Goal: Task Accomplishment & Management: Use online tool/utility

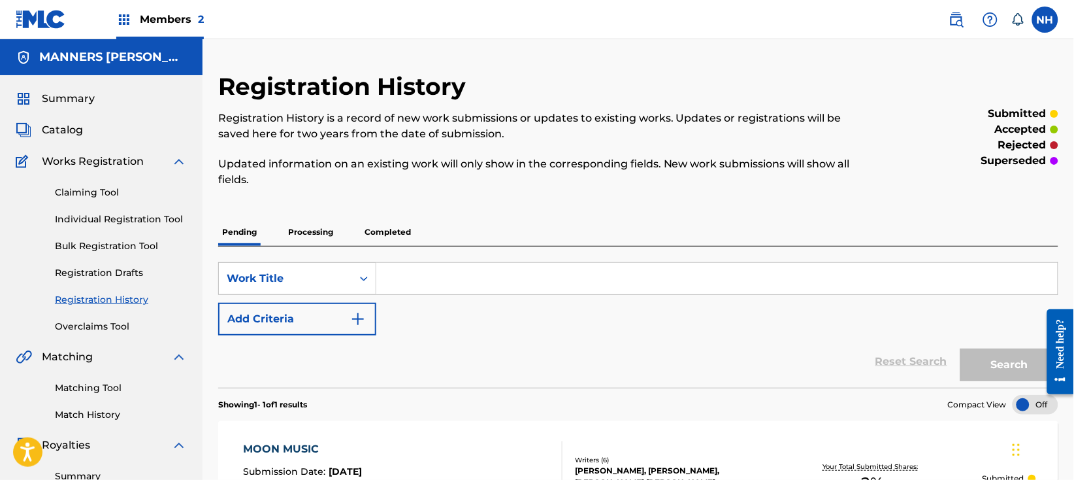
click at [80, 30] on div "Members 2" at bounding box center [110, 19] width 188 height 39
click at [121, 20] on img at bounding box center [124, 20] width 16 height 16
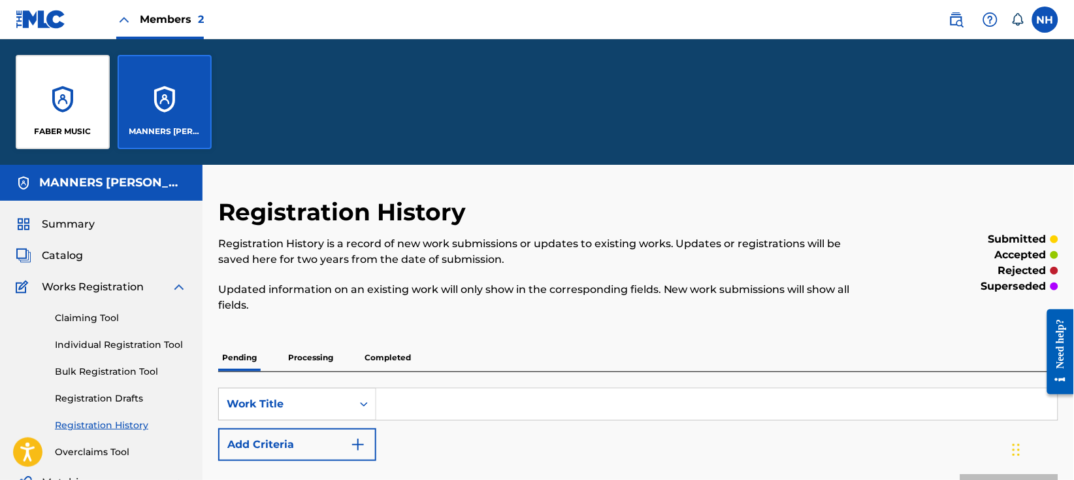
click at [112, 84] on div "FABER MUSIC MANNERS [PERSON_NAME] MUSIC PUBLISHING LIMITED" at bounding box center [113, 101] width 227 height 125
click at [82, 88] on div "FABER MUSIC" at bounding box center [63, 102] width 94 height 94
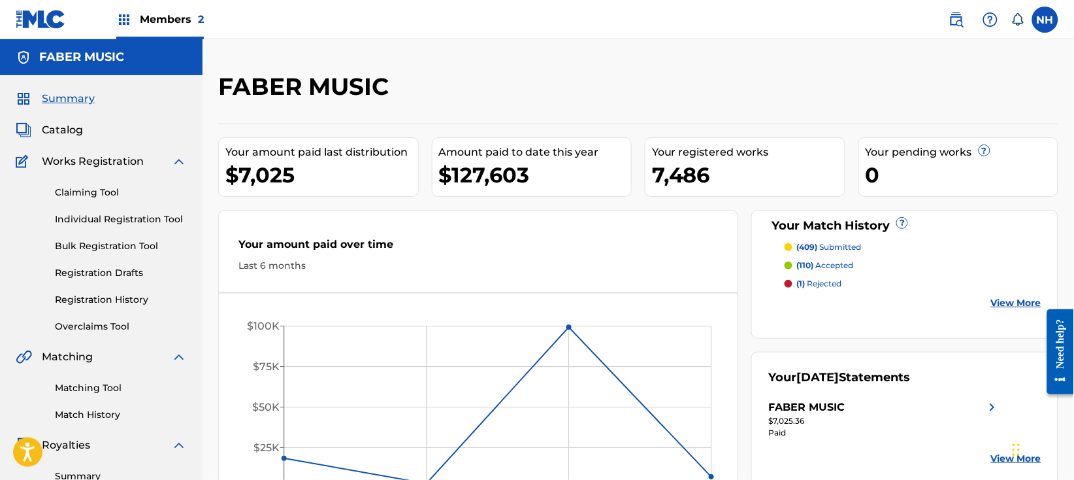
click at [69, 129] on span "Catalog" at bounding box center [62, 130] width 41 height 16
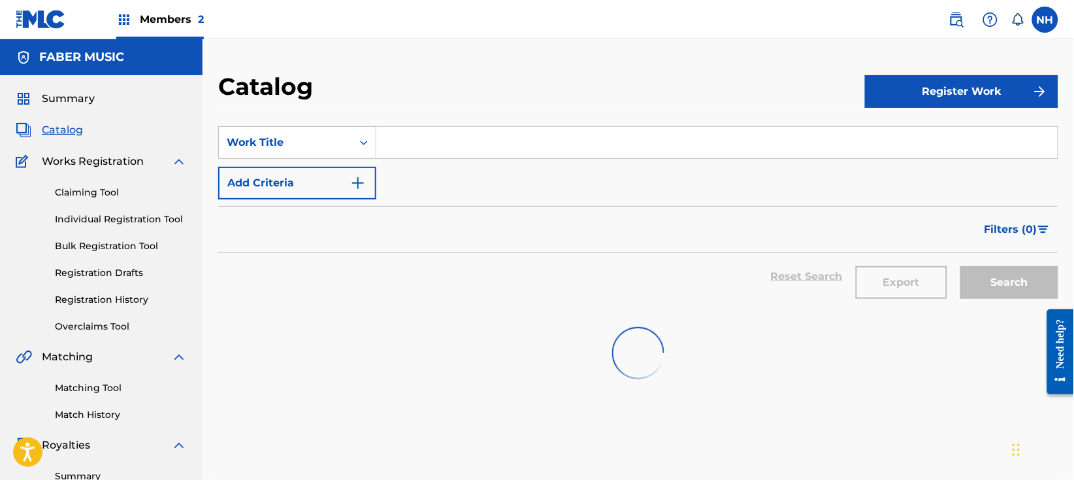
click at [460, 190] on div "SearchWithCriteria9ec14b24-8d41-448f-91d7-684e70d3c5ac Work Title Add Criteria" at bounding box center [638, 162] width 840 height 73
click at [323, 194] on button "Add Criteria" at bounding box center [297, 183] width 158 height 33
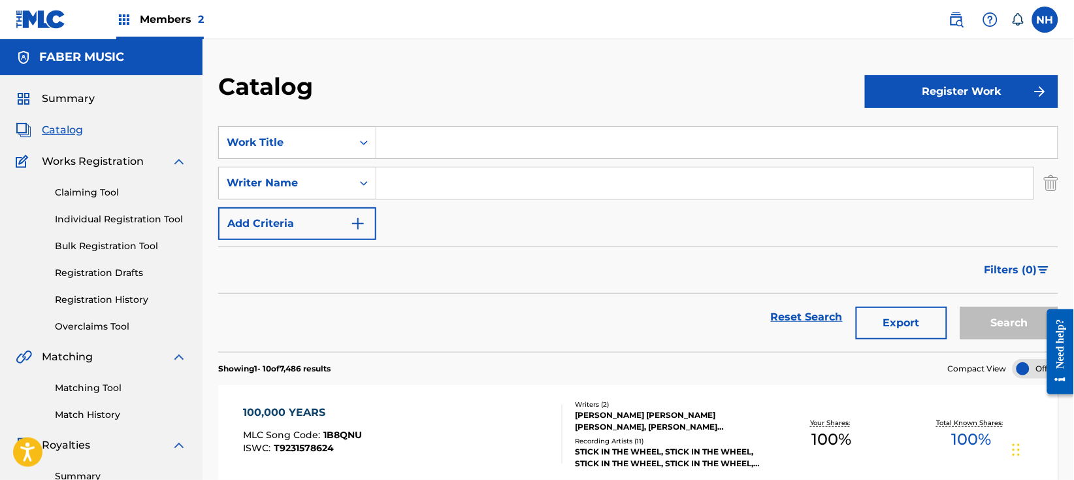
click at [413, 215] on div "SearchWithCriteria9ec14b24-8d41-448f-91d7-684e70d3c5ac Work Title SearchWithCri…" at bounding box center [638, 183] width 840 height 114
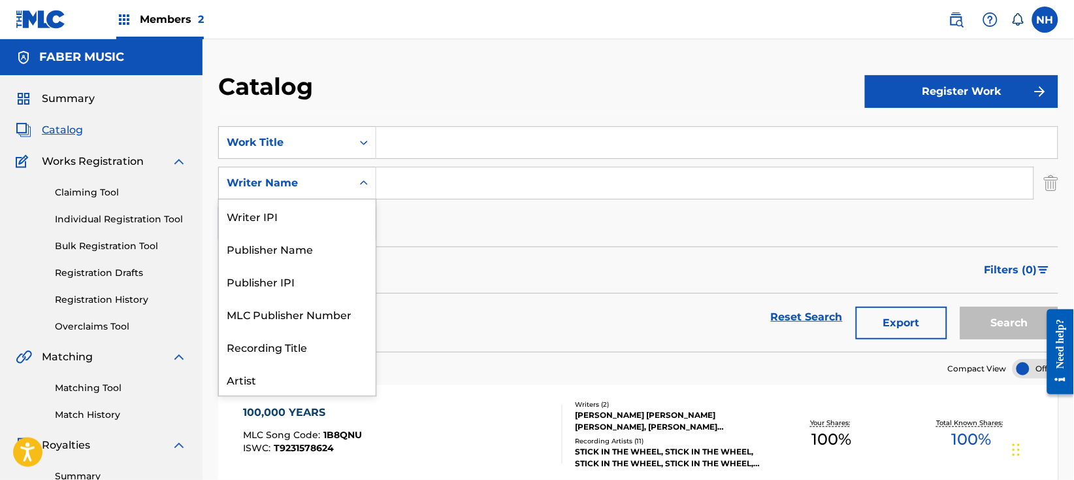
click at [366, 169] on div "Search Form" at bounding box center [364, 182] width 24 height 31
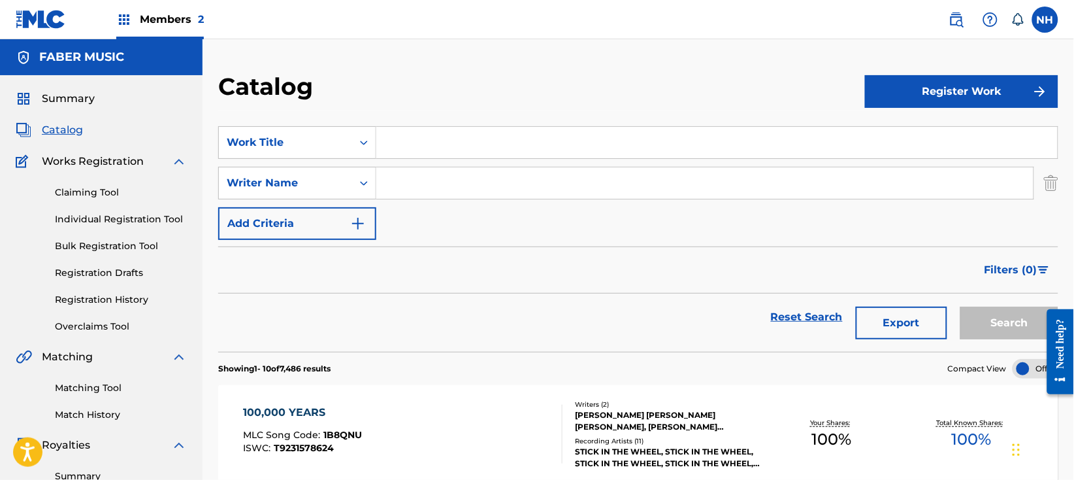
click at [420, 185] on input "Search Form" at bounding box center [704, 182] width 657 height 31
paste input "[PERSON_NAME]"
type input "[PERSON_NAME]"
click at [927, 312] on button "Export" at bounding box center [902, 323] width 92 height 33
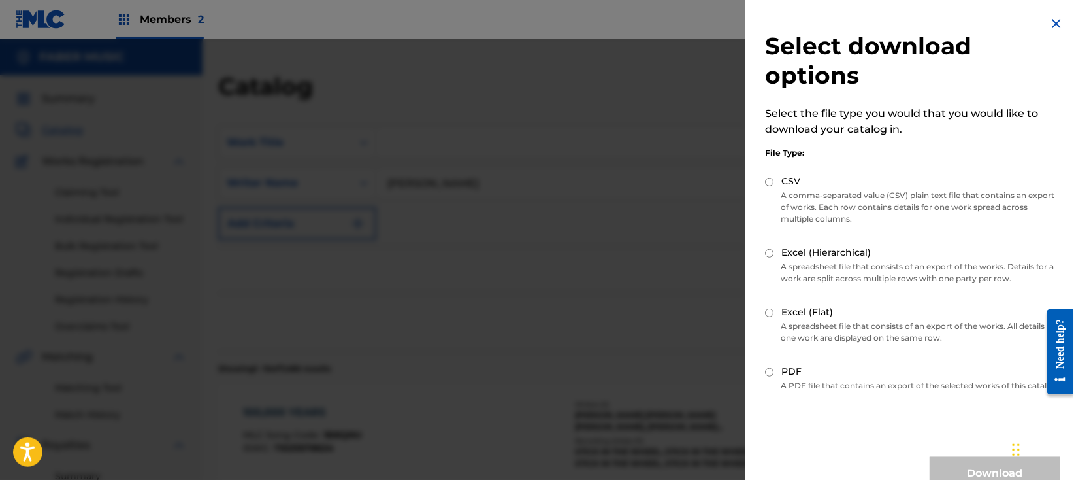
click at [1056, 6] on div "Select download options Select the file type you would that you would like to d…" at bounding box center [913, 252] width 335 height 505
click at [1051, 18] on img at bounding box center [1058, 24] width 16 height 16
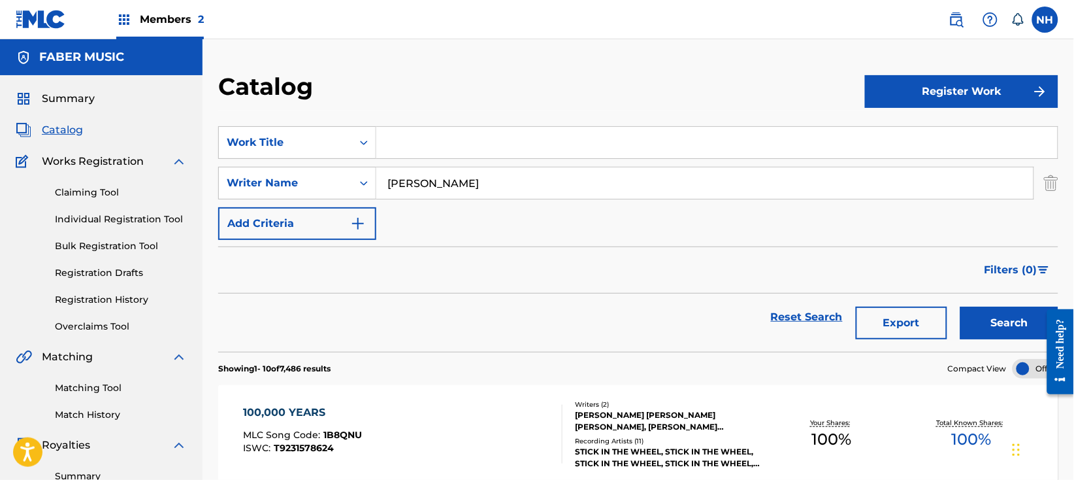
click at [990, 324] on button "Search" at bounding box center [1010, 323] width 98 height 33
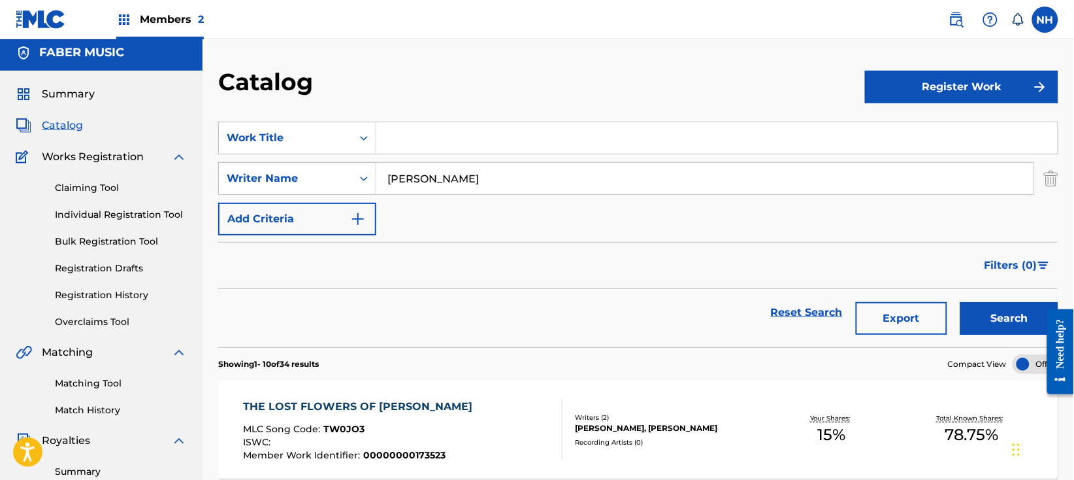
scroll to position [0, 0]
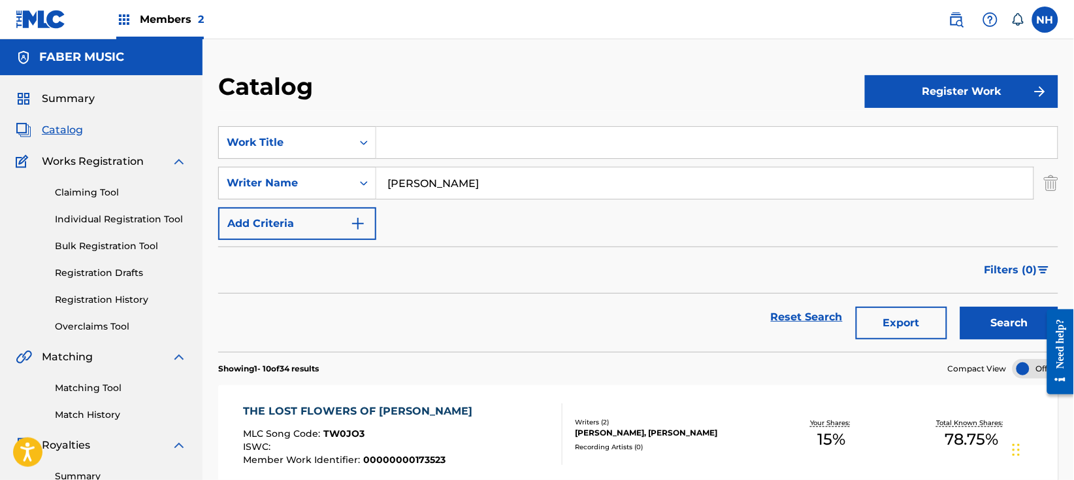
click at [114, 386] on link "Matching Tool" at bounding box center [121, 388] width 132 height 14
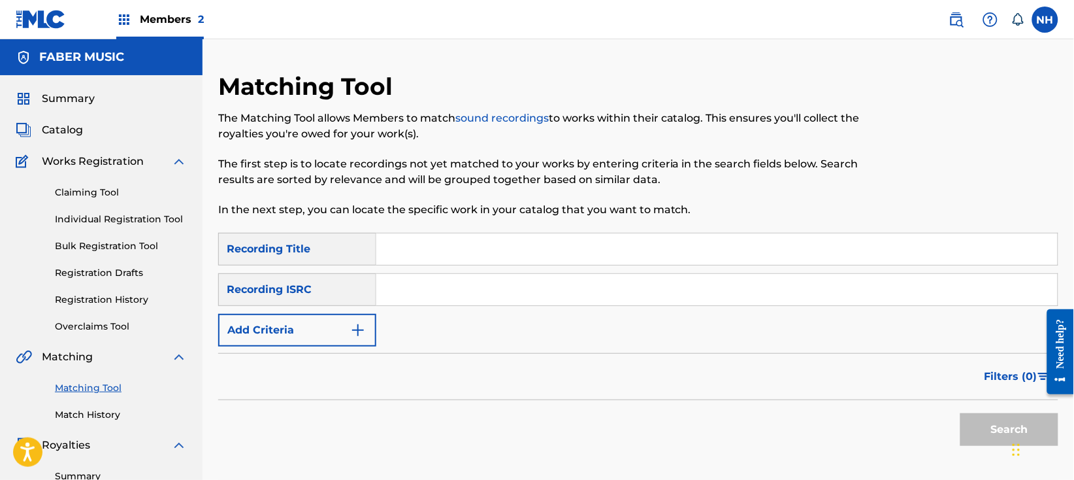
click at [323, 335] on button "Add Criteria" at bounding box center [297, 330] width 158 height 33
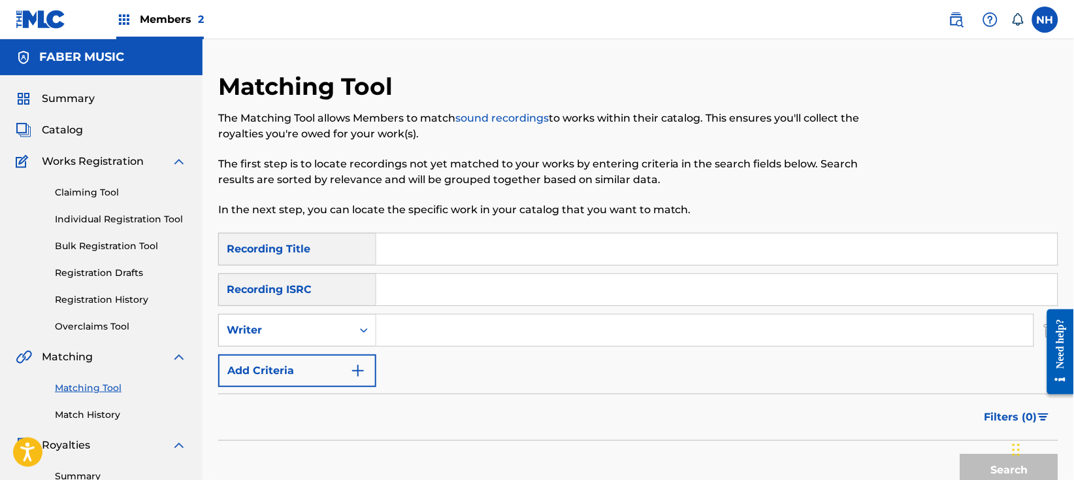
click at [344, 371] on button "Add Criteria" at bounding box center [297, 370] width 158 height 33
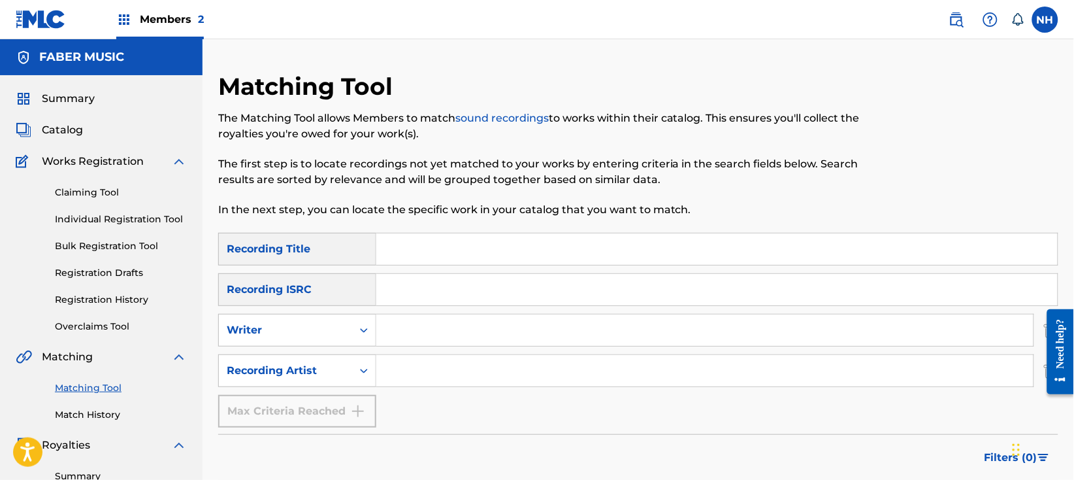
drag, startPoint x: 402, startPoint y: 383, endPoint x: 415, endPoint y: 379, distance: 13.6
click at [402, 383] on input "Search Form" at bounding box center [704, 370] width 657 height 31
paste input "[PERSON_NAME]"
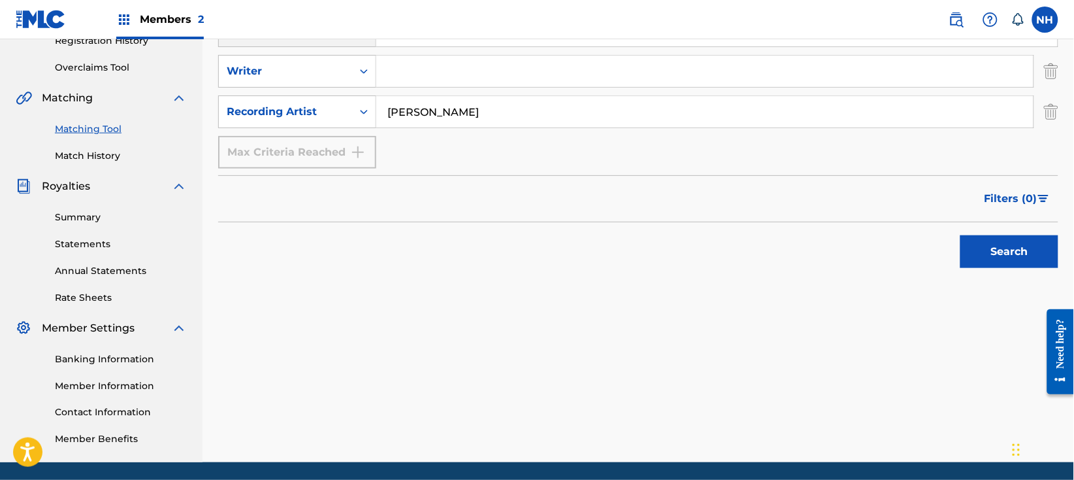
scroll to position [261, 0]
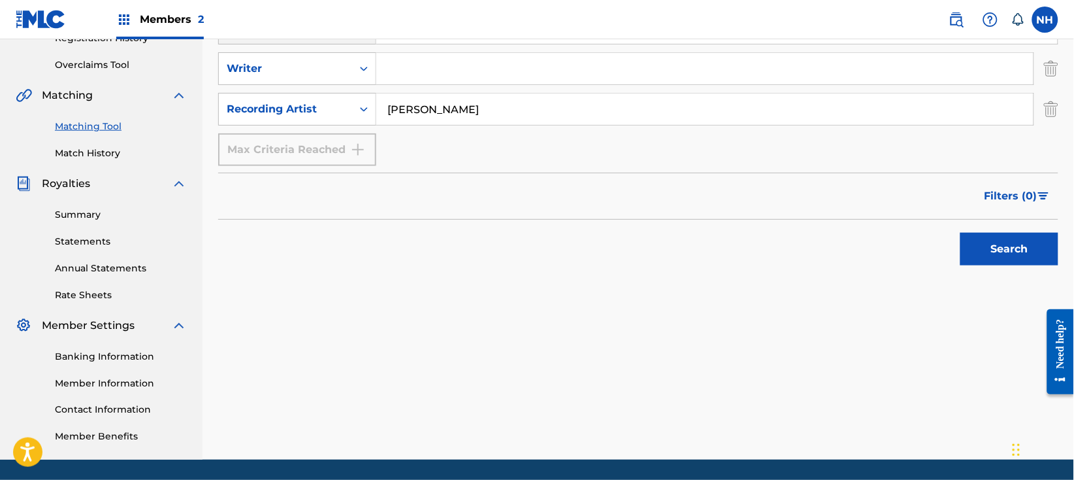
type input "[PERSON_NAME]"
click at [1003, 267] on div "Search" at bounding box center [1006, 246] width 105 height 52
click at [1003, 254] on button "Search" at bounding box center [1010, 249] width 98 height 33
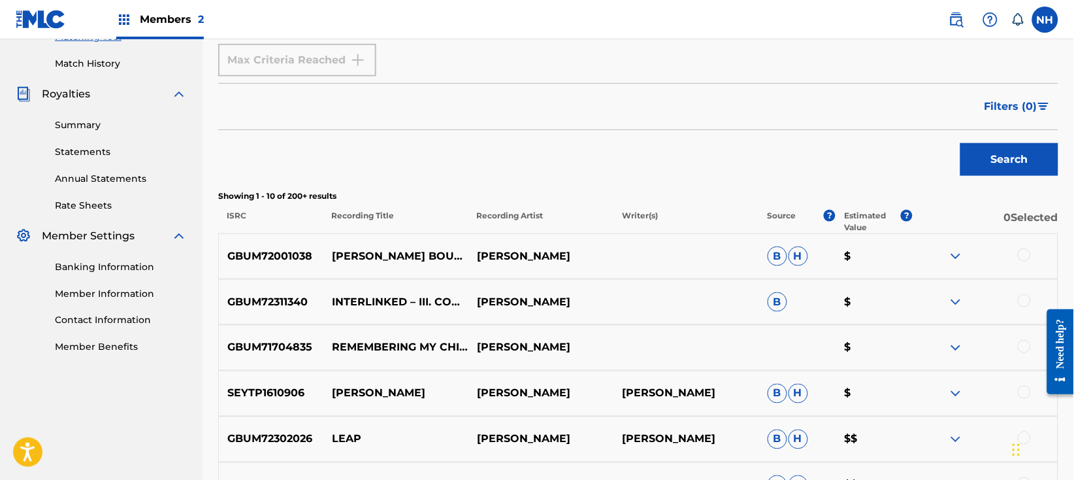
scroll to position [348, 0]
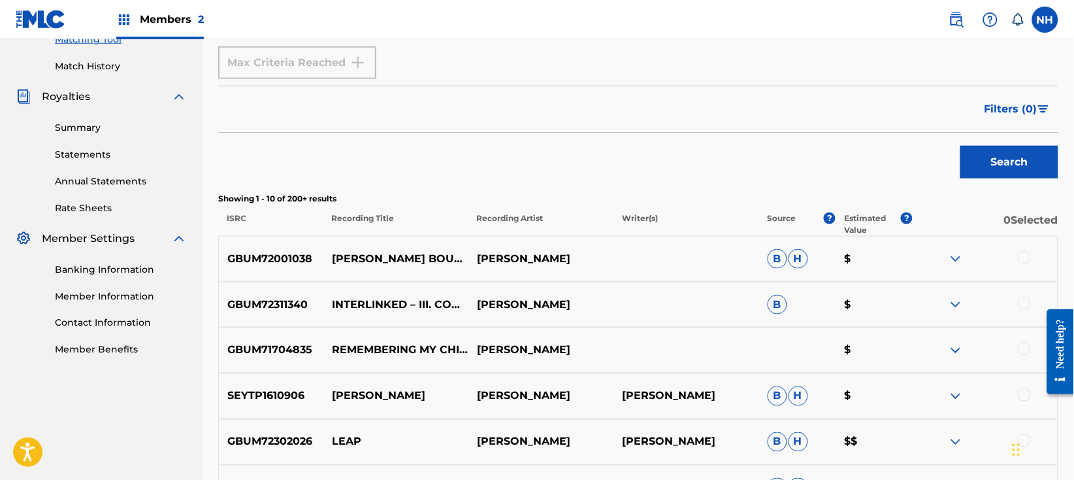
click at [1020, 97] on button "Filters ( 0 )" at bounding box center [1018, 109] width 82 height 33
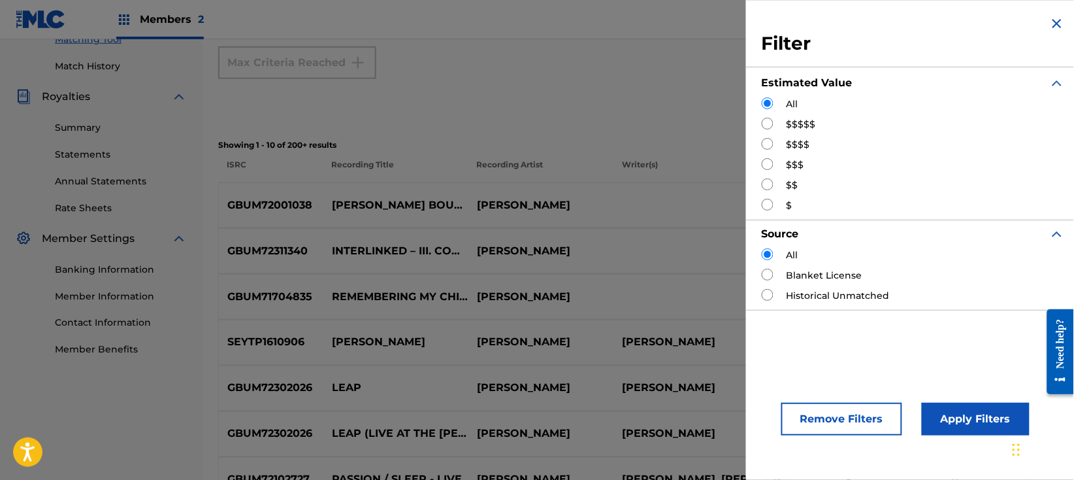
click at [774, 122] on div "$$$$$" at bounding box center [913, 125] width 303 height 14
click at [774, 122] on input "Search Form" at bounding box center [768, 124] width 12 height 12
radio input "true"
click at [996, 429] on button "Apply Filters" at bounding box center [976, 419] width 108 height 33
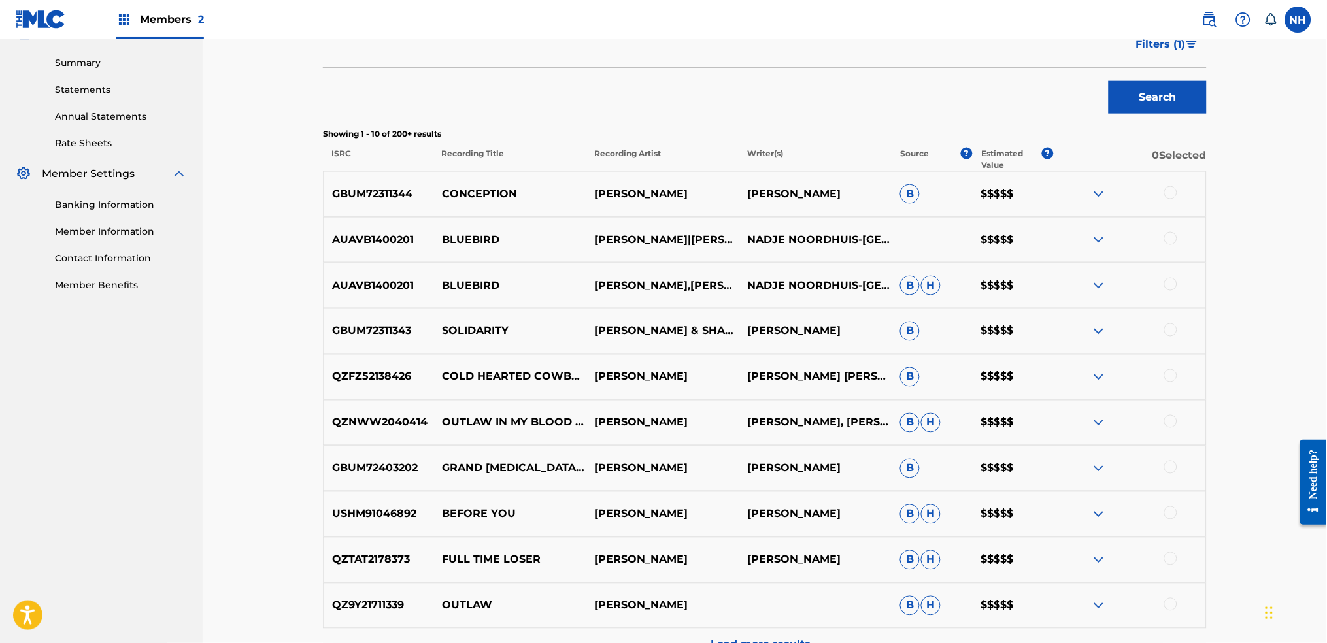
scroll to position [384, 0]
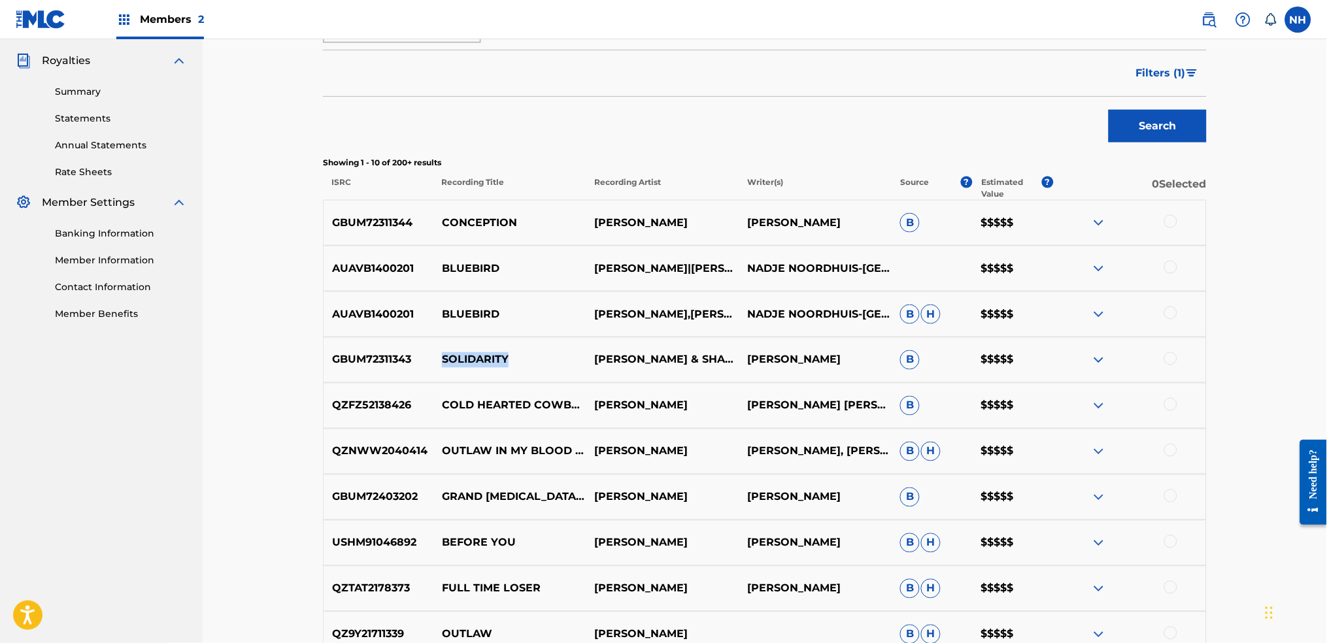
drag, startPoint x: 545, startPoint y: 374, endPoint x: 422, endPoint y: 371, distance: 123.6
click at [422, 371] on div "GBUM72311343 SOLIDARITY [PERSON_NAME] & SHARDS & [PERSON_NAME] [PERSON_NAME] B …" at bounding box center [765, 360] width 884 height 46
copy div "SOLIDARITY"
click at [1074, 353] on img at bounding box center [1099, 360] width 16 height 16
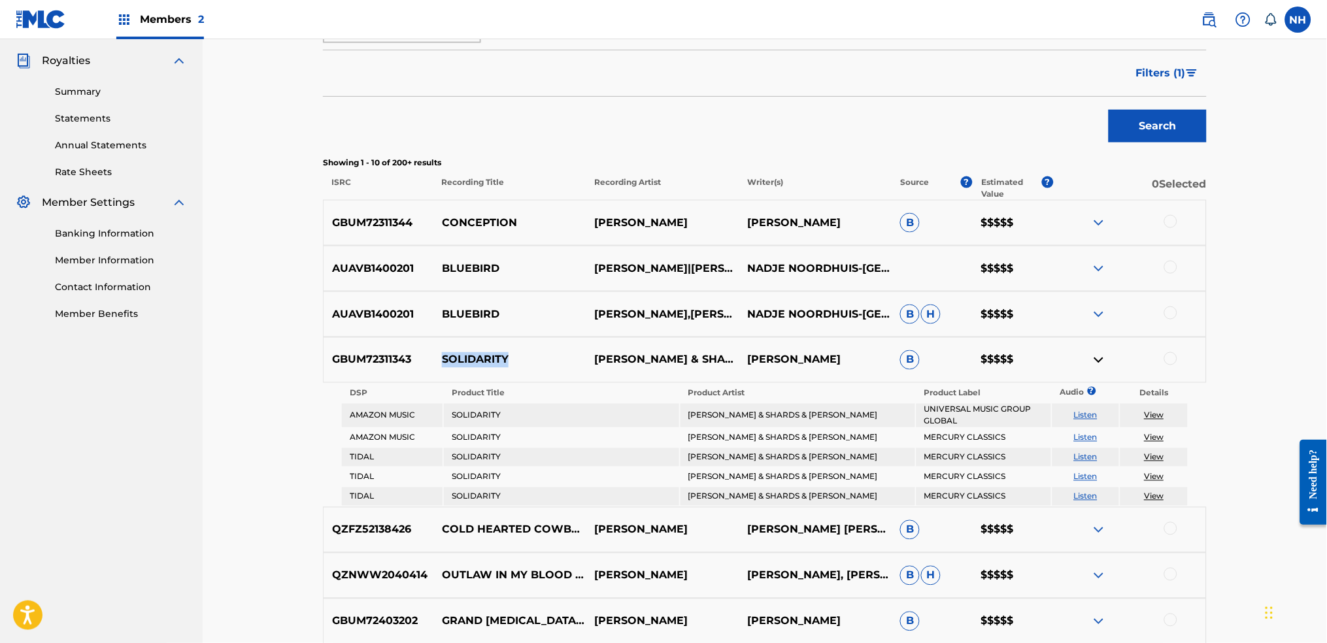
copy div "SOLIDARITY"
drag, startPoint x: 459, startPoint y: 365, endPoint x: 450, endPoint y: 359, distance: 10.9
click at [452, 359] on p "SOLIDARITY" at bounding box center [509, 360] width 153 height 16
click at [437, 359] on p "SOLIDARITY" at bounding box center [509, 360] width 153 height 16
drag, startPoint x: 447, startPoint y: 358, endPoint x: 525, endPoint y: 355, distance: 78.5
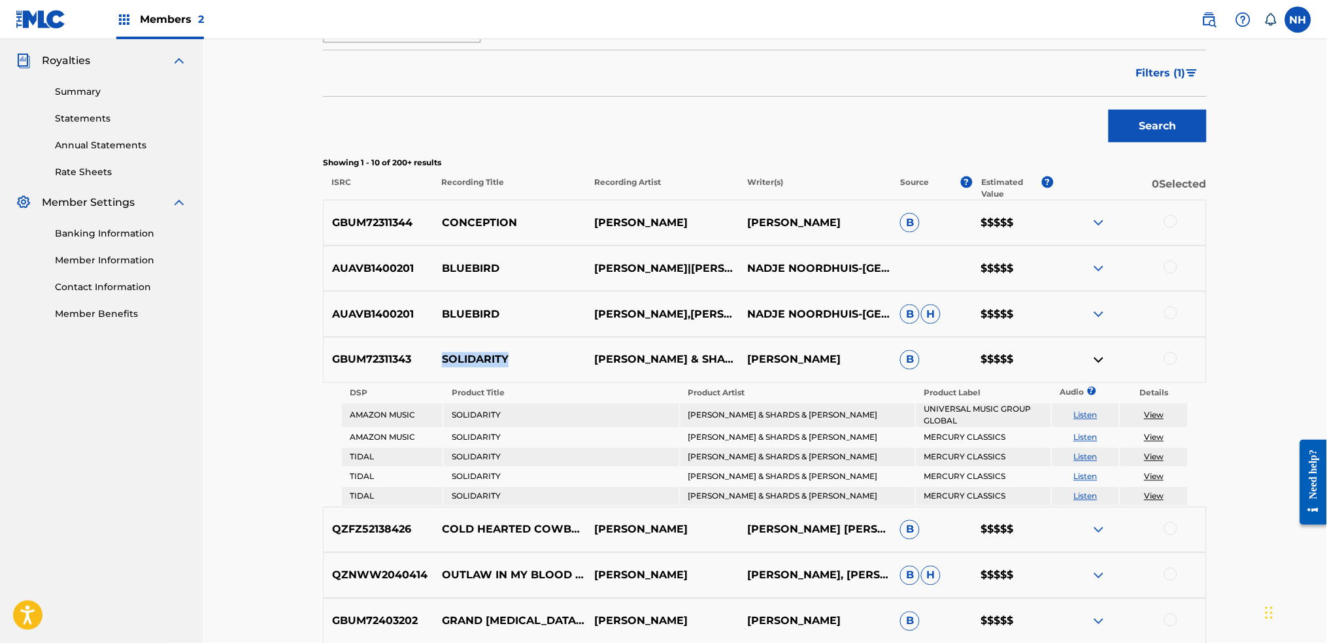
click at [525, 355] on p "SOLIDARITY" at bounding box center [509, 360] width 153 height 16
drag, startPoint x: 688, startPoint y: 216, endPoint x: 593, endPoint y: 222, distance: 95.0
click at [593, 222] on p "[PERSON_NAME]" at bounding box center [662, 223] width 153 height 16
copy p "[PERSON_NAME]"
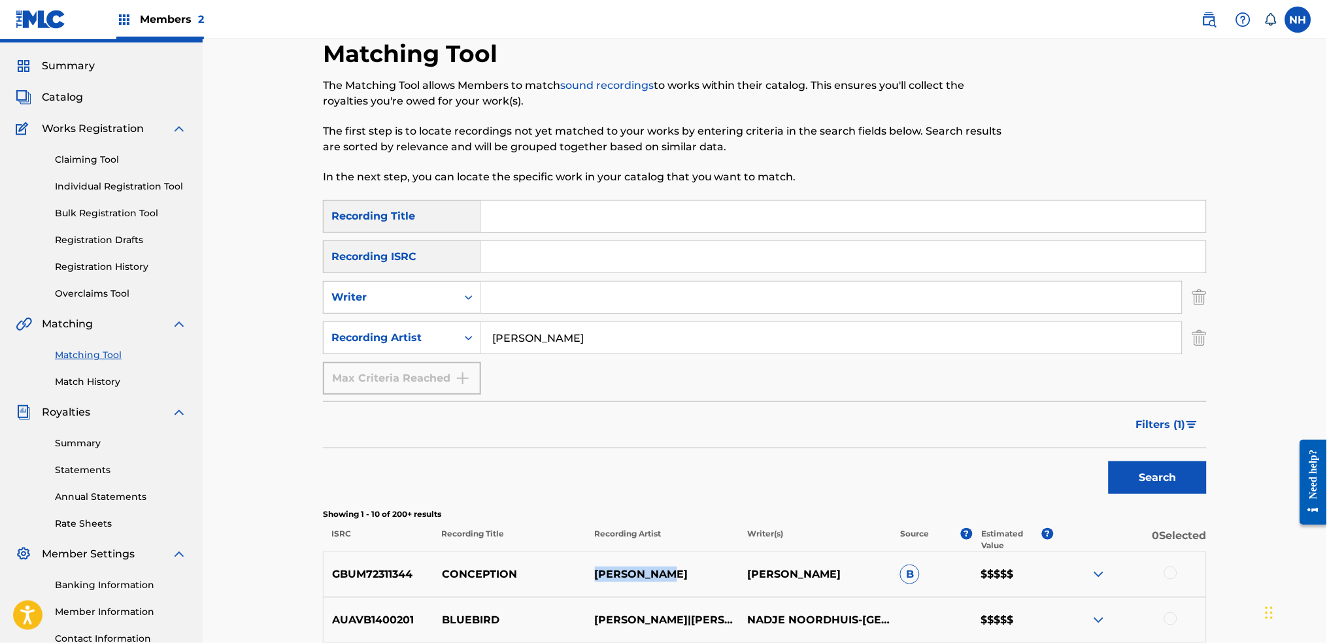
scroll to position [0, 0]
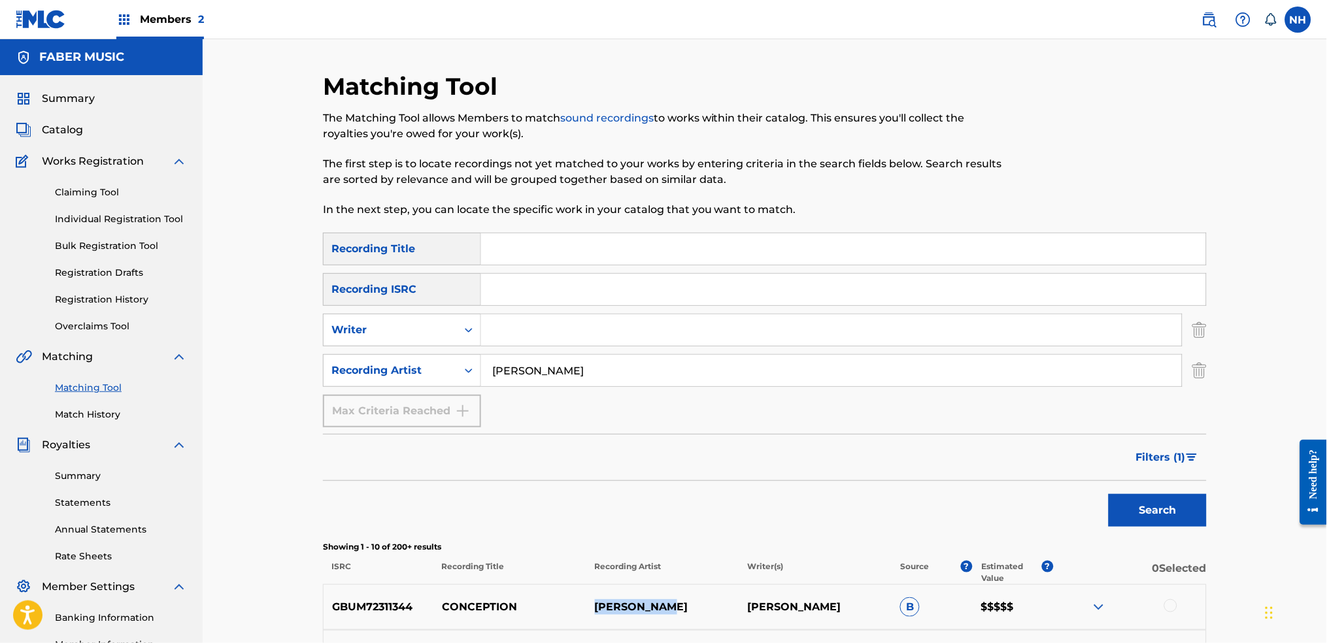
click at [128, 418] on link "Match History" at bounding box center [121, 415] width 132 height 14
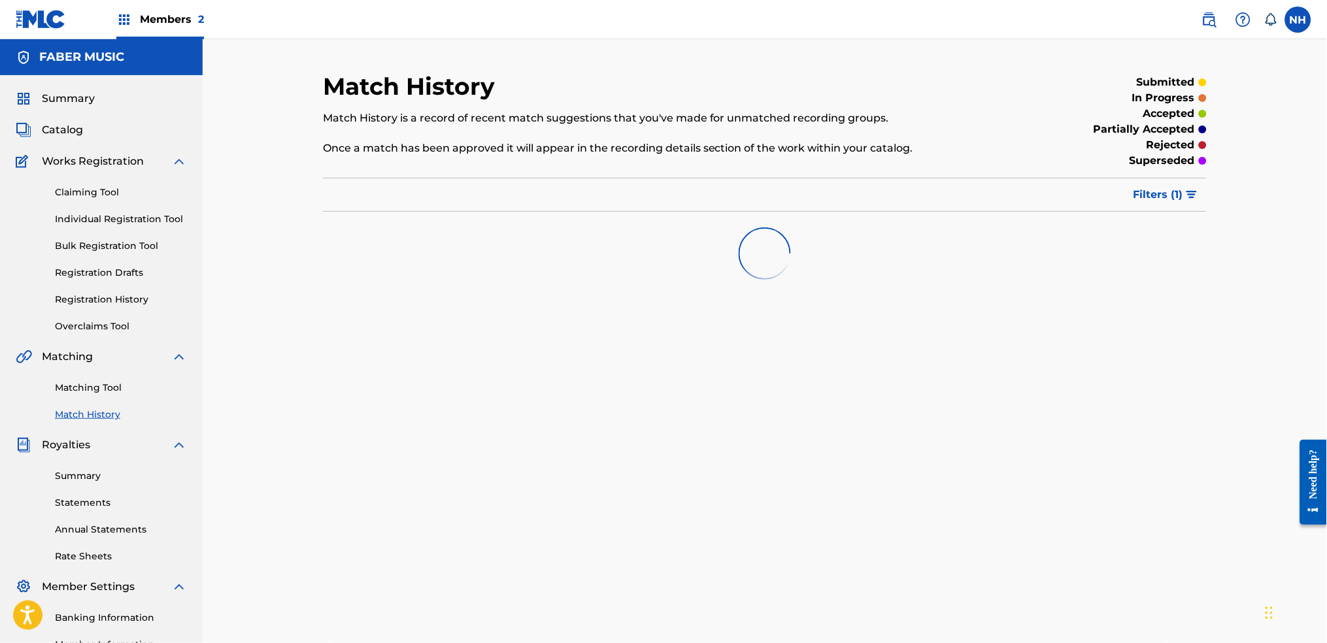
click at [113, 390] on link "Matching Tool" at bounding box center [121, 388] width 132 height 14
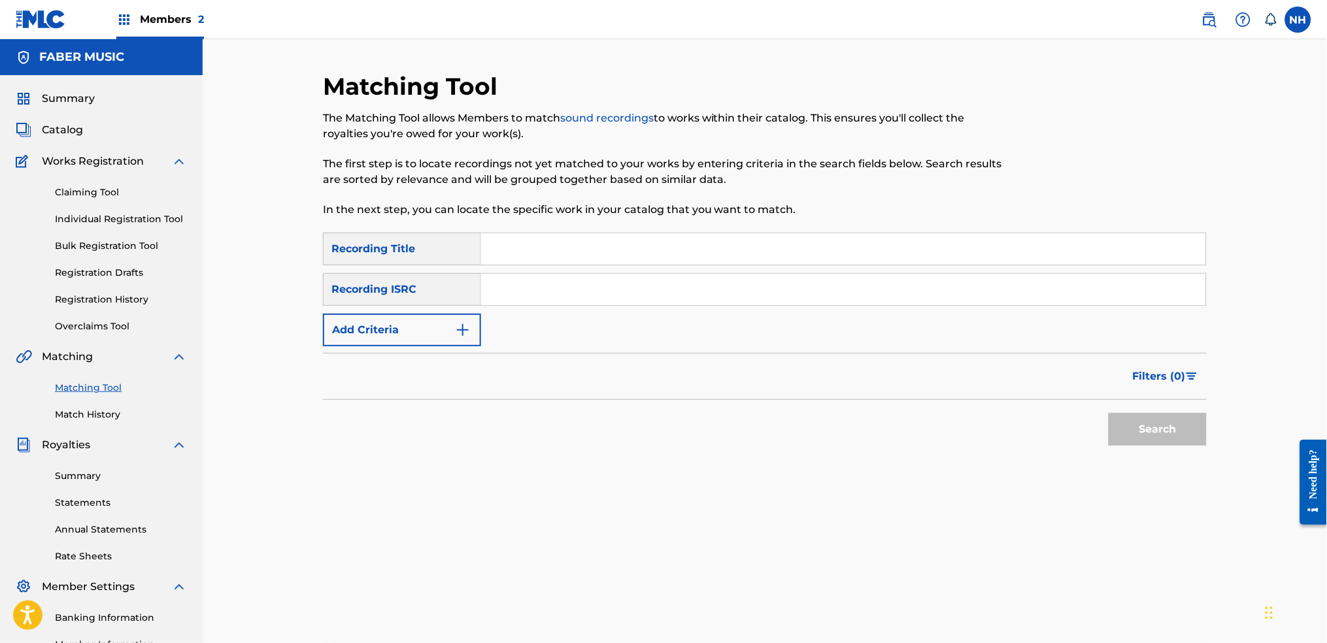
click at [108, 421] on link "Match History" at bounding box center [121, 415] width 132 height 14
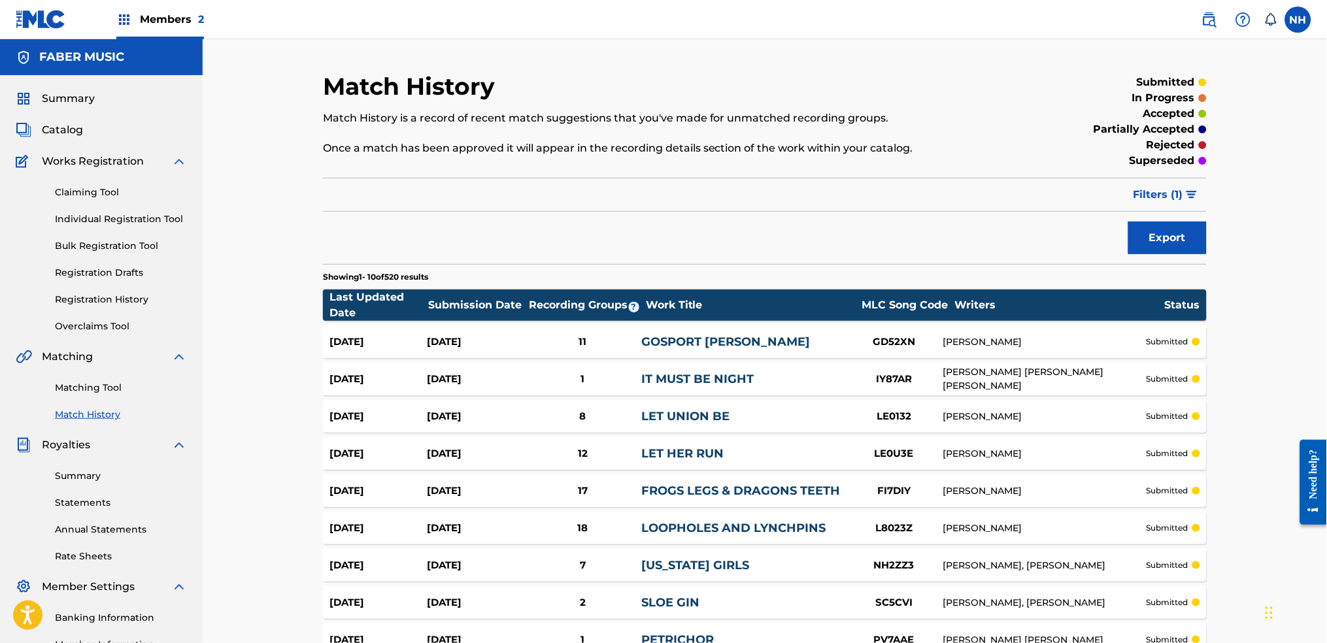
click at [120, 384] on link "Matching Tool" at bounding box center [121, 388] width 132 height 14
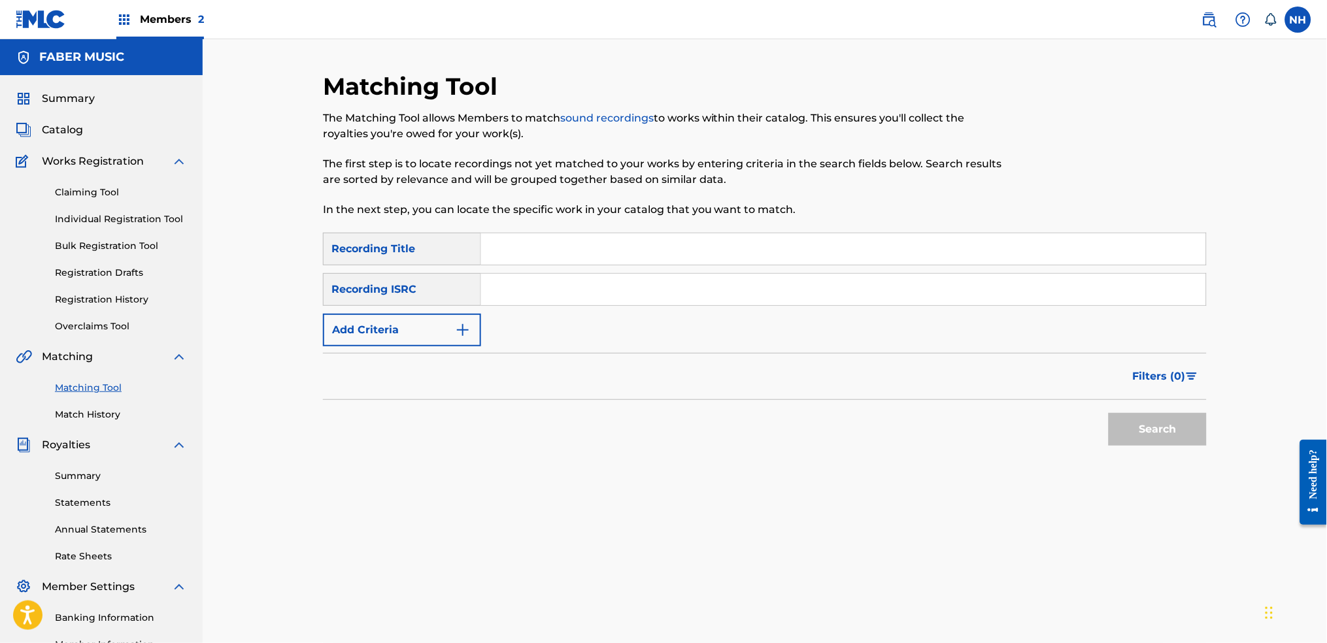
click at [429, 336] on button "Add Criteria" at bounding box center [402, 330] width 158 height 33
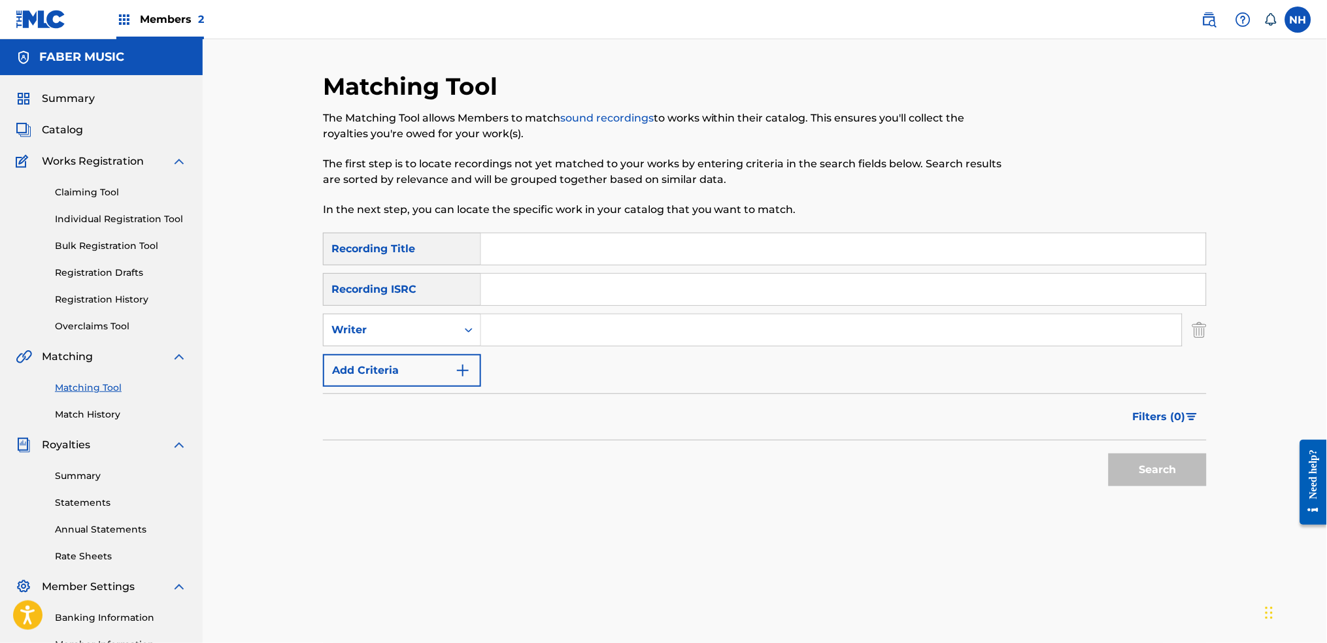
click at [427, 373] on button "Add Criteria" at bounding box center [402, 370] width 158 height 33
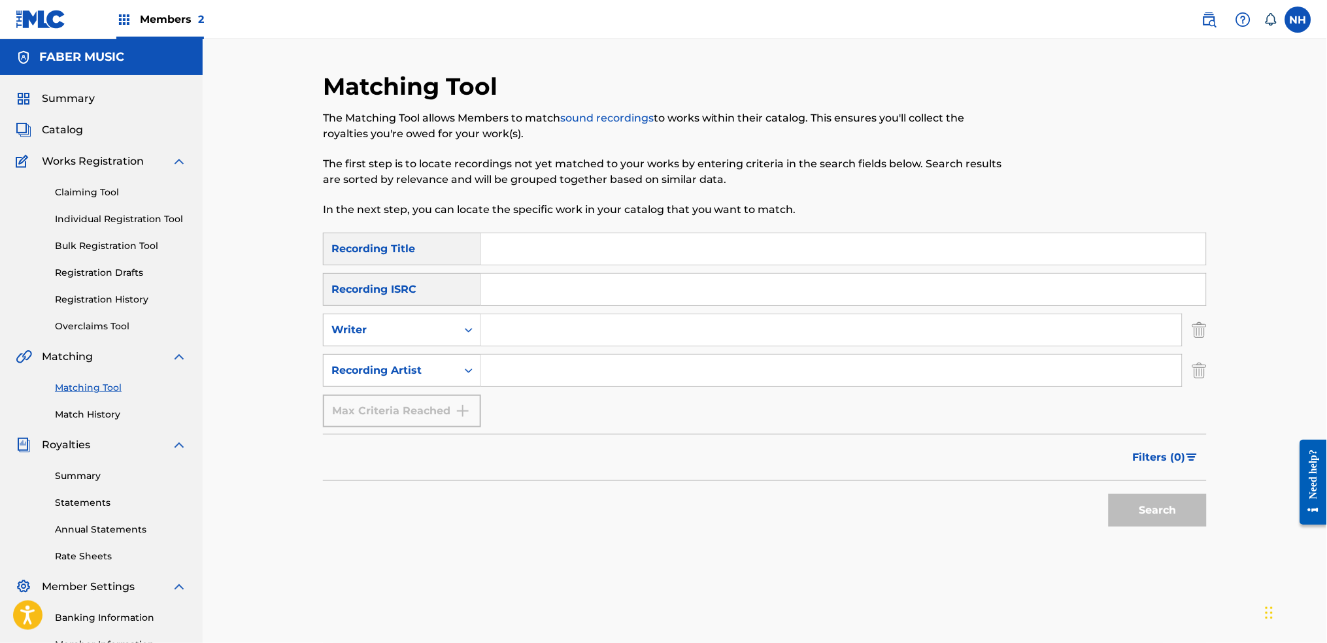
click at [578, 377] on input "Search Form" at bounding box center [831, 370] width 701 height 31
paste input "[PERSON_NAME]"
type input "[PERSON_NAME]"
click at [1074, 479] on button "Search" at bounding box center [1157, 510] width 98 height 33
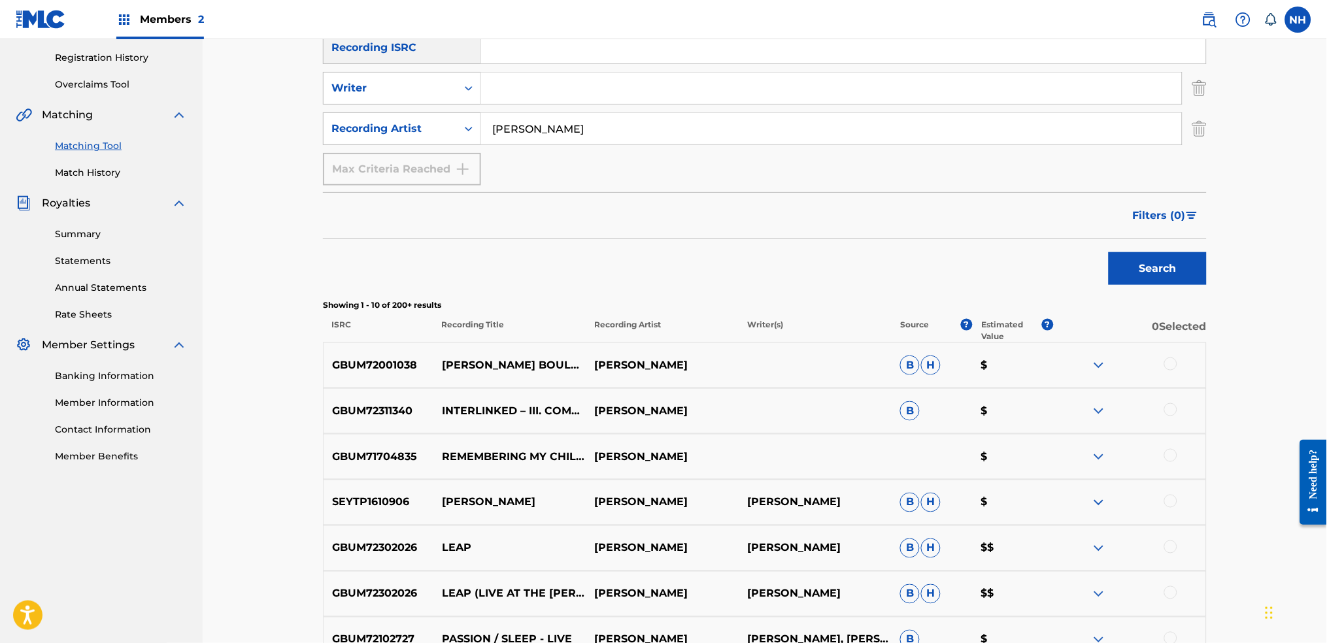
scroll to position [123, 0]
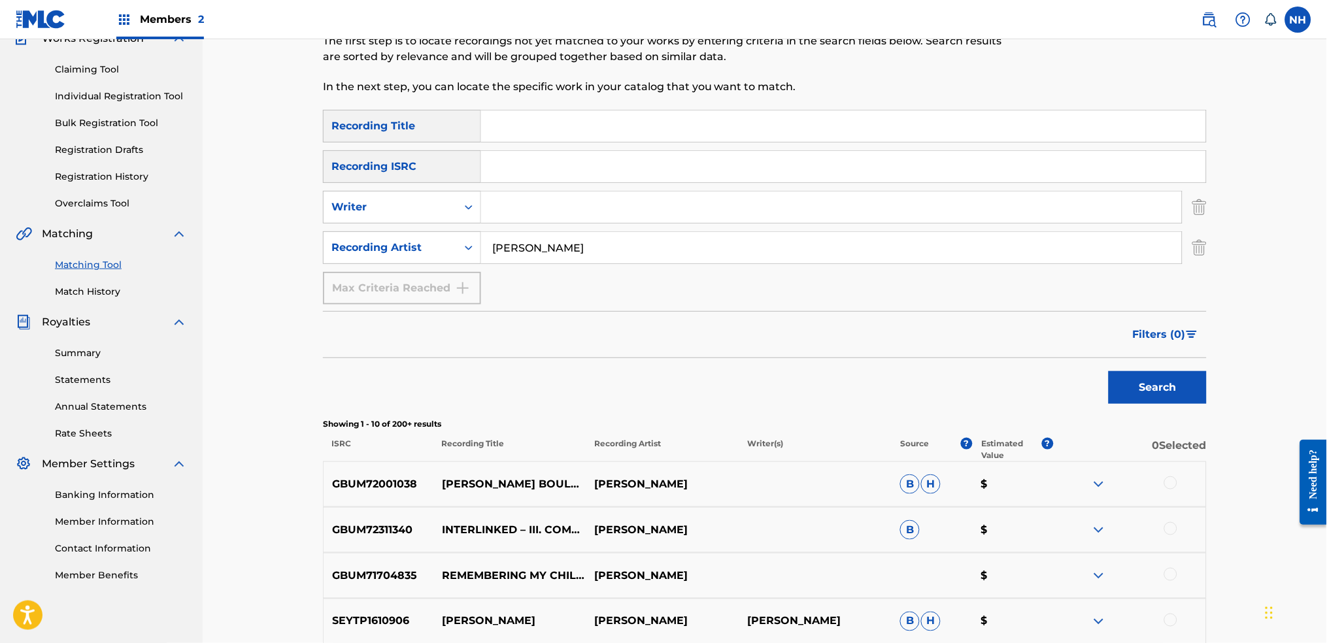
click at [1074, 314] on div "Filters ( 0 )" at bounding box center [1166, 331] width 82 height 39
click at [1074, 328] on span "Filters ( 0 )" at bounding box center [1159, 335] width 53 height 16
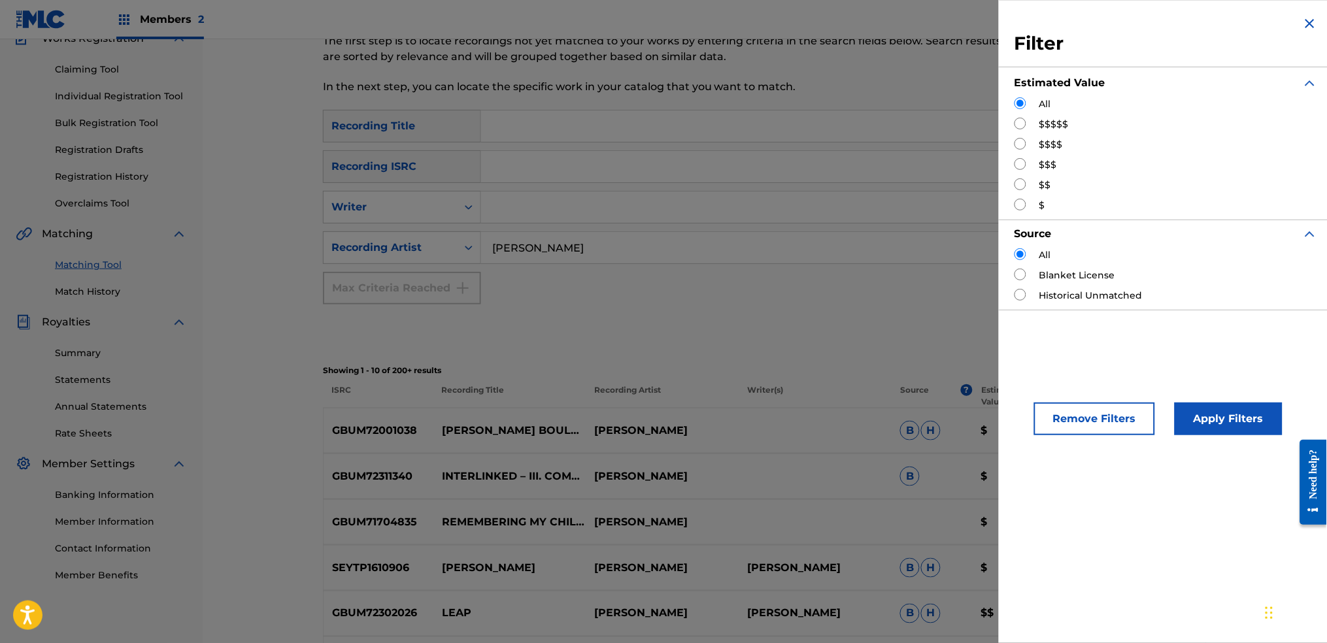
click at [1027, 146] on div "$$$$" at bounding box center [1165, 145] width 303 height 14
click at [1015, 142] on input "Search Form" at bounding box center [1020, 144] width 12 height 12
radio input "true"
click at [1074, 403] on button "Apply Filters" at bounding box center [1228, 419] width 108 height 33
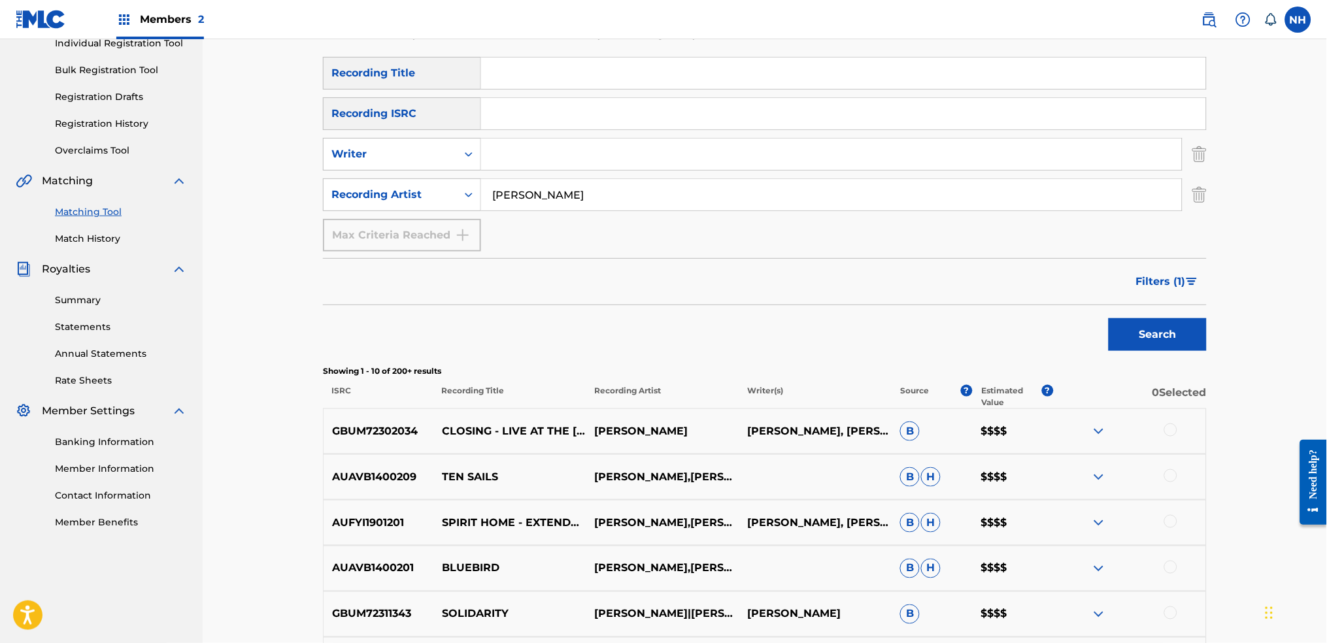
scroll to position [0, 0]
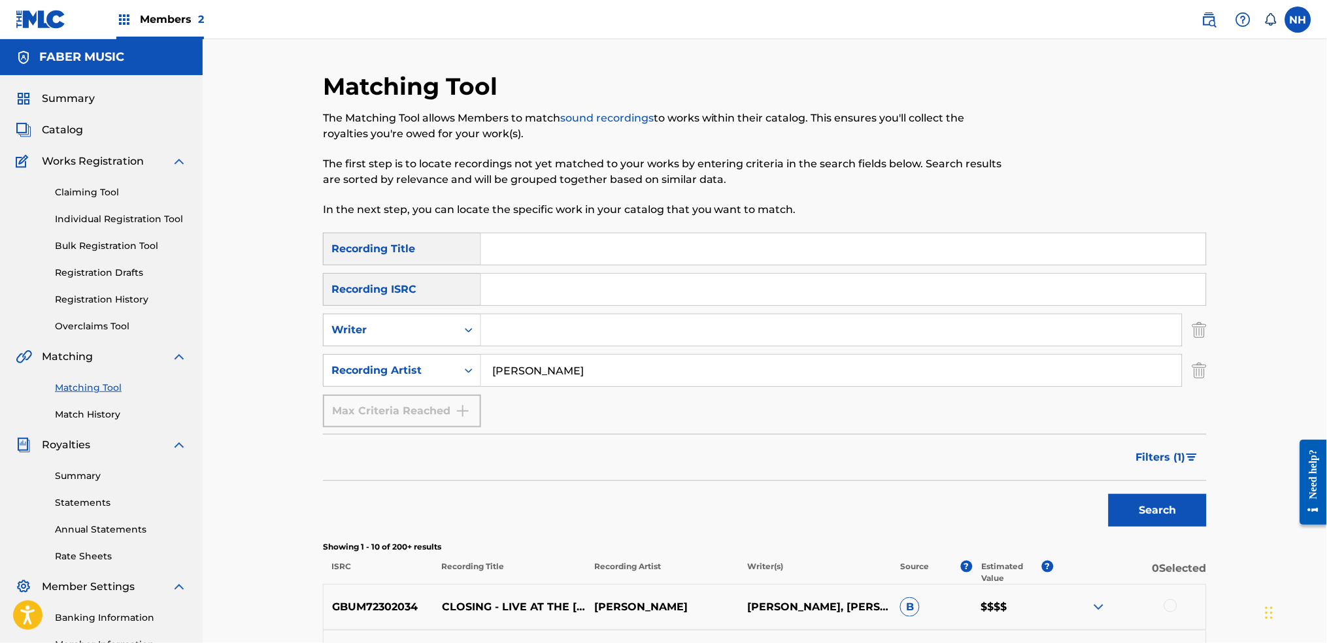
drag, startPoint x: 103, startPoint y: 184, endPoint x: 88, endPoint y: 193, distance: 17.0
drag, startPoint x: 617, startPoint y: 361, endPoint x: 357, endPoint y: 355, distance: 260.2
click at [357, 355] on div "SearchWithCriteriaad5a61fa-5982-495d-a864-37927a84e2e4 Recording Artist [PERSON…" at bounding box center [765, 370] width 884 height 33
click at [80, 390] on link "Matching Tool" at bounding box center [121, 388] width 132 height 14
click at [88, 417] on link "Match History" at bounding box center [121, 415] width 132 height 14
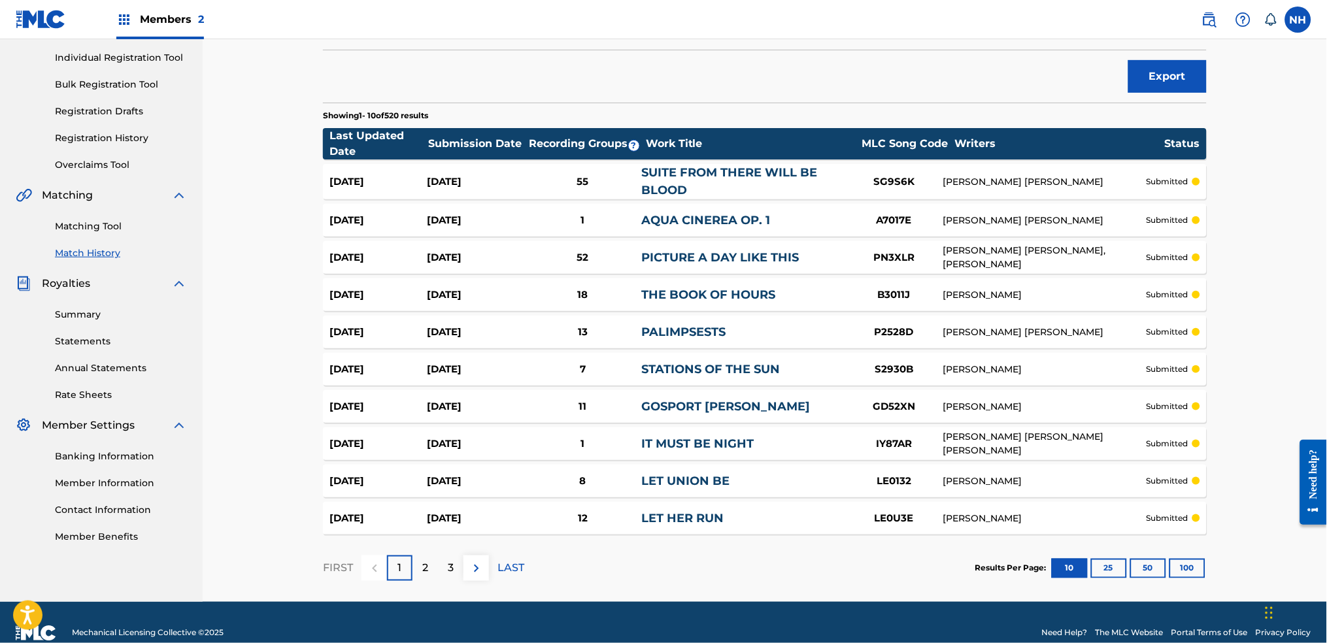
scroll to position [182, 0]
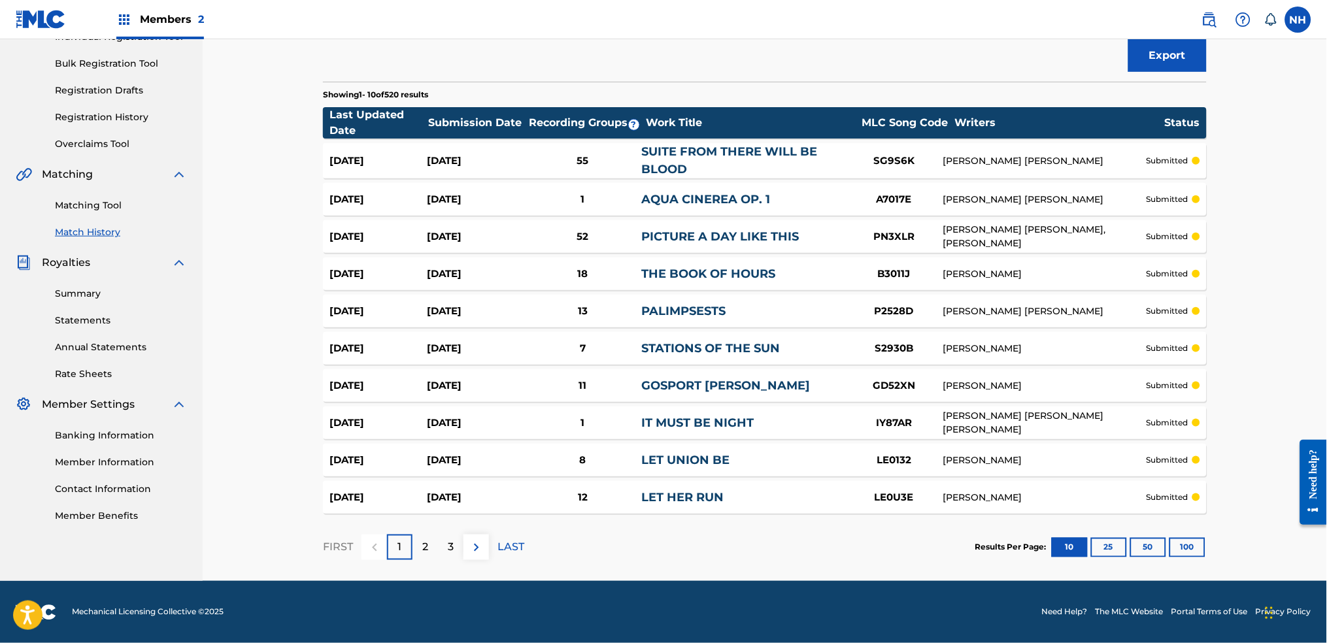
click at [1074, 479] on button "100" at bounding box center [1187, 548] width 36 height 20
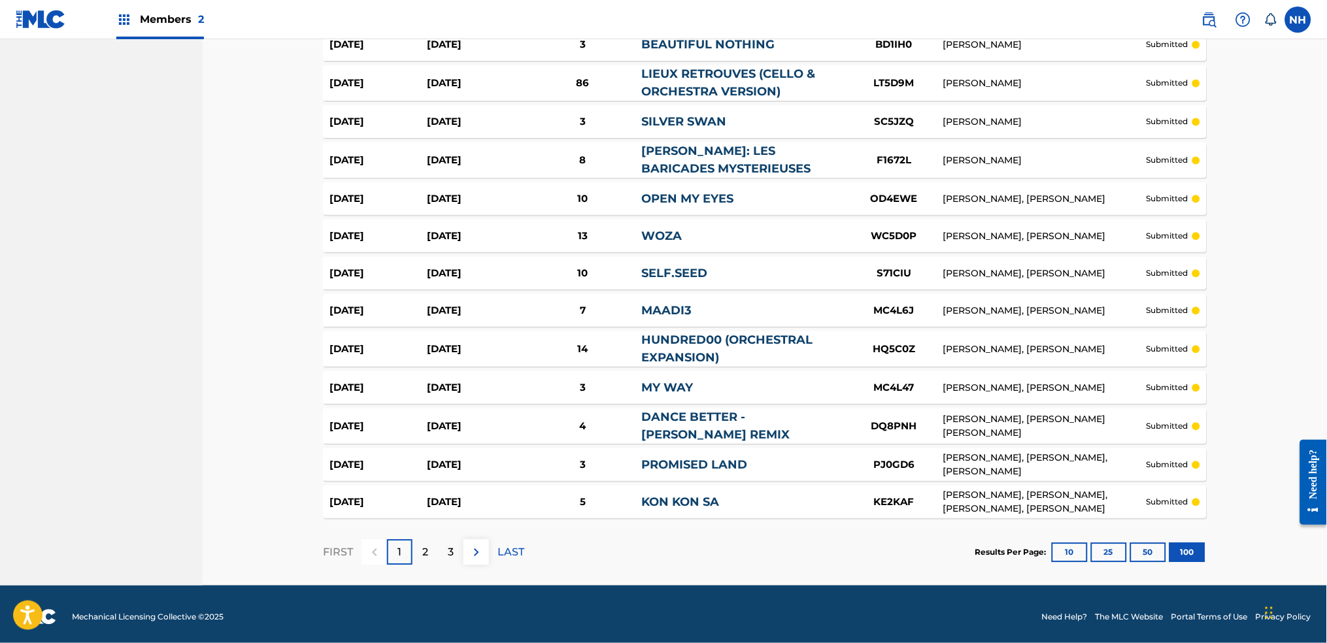
scroll to position [3559, 0]
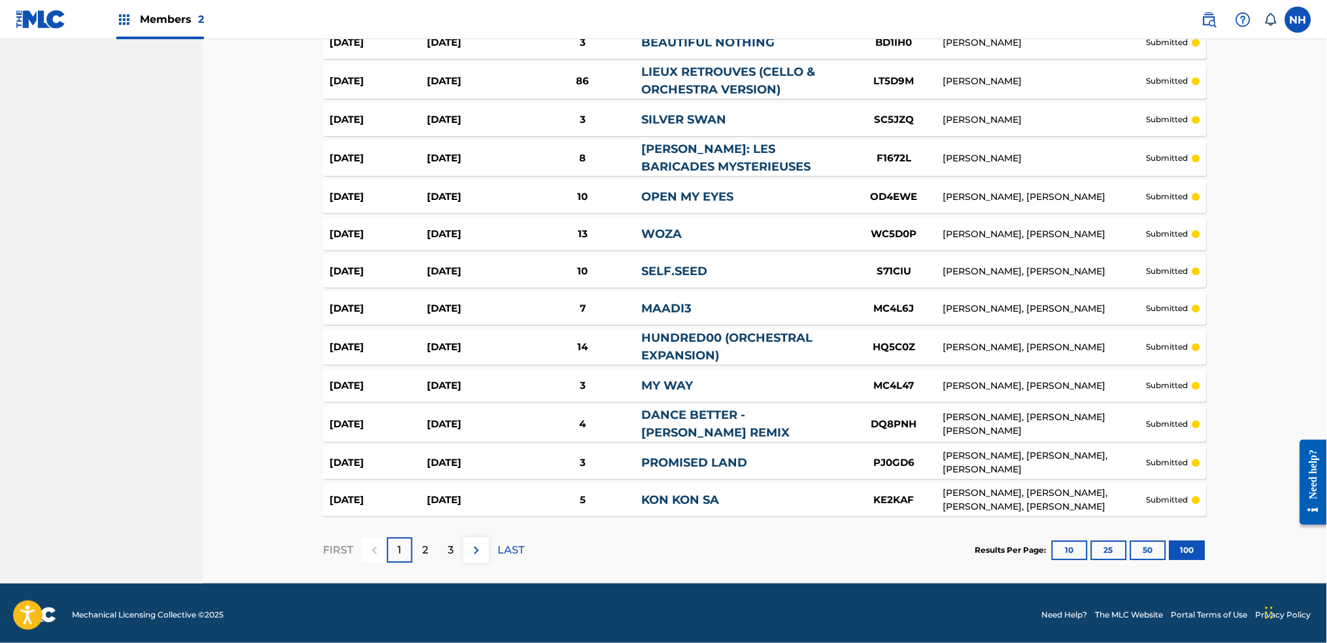
click at [425, 479] on p "2" at bounding box center [425, 550] width 6 height 16
click at [433, 479] on div "2" at bounding box center [424, 549] width 25 height 25
click at [445, 479] on div "3" at bounding box center [450, 549] width 25 height 25
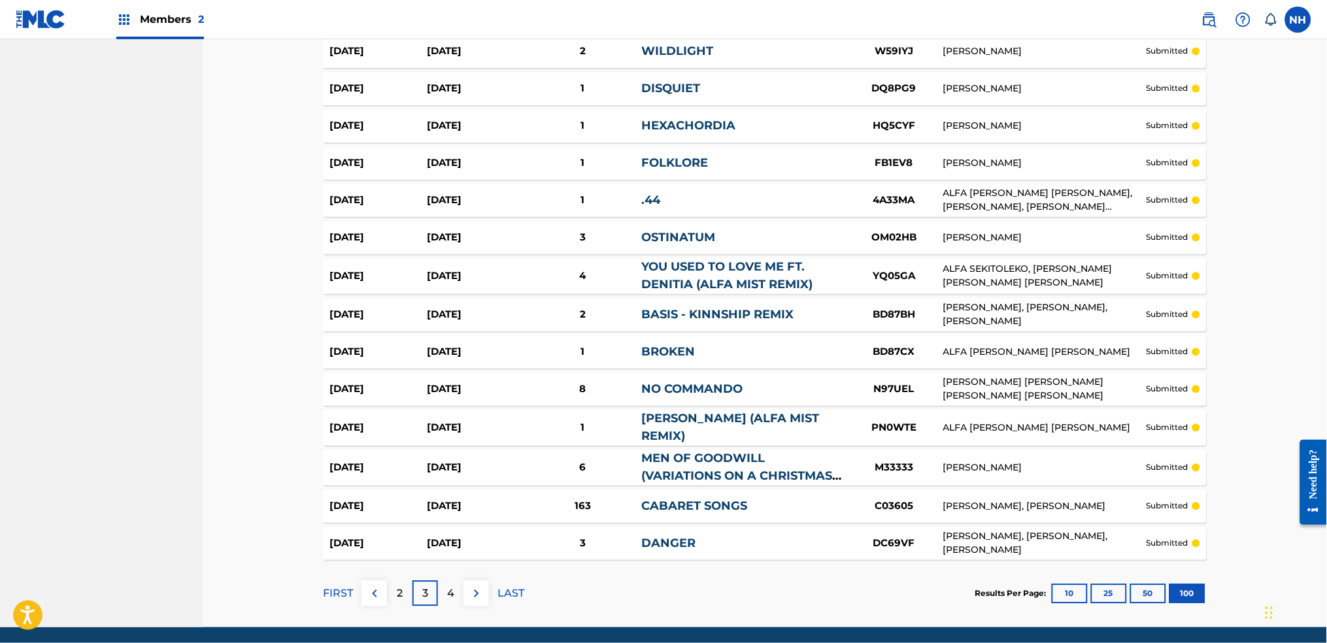
scroll to position [3564, 0]
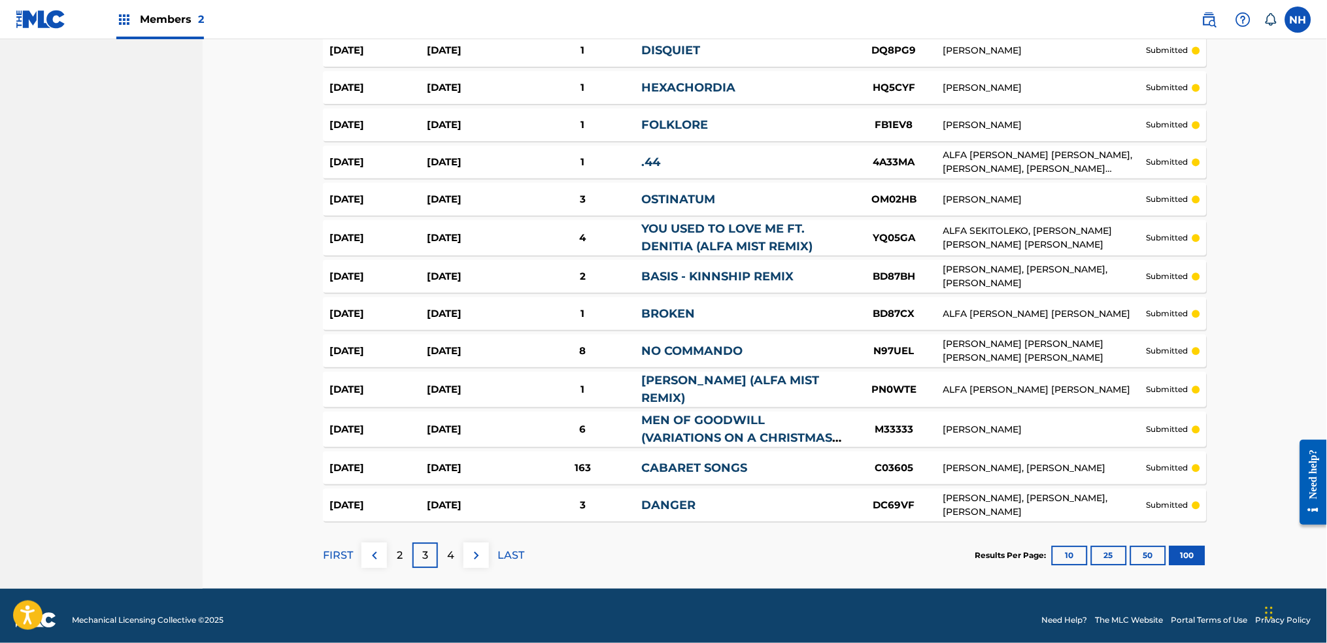
click at [458, 479] on div "4" at bounding box center [450, 554] width 25 height 25
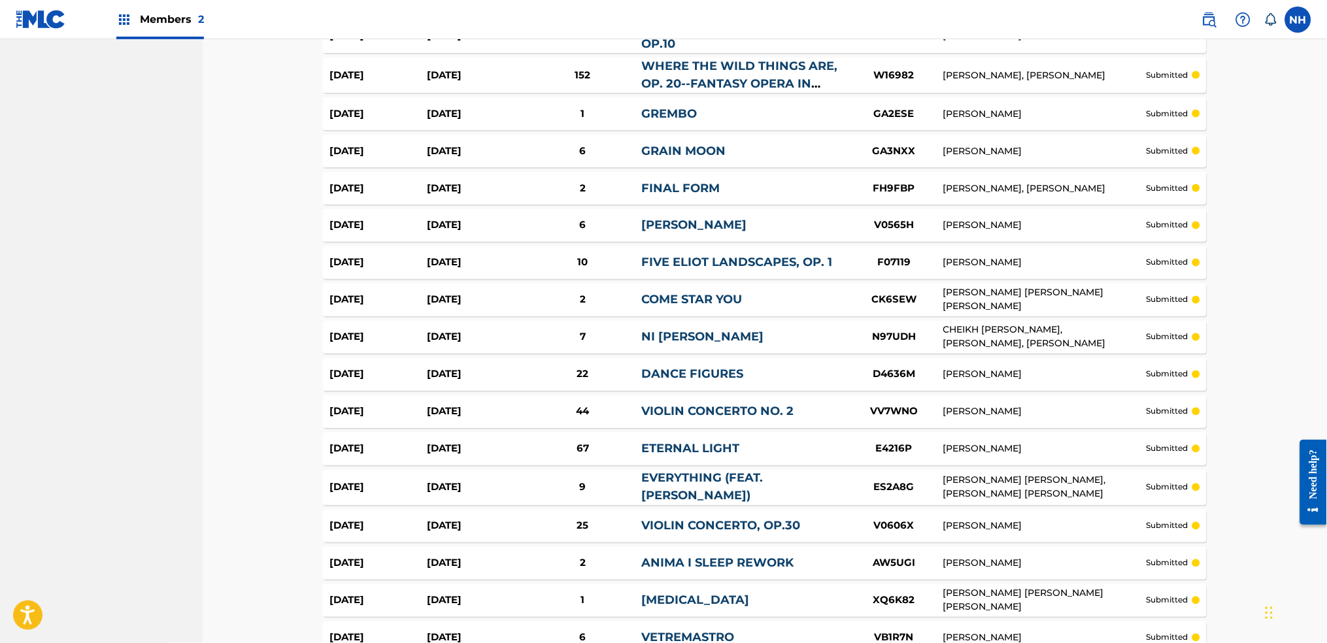
scroll to position [3548, 0]
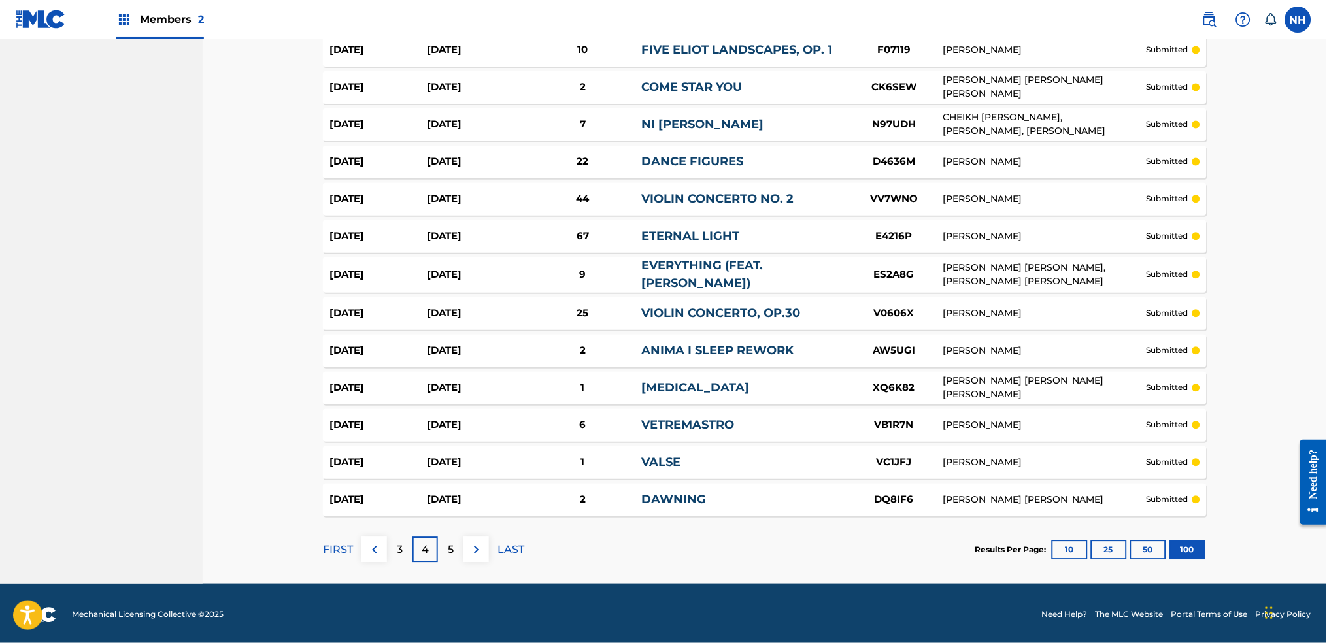
click at [456, 479] on div "5" at bounding box center [450, 549] width 25 height 25
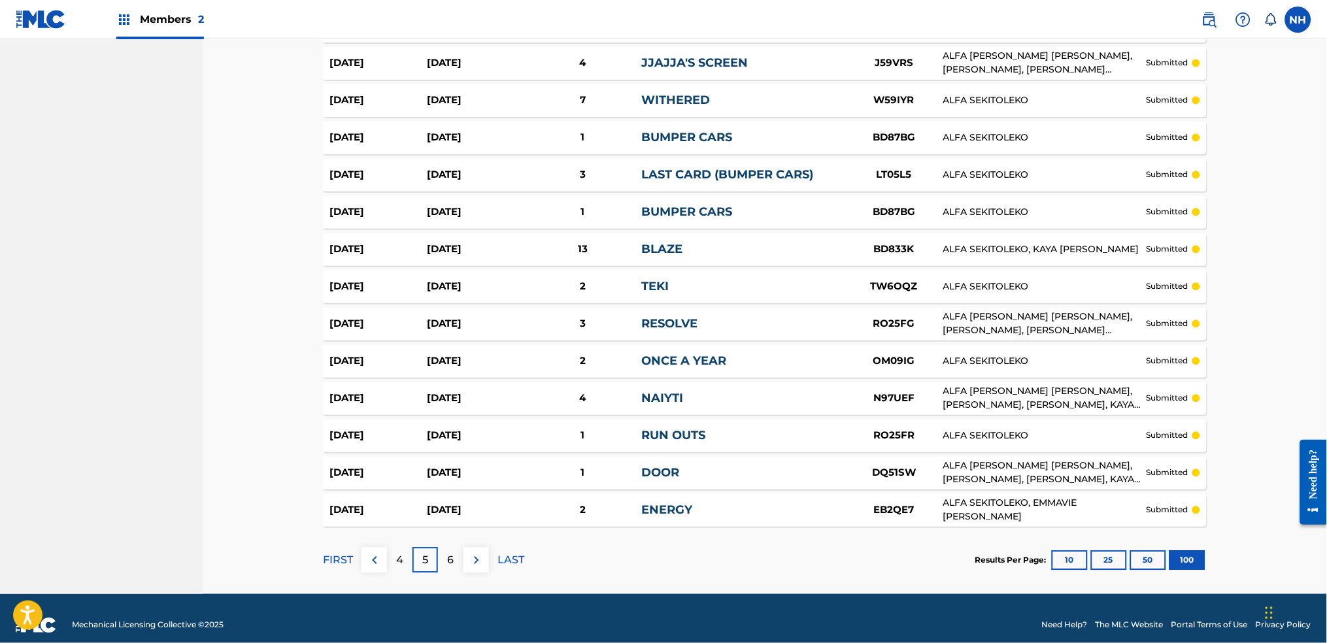
click at [456, 479] on div "6" at bounding box center [450, 560] width 25 height 25
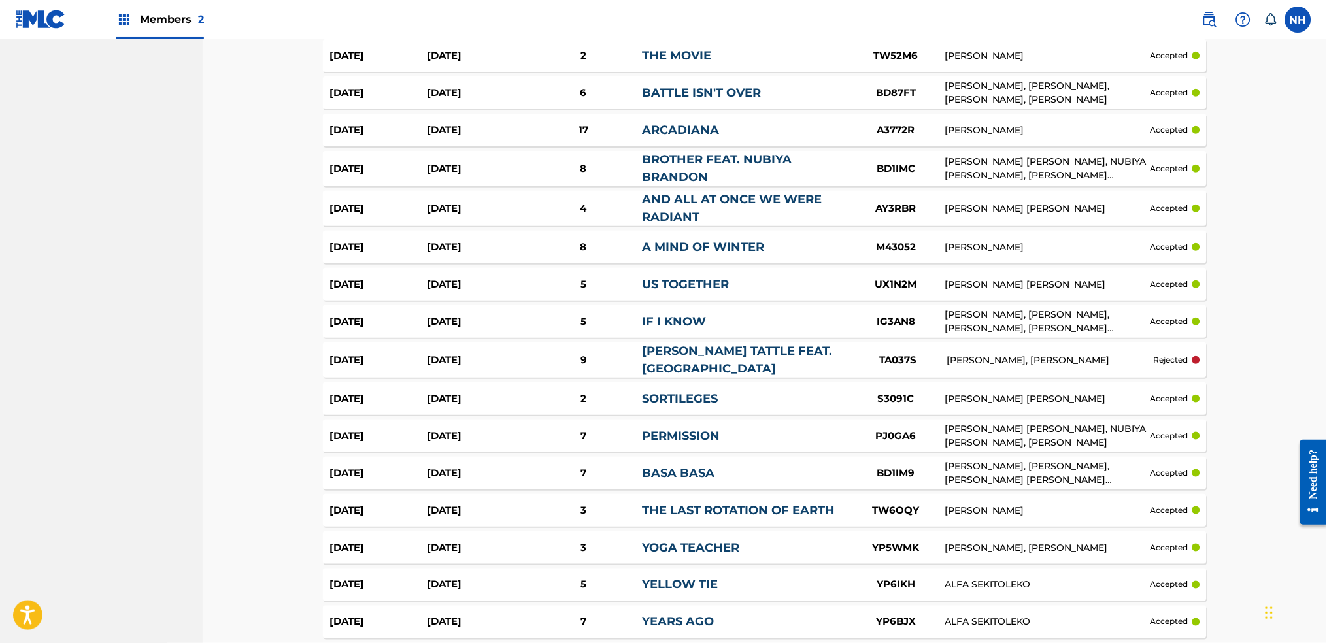
scroll to position [3112, 0]
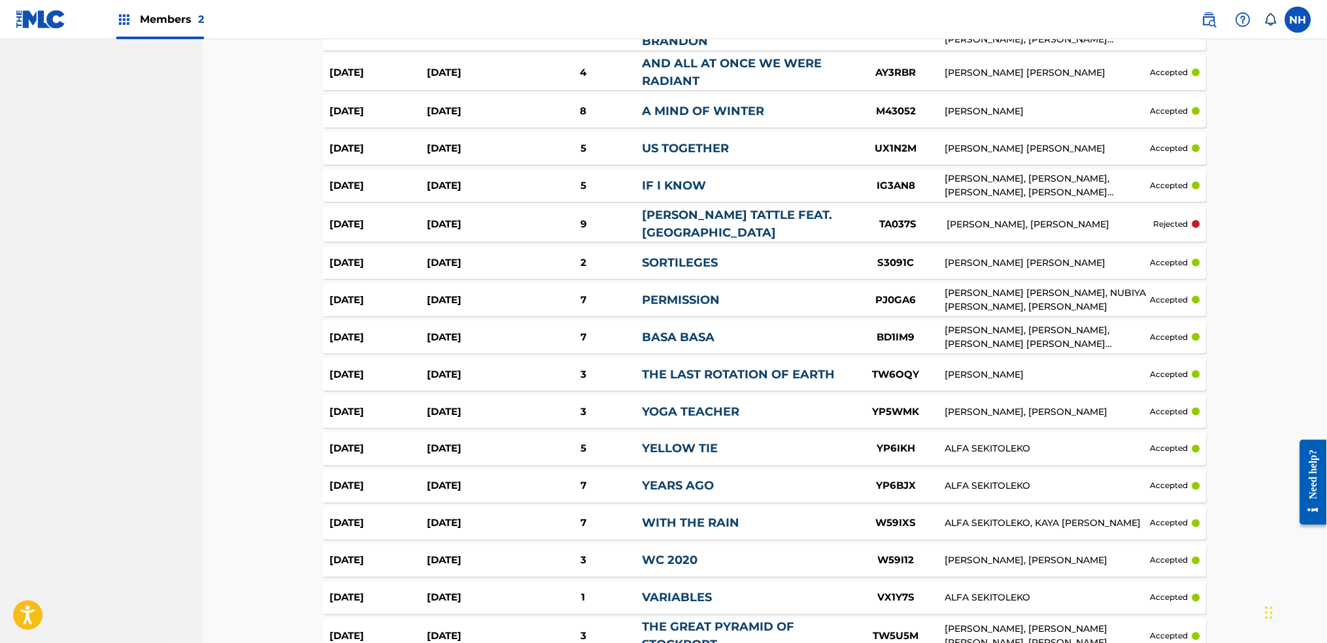
click at [1063, 230] on div "[DATE] [DATE] 9 [PERSON_NAME] TATTLE FEAT. [PERSON_NAME] TA037S [PERSON_NAME], …" at bounding box center [765, 224] width 884 height 35
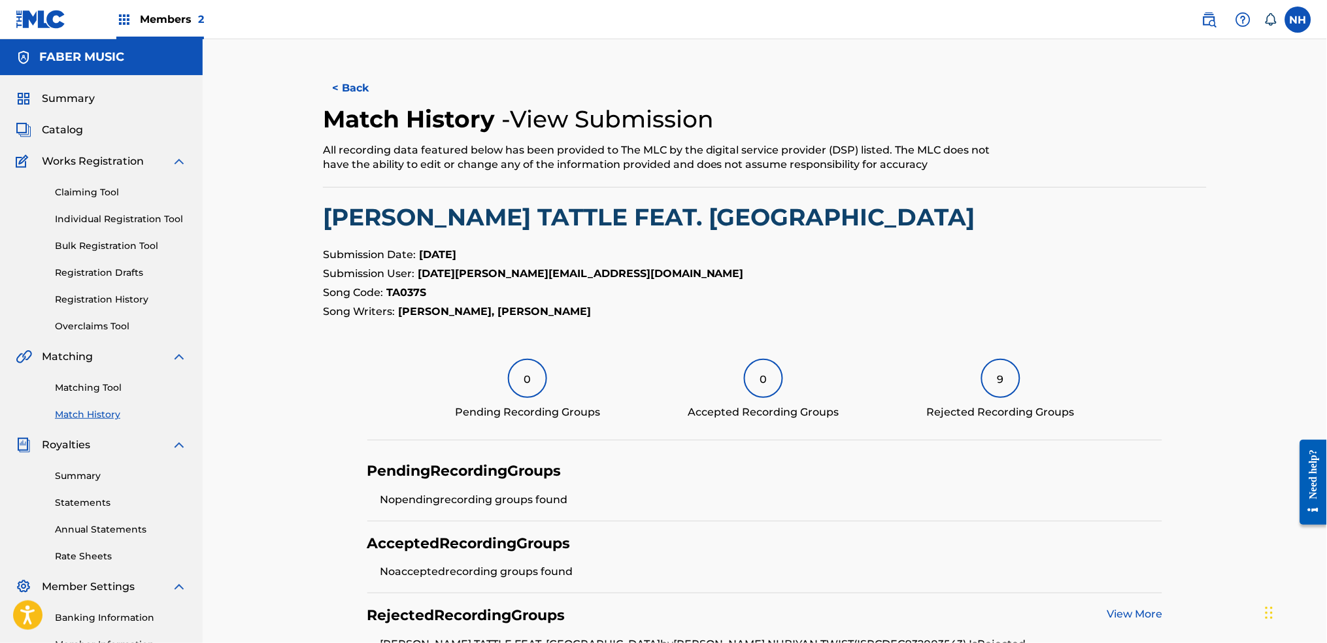
click at [86, 186] on link "Claiming Tool" at bounding box center [121, 193] width 132 height 14
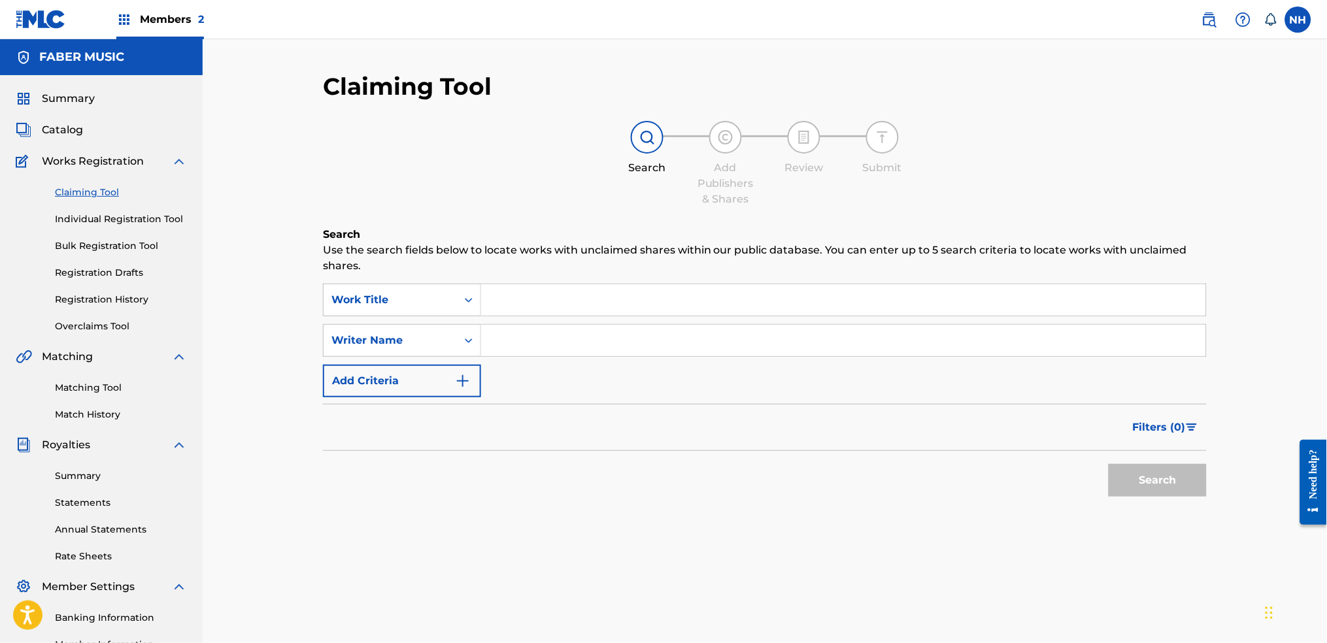
click at [54, 105] on span "Summary" at bounding box center [68, 99] width 53 height 16
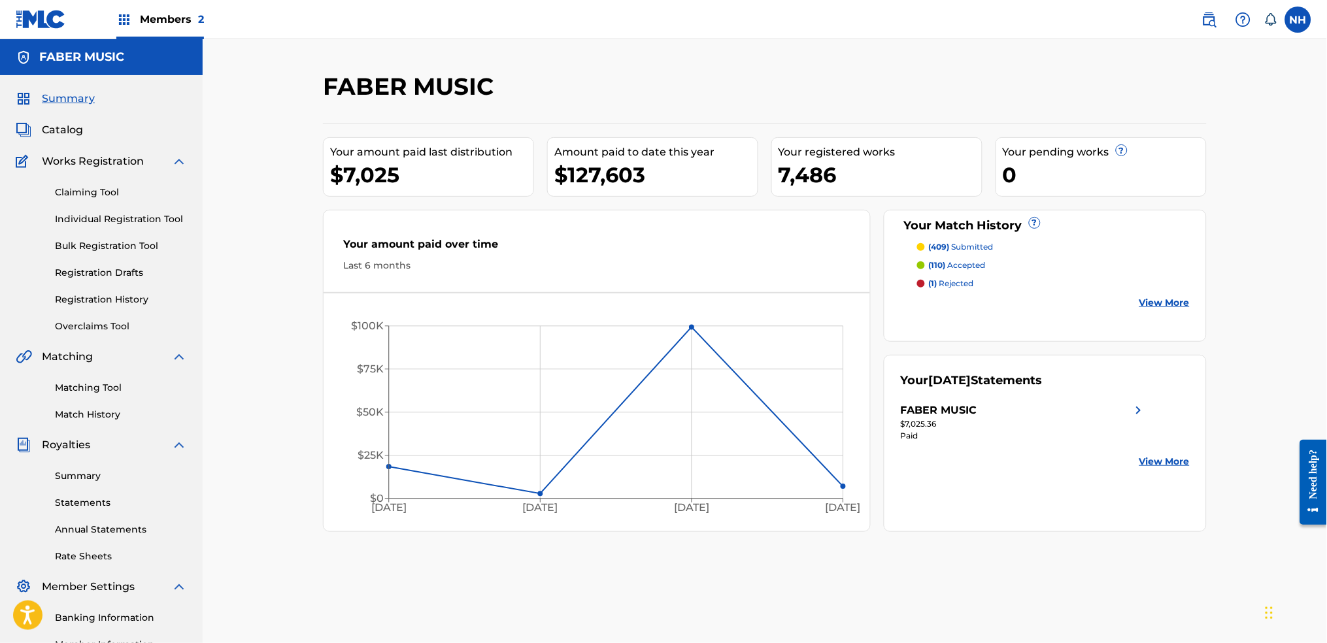
click at [109, 390] on link "Matching Tool" at bounding box center [121, 388] width 132 height 14
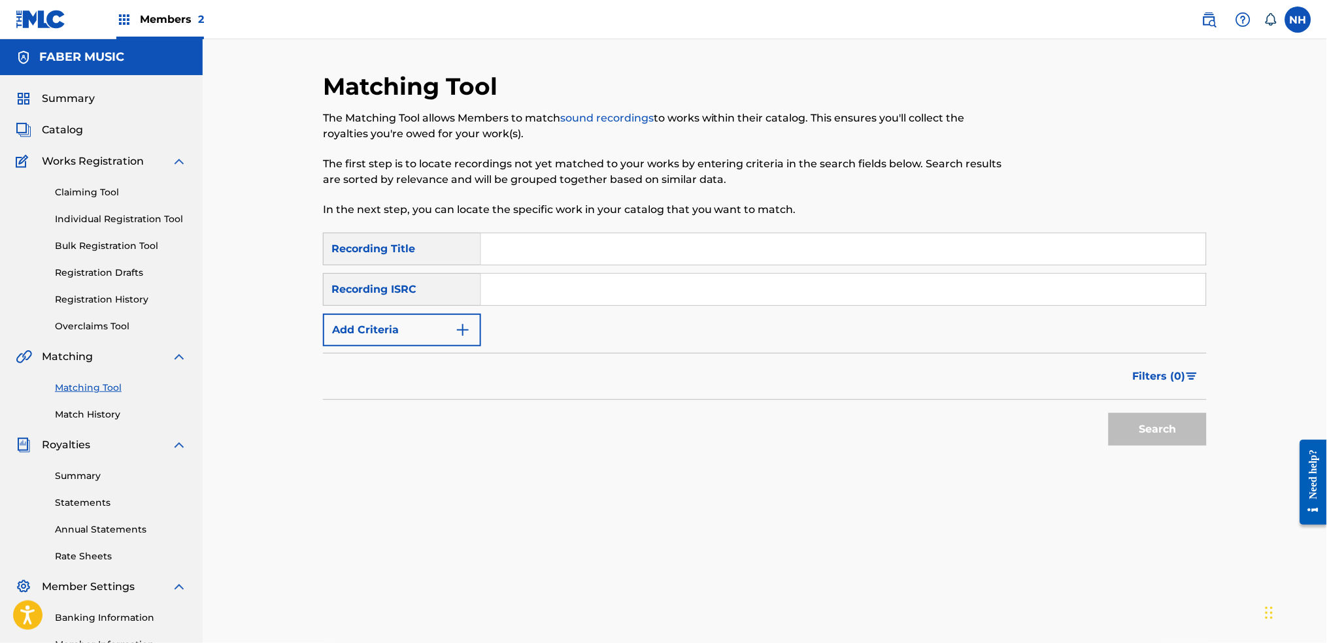
click at [418, 291] on div "Recording ISRC" at bounding box center [402, 289] width 158 height 33
click at [416, 333] on button "Add Criteria" at bounding box center [402, 330] width 158 height 33
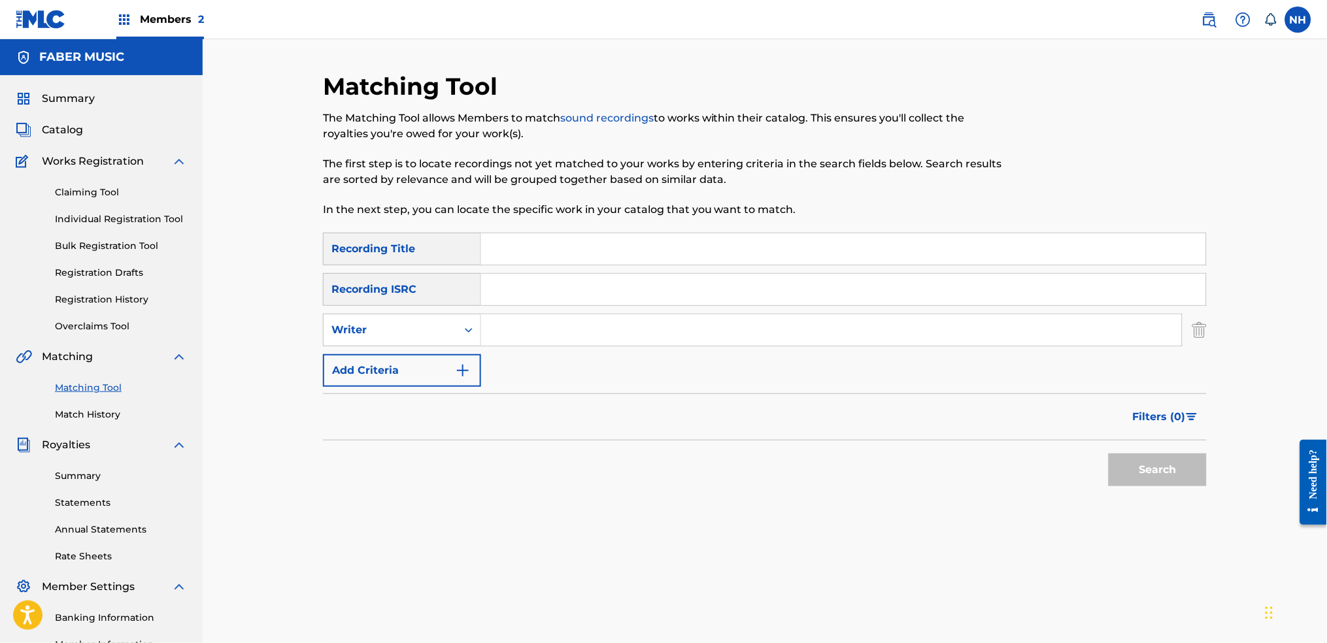
click at [427, 377] on button "Add Criteria" at bounding box center [402, 370] width 158 height 33
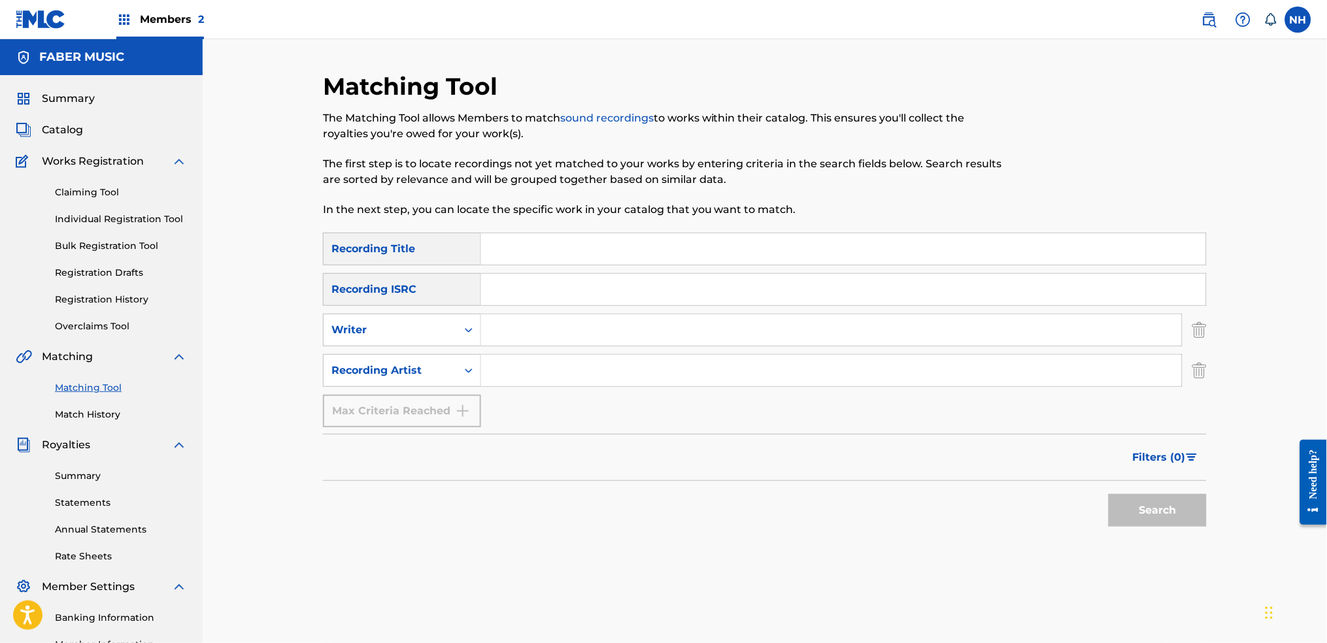
click at [558, 342] on input "Search Form" at bounding box center [831, 329] width 701 height 31
paste input "[PERSON_NAME]"
type input "[PERSON_NAME]"
click at [1074, 479] on button "Search" at bounding box center [1157, 510] width 98 height 33
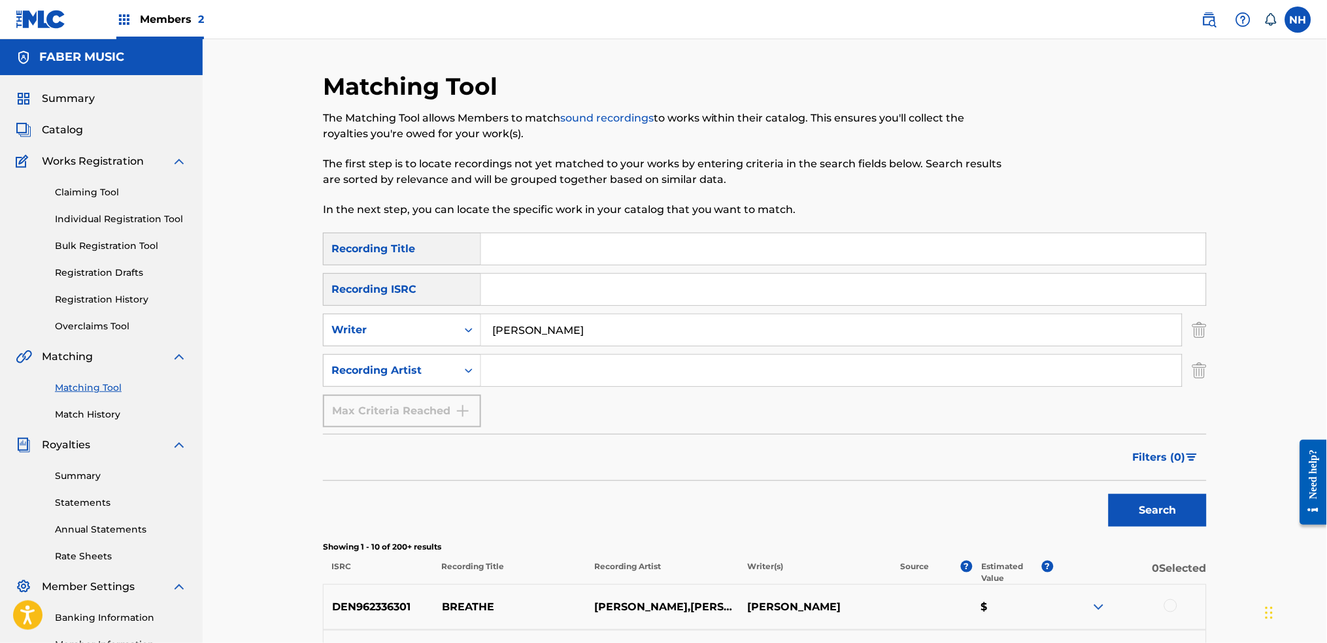
click at [646, 242] on input "Search Form" at bounding box center [843, 248] width 725 height 31
paste input "A COLLECTIVE DESTINY"
type input "A COLLECTIVE DESTINY"
click at [1074, 479] on button "Search" at bounding box center [1157, 510] width 98 height 33
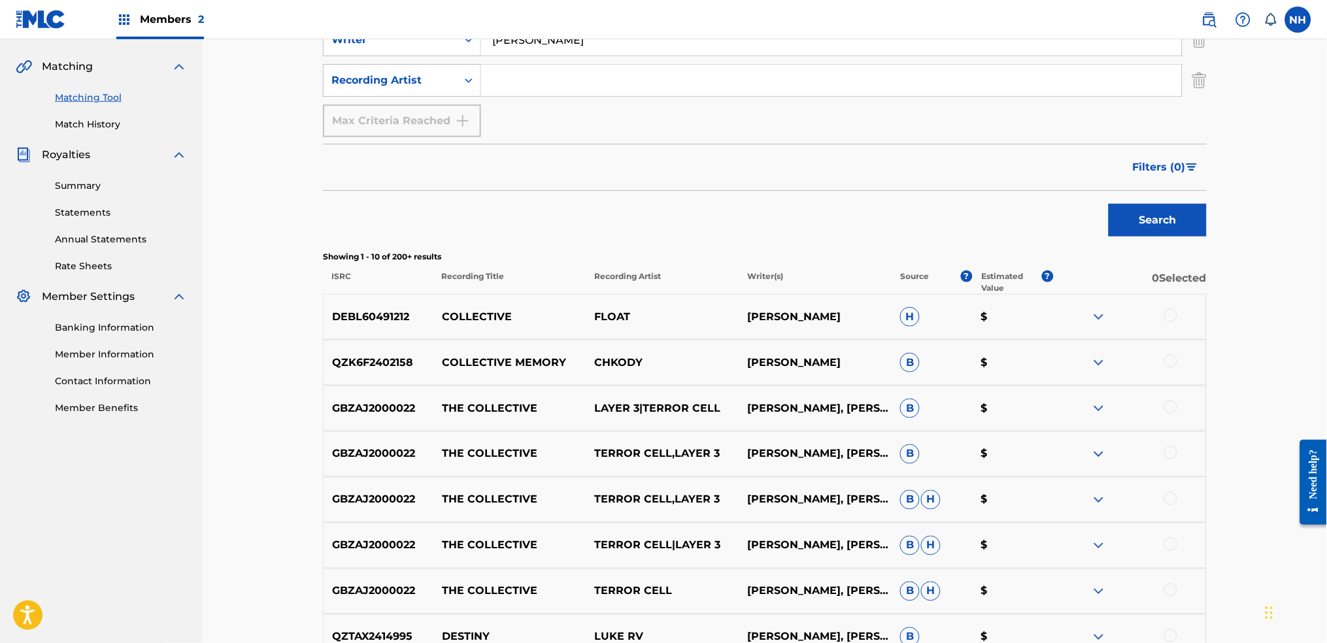
scroll to position [152, 0]
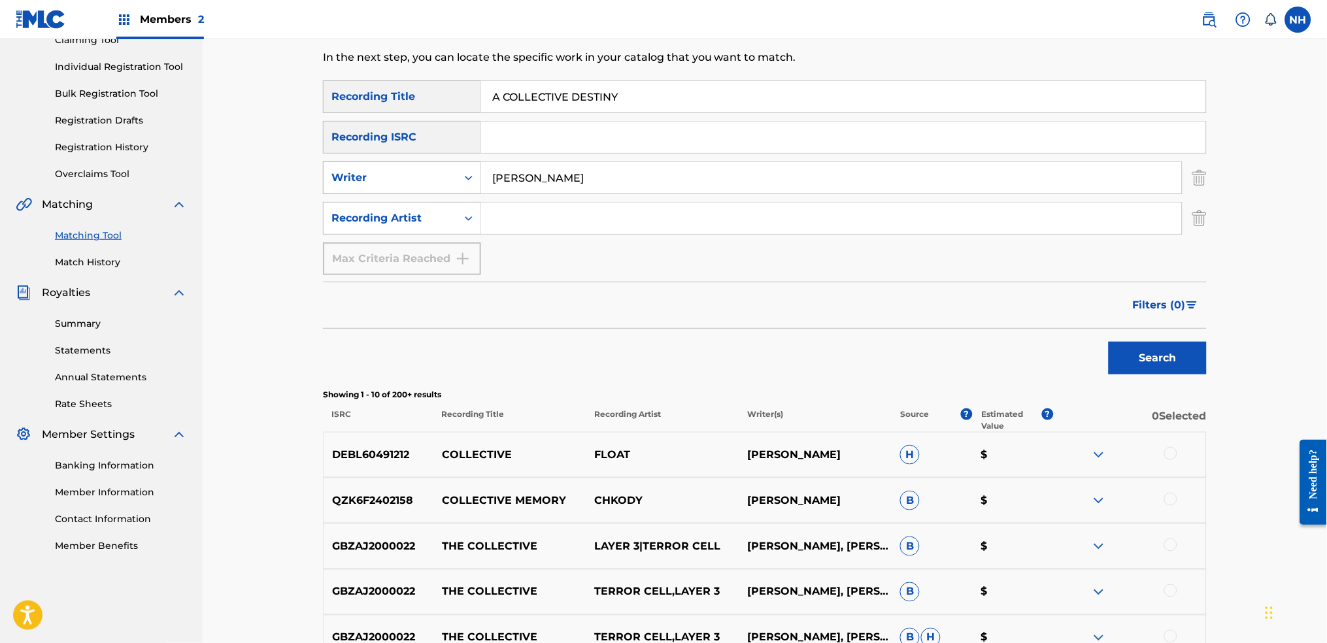
drag, startPoint x: 589, startPoint y: 179, endPoint x: 356, endPoint y: 173, distance: 232.8
click at [359, 171] on div "SearchWithCriteria375f992d-2864-4979-9bf6-07d035408b1c Writer [PERSON_NAME]" at bounding box center [765, 177] width 884 height 33
click at [637, 219] on input "Search Form" at bounding box center [831, 218] width 701 height 31
paste input "[PERSON_NAME]"
type input "[PERSON_NAME]"
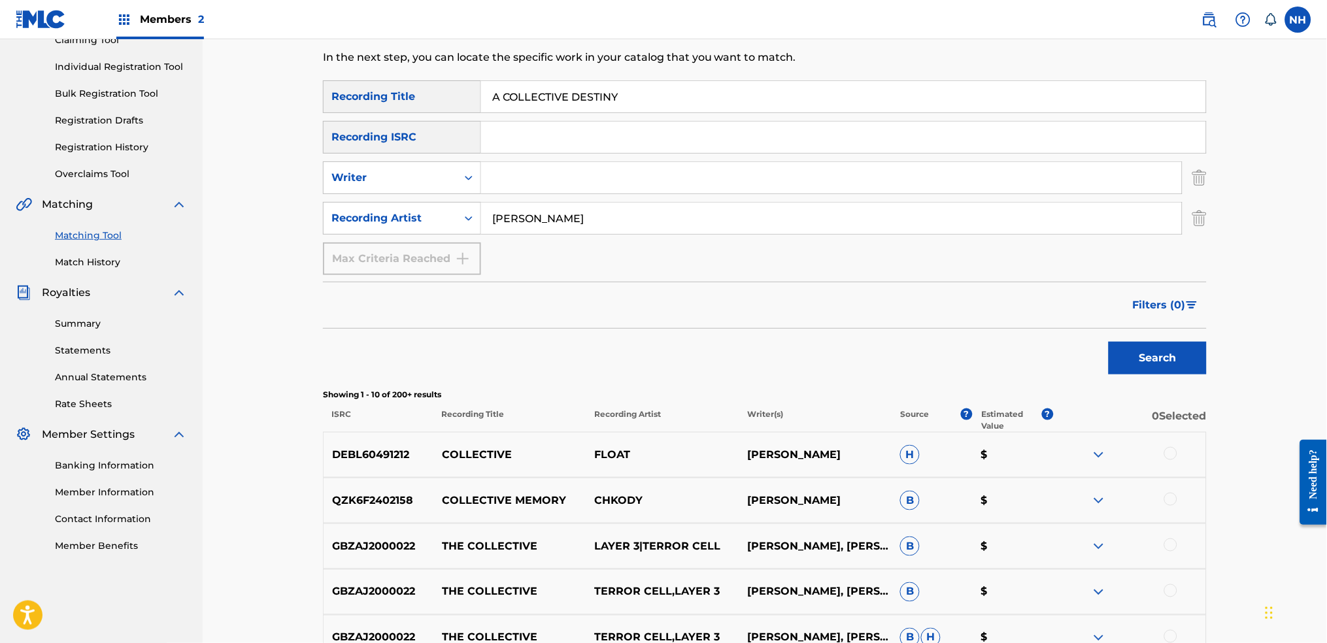
click at [1074, 365] on button "Search" at bounding box center [1157, 358] width 98 height 33
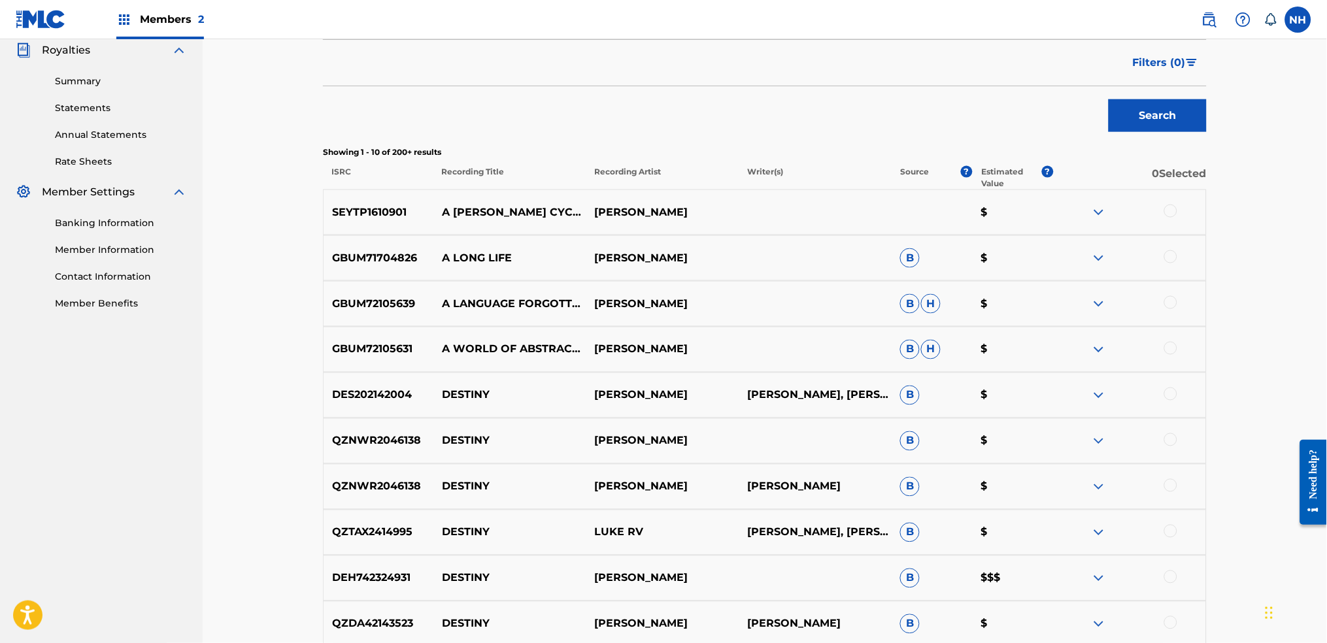
scroll to position [297, 0]
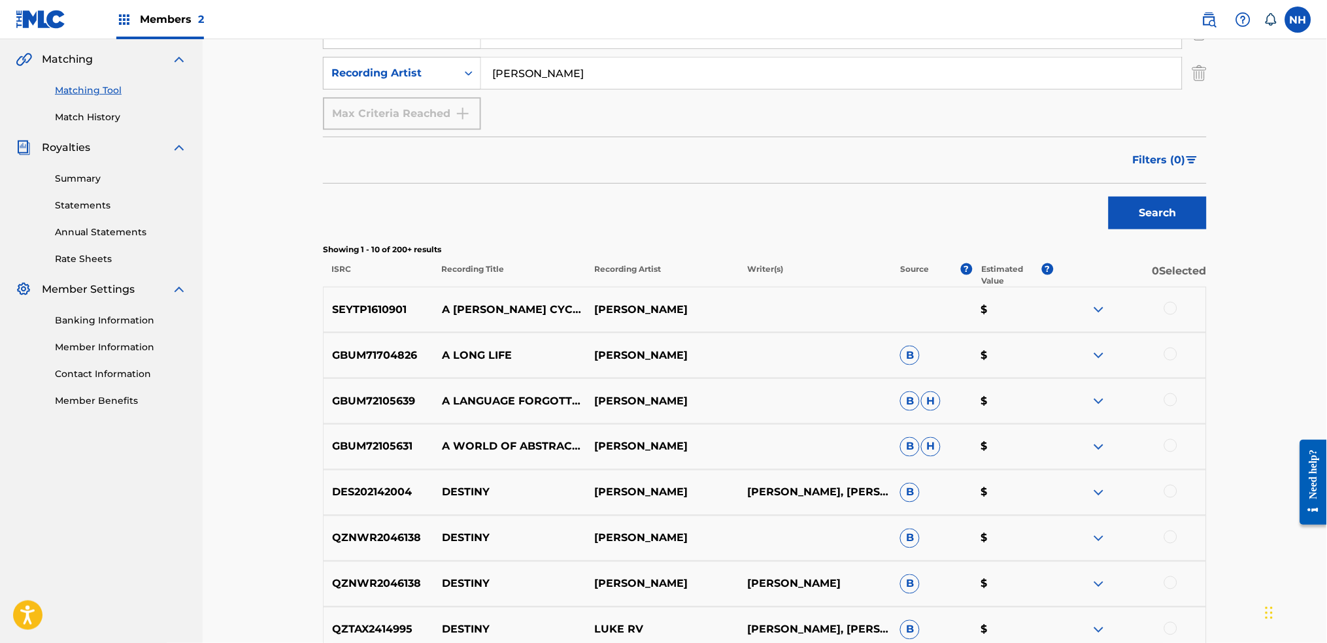
click at [696, 247] on p "Showing 1 - 10 of 200+ results" at bounding box center [765, 250] width 884 height 12
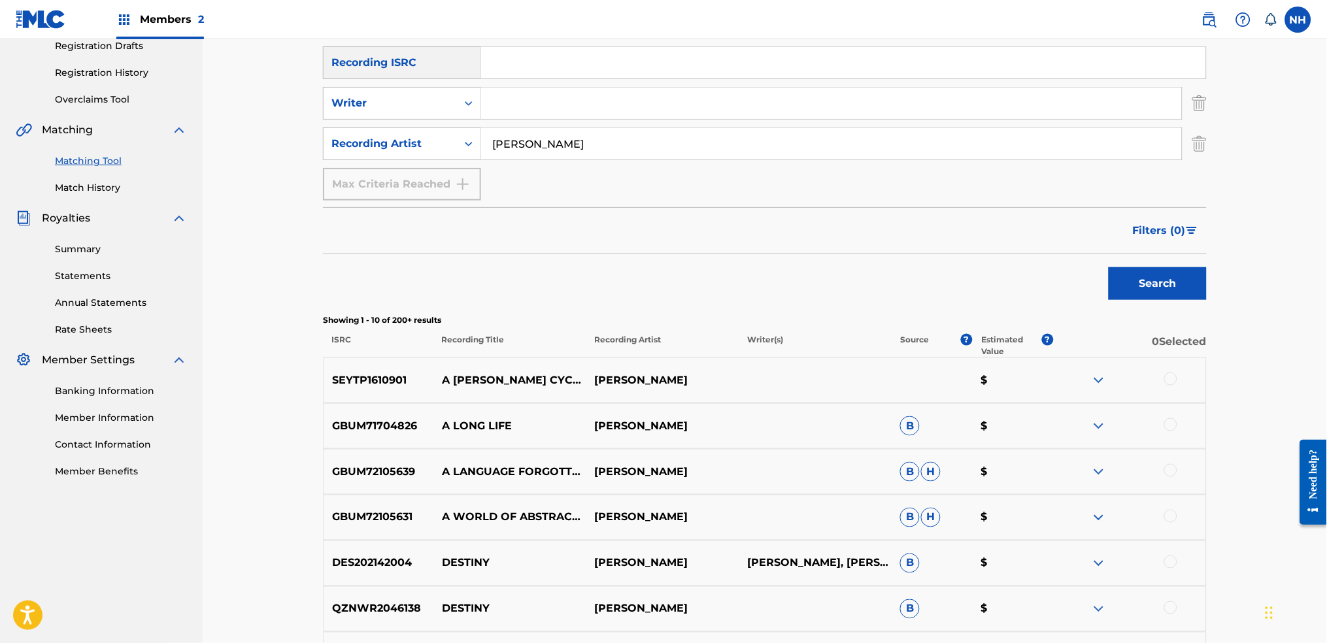
scroll to position [123, 0]
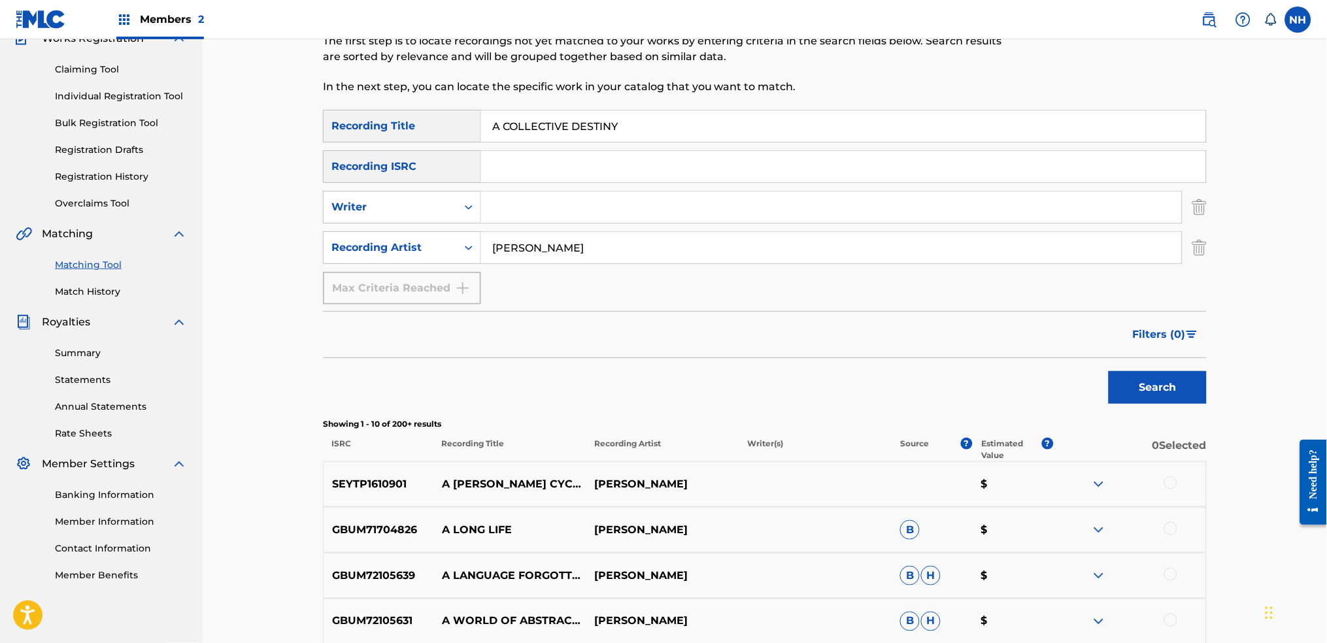
click at [669, 188] on div "SearchWithCriteria2e088423-7ada-423a-9308-53b6fa3db4b1 Recording Title A COLLEC…" at bounding box center [765, 207] width 884 height 195
click at [680, 147] on div "SearchWithCriteria2e088423-7ada-423a-9308-53b6fa3db4b1 Recording Title A COLLEC…" at bounding box center [765, 207] width 884 height 195
click at [684, 129] on input "A COLLECTIVE DESTINY" at bounding box center [843, 125] width 725 height 31
paste input "BAD DREAM THAT WILL PASS AWA"
click at [1074, 352] on div "Filters ( 0 )" at bounding box center [765, 334] width 884 height 47
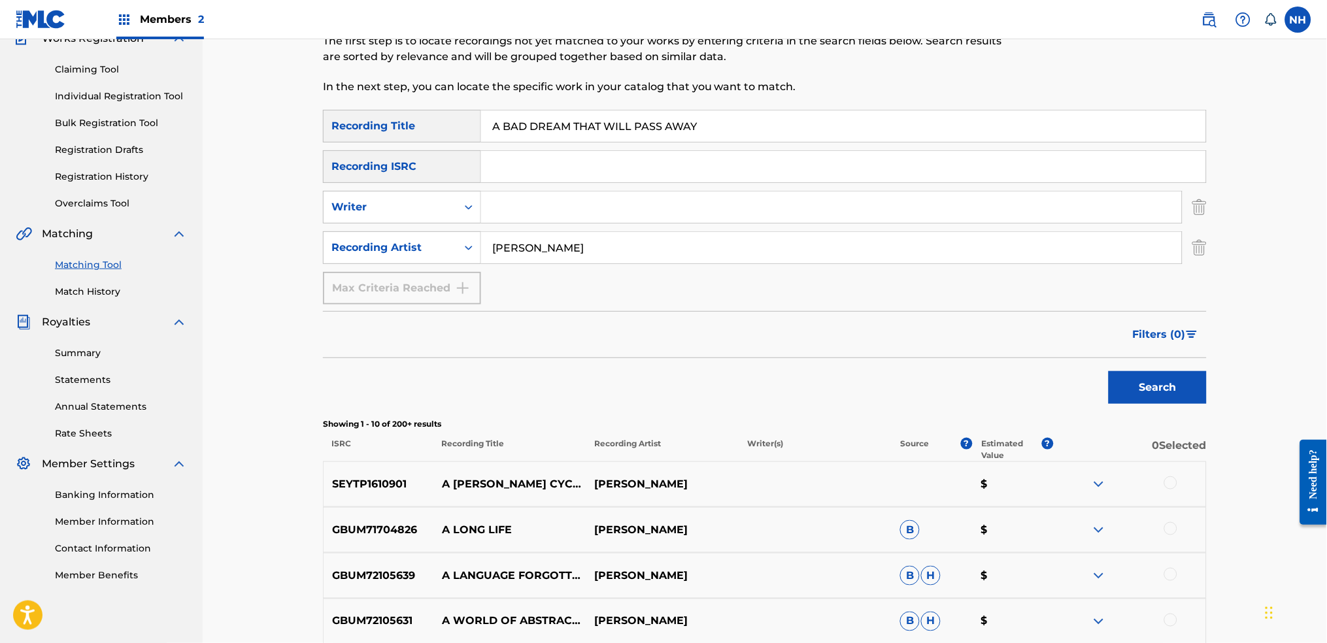
click at [1074, 382] on div "Search" at bounding box center [765, 384] width 884 height 52
click at [1074, 388] on button "Search" at bounding box center [1157, 387] width 98 height 33
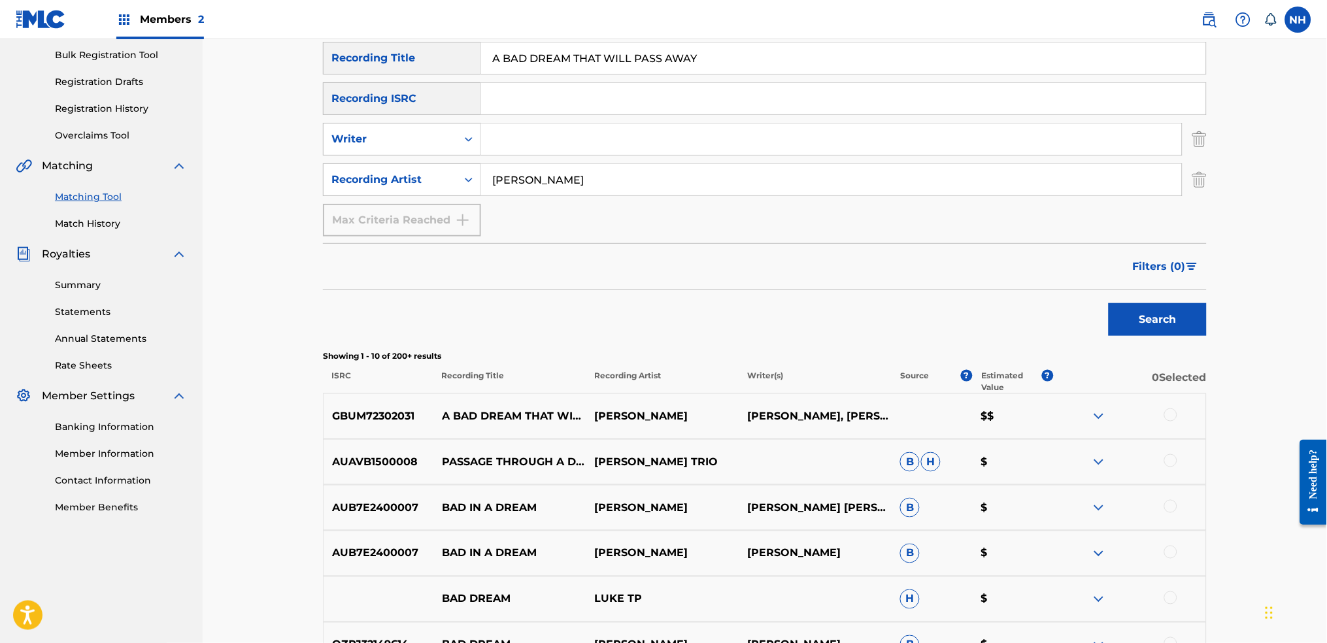
scroll to position [210, 0]
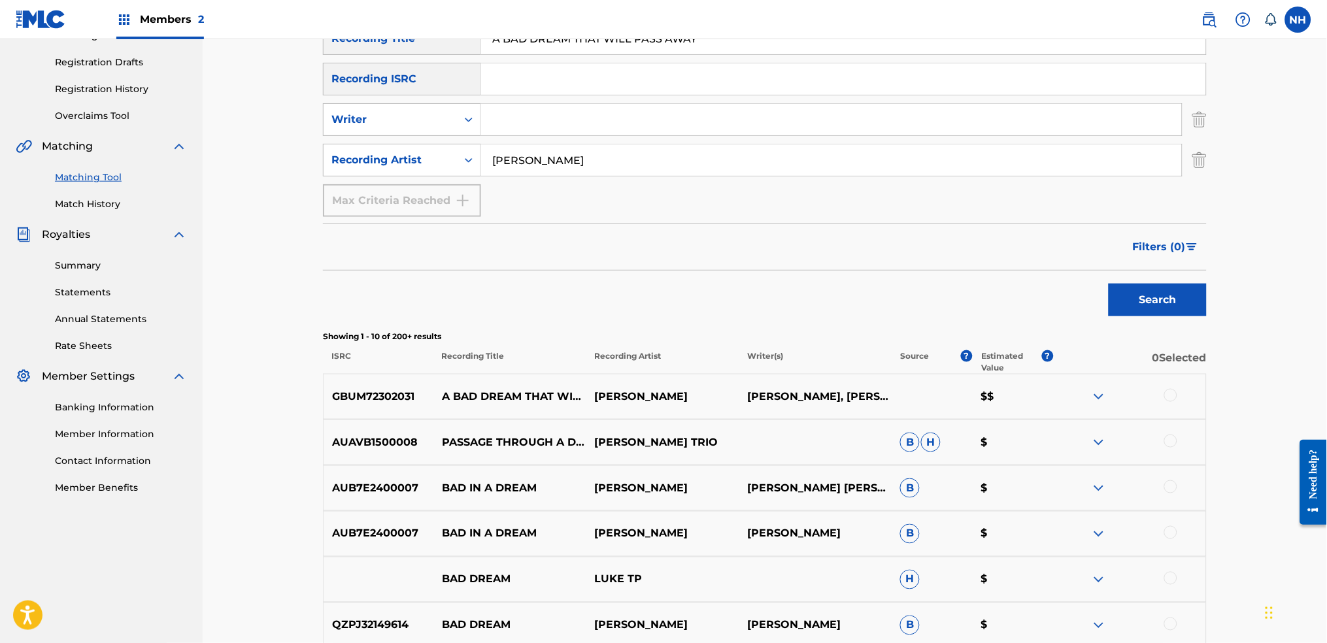
click at [707, 259] on div "Filters ( 0 )" at bounding box center [765, 247] width 884 height 47
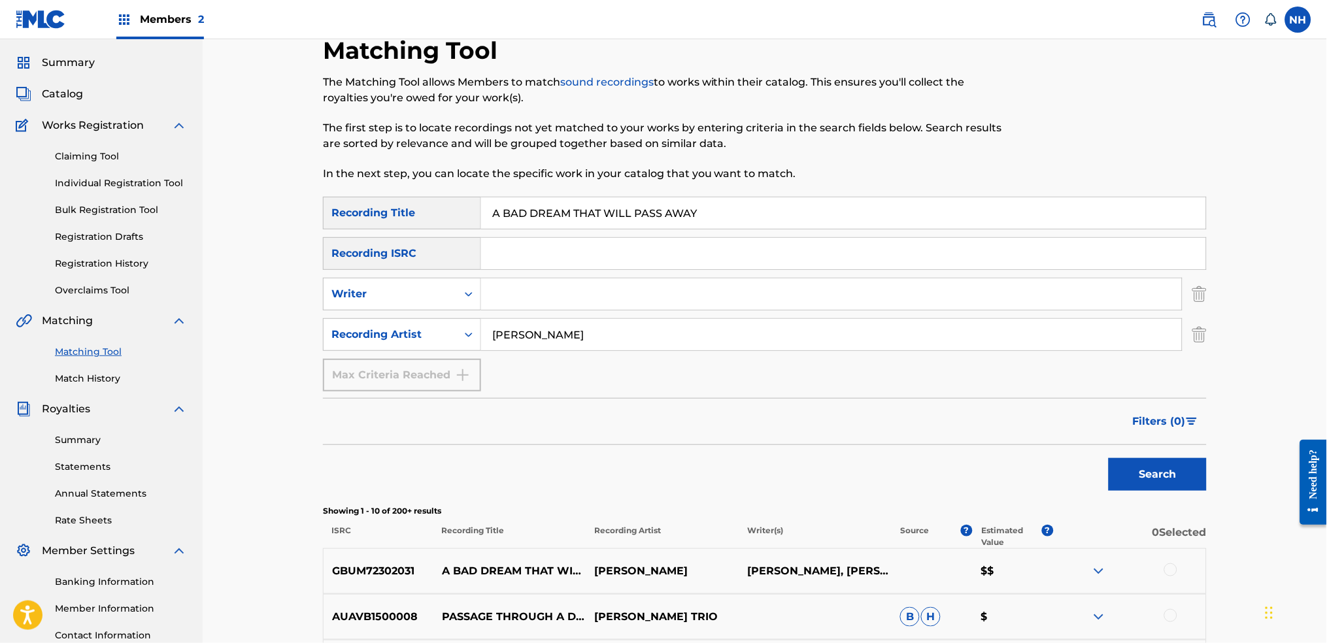
click at [712, 184] on div "Matching Tool The Matching Tool allows Members to match sound recordings to wor…" at bounding box center [663, 116] width 680 height 161
click at [712, 206] on input "A BAD DREAM THAT WILL PASS AWAY" at bounding box center [843, 212] width 725 height 31
click at [693, 207] on input "A BAD DREAM THAT WILL PASS AWAY" at bounding box center [843, 212] width 725 height 31
paste input "THE MOMENT ONL"
click at [1074, 454] on div "Search" at bounding box center [1154, 471] width 105 height 52
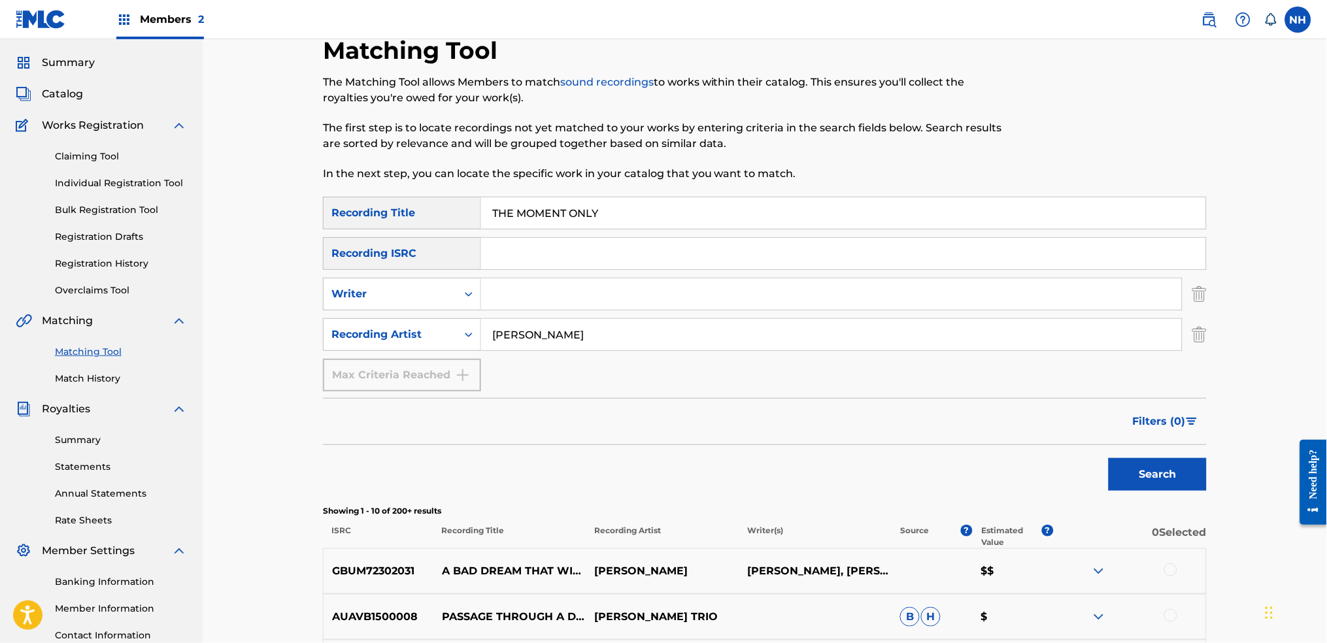
click at [1074, 450] on div "Search" at bounding box center [1154, 471] width 105 height 52
click at [1074, 474] on button "Search" at bounding box center [1157, 474] width 98 height 33
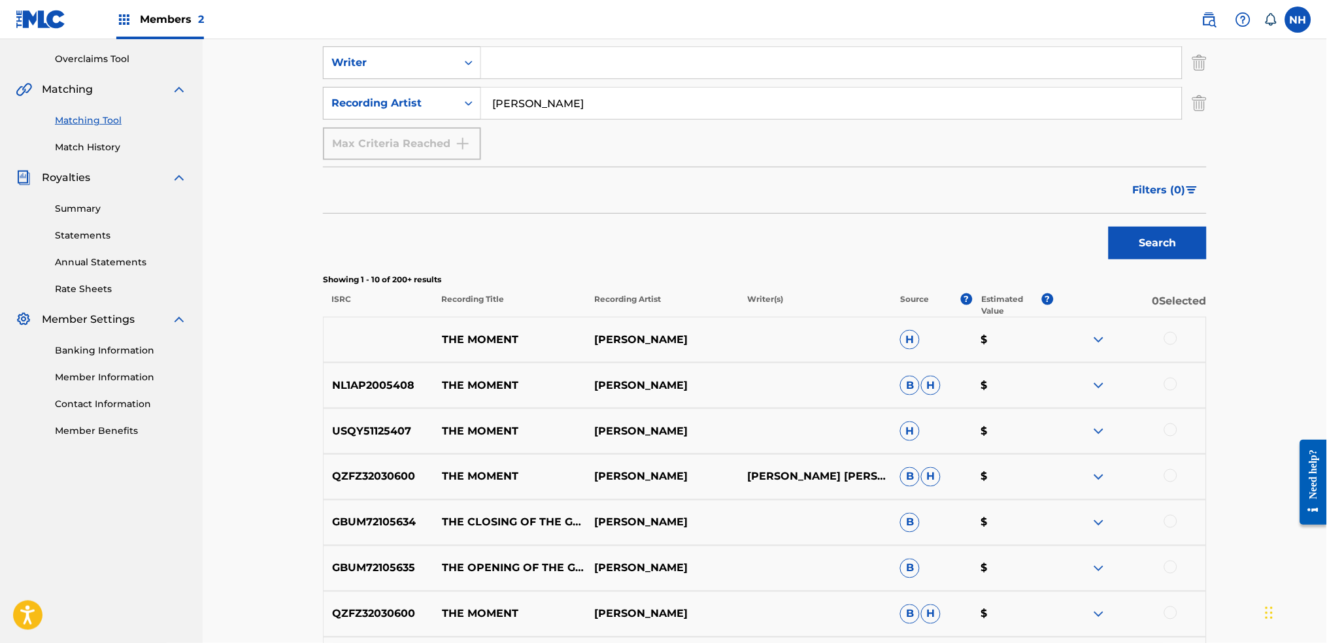
scroll to position [297, 0]
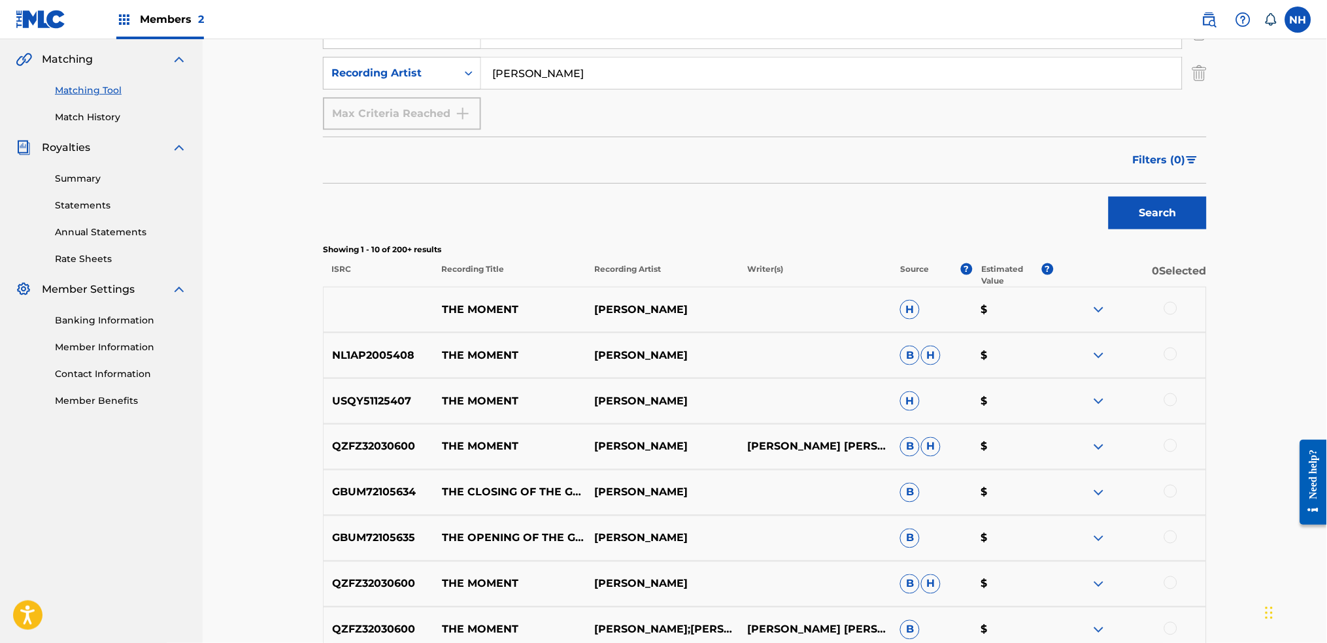
drag, startPoint x: 712, startPoint y: 273, endPoint x: 706, endPoint y: 254, distance: 19.2
click at [712, 273] on p "Recording Artist" at bounding box center [662, 275] width 153 height 24
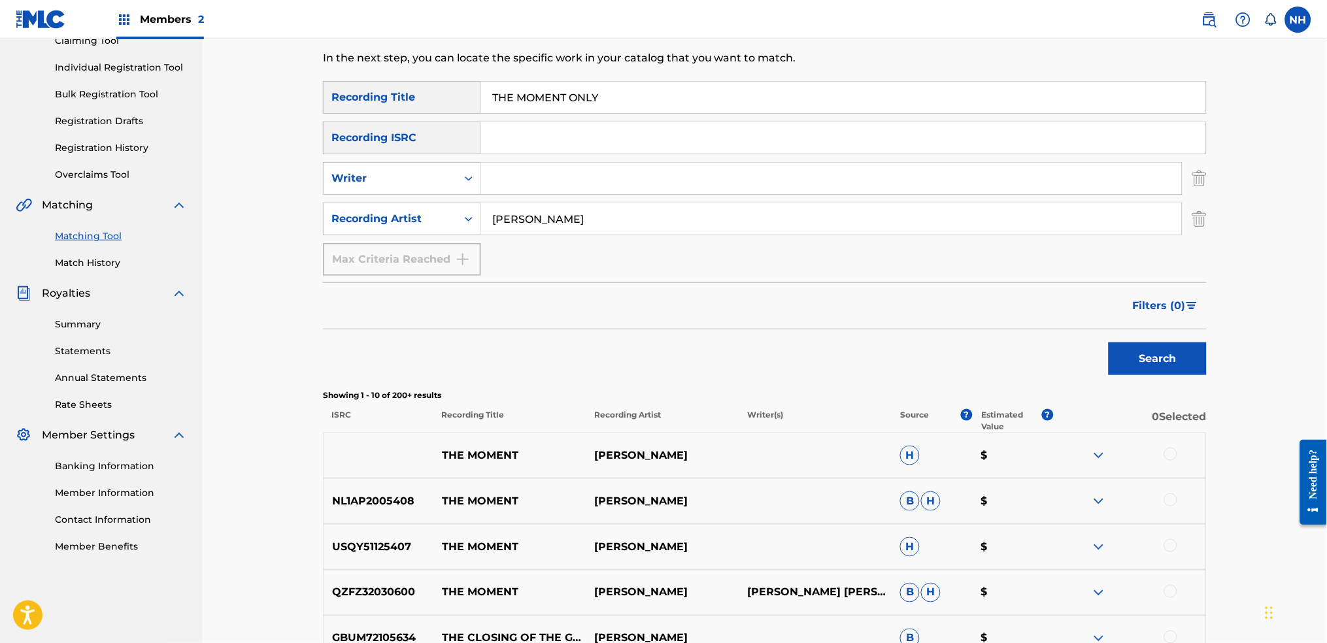
scroll to position [123, 0]
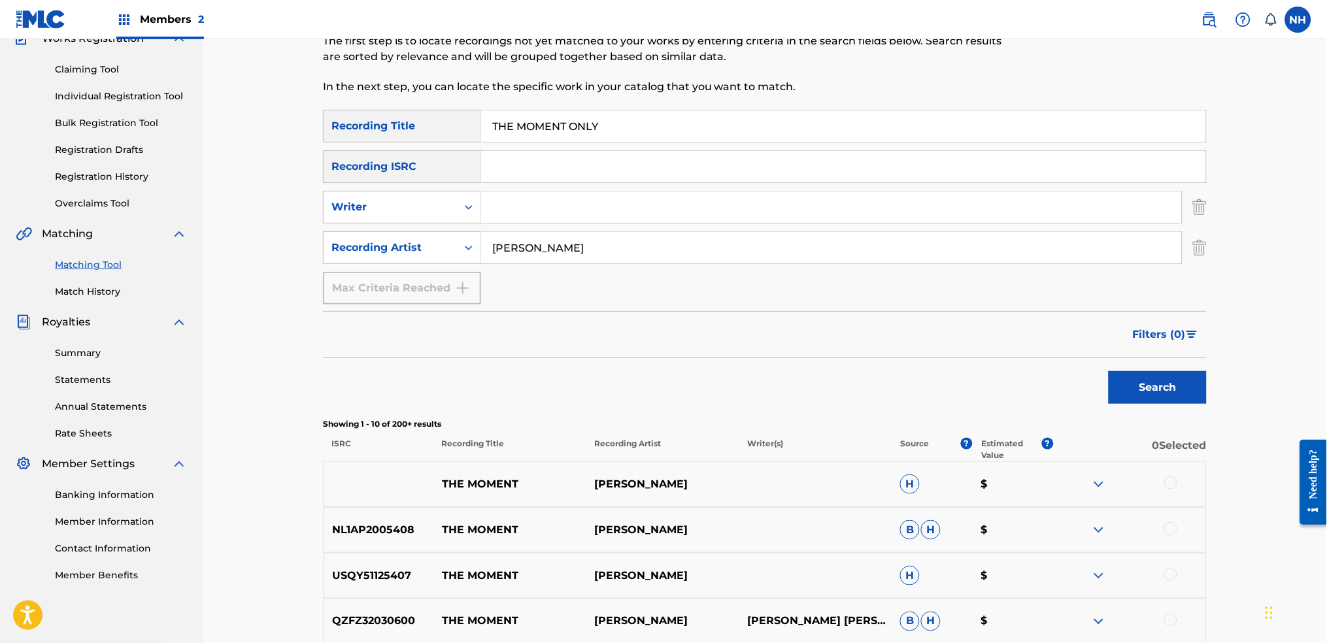
click at [662, 108] on div "Matching Tool The Matching Tool allows Members to match sound recordings to wor…" at bounding box center [765, 483] width 884 height 1068
paste input "END OF THE FIRST PERIOD"
type input "THE END OF THE FIRST PERIOD"
click at [1074, 387] on button "Search" at bounding box center [1157, 387] width 98 height 33
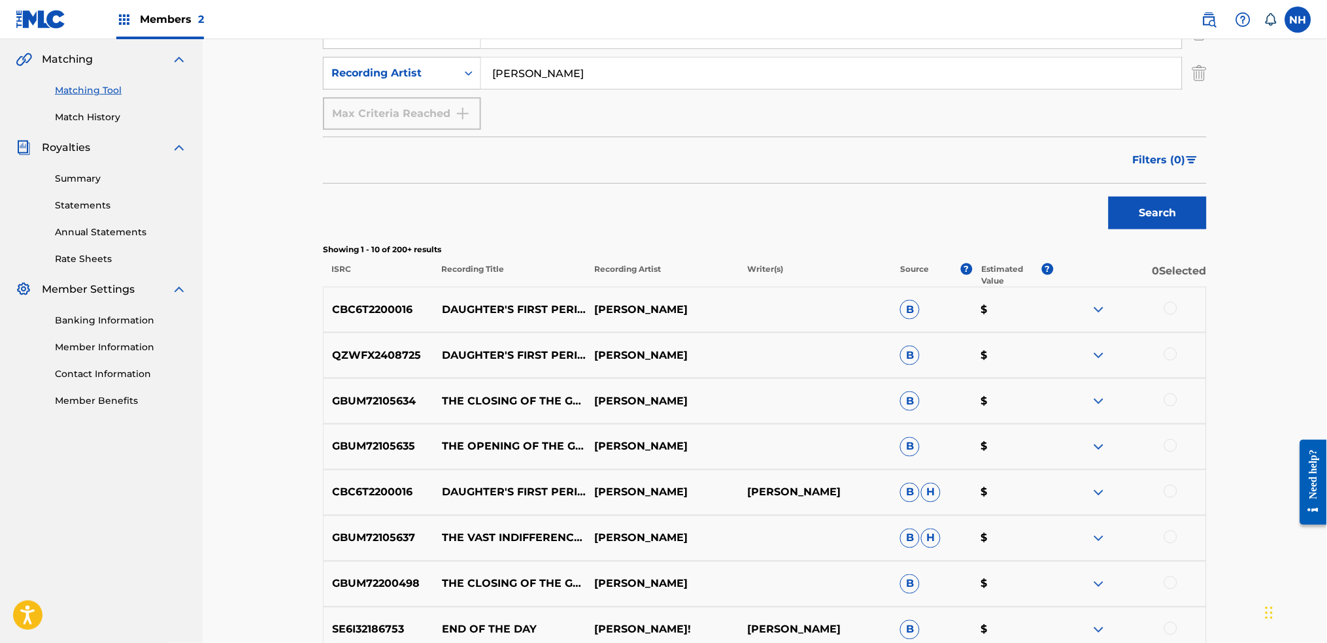
scroll to position [36, 0]
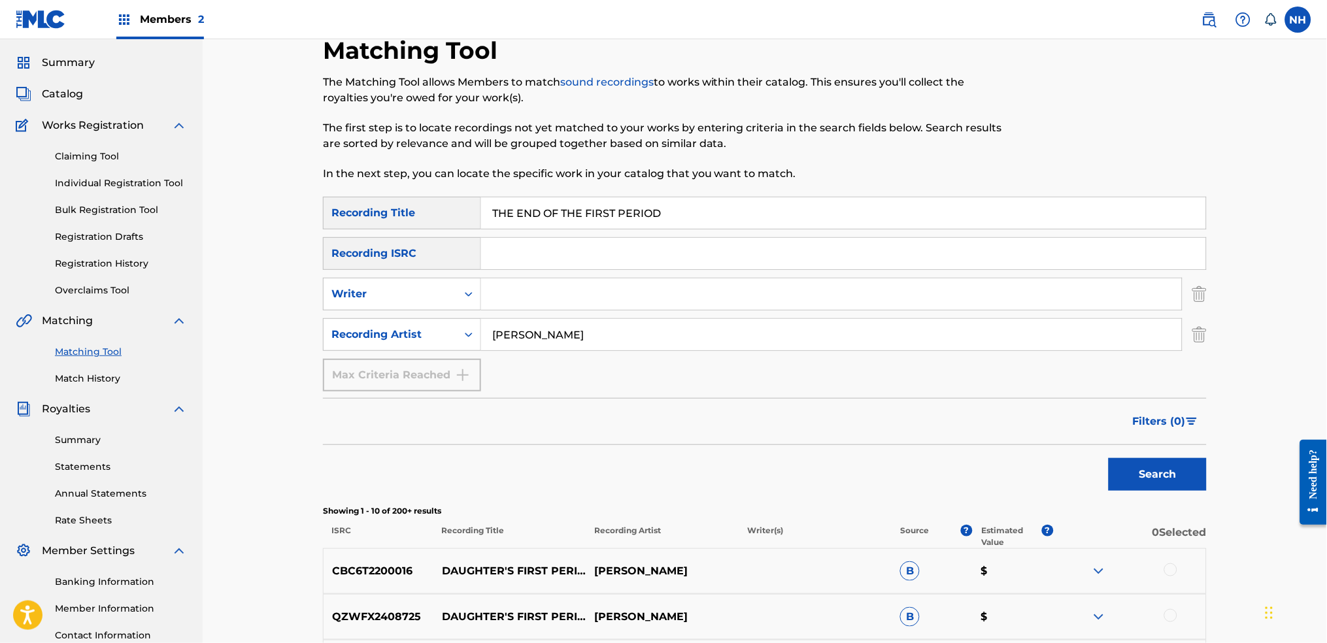
drag, startPoint x: 705, startPoint y: 224, endPoint x: 228, endPoint y: 227, distance: 476.5
click at [229, 227] on div "Matching Tool The Matching Tool allows Members to match sound recordings to wor…" at bounding box center [765, 553] width 1124 height 1101
click at [1074, 427] on span "Filters ( 0 )" at bounding box center [1159, 422] width 53 height 16
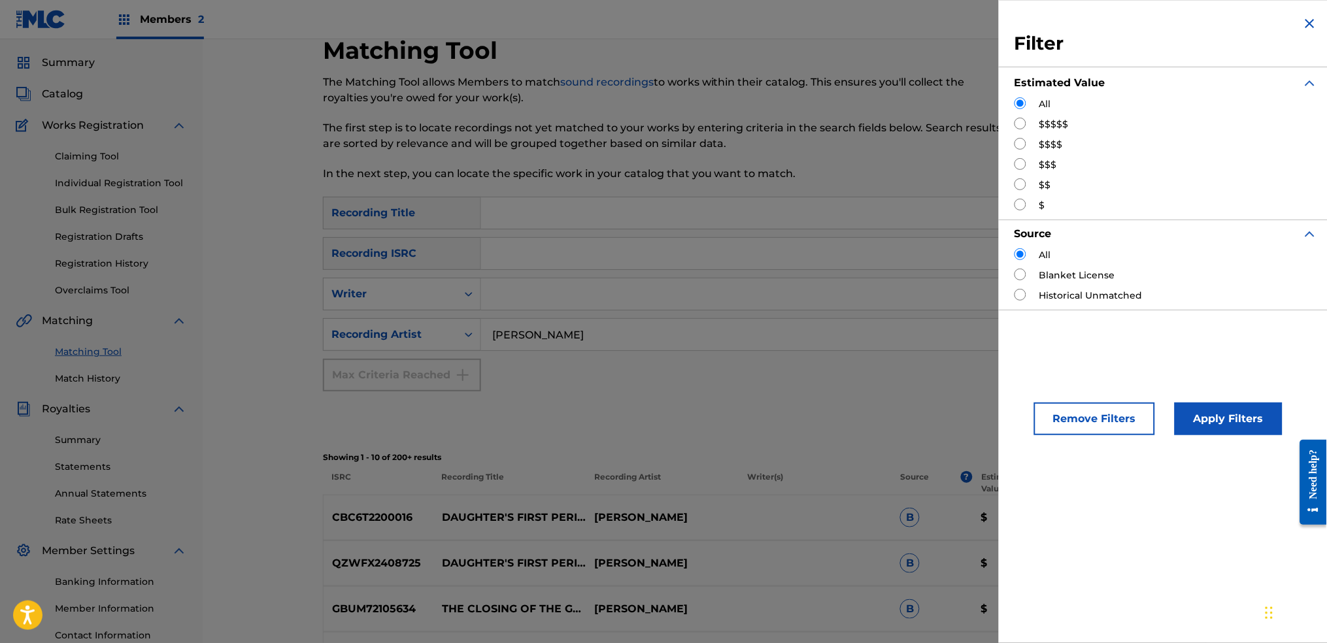
click at [1020, 152] on div "All $$$$$ $$$$ $$$ $$ $" at bounding box center [1165, 154] width 303 height 115
click at [1020, 146] on input "Search Form" at bounding box center [1020, 144] width 12 height 12
radio input "true"
click at [1074, 376] on div "Remove Filters Apply Filters" at bounding box center [1166, 408] width 335 height 86
click at [1074, 393] on div "Remove Filters Apply Filters" at bounding box center [1166, 408] width 335 height 86
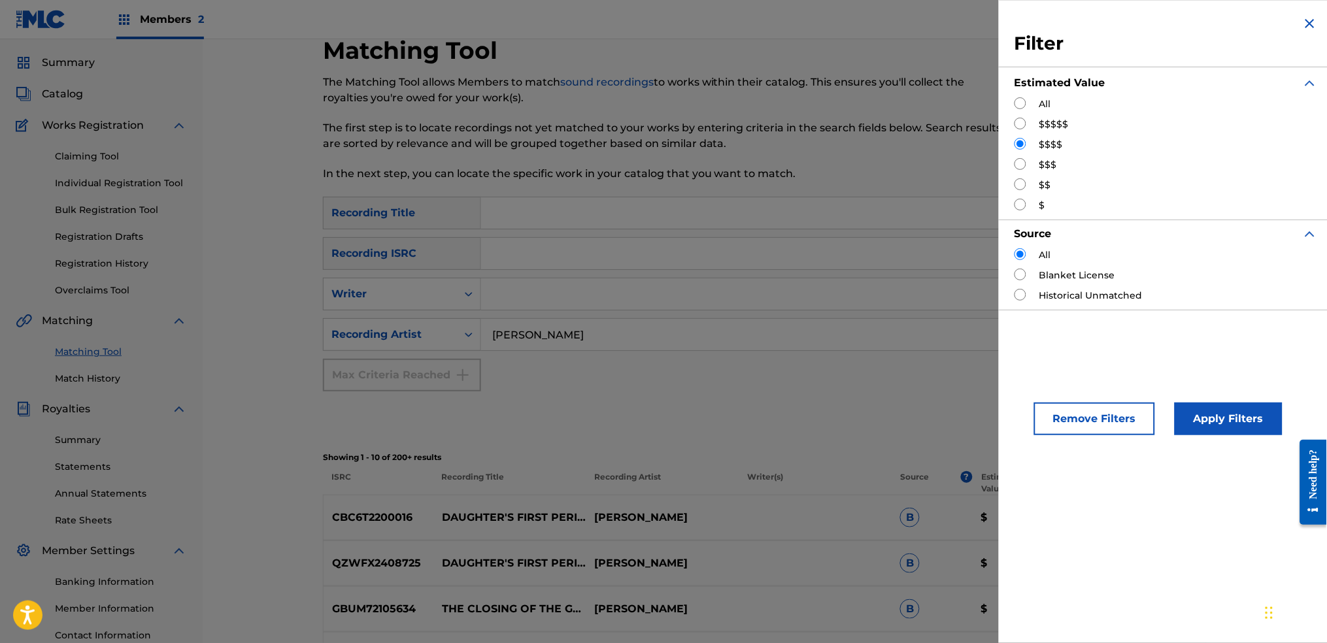
click at [1074, 424] on button "Apply Filters" at bounding box center [1228, 419] width 108 height 33
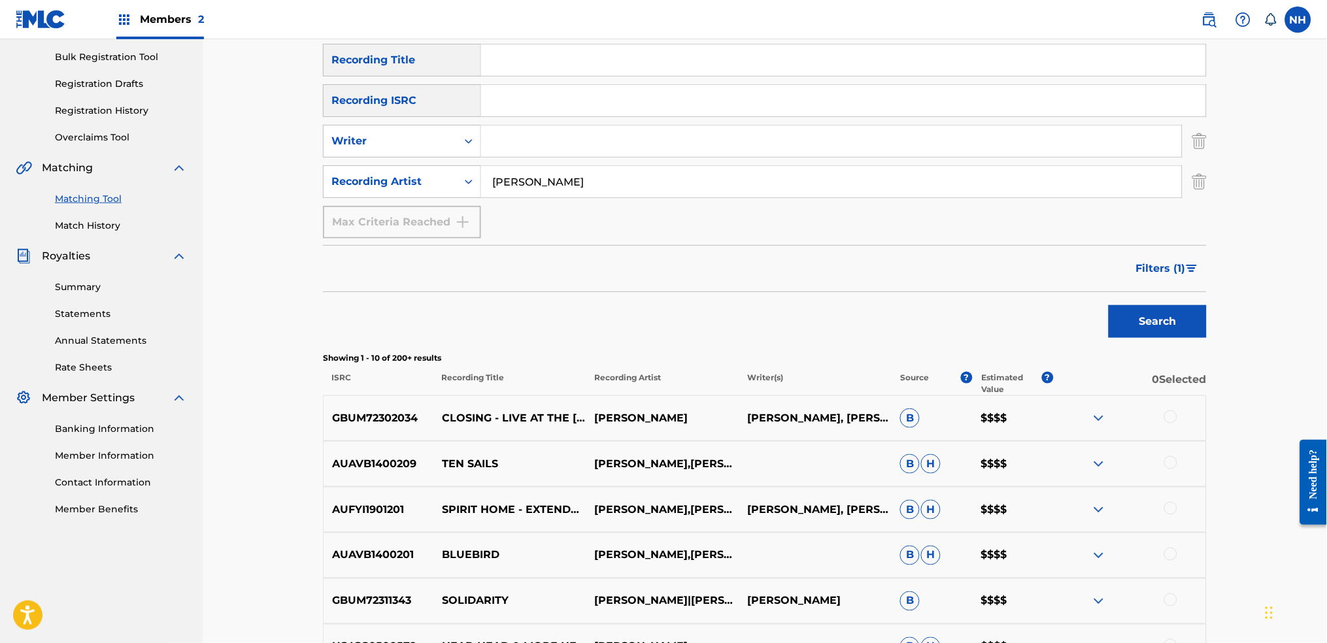
scroll to position [297, 0]
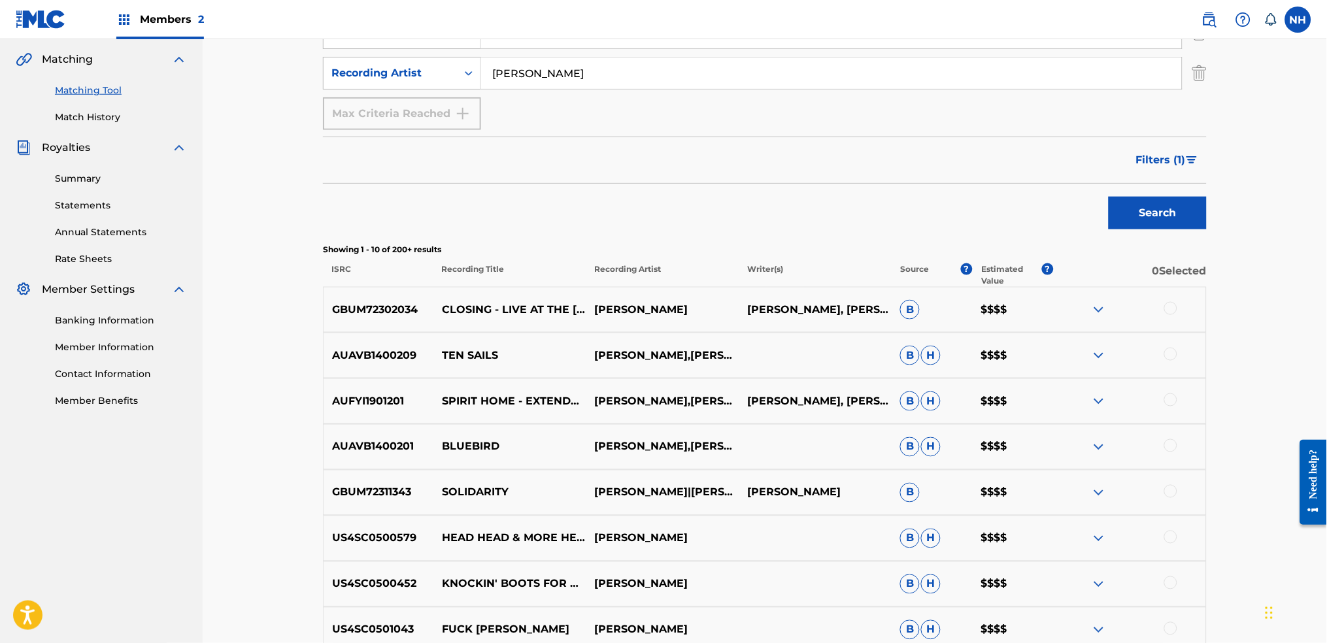
click at [548, 267] on p "Recording Title" at bounding box center [509, 275] width 153 height 24
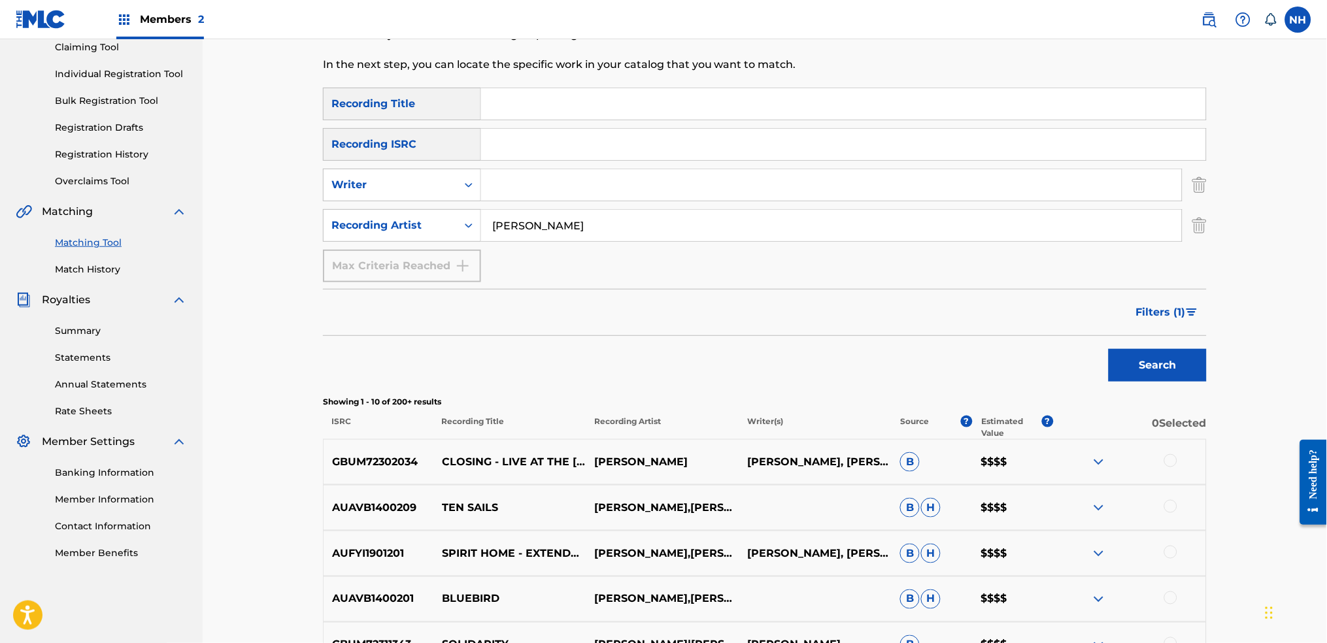
scroll to position [36, 0]
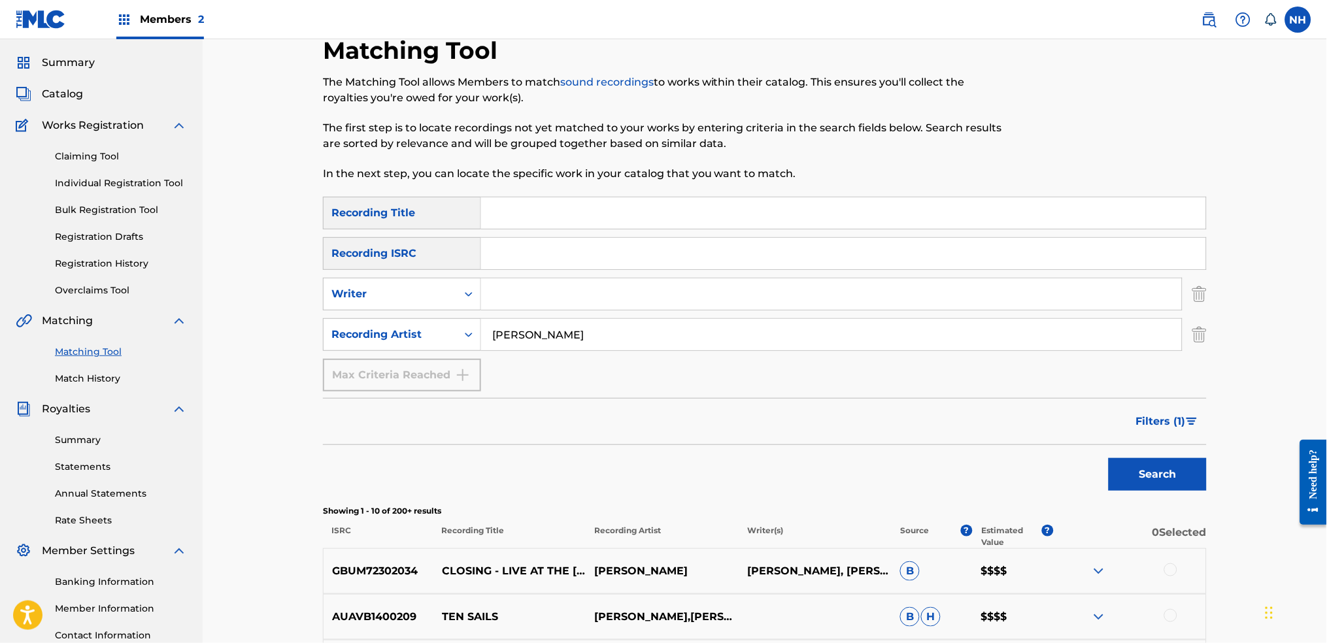
click at [555, 199] on input "Search Form" at bounding box center [843, 212] width 725 height 31
paste input "CLOSING"
type input "CLOSING"
click at [1074, 479] on div "Search" at bounding box center [1154, 471] width 105 height 52
drag, startPoint x: 1126, startPoint y: 468, endPoint x: 920, endPoint y: 373, distance: 226.9
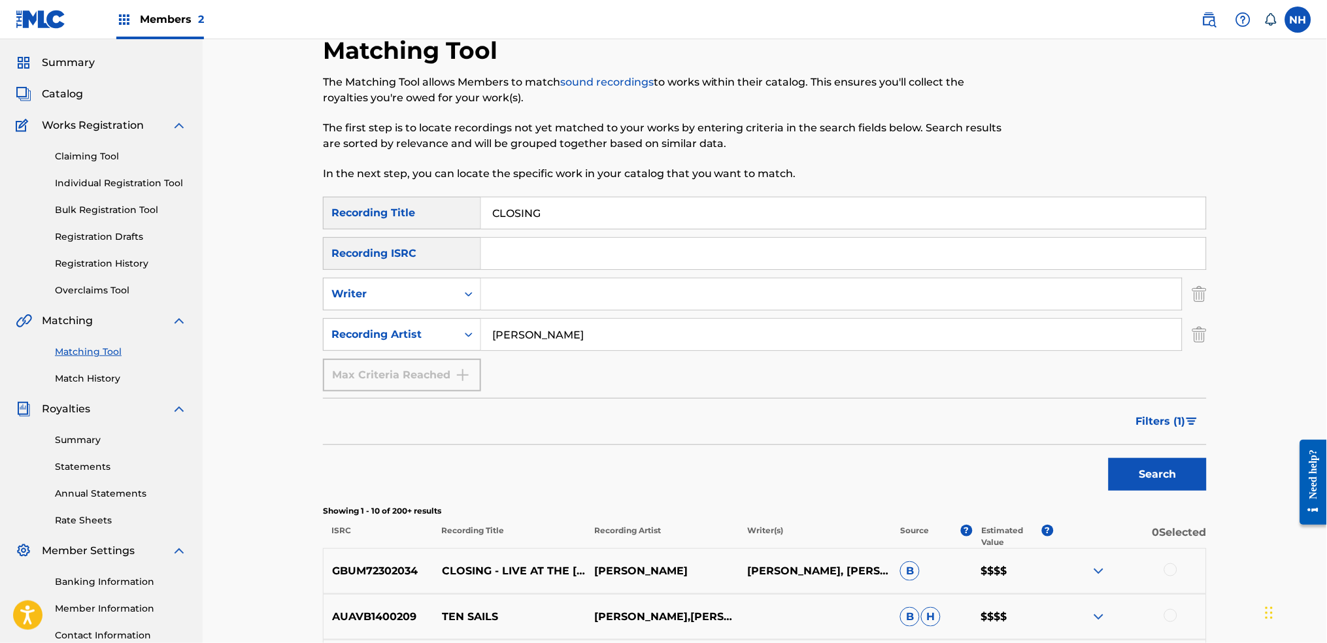
click at [1074, 467] on button "Search" at bounding box center [1157, 474] width 98 height 33
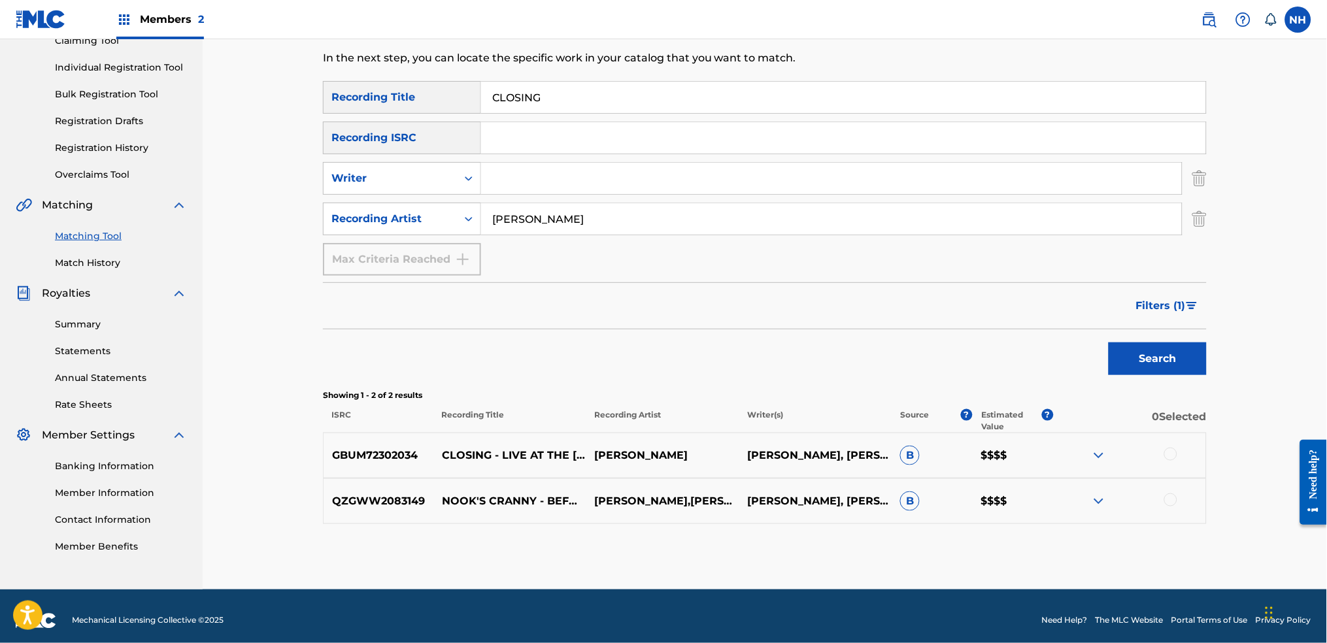
scroll to position [160, 0]
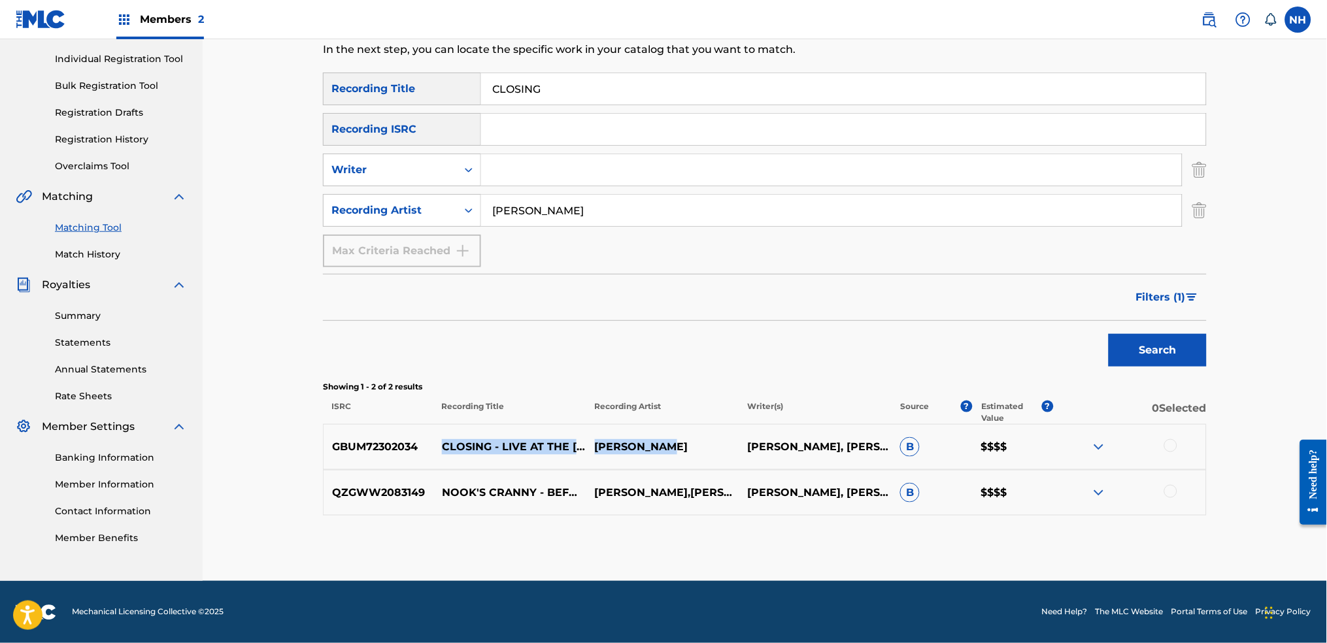
drag, startPoint x: 439, startPoint y: 427, endPoint x: 691, endPoint y: 459, distance: 253.7
click at [691, 459] on div "GBUM72302034 CLOSING - LIVE AT THE [PERSON_NAME][GEOGRAPHIC_DATA], [GEOGRAPHIC_…" at bounding box center [765, 447] width 884 height 46
copy div "CLOSING - LIVE AT THE [PERSON_NAME][GEOGRAPHIC_DATA], [GEOGRAPHIC_DATA] / 2022 …"
click at [1074, 445] on div at bounding box center [1170, 445] width 13 height 13
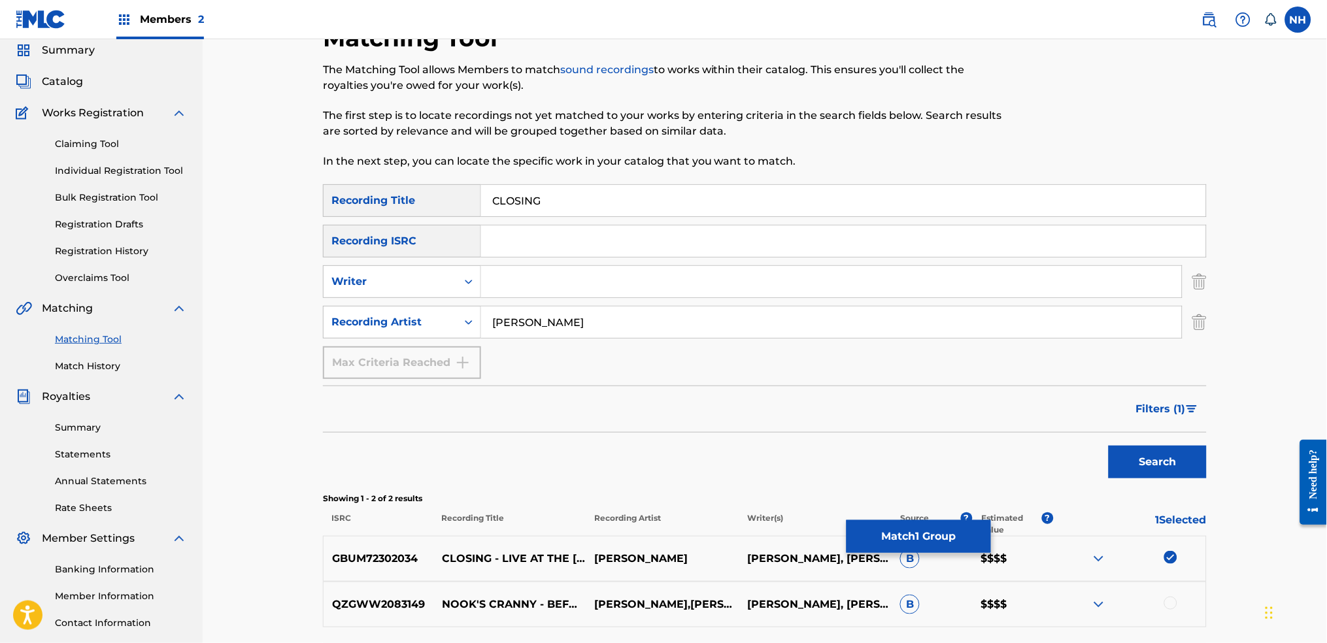
scroll to position [0, 0]
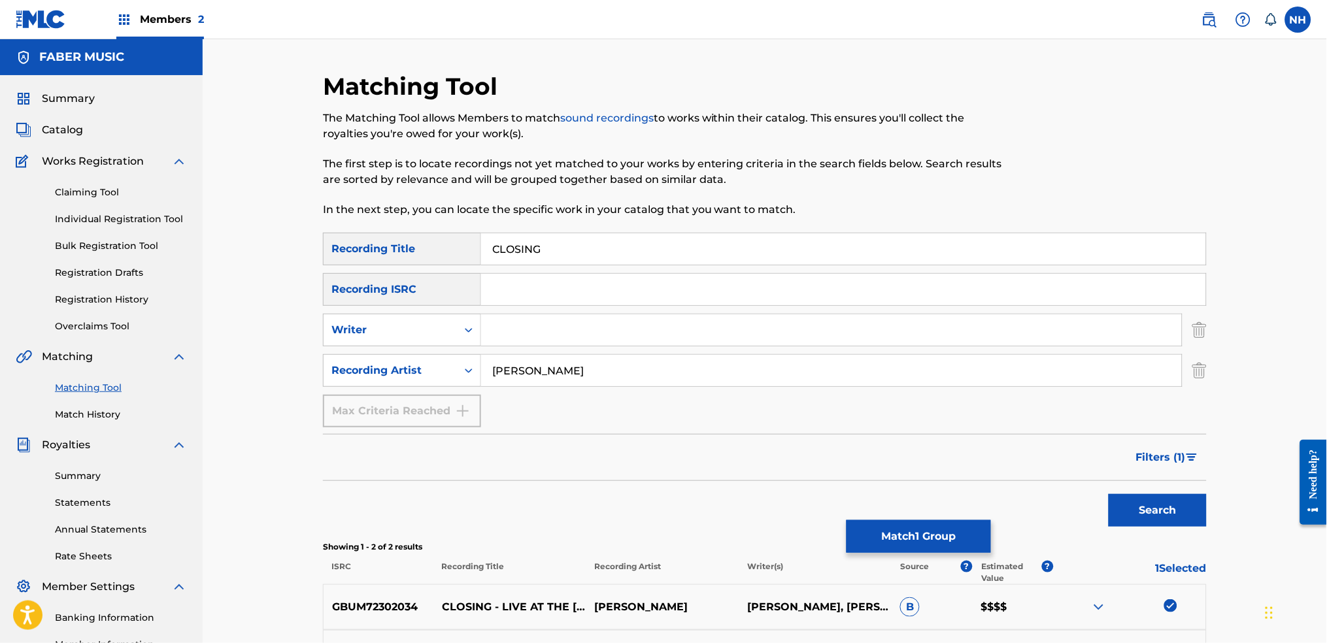
drag, startPoint x: 584, startPoint y: 246, endPoint x: 495, endPoint y: 288, distance: 98.2
click at [295, 212] on div "Matching Tool The Matching Tool allows Members to match sound recordings to wor…" at bounding box center [765, 390] width 1124 height 702
click at [933, 479] on button "Match 1 Group" at bounding box center [918, 536] width 144 height 33
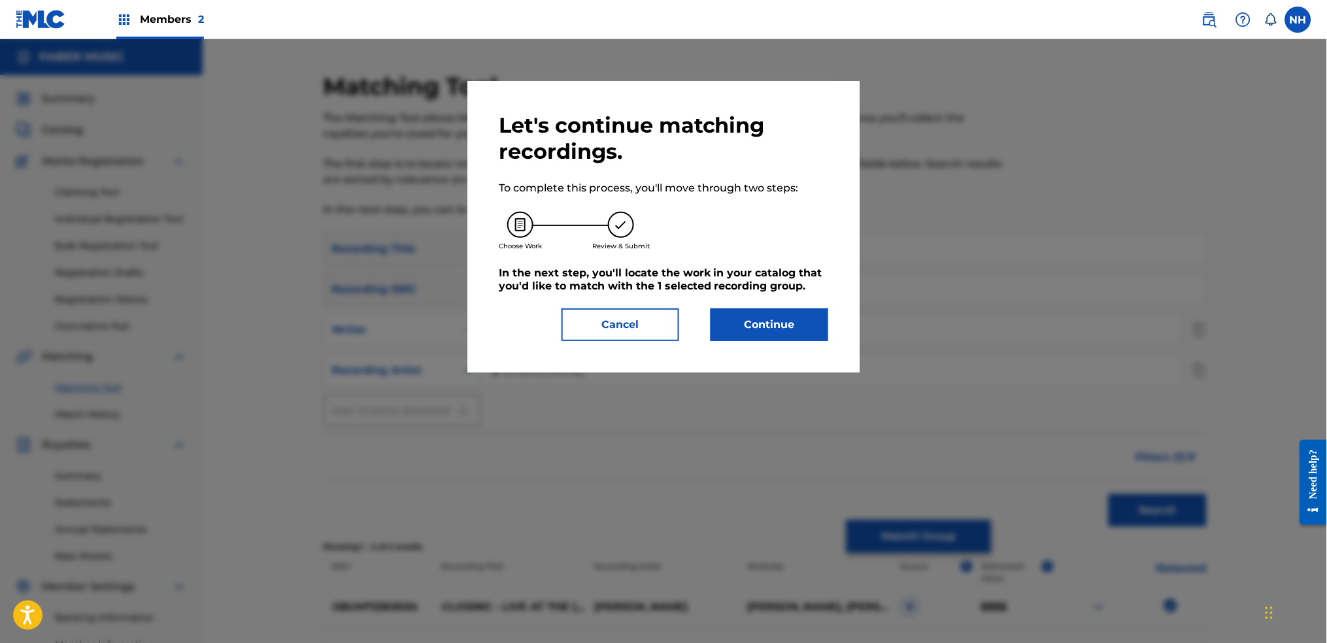
click at [749, 321] on button "Continue" at bounding box center [769, 324] width 118 height 33
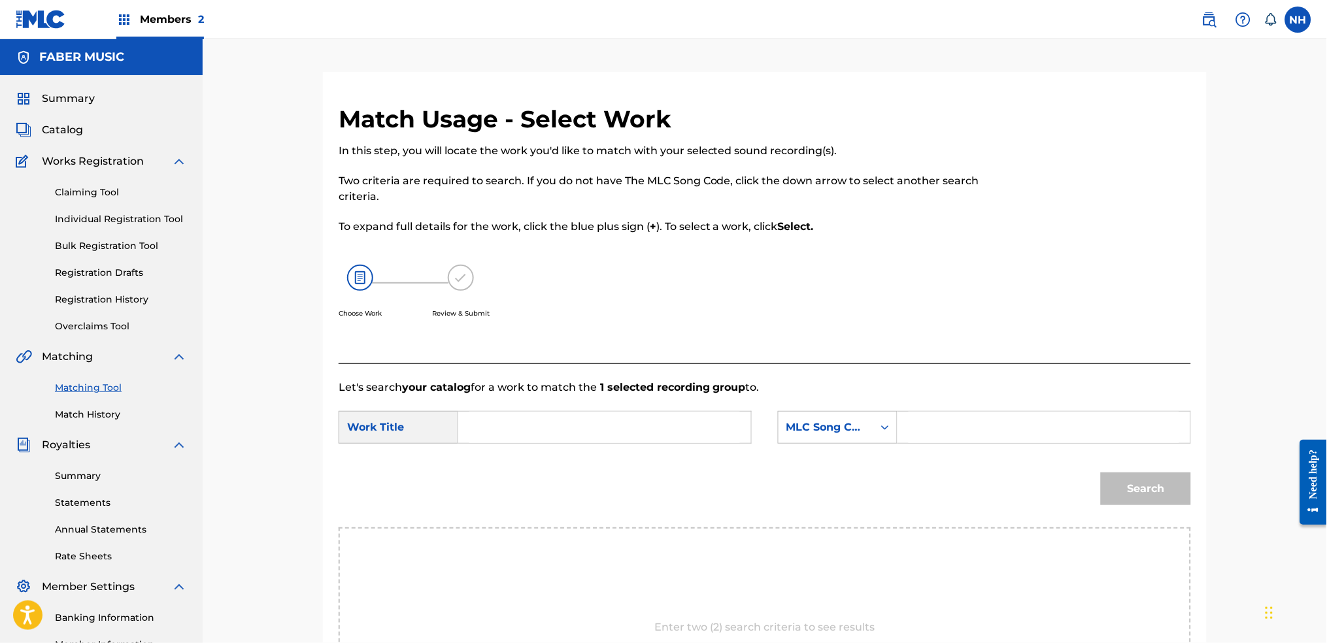
click at [631, 348] on div "Choose Work Review & Submit" at bounding box center [667, 298] width 656 height 99
click at [625, 418] on input "Search Form" at bounding box center [604, 427] width 271 height 31
paste input "CLOSING"
type input "CLOSING"
click at [915, 431] on input "Search Form" at bounding box center [1043, 427] width 271 height 31
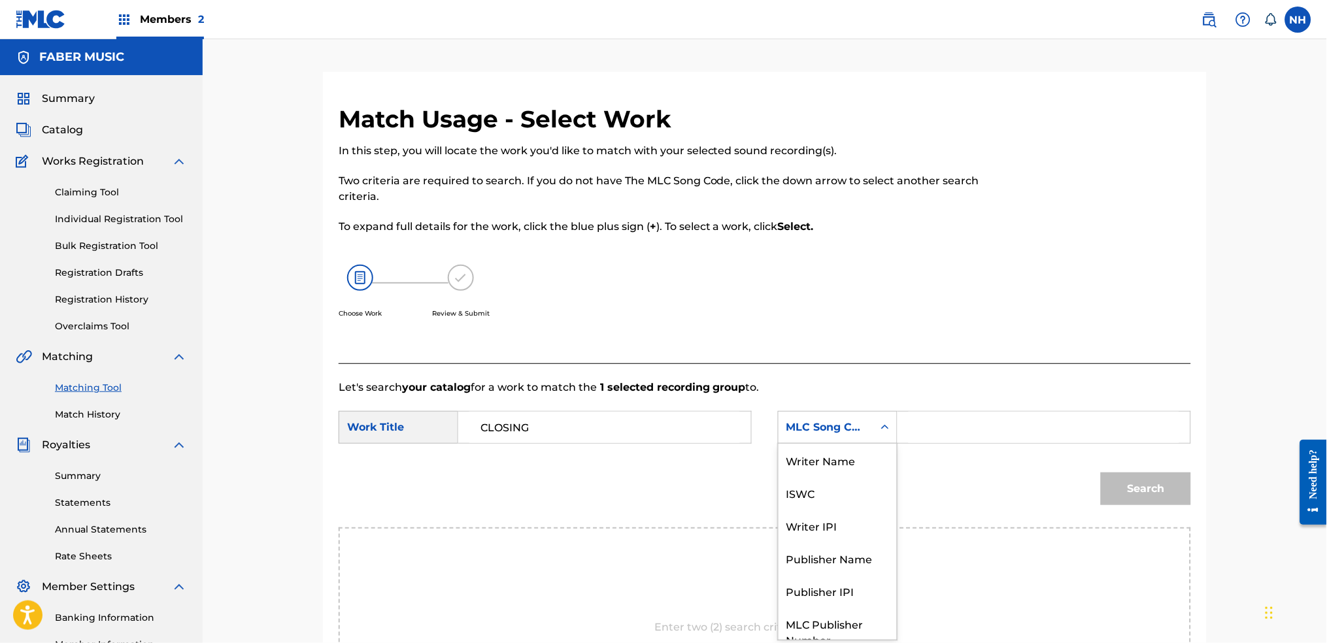
click at [839, 420] on div "MLC Song Code" at bounding box center [825, 428] width 79 height 16
drag, startPoint x: 842, startPoint y: 464, endPoint x: 1018, endPoint y: 414, distance: 183.5
click at [891, 441] on div "7 results available. Use Up and Down to choose options, press Enter to select t…" at bounding box center [838, 427] width 120 height 33
click at [1019, 413] on input "Search Form" at bounding box center [1043, 427] width 271 height 31
drag, startPoint x: 886, startPoint y: 424, endPoint x: 879, endPoint y: 430, distance: 9.3
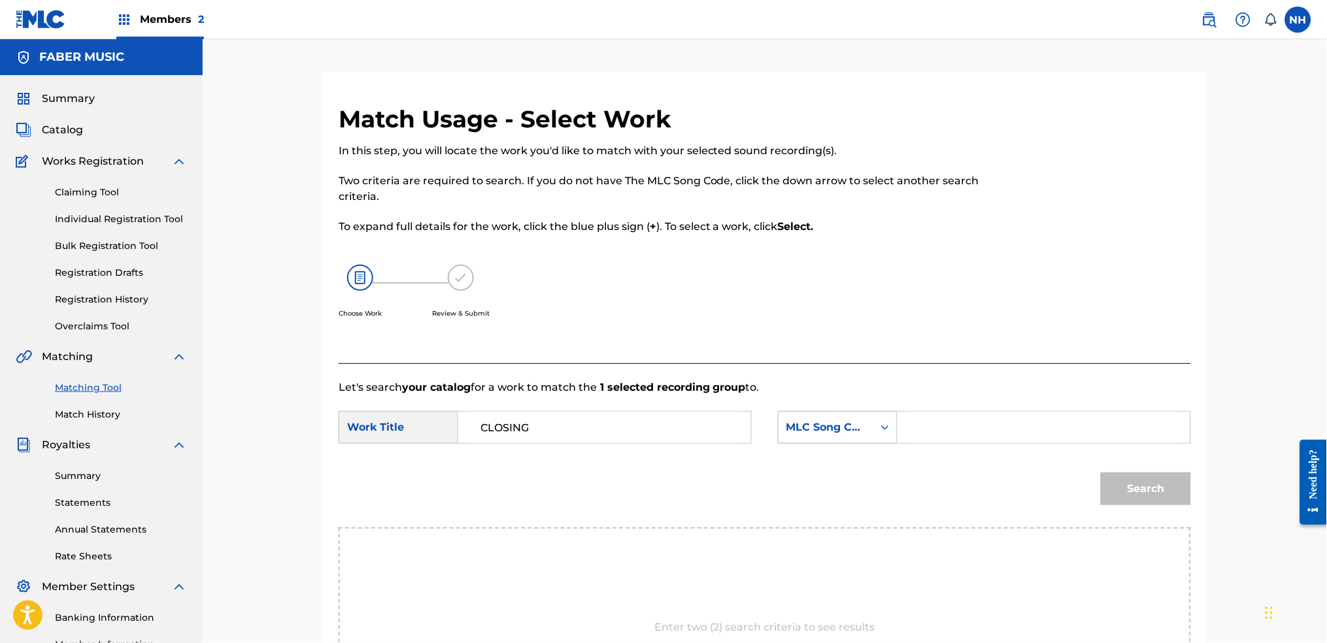
click at [886, 424] on icon "Search Form" at bounding box center [884, 427] width 13 height 13
click at [844, 459] on div "Writer Name" at bounding box center [837, 460] width 118 height 33
click at [995, 437] on input "Search Form" at bounding box center [1043, 427] width 271 height 31
type input "[PERSON_NAME]"
click at [1074, 473] on button "Search" at bounding box center [1146, 489] width 90 height 33
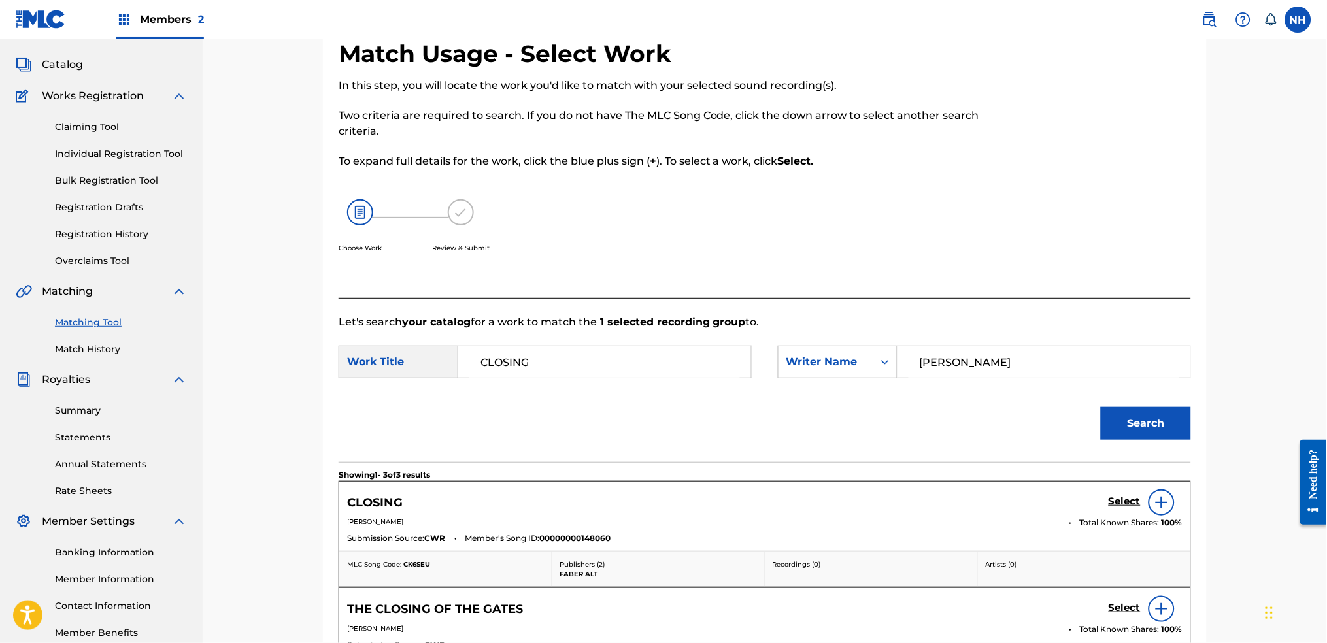
scroll to position [174, 0]
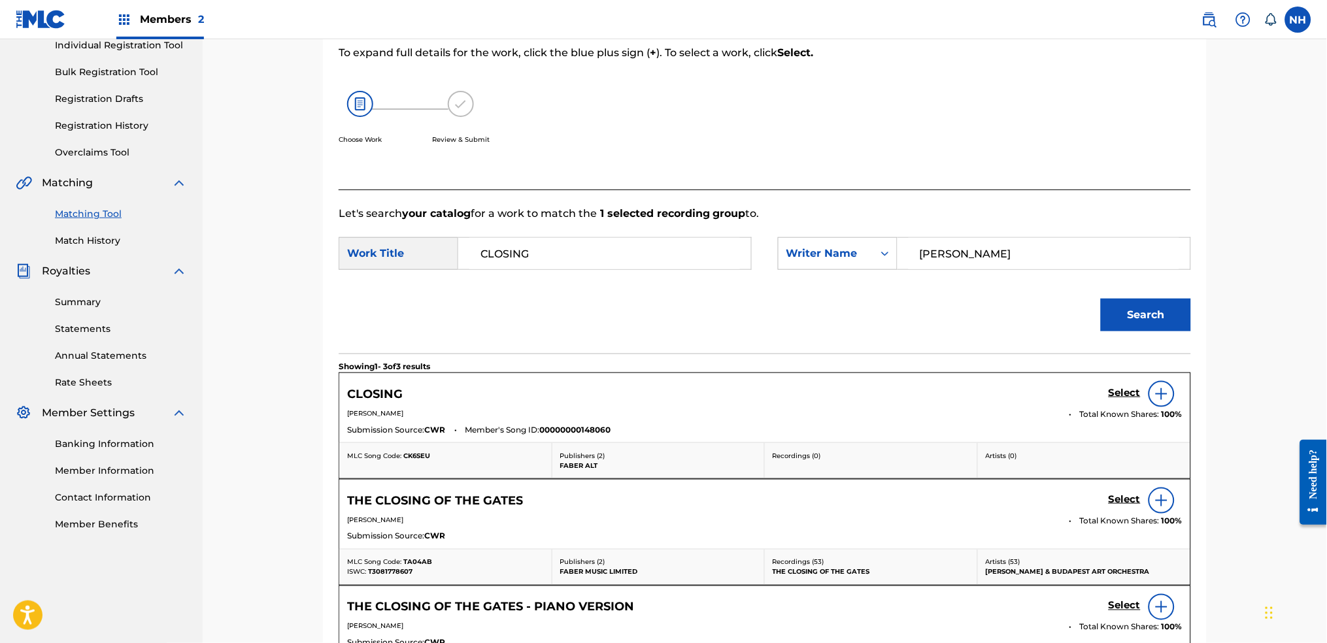
click at [1074, 397] on h5 "Select" at bounding box center [1124, 393] width 32 height 12
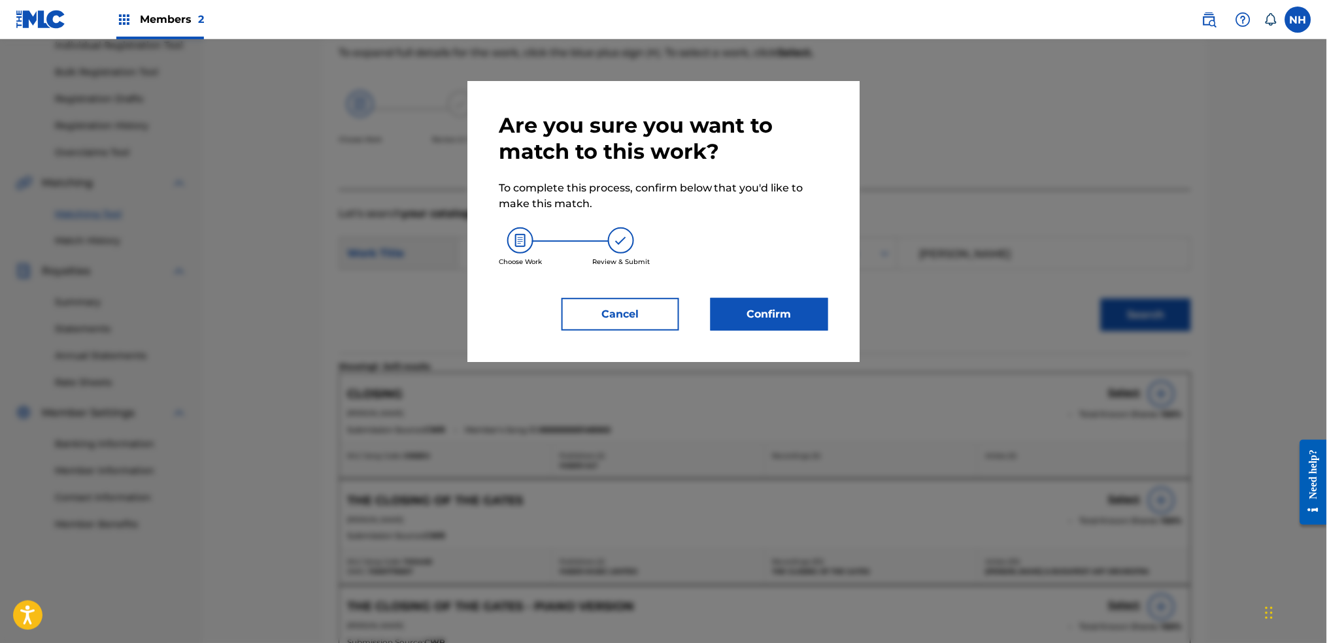
click at [610, 331] on div "Are you sure you want to match to this work? To complete this process, confirm …" at bounding box center [663, 221] width 392 height 281
click at [618, 317] on button "Cancel" at bounding box center [620, 314] width 118 height 33
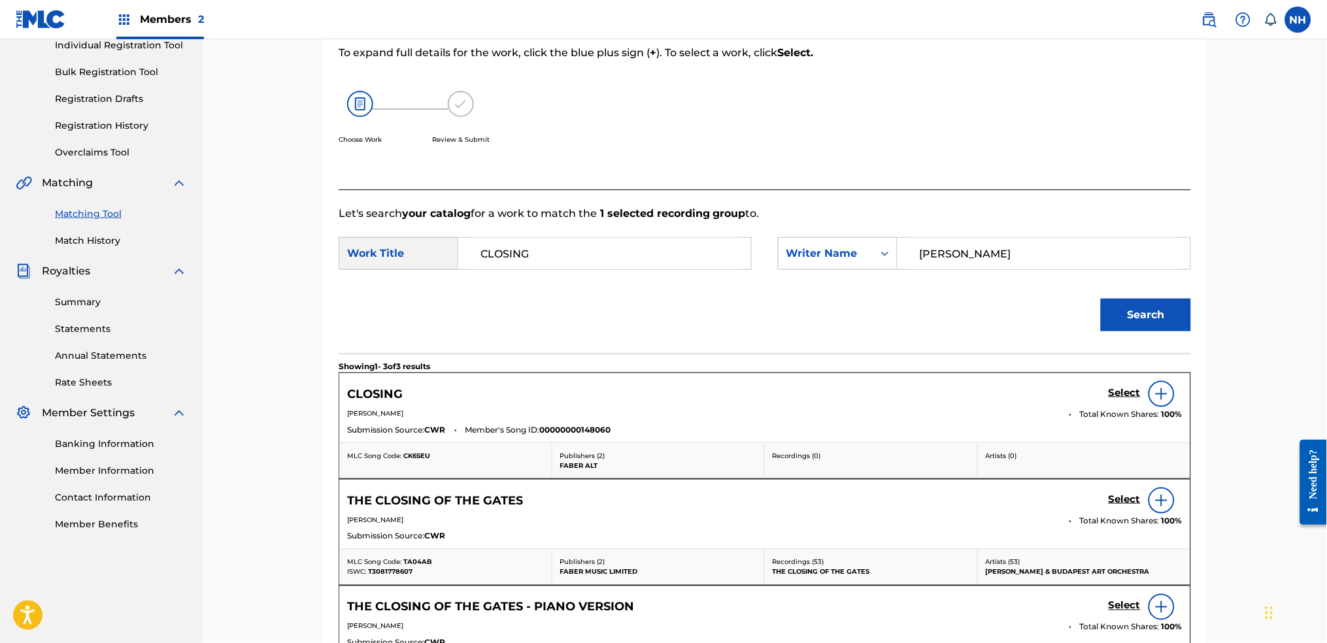
click at [1074, 394] on h5 "Select" at bounding box center [1124, 393] width 32 height 12
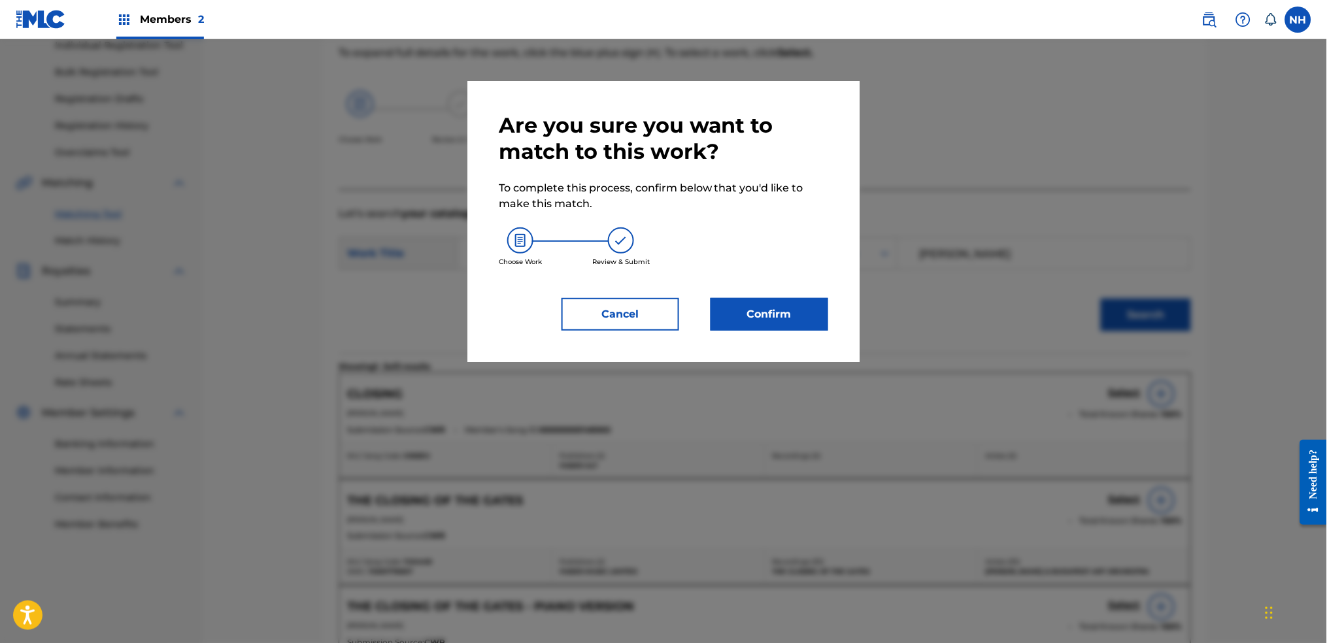
click at [859, 356] on div "Are you sure you want to match to this work? To complete this process, confirm …" at bounding box center [663, 221] width 392 height 281
click at [807, 334] on div "Are you sure you want to match to this work? To complete this process, confirm …" at bounding box center [663, 221] width 392 height 281
click at [799, 321] on button "Confirm" at bounding box center [769, 314] width 118 height 33
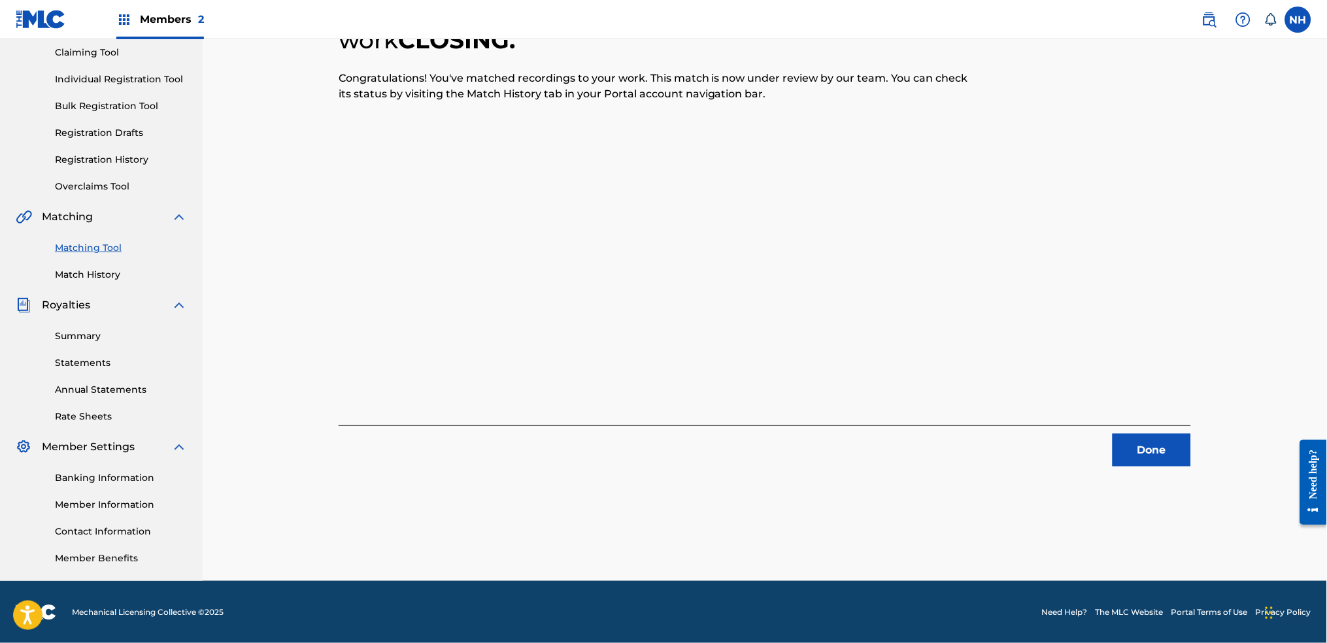
drag, startPoint x: 1070, startPoint y: 447, endPoint x: 1111, endPoint y: 450, distance: 41.3
click at [1073, 447] on div "Done" at bounding box center [765, 445] width 852 height 41
click at [1074, 452] on button "Done" at bounding box center [1151, 450] width 78 height 33
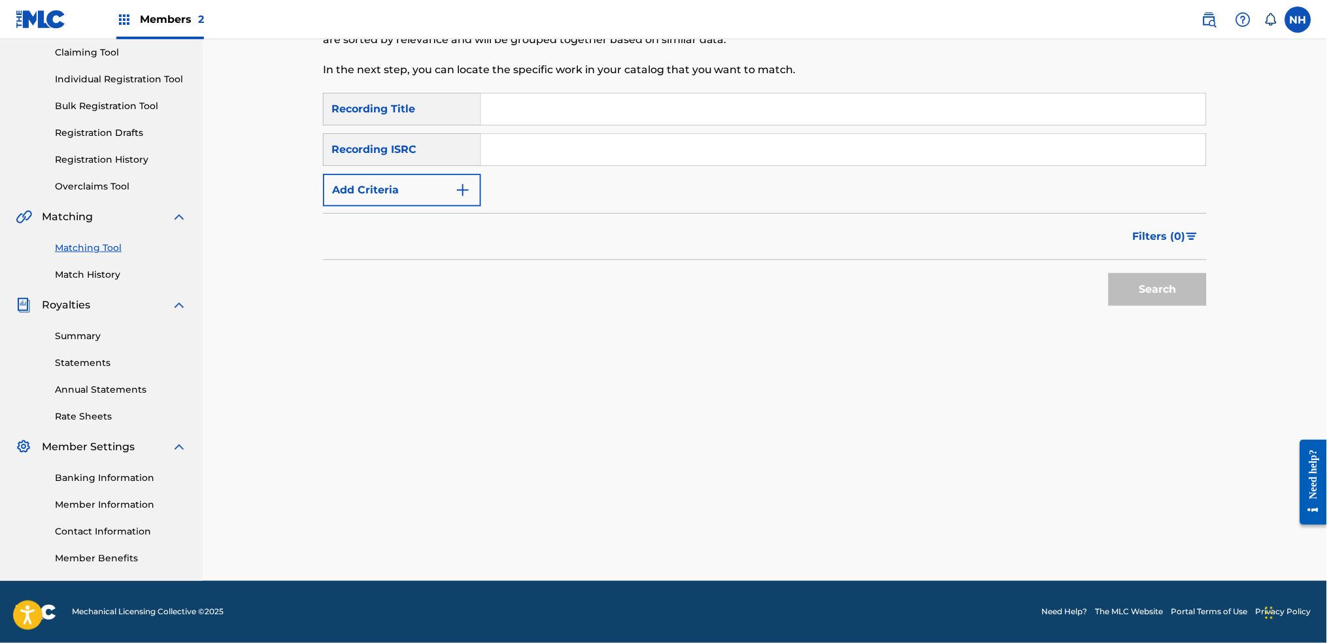
click at [425, 204] on button "Add Criteria" at bounding box center [402, 190] width 158 height 33
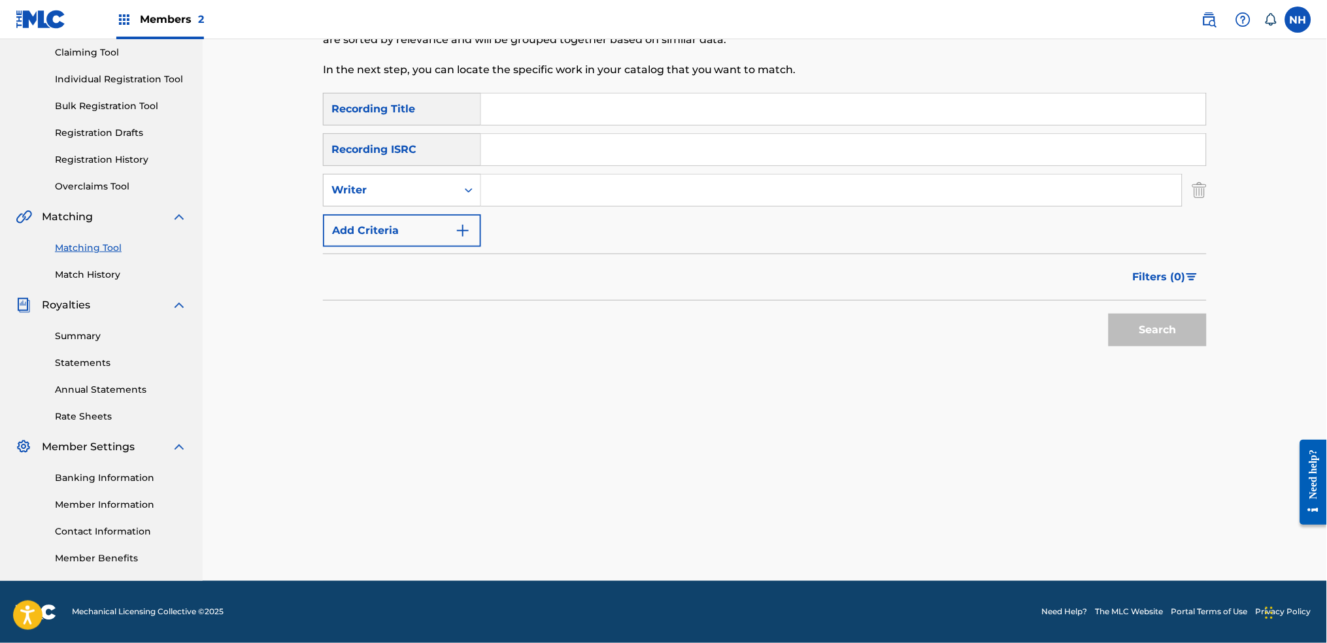
click at [431, 255] on div "Filters ( 0 )" at bounding box center [765, 277] width 884 height 47
click at [430, 242] on button "Add Criteria" at bounding box center [402, 230] width 158 height 33
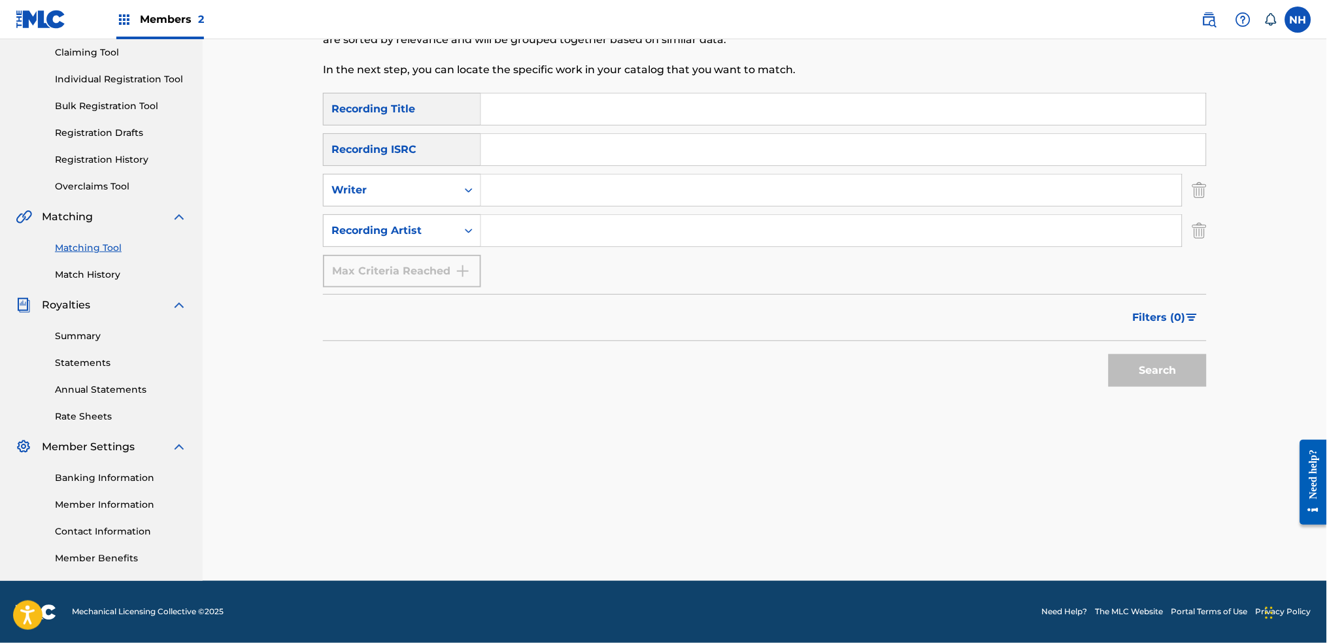
click at [573, 123] on input "Search Form" at bounding box center [843, 108] width 725 height 31
paste input "THE LOST FLOWERS OF [PERSON_NAME]"
type input "THE LOST FLOWERS OF [PERSON_NAME]"
click at [484, 244] on input "Search Form" at bounding box center [831, 230] width 701 height 31
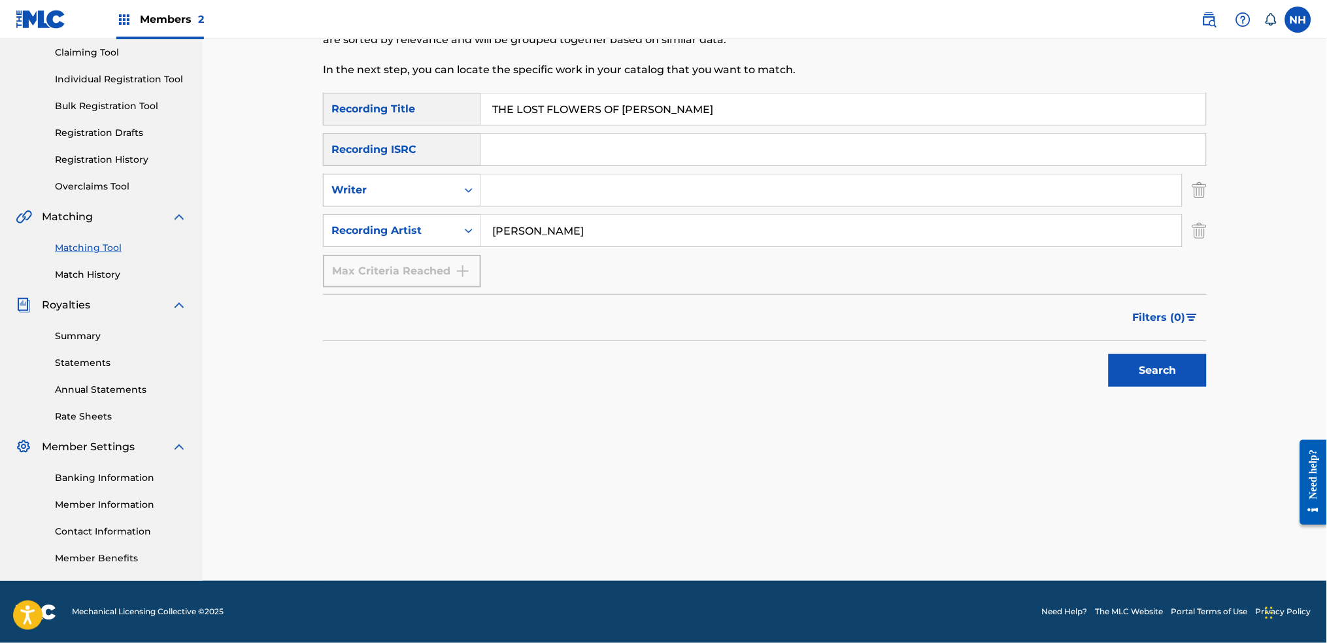
click at [1074, 354] on button "Search" at bounding box center [1157, 370] width 98 height 33
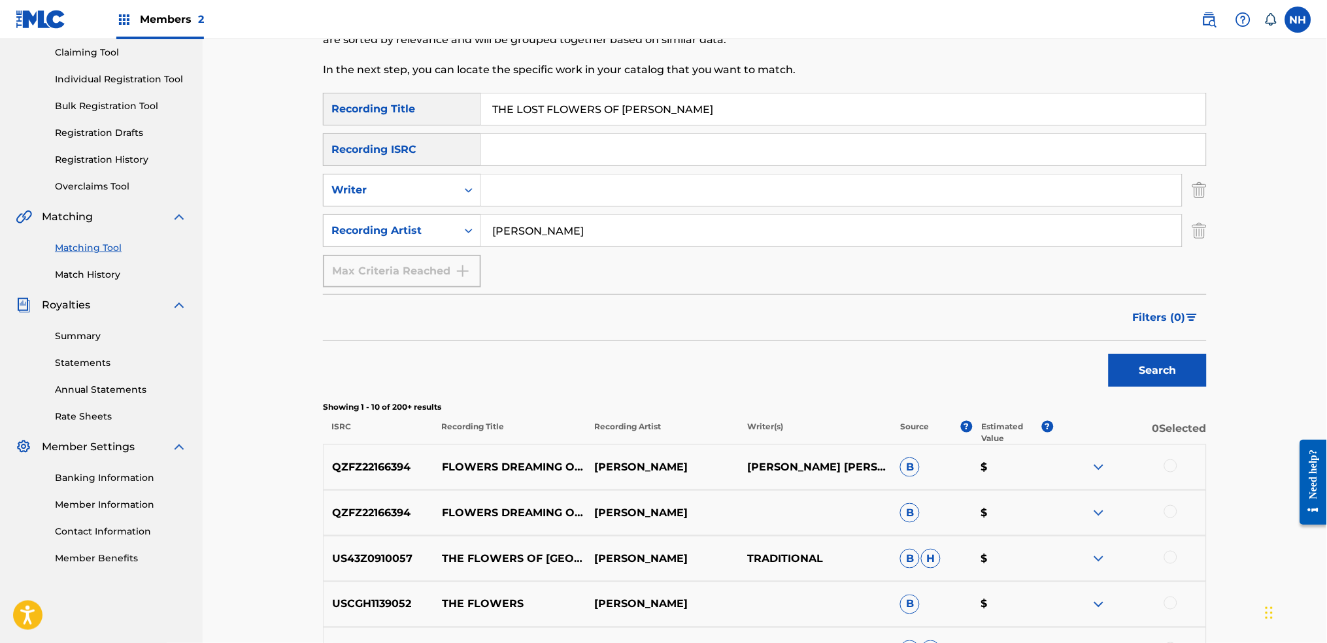
click at [493, 227] on input "[PERSON_NAME]" at bounding box center [831, 230] width 701 height 31
type input "[PERSON_NAME]"
click at [1074, 354] on button "Search" at bounding box center [1157, 370] width 98 height 33
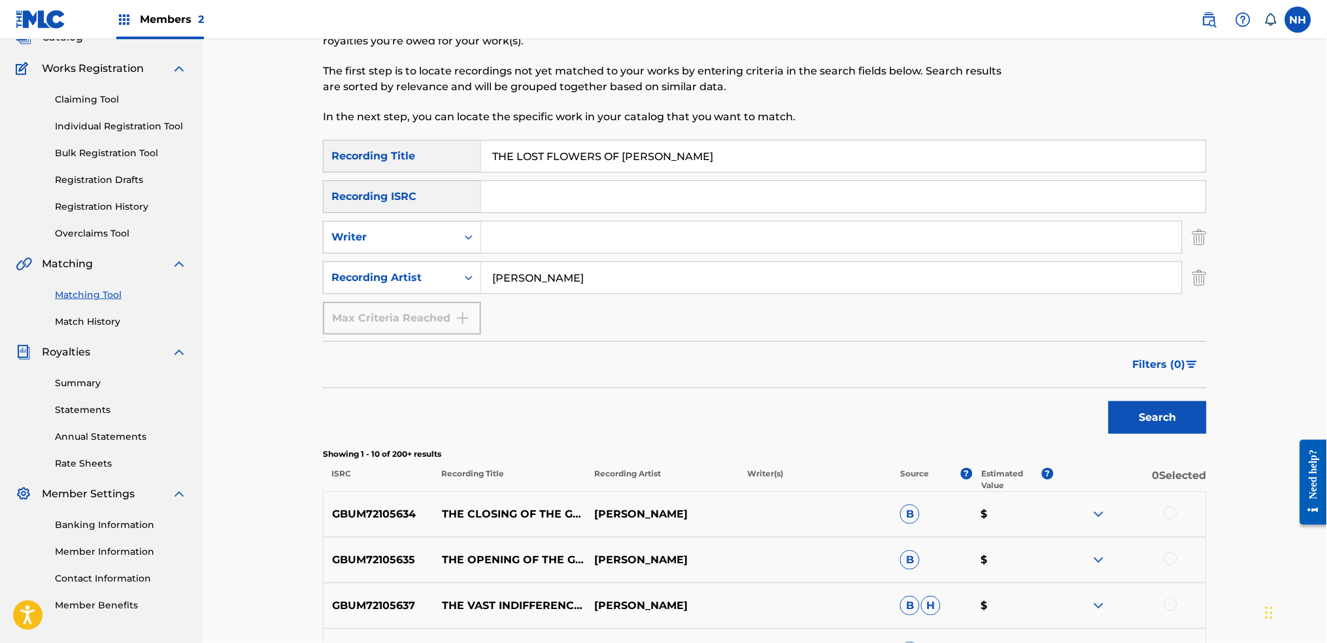
scroll to position [53, 0]
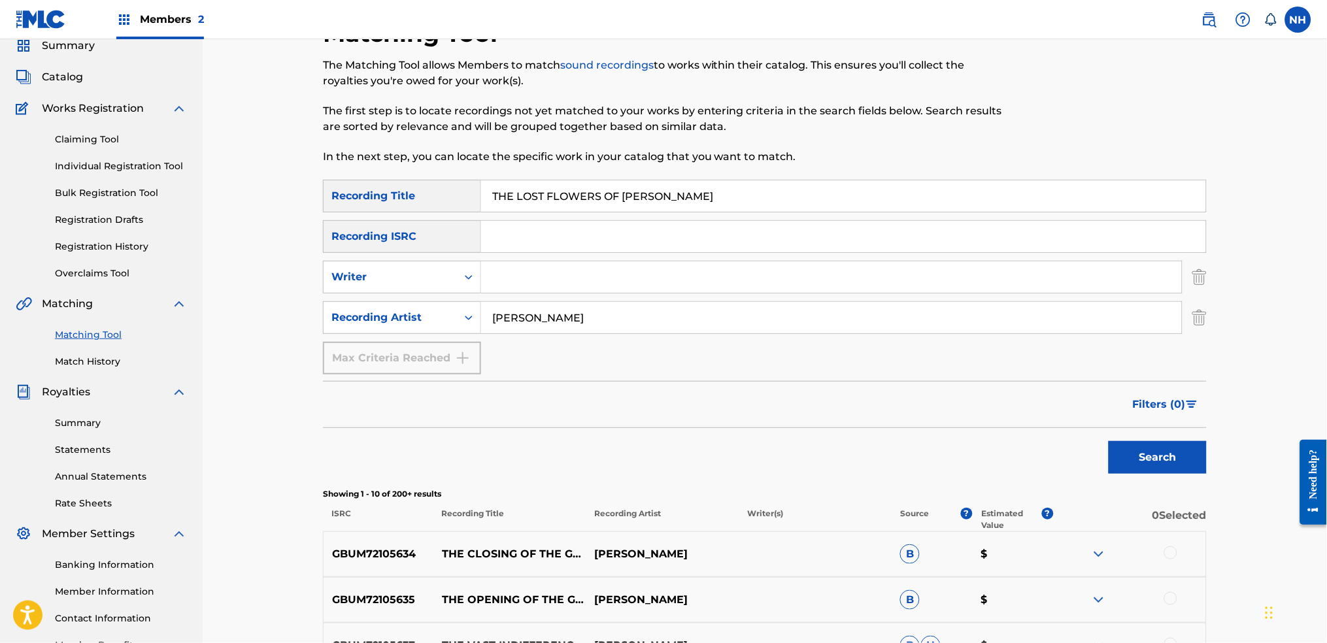
drag, startPoint x: 674, startPoint y: 206, endPoint x: 680, endPoint y: 203, distance: 6.7
click at [674, 205] on input "THE LOST FLOWERS OF [PERSON_NAME]" at bounding box center [843, 195] width 725 height 31
drag, startPoint x: 627, startPoint y: 190, endPoint x: 57, endPoint y: 137, distance: 573.0
click at [57, 137] on main "FABER MUSIC Summary Catalog Works Registration Claiming Tool Individual Registr…" at bounding box center [663, 536] width 1327 height 1101
click at [1074, 441] on button "Search" at bounding box center [1157, 457] width 98 height 33
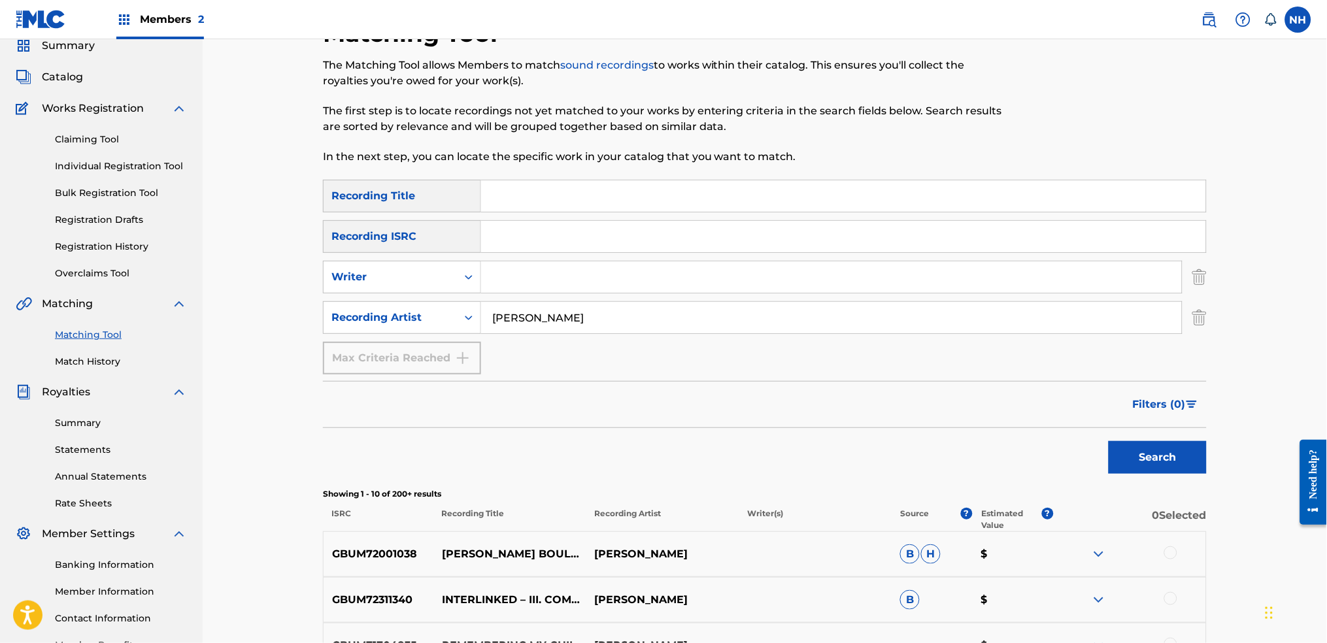
click at [1074, 407] on span "Filters ( 0 )" at bounding box center [1159, 405] width 53 height 16
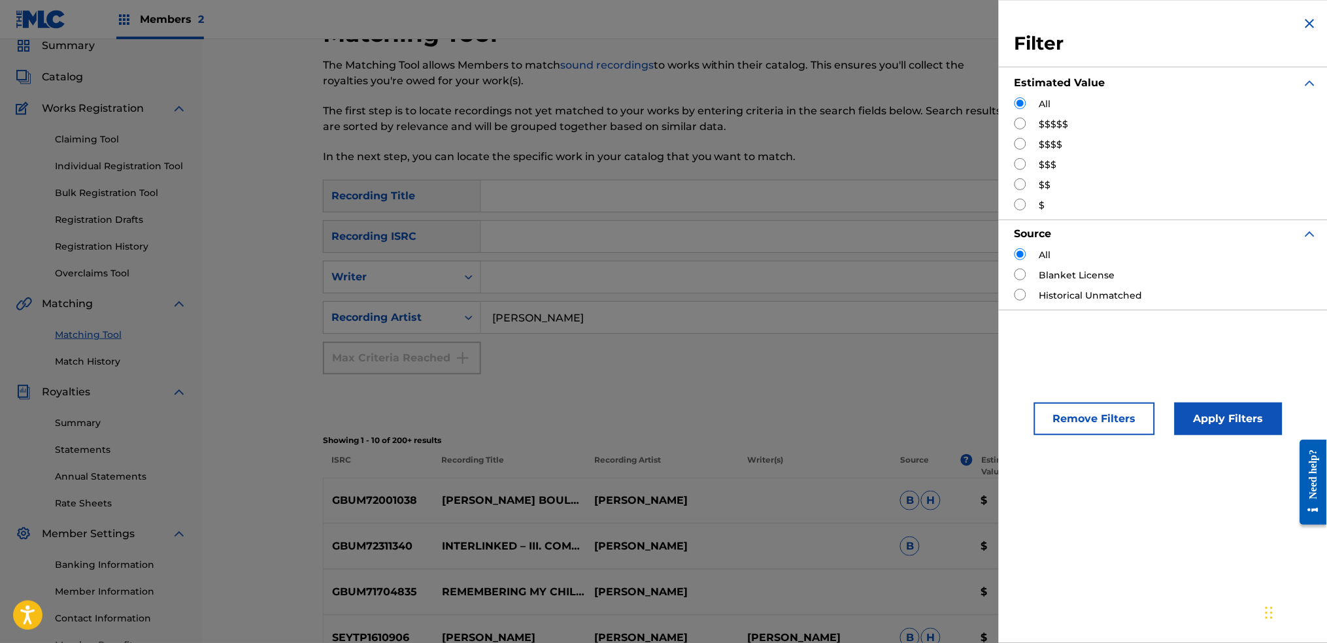
click at [1020, 144] on input "Search Form" at bounding box center [1020, 144] width 12 height 12
radio input "true"
click at [1074, 395] on div "Remove Filters Apply Filters" at bounding box center [1166, 408] width 335 height 86
click at [1074, 405] on button "Apply Filters" at bounding box center [1228, 419] width 108 height 33
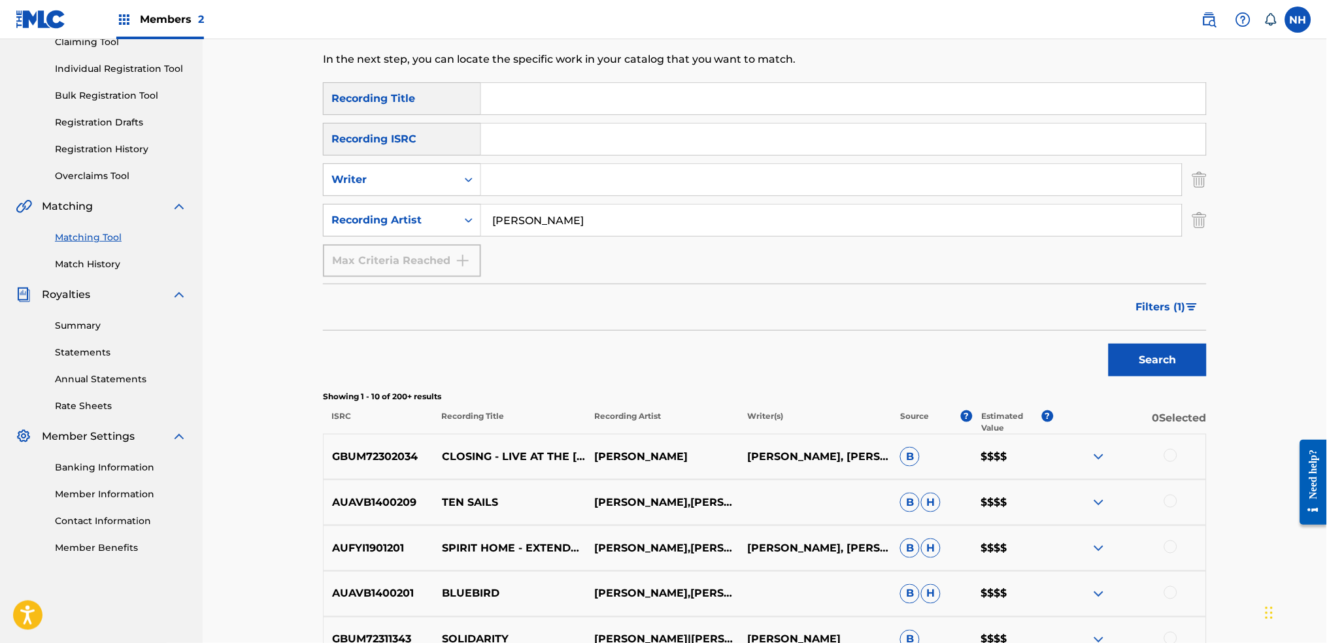
scroll to position [314, 0]
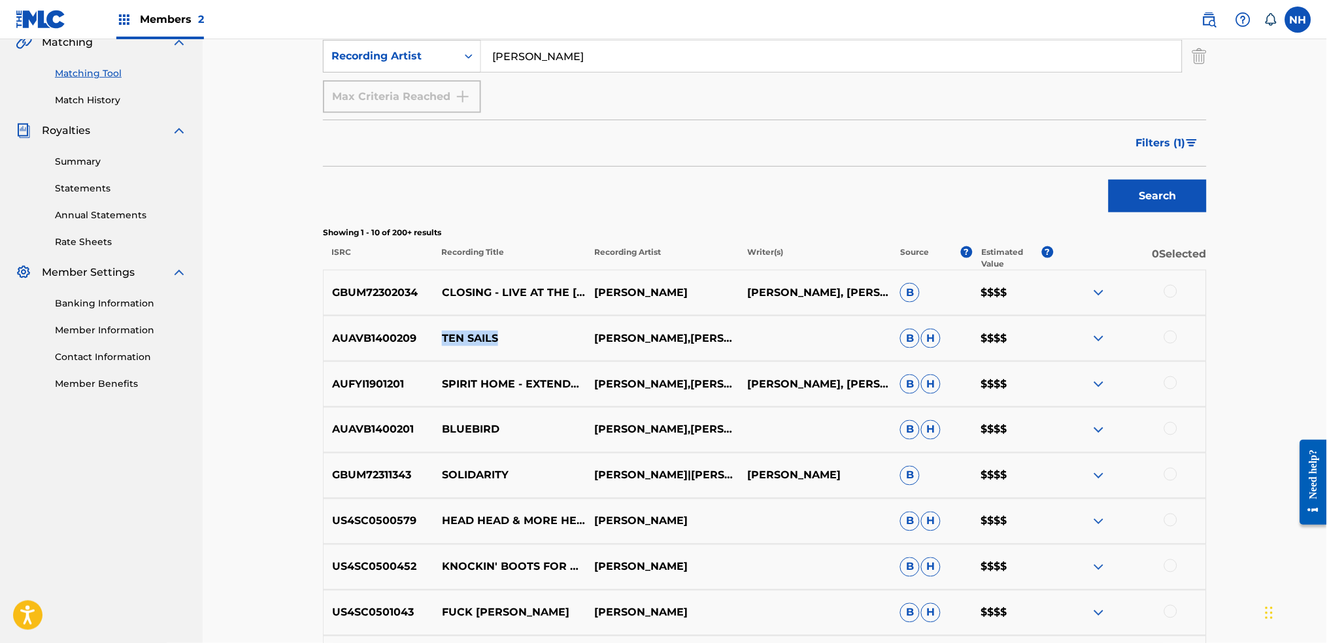
drag, startPoint x: 517, startPoint y: 342, endPoint x: 435, endPoint y: 341, distance: 82.4
click at [435, 341] on p "TEN SAILS" at bounding box center [509, 339] width 153 height 16
copy p "TEN SAILS"
click at [559, 416] on div "AUAVB1400201 BLUEBIRD [PERSON_NAME],[PERSON_NAME] $$$$" at bounding box center [765, 430] width 884 height 46
drag, startPoint x: 544, startPoint y: 425, endPoint x: 437, endPoint y: 421, distance: 107.3
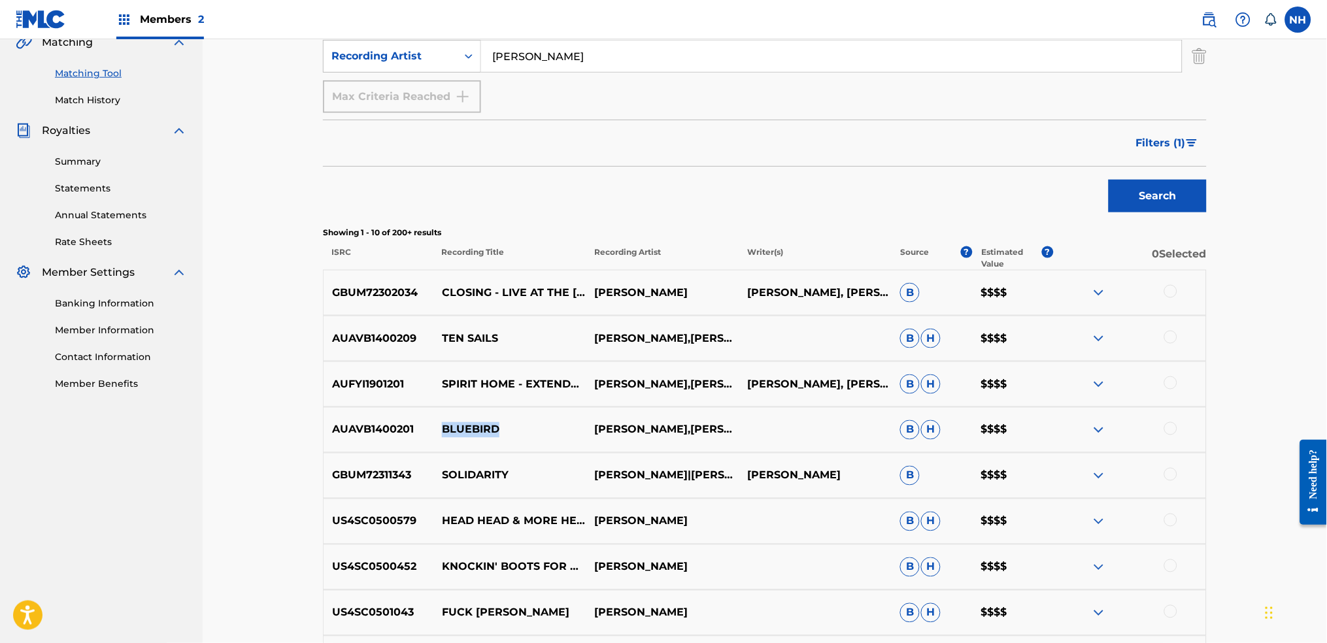
click at [437, 421] on div "AUAVB1400201 BLUEBIRD [PERSON_NAME],[PERSON_NAME] $$$$" at bounding box center [765, 430] width 884 height 46
drag, startPoint x: 532, startPoint y: 477, endPoint x: 444, endPoint y: 477, distance: 87.6
click at [444, 477] on p "SOLIDARITY" at bounding box center [509, 476] width 153 height 16
copy p "SOLIDARITY"
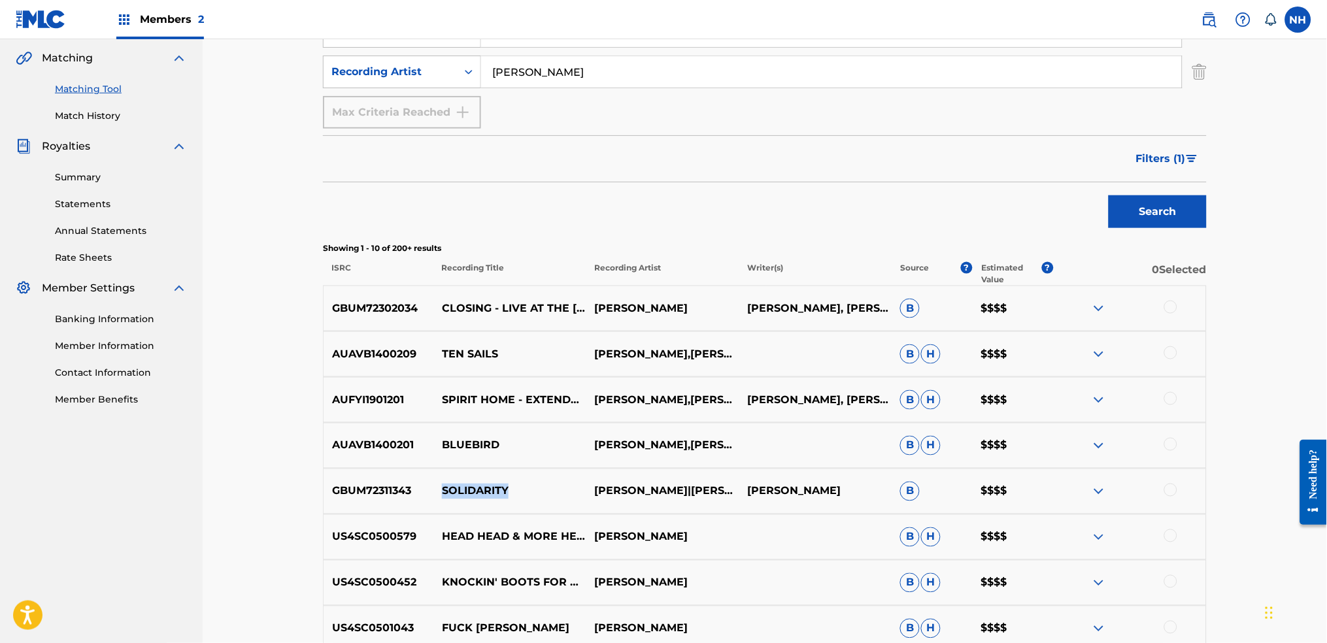
scroll to position [297, 0]
copy p "SOLIDARITY"
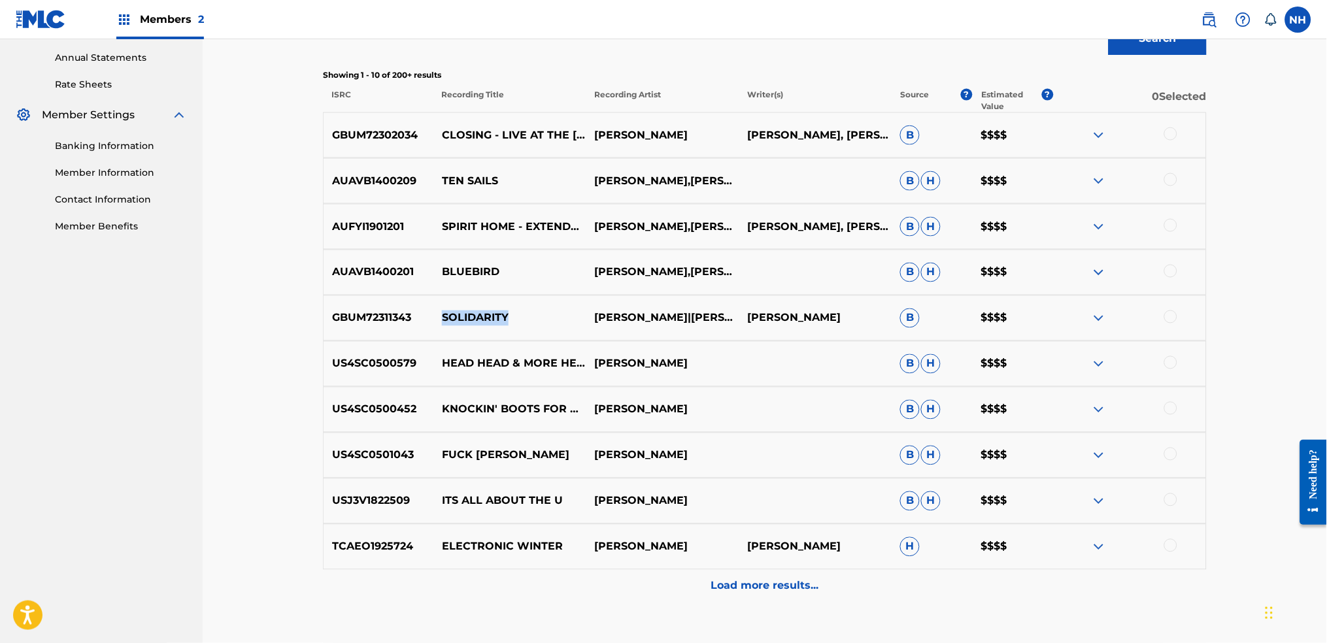
copy p "SOLIDARITY"
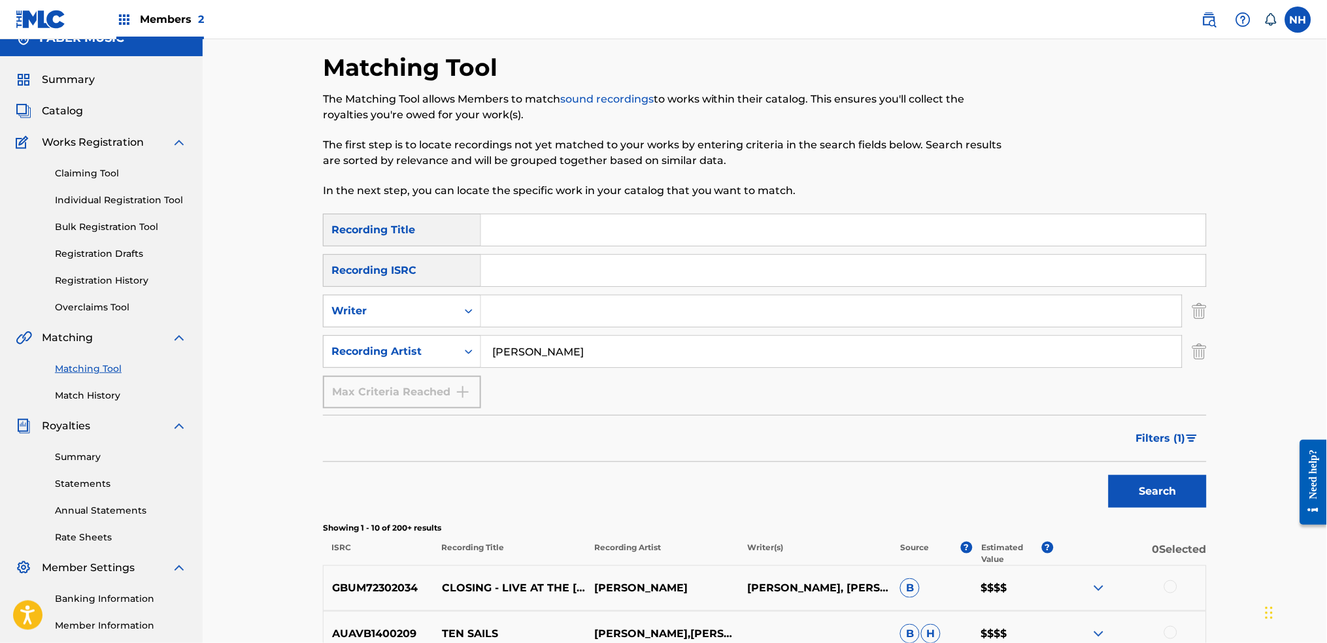
scroll to position [0, 0]
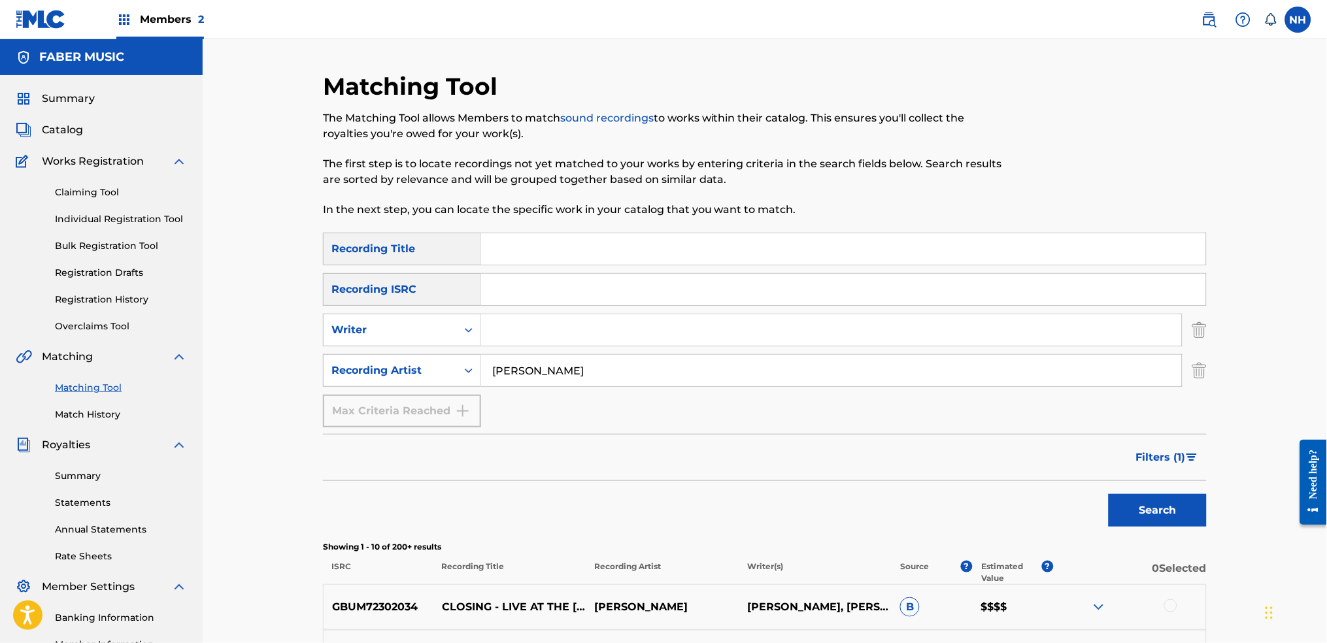
click at [563, 204] on p "In the next step, you can locate the specific work in your catalog that you wan…" at bounding box center [663, 210] width 680 height 16
click at [507, 252] on input "Search Form" at bounding box center [843, 248] width 725 height 31
paste input "A Faint Qualm for the Future"
click at [1074, 479] on div "Search" at bounding box center [1154, 507] width 105 height 52
click at [1074, 479] on button "Search" at bounding box center [1157, 510] width 98 height 33
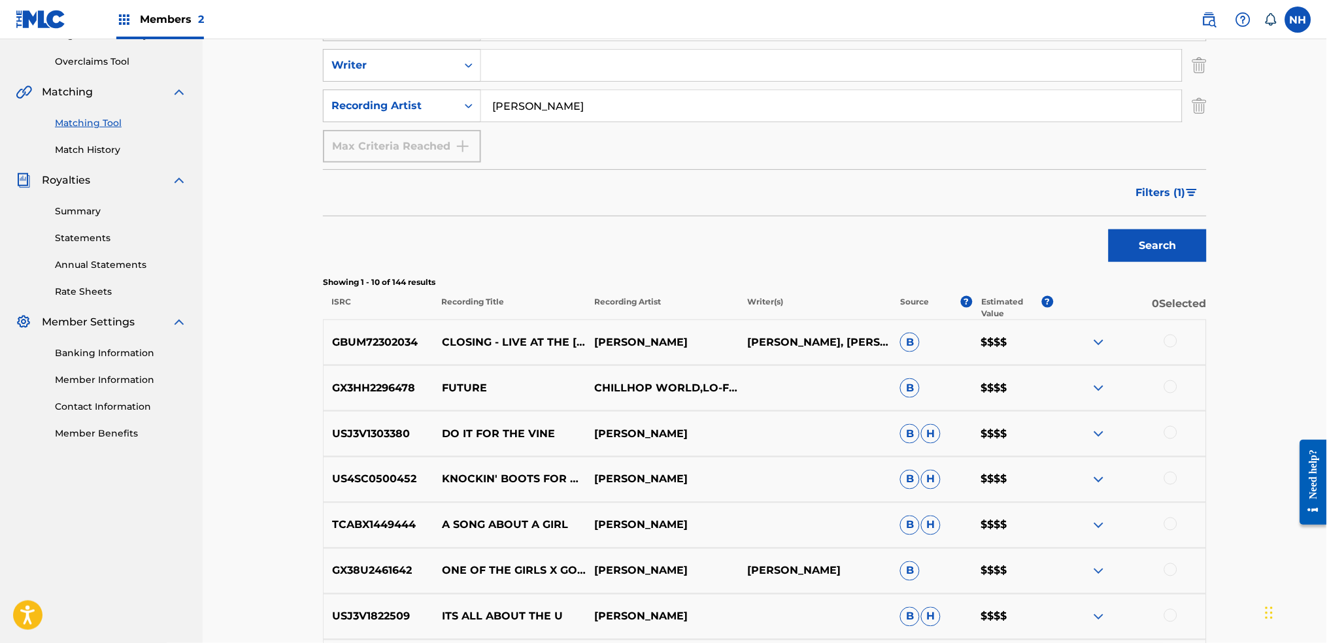
scroll to position [36, 0]
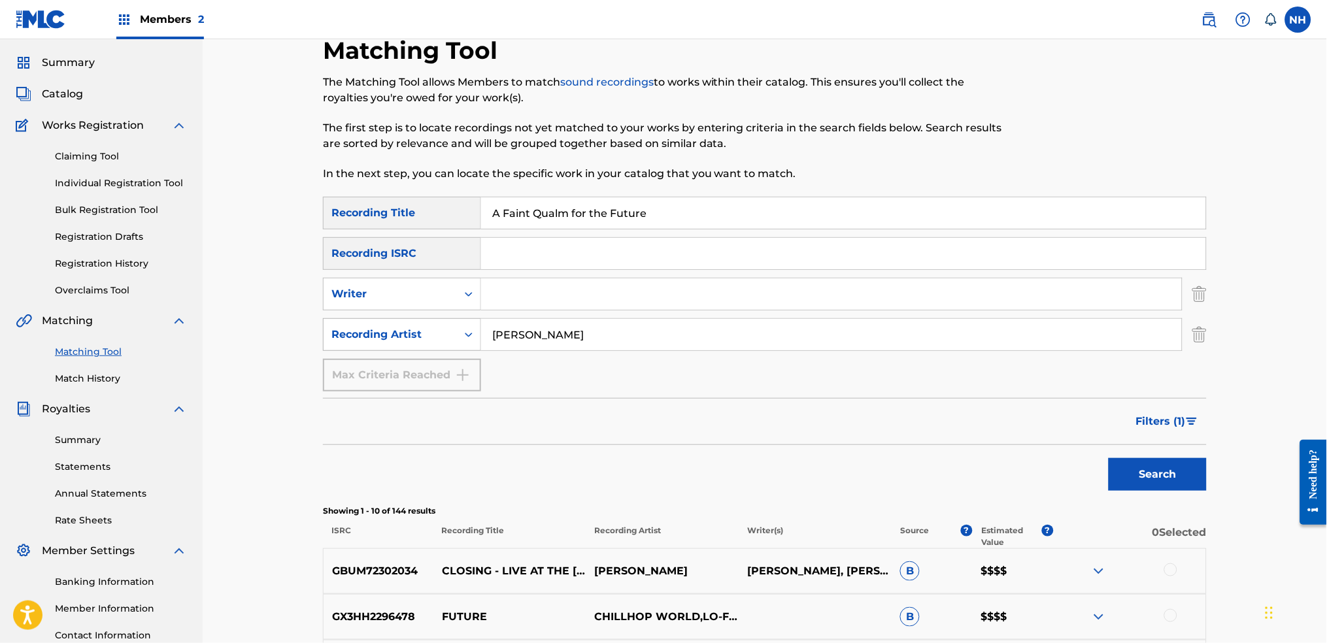
drag, startPoint x: 668, startPoint y: 329, endPoint x: 409, endPoint y: 329, distance: 258.8
click at [409, 329] on div "SearchWithCriteriaad5a61fa-5982-495d-a864-37927a84e2e4 Recording Artist [PERSON…" at bounding box center [765, 334] width 884 height 33
drag, startPoint x: 644, startPoint y: 215, endPoint x: 407, endPoint y: 222, distance: 237.4
click at [407, 222] on div "SearchWithCriteria2e088423-7ada-423a-9308-53b6fa3db4b1 Recording Title A Faint …" at bounding box center [765, 213] width 884 height 33
drag, startPoint x: 493, startPoint y: 205, endPoint x: 482, endPoint y: 195, distance: 14.3
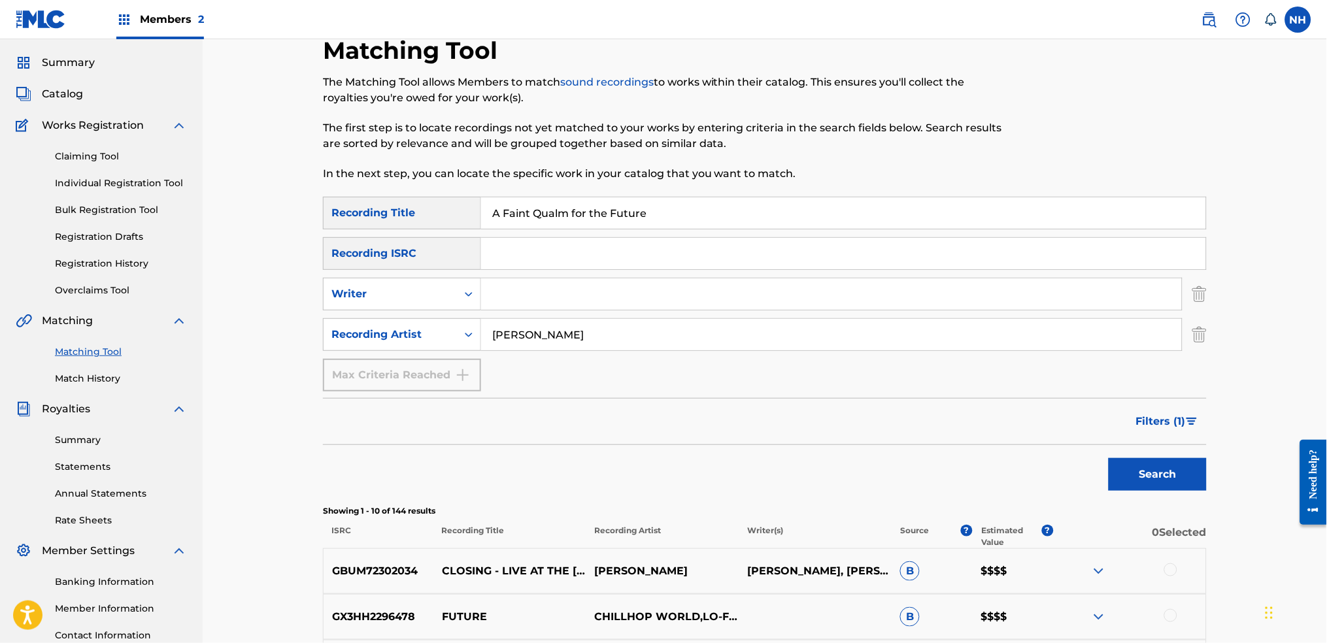
click at [482, 195] on div "Matching Tool The Matching Tool allows Members to match sound recordings to wor…" at bounding box center [663, 116] width 680 height 161
drag, startPoint x: 490, startPoint y: 208, endPoint x: 723, endPoint y: 216, distance: 233.5
click at [764, 216] on input "A Faint Qualm for the Future" at bounding box center [843, 212] width 725 height 31
paste input "A World of Abstractions"
click at [1074, 479] on div "SearchWithCriteria2e088423-7ada-423a-9308-53b6fa3db4b1 Recording Title A World …" at bounding box center [765, 618] width 884 height 842
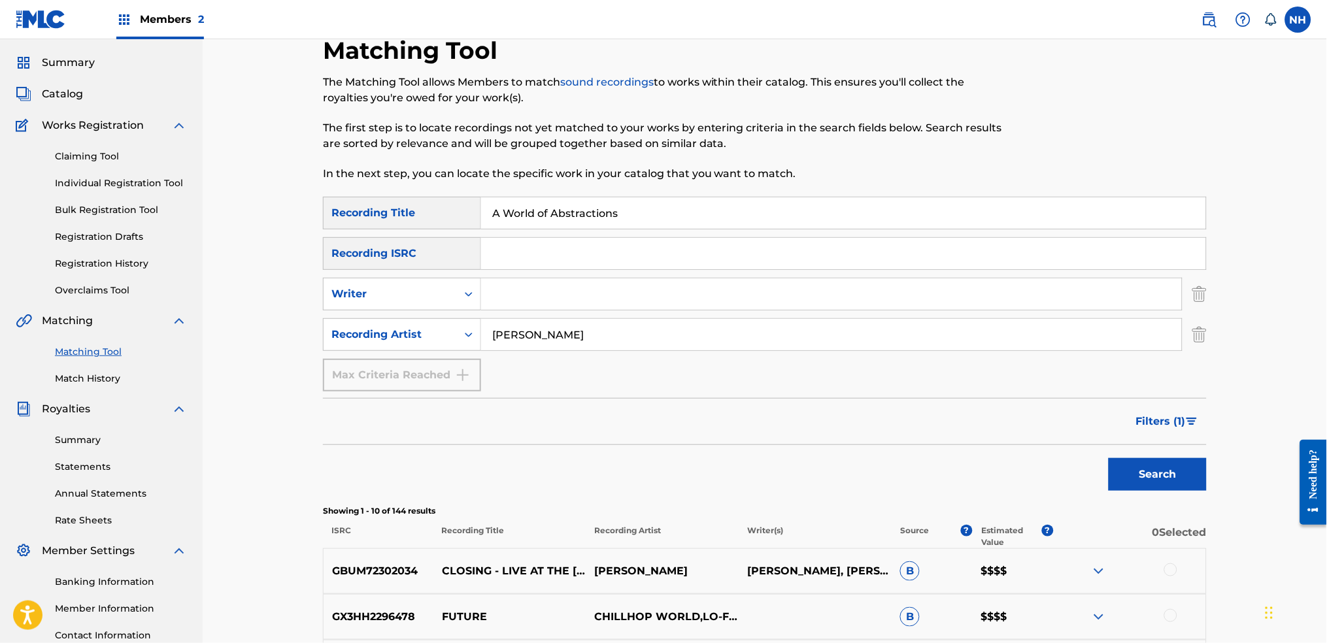
click at [1074, 465] on button "Search" at bounding box center [1157, 474] width 98 height 33
click at [537, 231] on div "SearchWithCriteria2e088423-7ada-423a-9308-53b6fa3db4b1 Recording Title A World …" at bounding box center [765, 294] width 884 height 195
click at [546, 218] on input "A World of Abstractions" at bounding box center [843, 212] width 725 height 31
paste input "A LANGUAGE FORGOTTEN"
type input "A LANGUAGE FORGOTTEN"
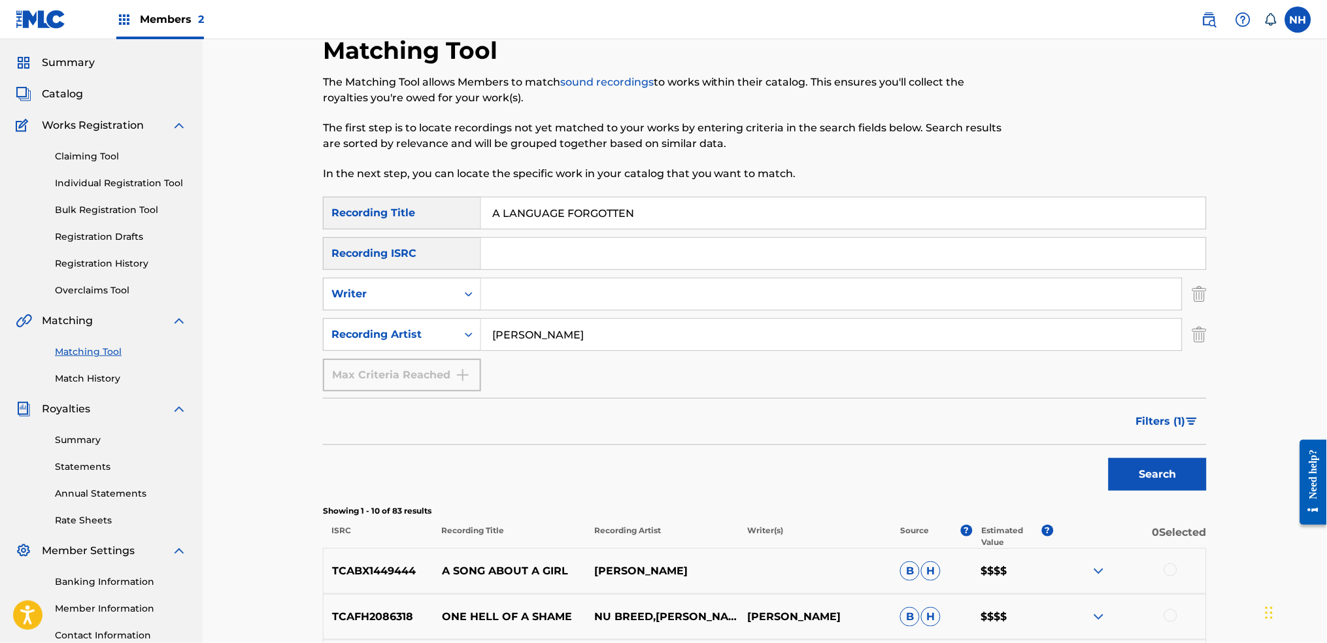
click at [1074, 458] on button "Search" at bounding box center [1157, 474] width 98 height 33
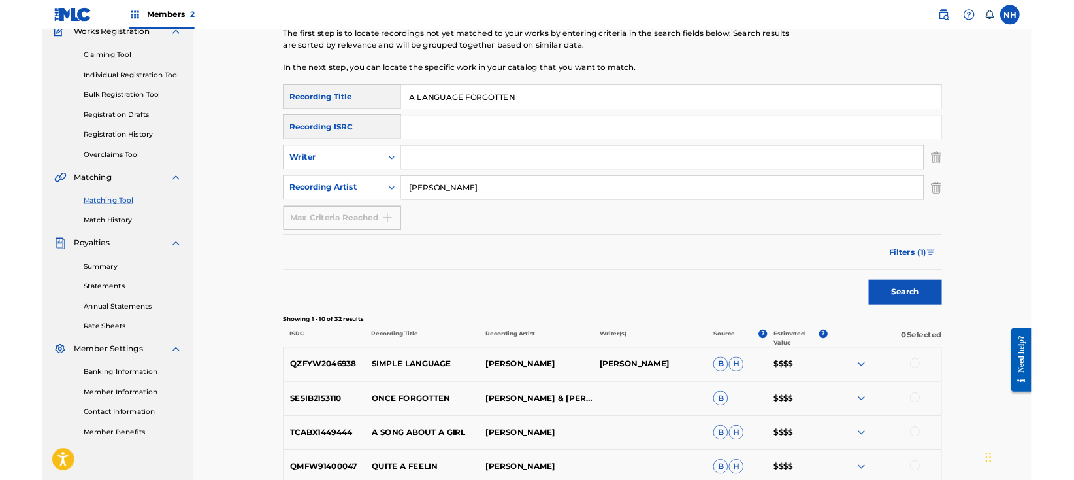
scroll to position [0, 0]
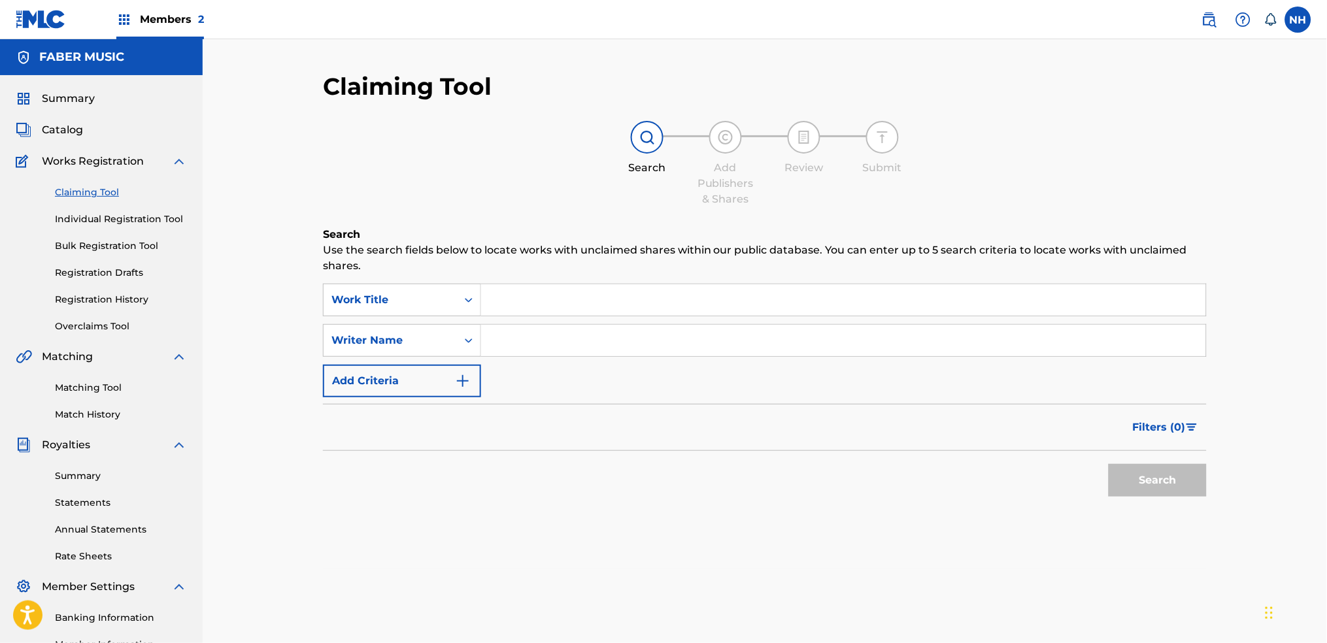
click at [469, 380] on img "Search Form" at bounding box center [463, 381] width 16 height 16
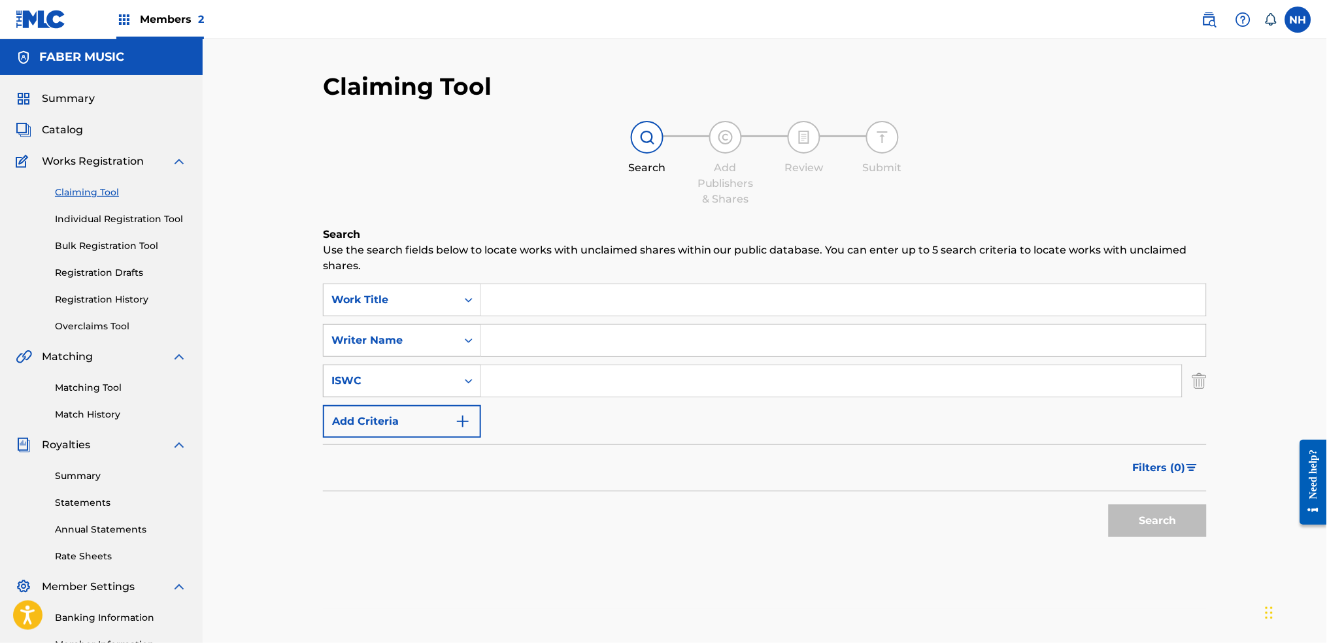
click at [463, 393] on div "Search Form" at bounding box center [469, 380] width 24 height 31
click at [507, 422] on div "SearchWithCriteriaac9bece6-5b05-41a2-8410-a36cc13e5a8a Work Title SearchWithCri…" at bounding box center [765, 361] width 884 height 154
click at [459, 417] on img "Search Form" at bounding box center [463, 422] width 16 height 16
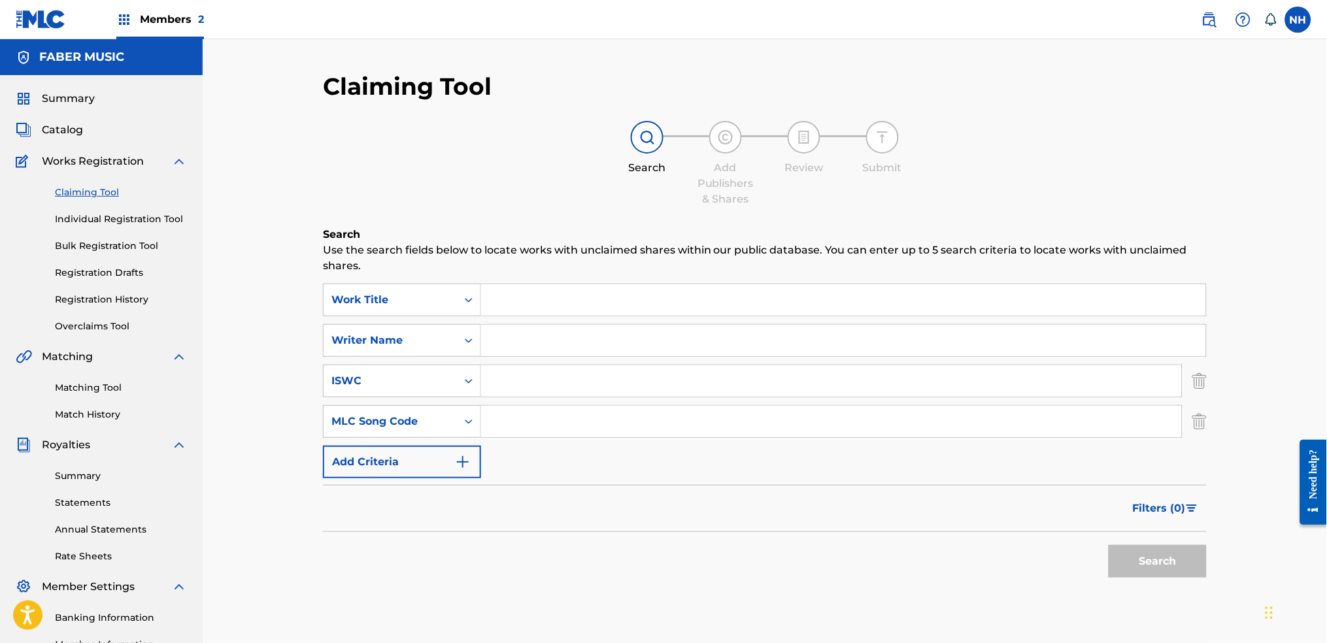
click at [527, 425] on input "Search Form" at bounding box center [831, 421] width 701 height 31
drag, startPoint x: 458, startPoint y: 448, endPoint x: 458, endPoint y: 455, distance: 7.2
click at [458, 448] on button "Add Criteria" at bounding box center [402, 462] width 158 height 33
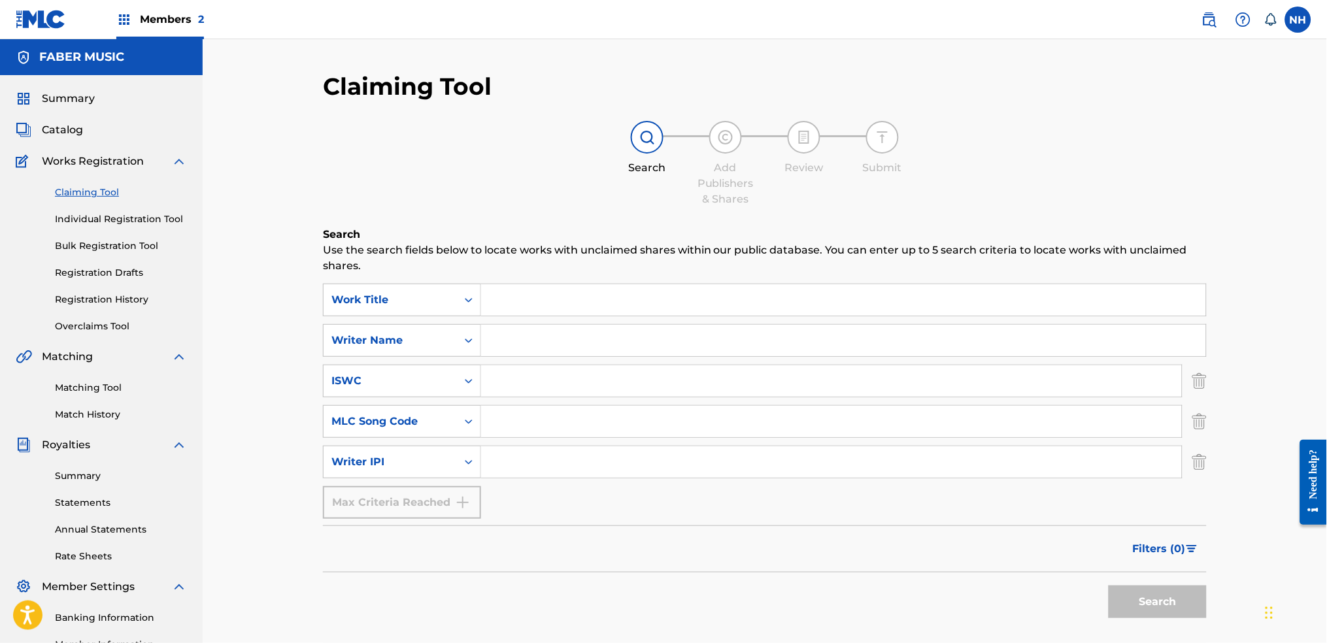
click at [458, 492] on div "Max Criteria Reached" at bounding box center [402, 502] width 158 height 33
click at [453, 467] on div "Writer IPI" at bounding box center [390, 462] width 133 height 25
click at [448, 376] on div "ISWC" at bounding box center [390, 381] width 118 height 16
click at [599, 354] on input "Search Form" at bounding box center [843, 340] width 725 height 31
paste input "[PERSON_NAME]"
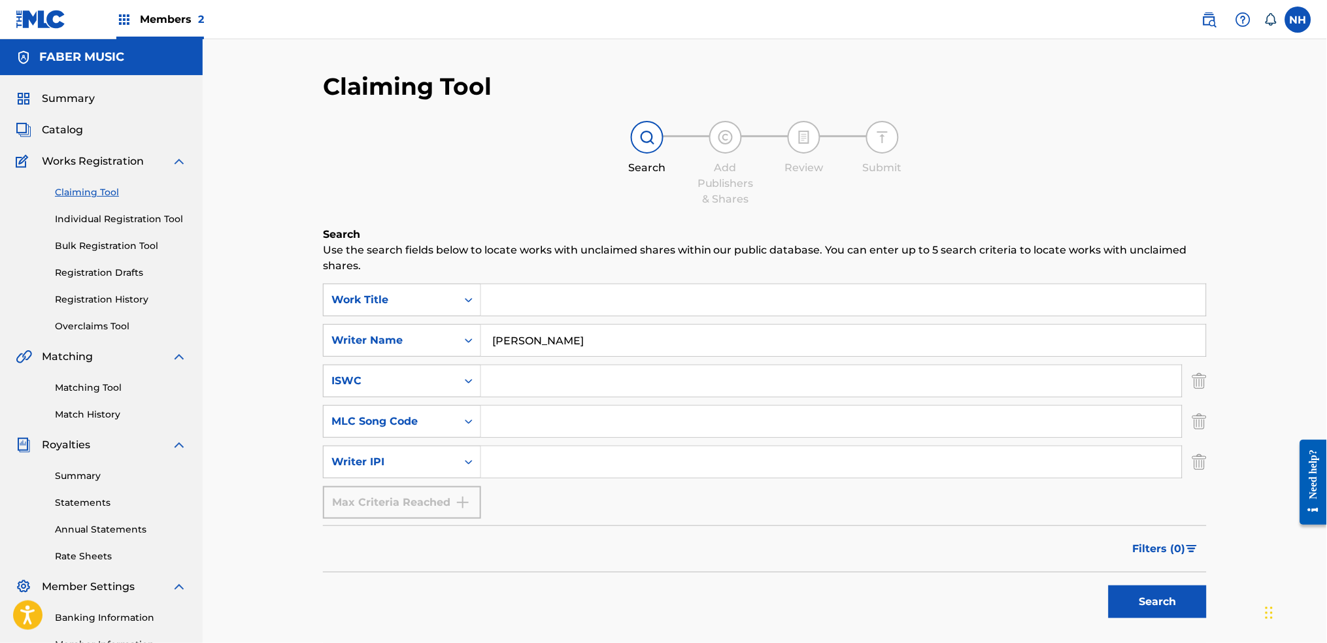
type input "[PERSON_NAME]"
click at [1127, 596] on button "Search" at bounding box center [1157, 602] width 98 height 33
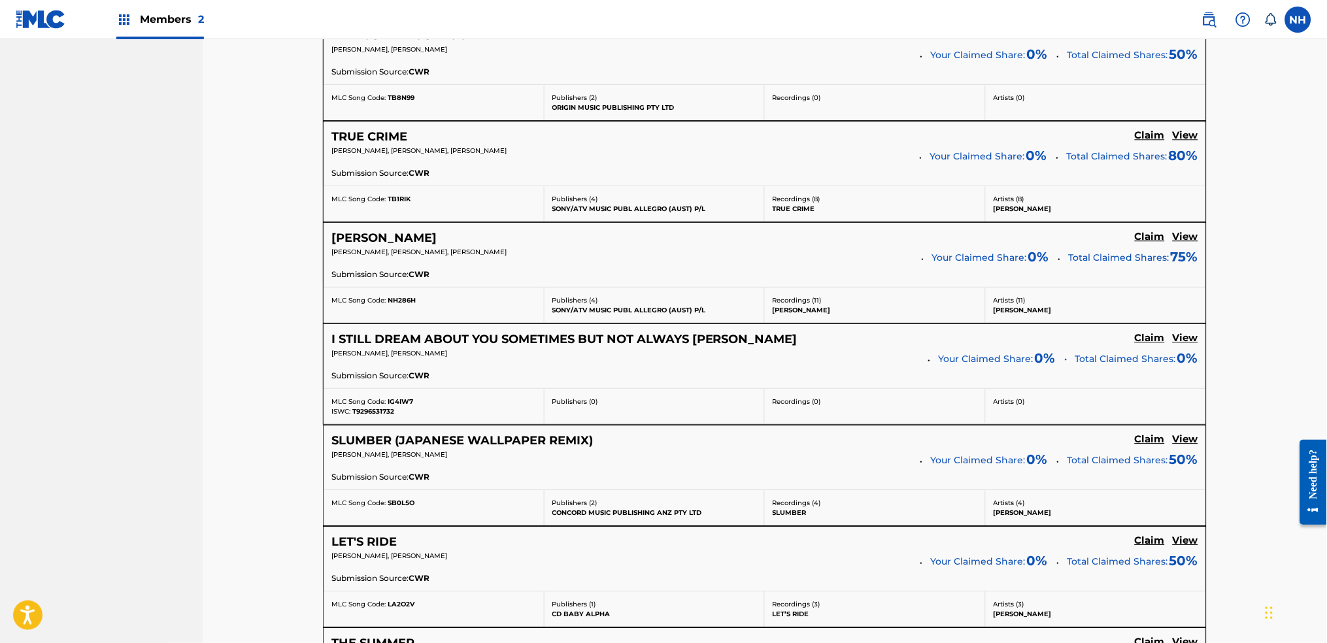
scroll to position [1064, 0]
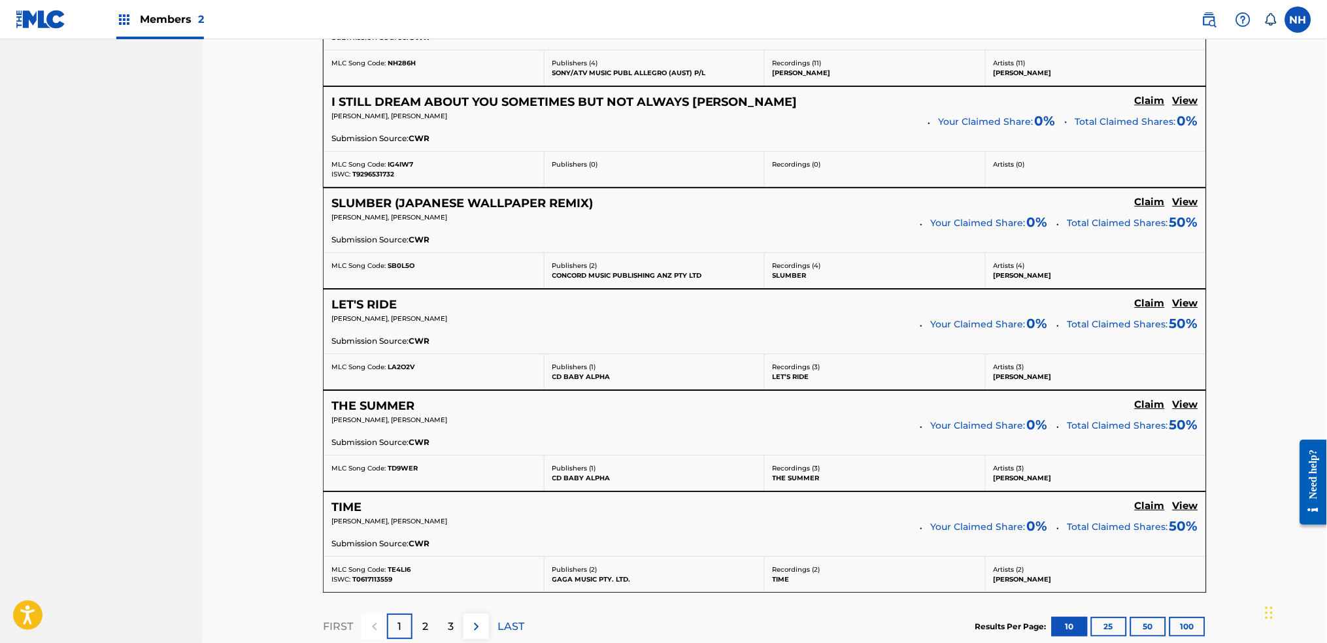
click at [461, 623] on div "3" at bounding box center [450, 626] width 25 height 25
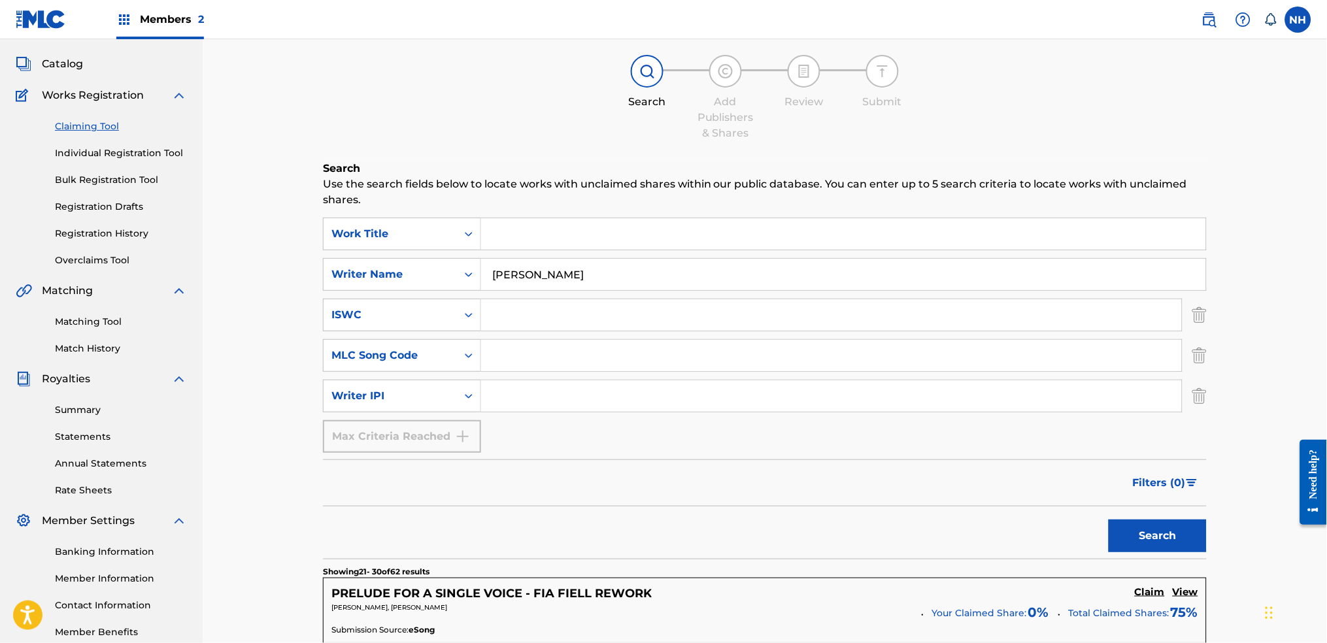
scroll to position [0, 0]
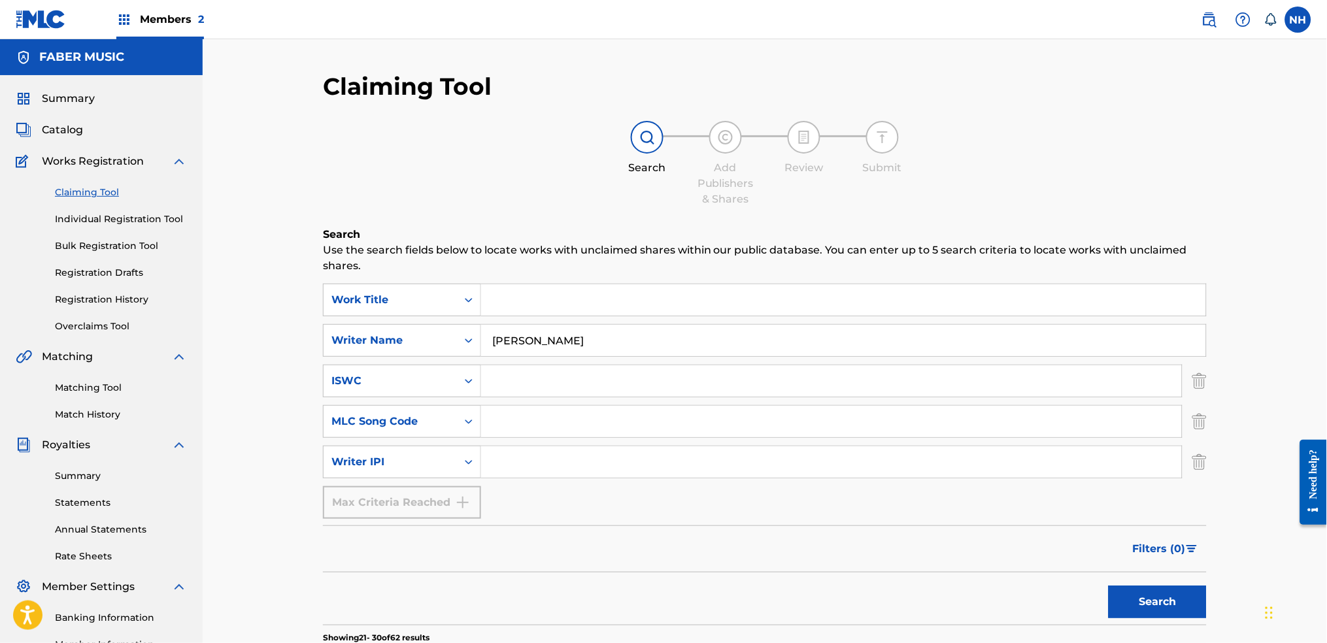
click at [113, 165] on span "Works Registration" at bounding box center [93, 162] width 102 height 16
click at [44, 137] on span "Catalog" at bounding box center [62, 130] width 41 height 16
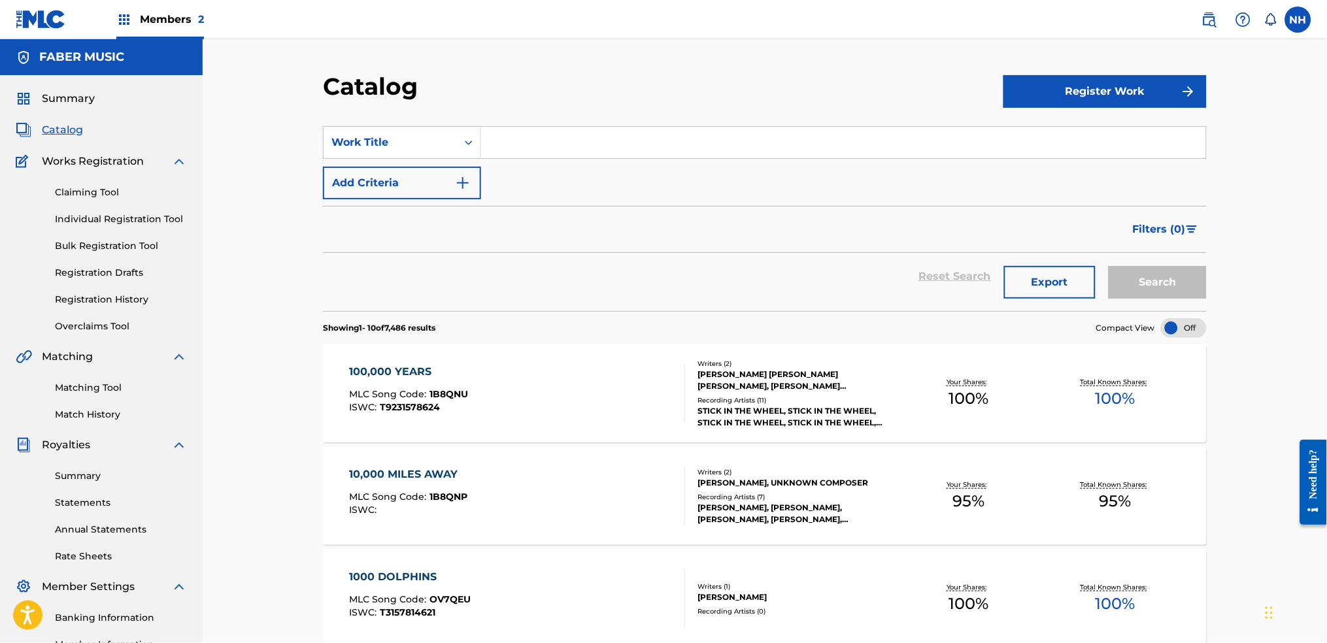
click at [517, 144] on input "Search Form" at bounding box center [843, 142] width 725 height 31
click at [443, 167] on button "Add Criteria" at bounding box center [402, 183] width 158 height 33
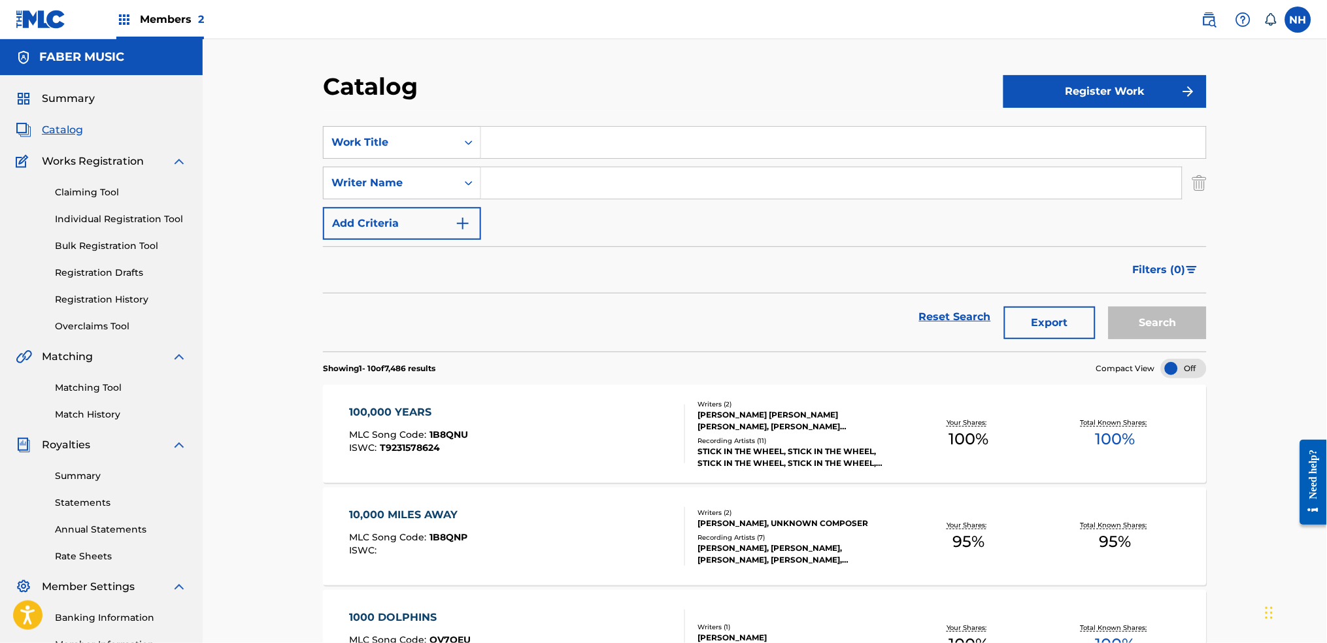
click at [444, 210] on button "Add Criteria" at bounding box center [402, 223] width 158 height 33
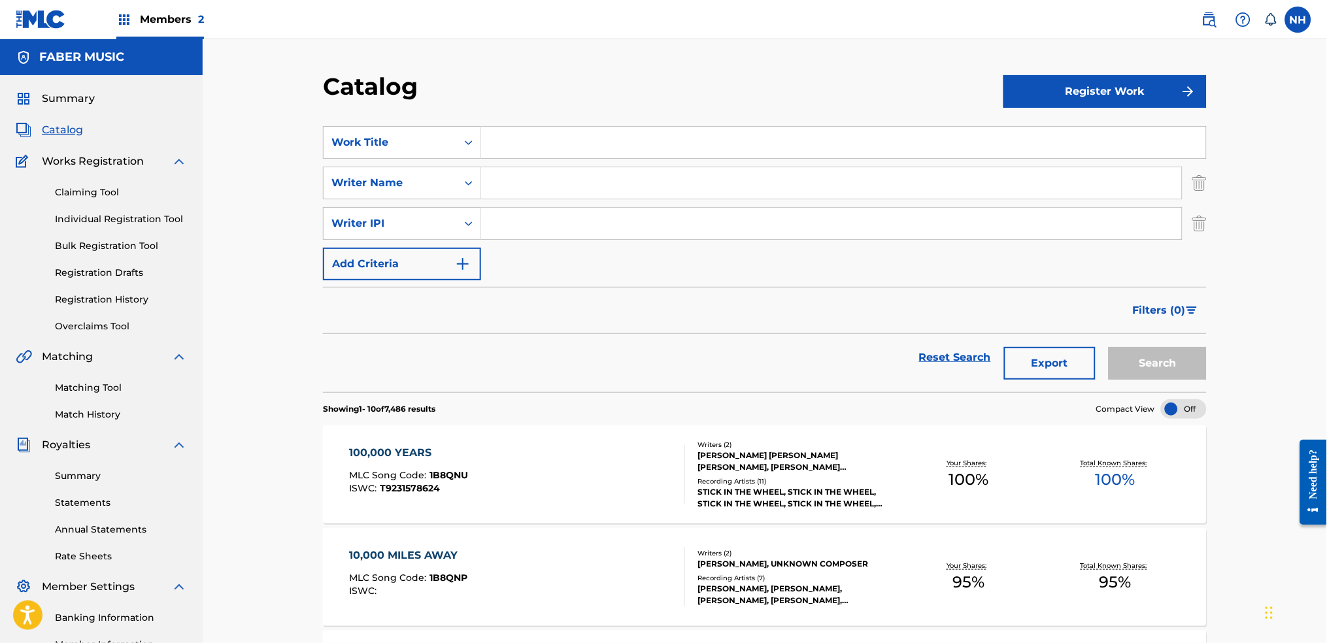
click at [510, 193] on input "Search Form" at bounding box center [831, 182] width 701 height 31
paste input "[PERSON_NAME]"
type input "[PERSON_NAME]"
click at [1108, 347] on button "Search" at bounding box center [1157, 363] width 98 height 33
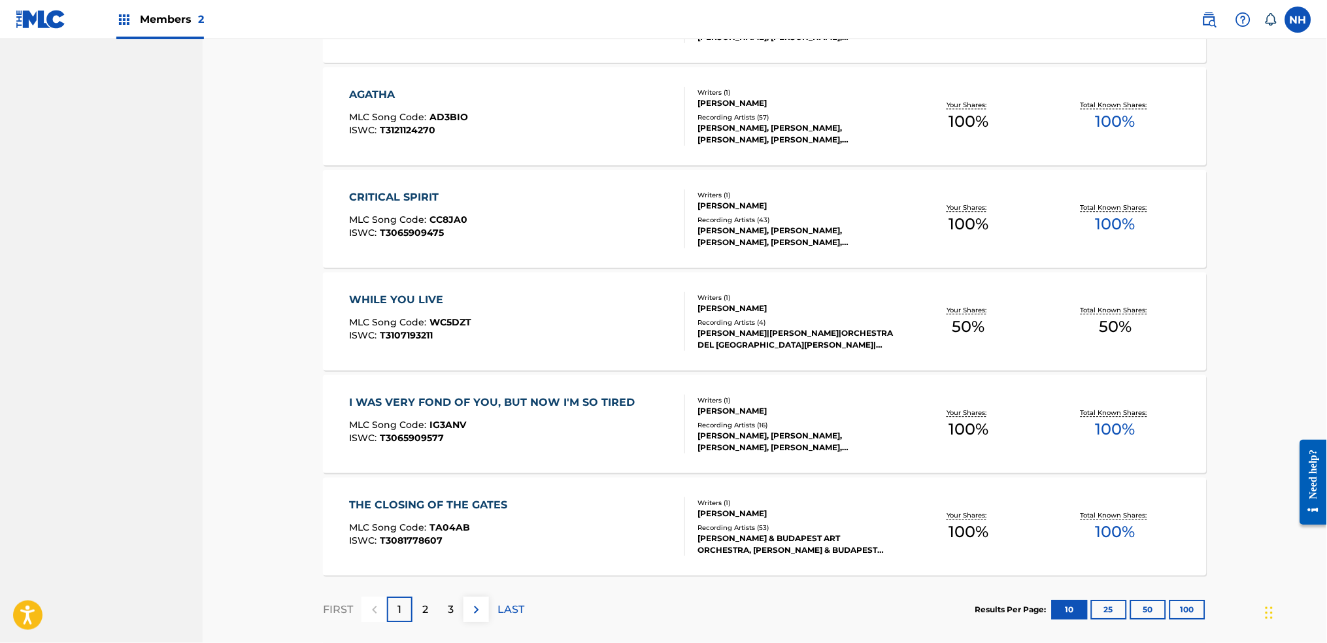
scroll to position [933, 0]
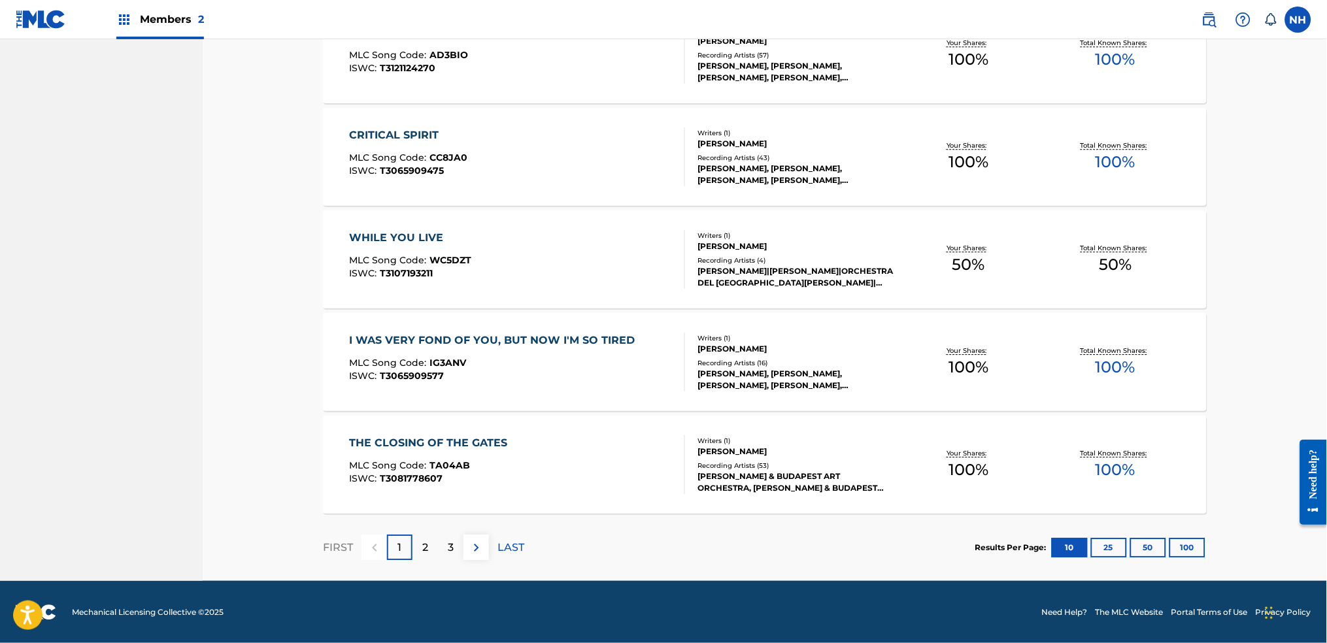
click at [426, 542] on p "2" at bounding box center [425, 548] width 6 height 16
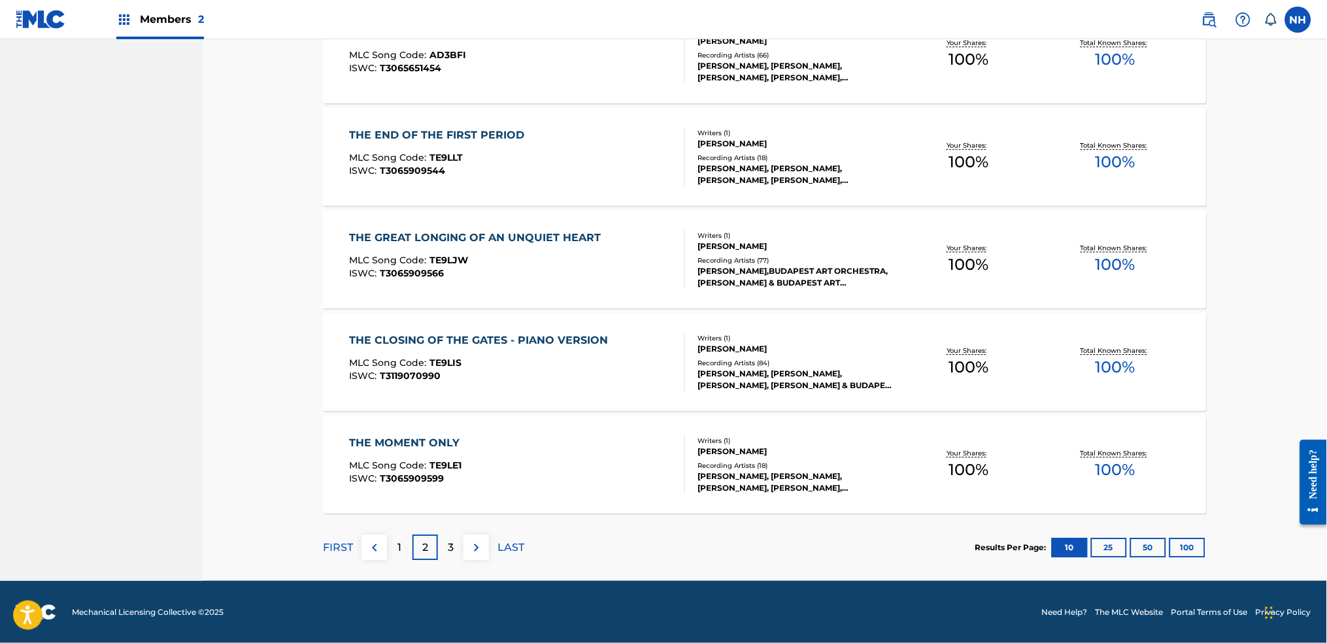
click at [444, 531] on div "FIRST 1 2 3 LAST" at bounding box center [423, 547] width 201 height 67
click at [467, 547] on button at bounding box center [475, 547] width 25 height 25
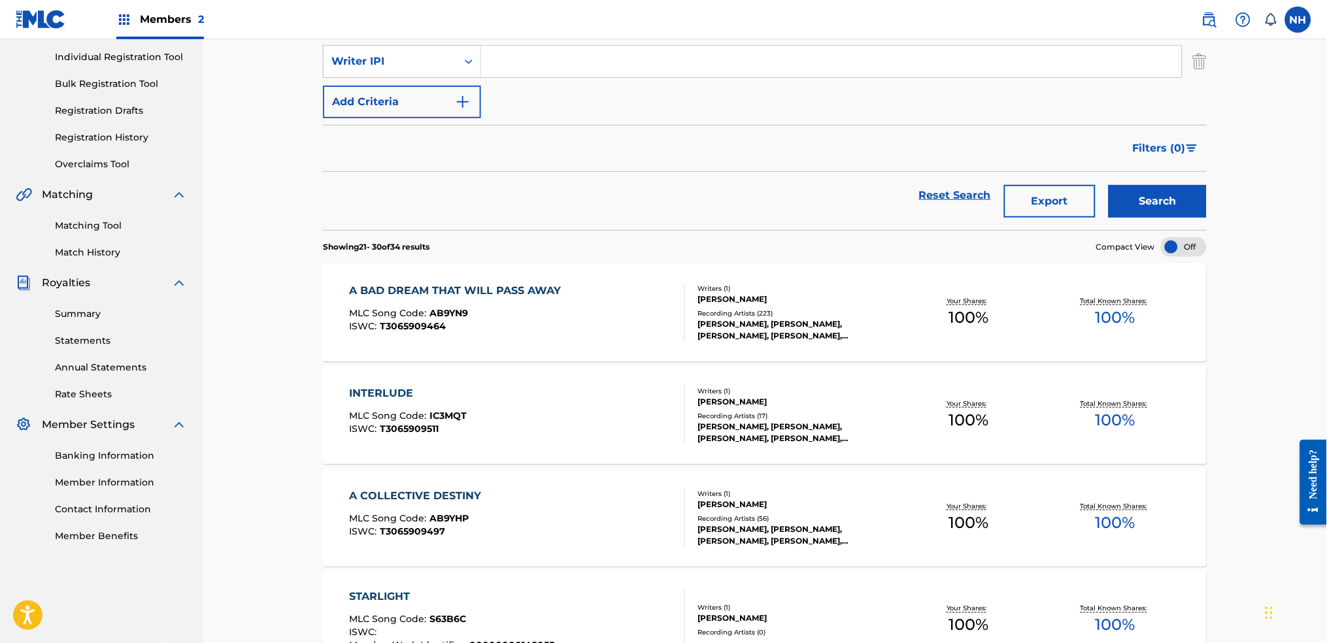
scroll to position [0, 0]
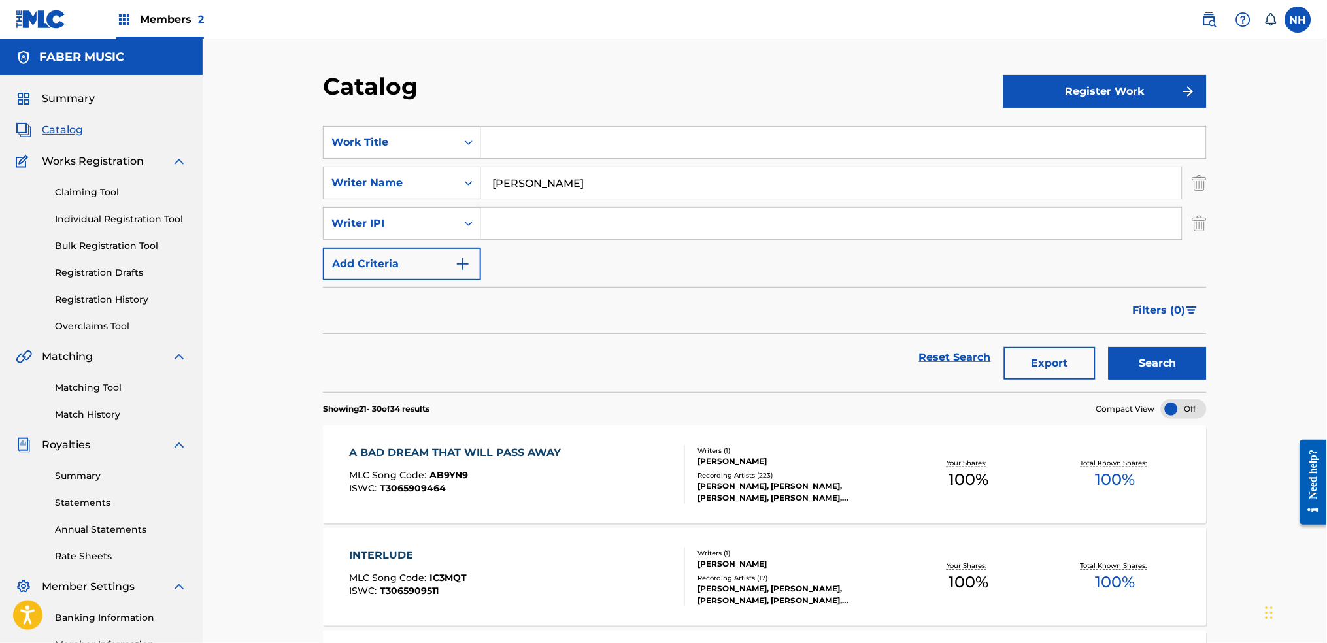
click at [563, 463] on div "A BAD DREAM THAT WILL PASS AWAY MLC Song Code : AB9YN9 ISWC : T3065909464" at bounding box center [459, 474] width 218 height 59
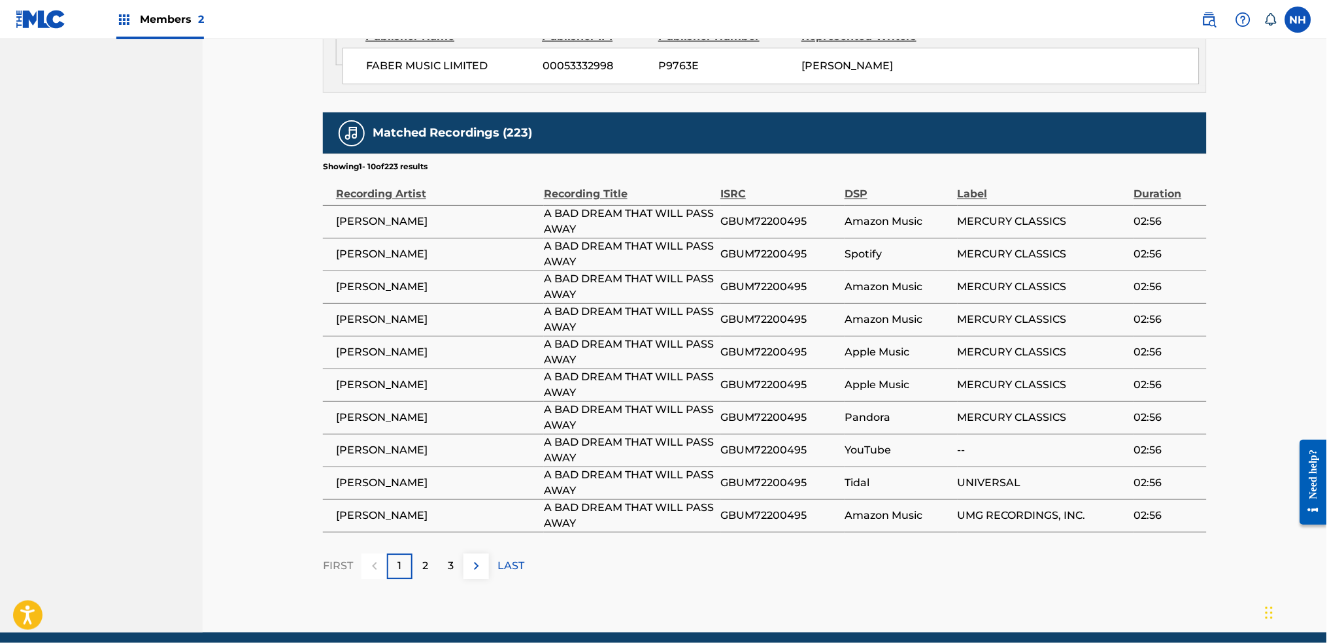
scroll to position [777, 0]
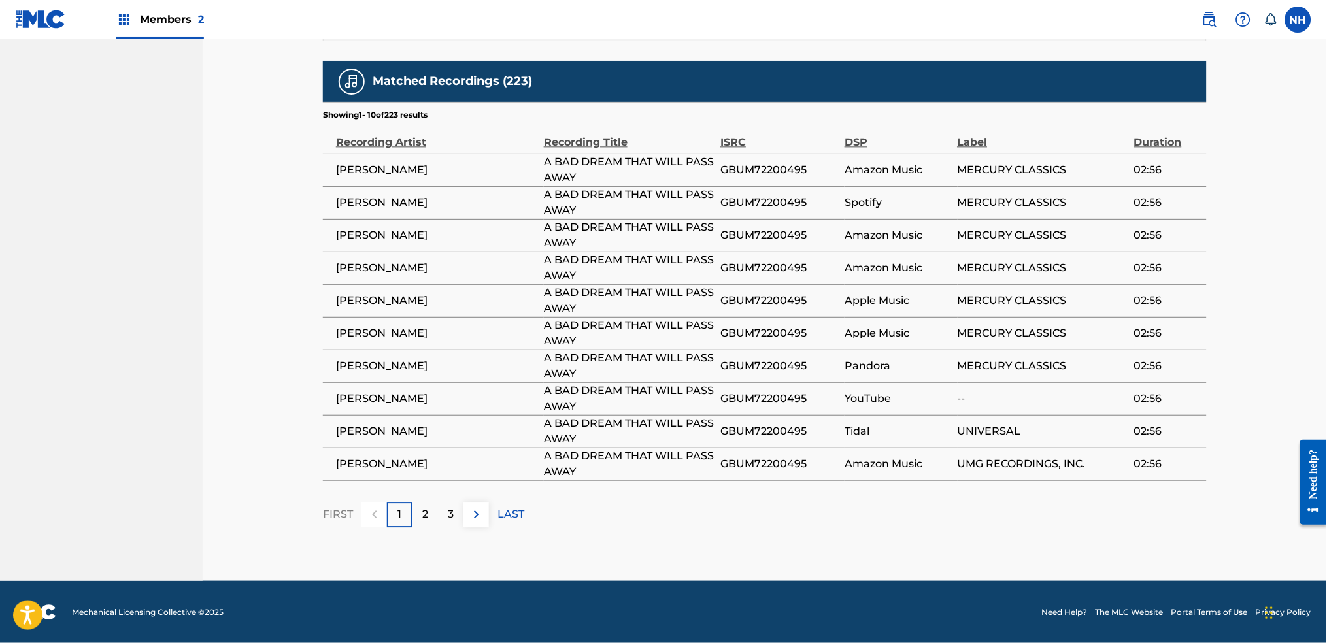
click at [435, 516] on div "2" at bounding box center [424, 514] width 25 height 25
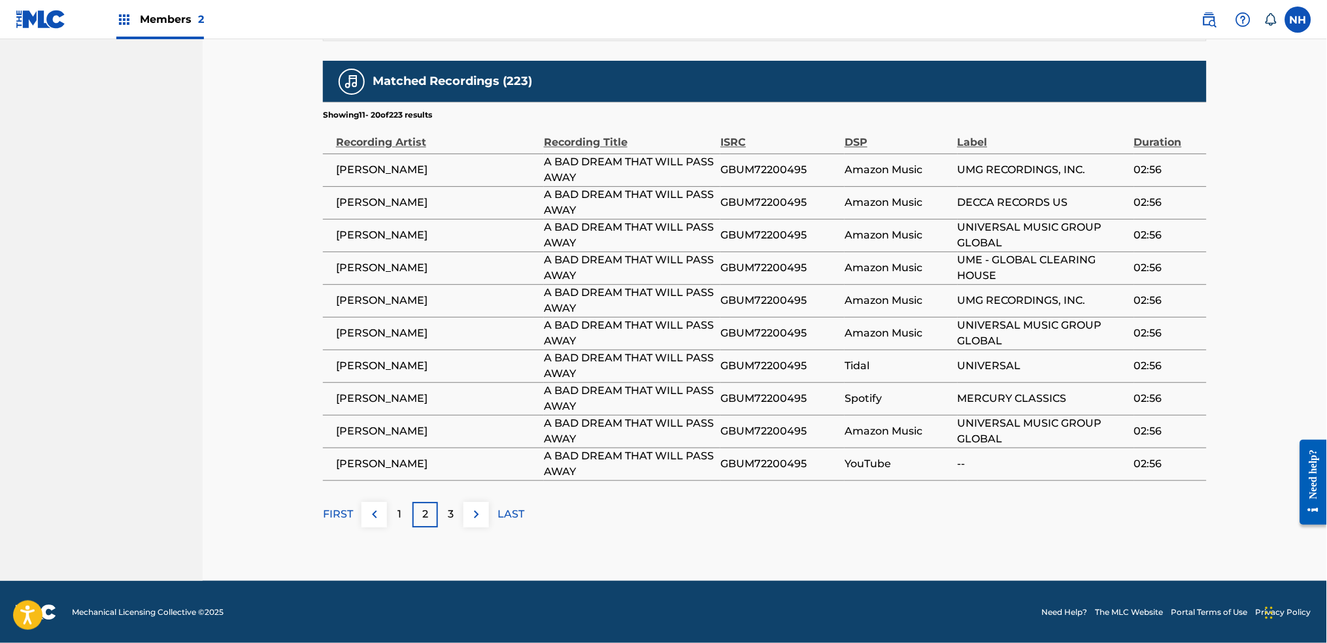
click at [450, 513] on p "3" at bounding box center [451, 515] width 6 height 16
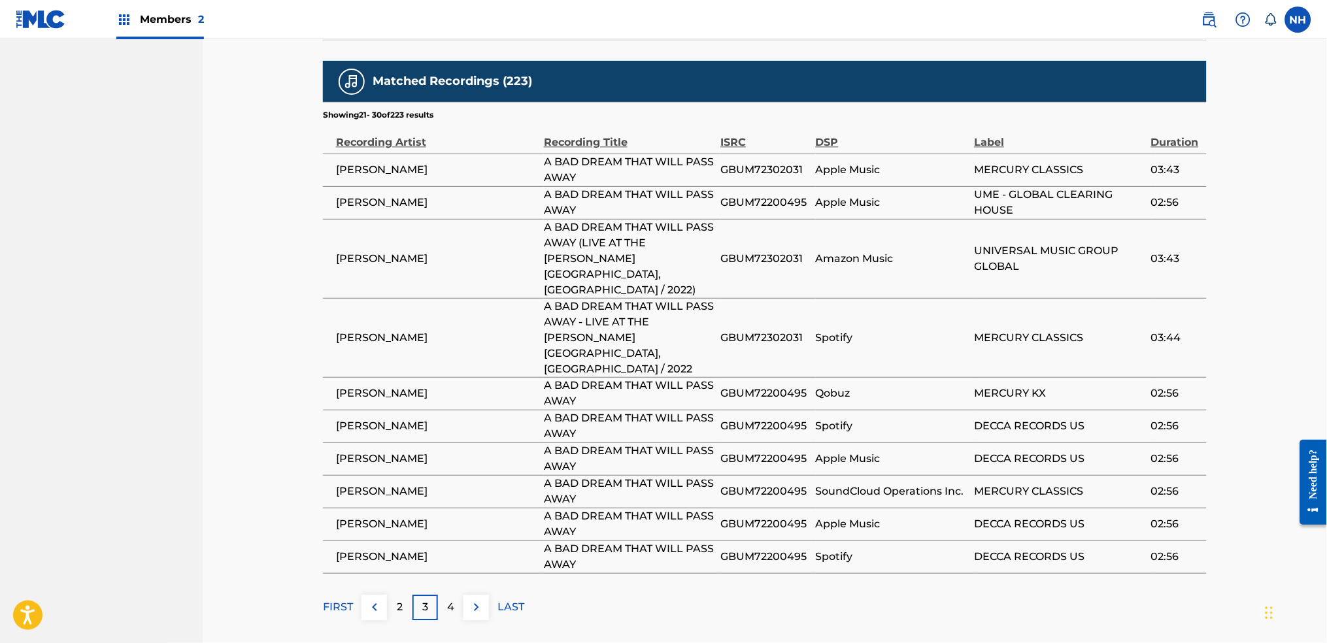
click at [461, 595] on div "4" at bounding box center [450, 607] width 25 height 25
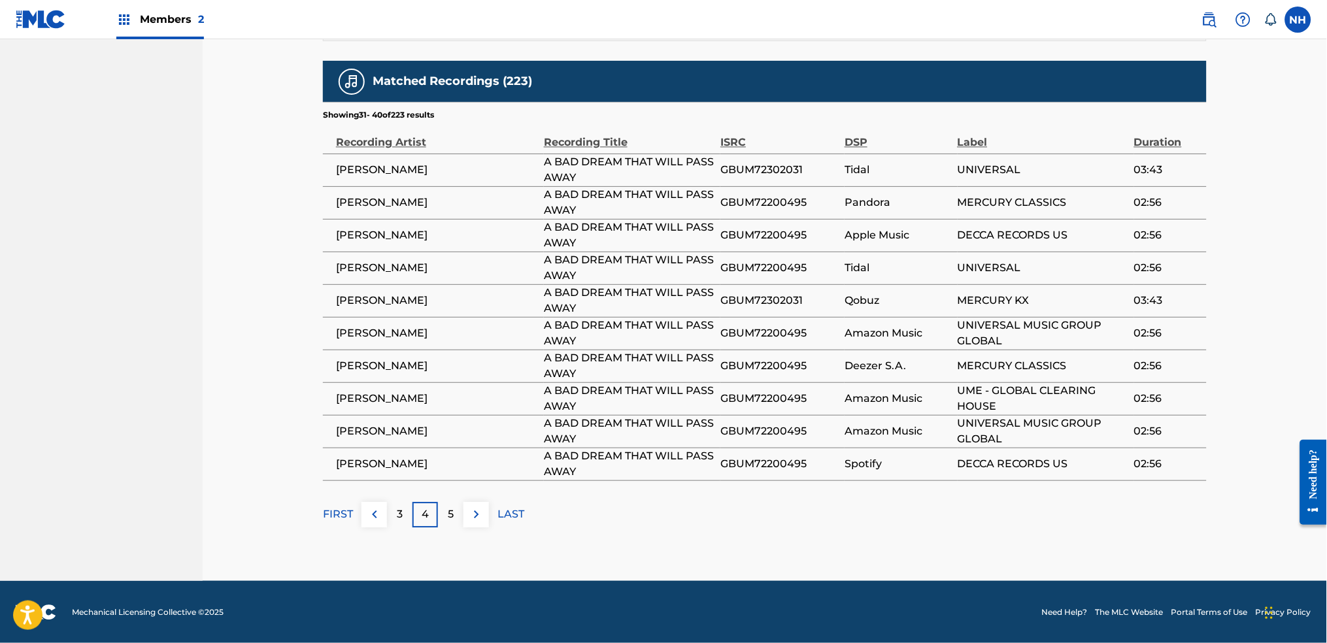
click at [459, 525] on div "5" at bounding box center [450, 514] width 25 height 25
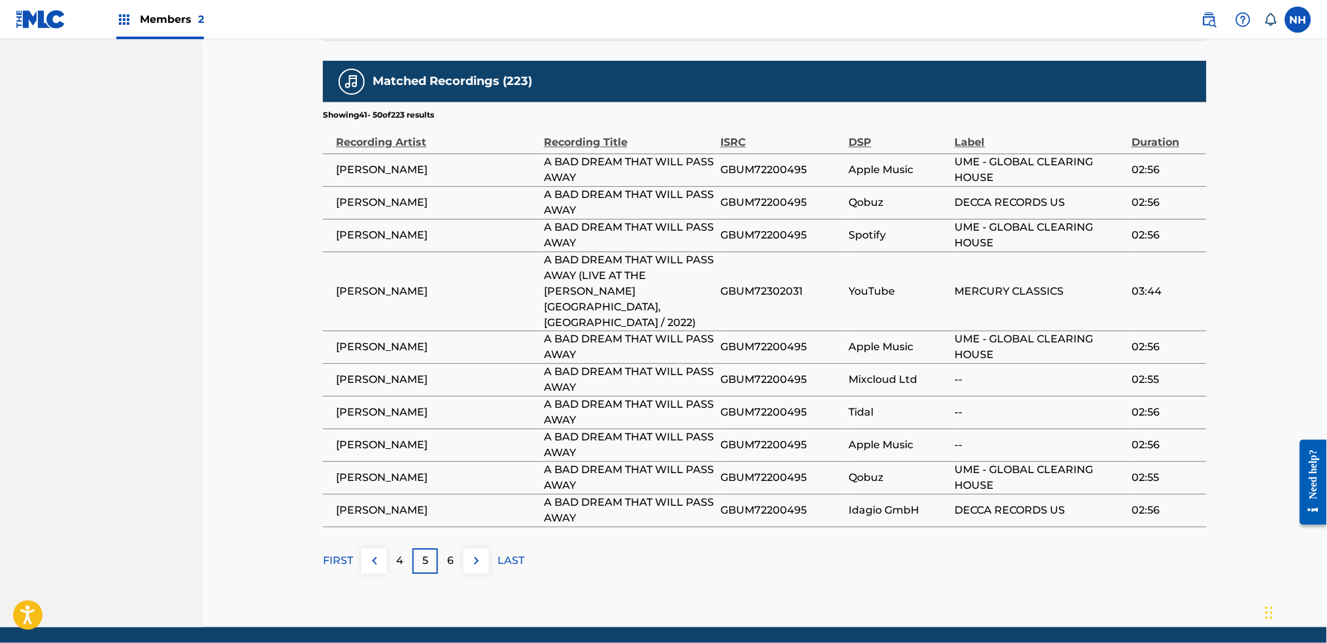
click at [459, 548] on div "6" at bounding box center [450, 560] width 25 height 25
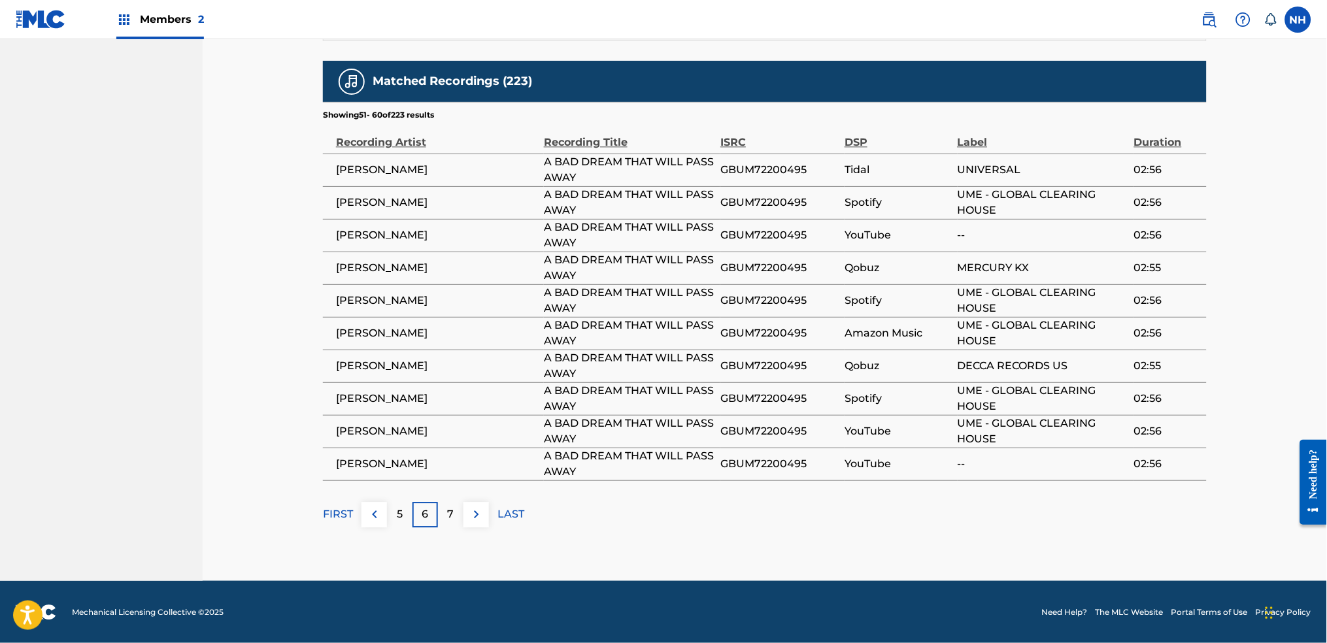
click at [459, 525] on div "7" at bounding box center [450, 514] width 25 height 25
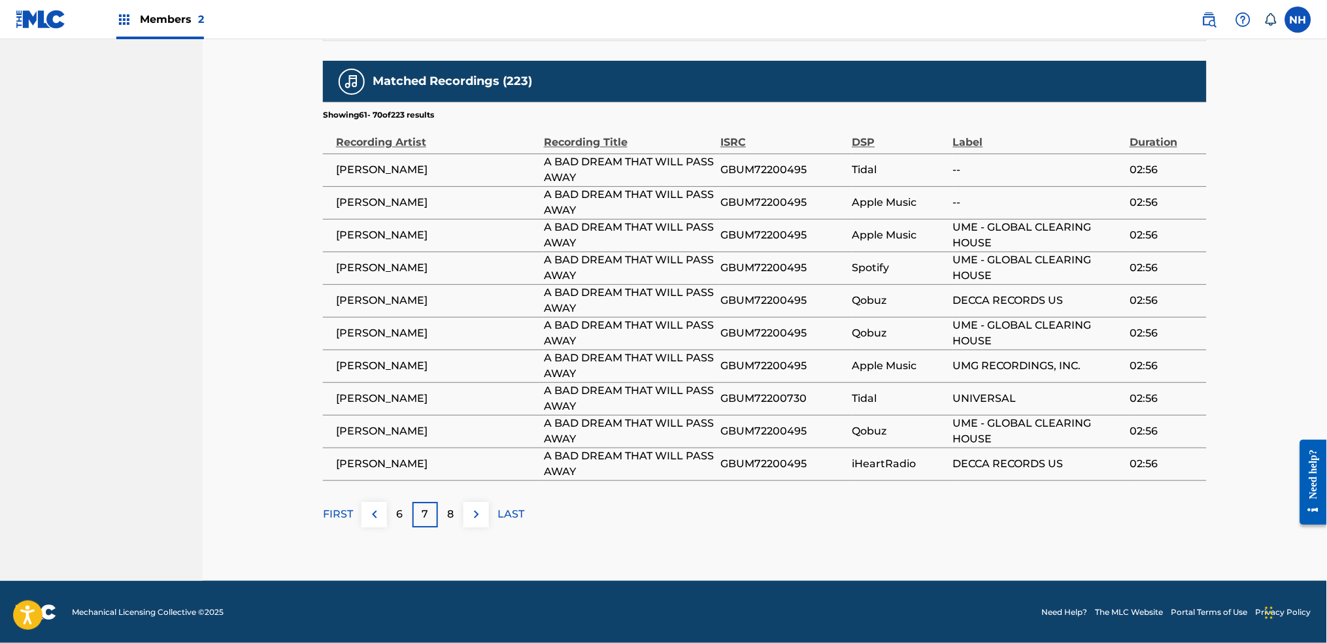
click at [459, 525] on div "8" at bounding box center [450, 514] width 25 height 25
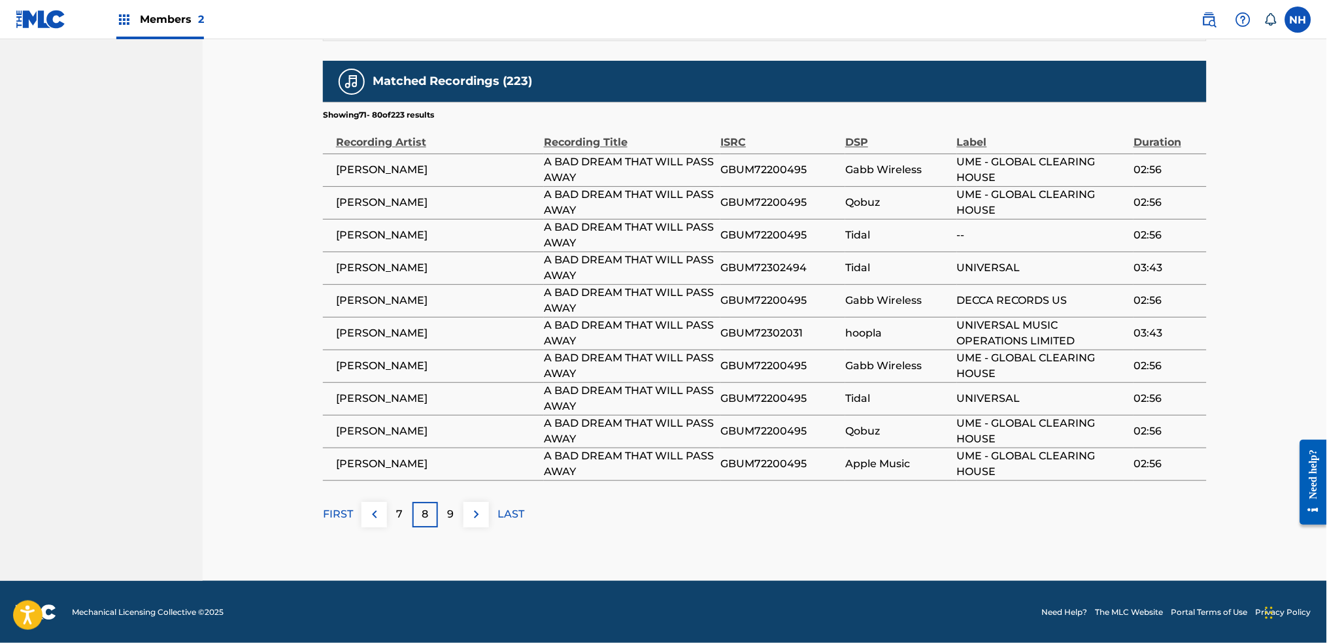
click at [459, 525] on div "9" at bounding box center [450, 514] width 25 height 25
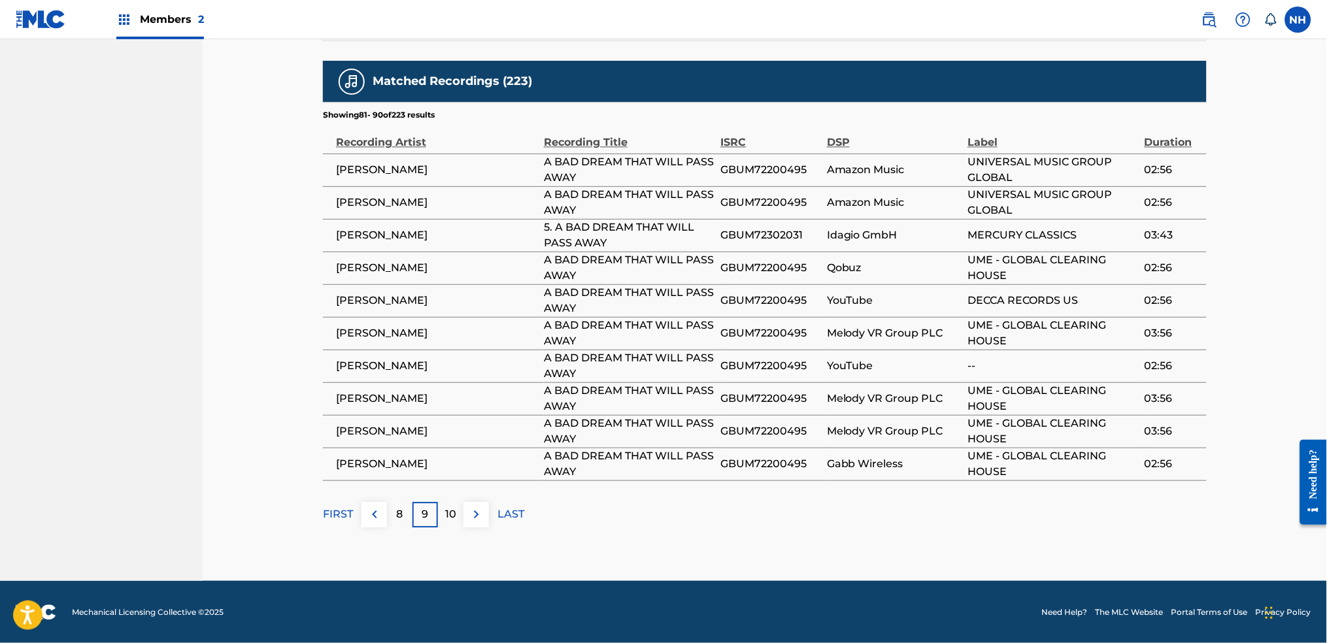
click at [459, 525] on div "10" at bounding box center [450, 514] width 25 height 25
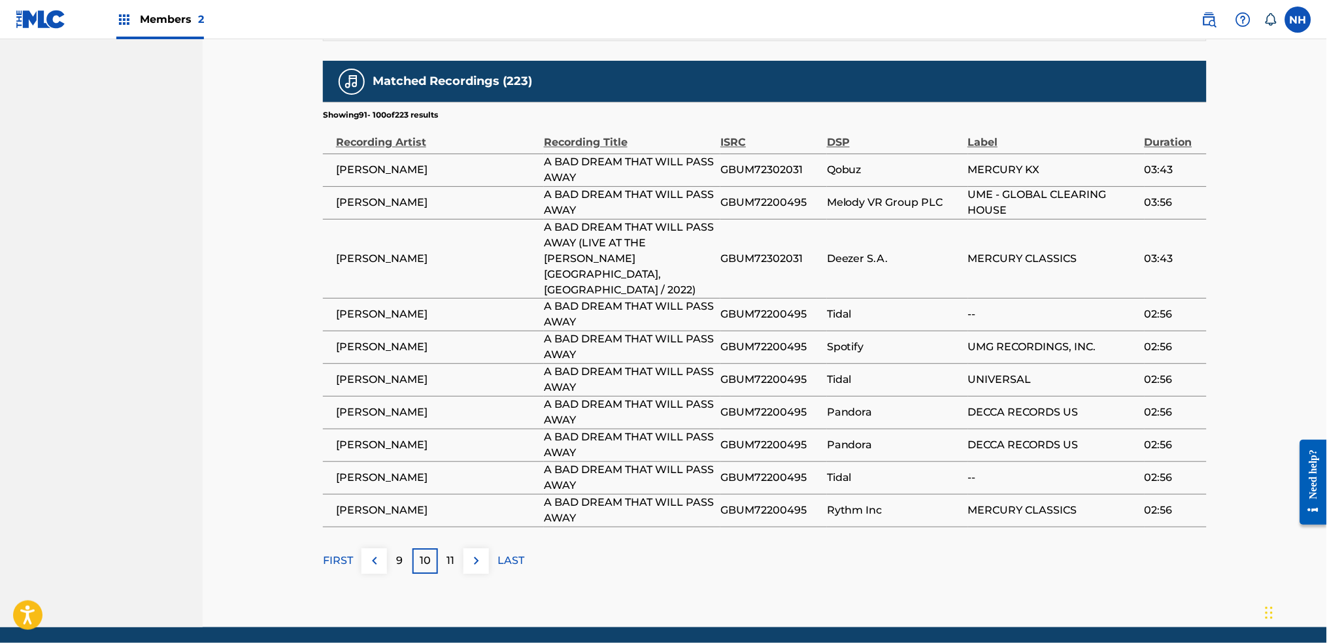
click at [459, 548] on div "11" at bounding box center [450, 560] width 25 height 25
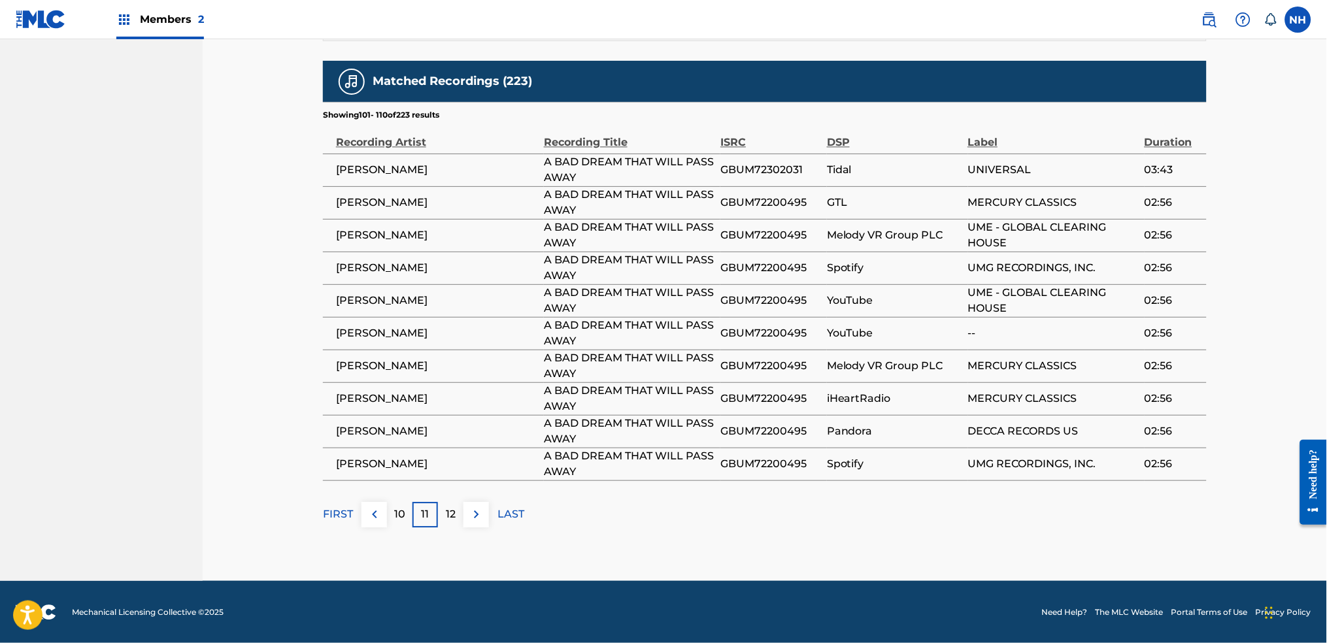
click at [459, 525] on div "12" at bounding box center [450, 514] width 25 height 25
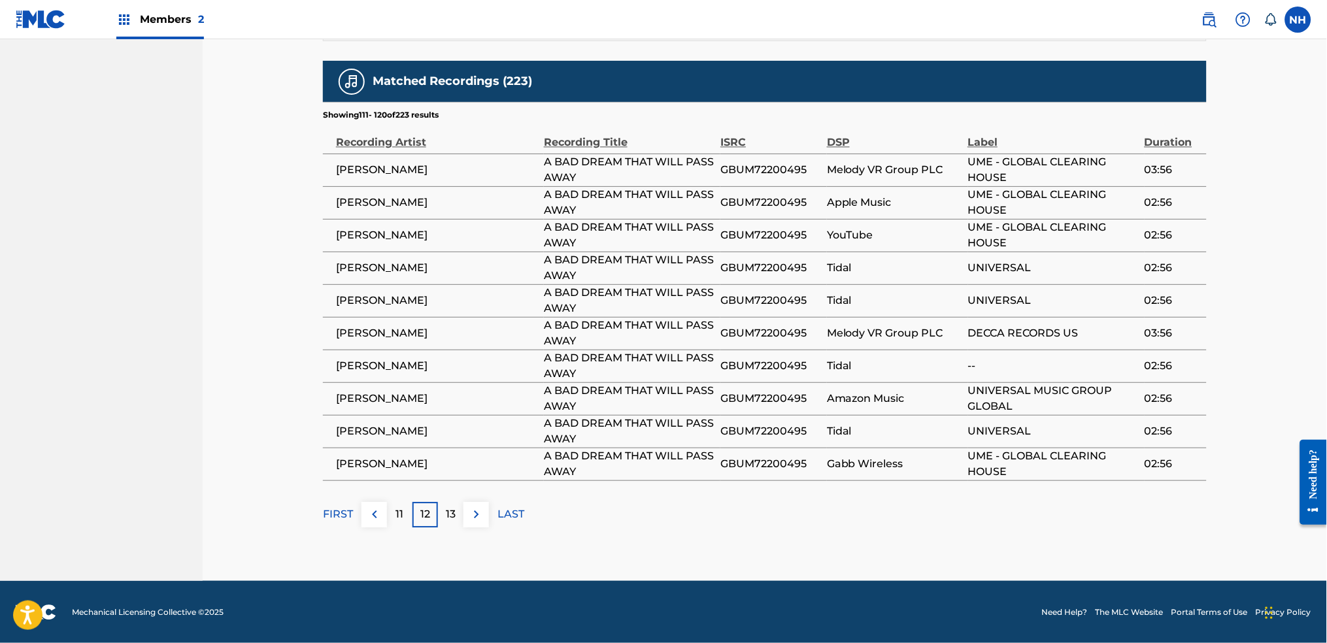
click at [459, 525] on div "13" at bounding box center [450, 514] width 25 height 25
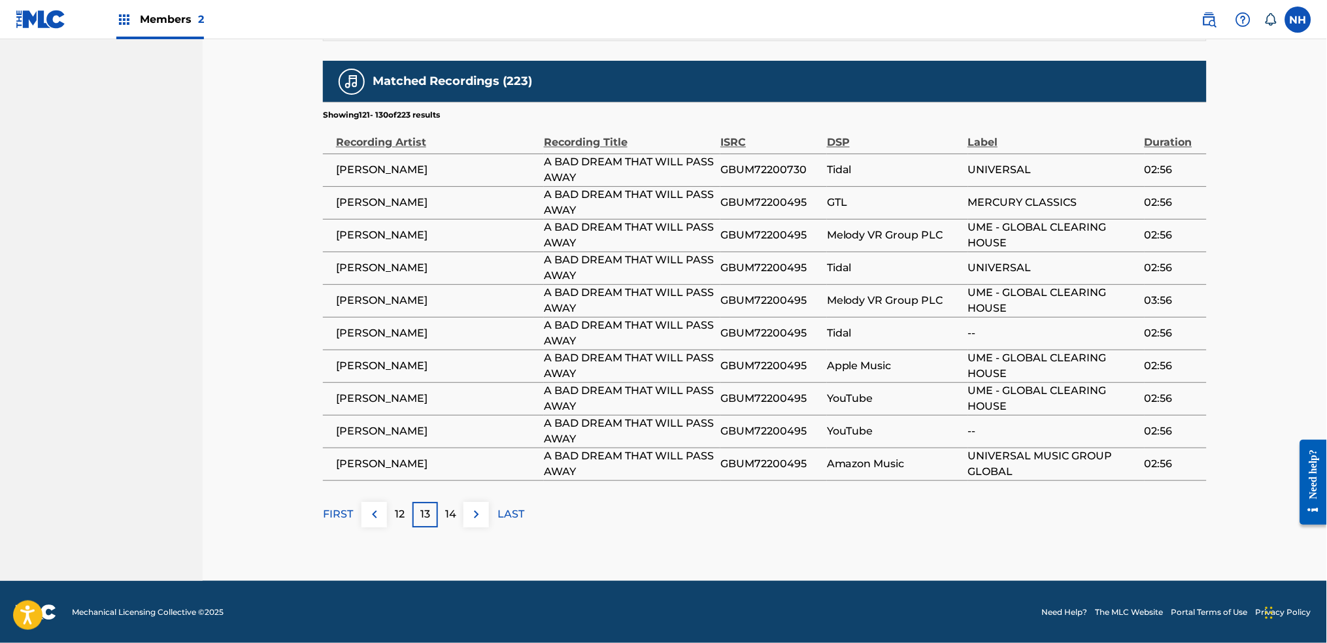
click at [459, 525] on div "14" at bounding box center [450, 514] width 25 height 25
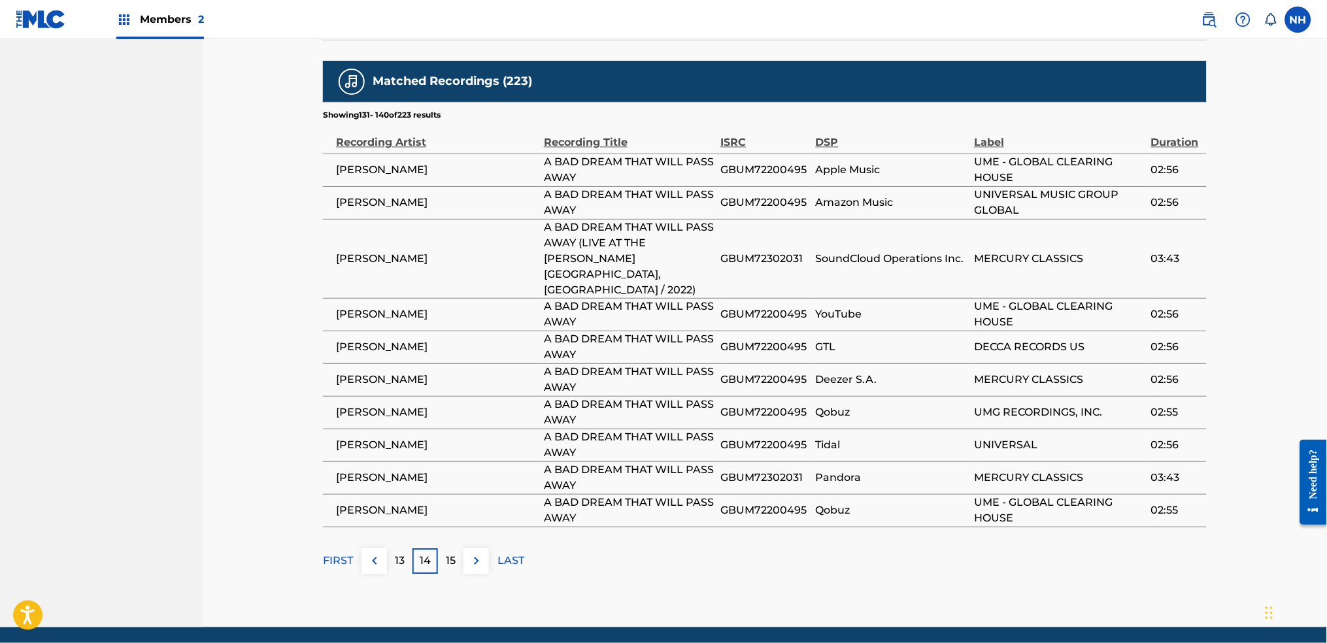
click at [459, 548] on div "15" at bounding box center [450, 560] width 25 height 25
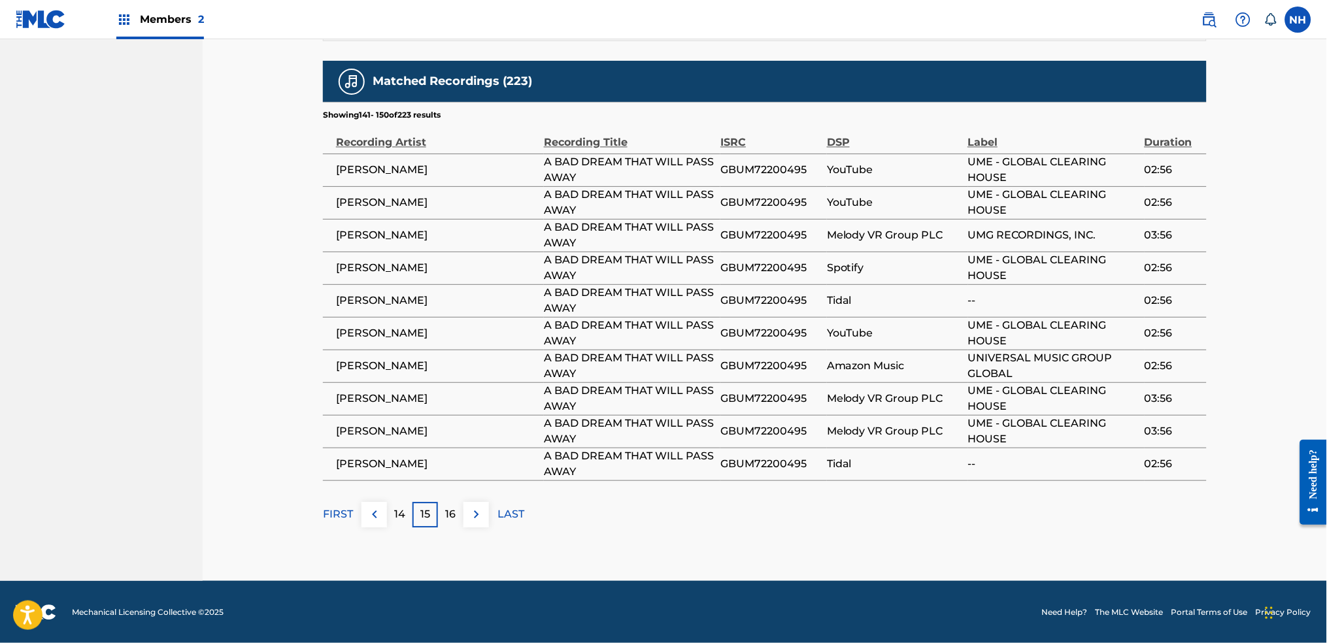
click at [459, 525] on div "16" at bounding box center [450, 514] width 25 height 25
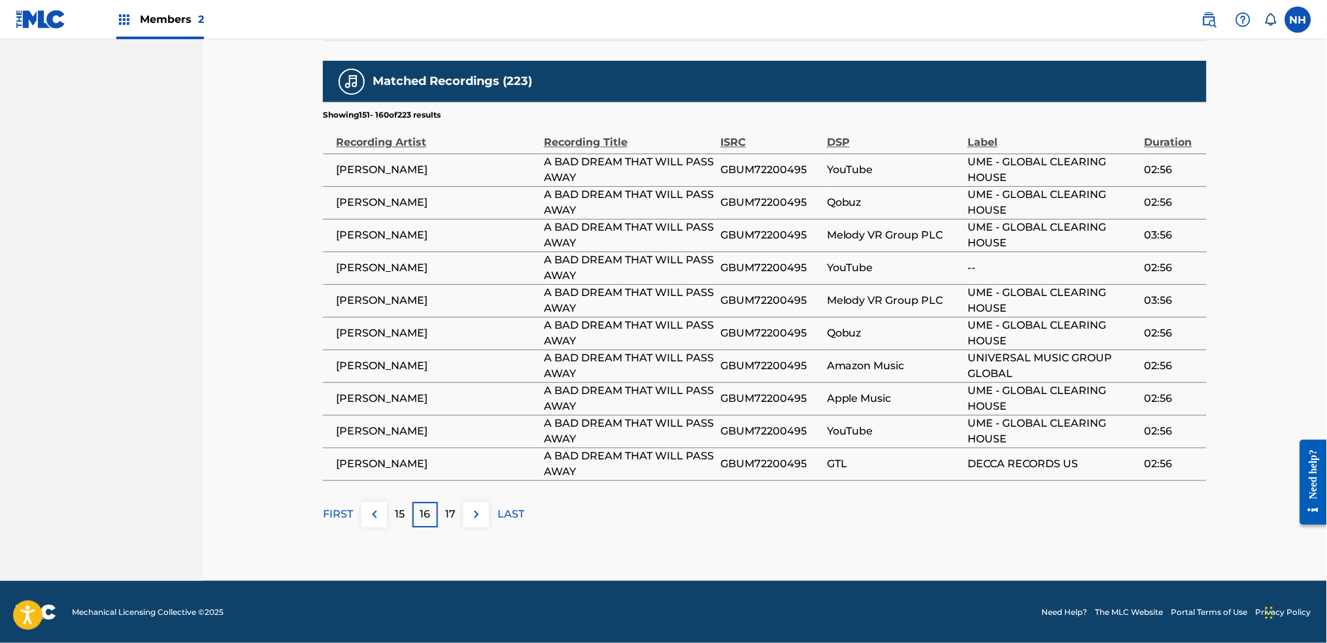
click at [459, 525] on div "17" at bounding box center [450, 514] width 25 height 25
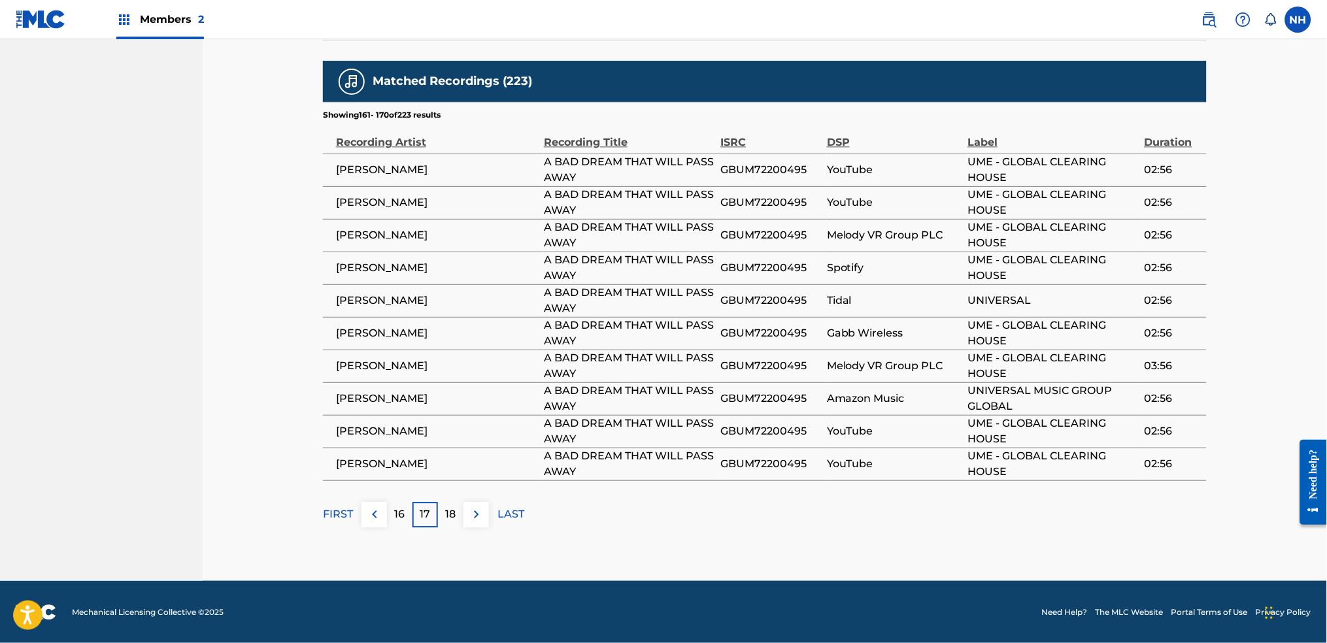
scroll to position [341, 0]
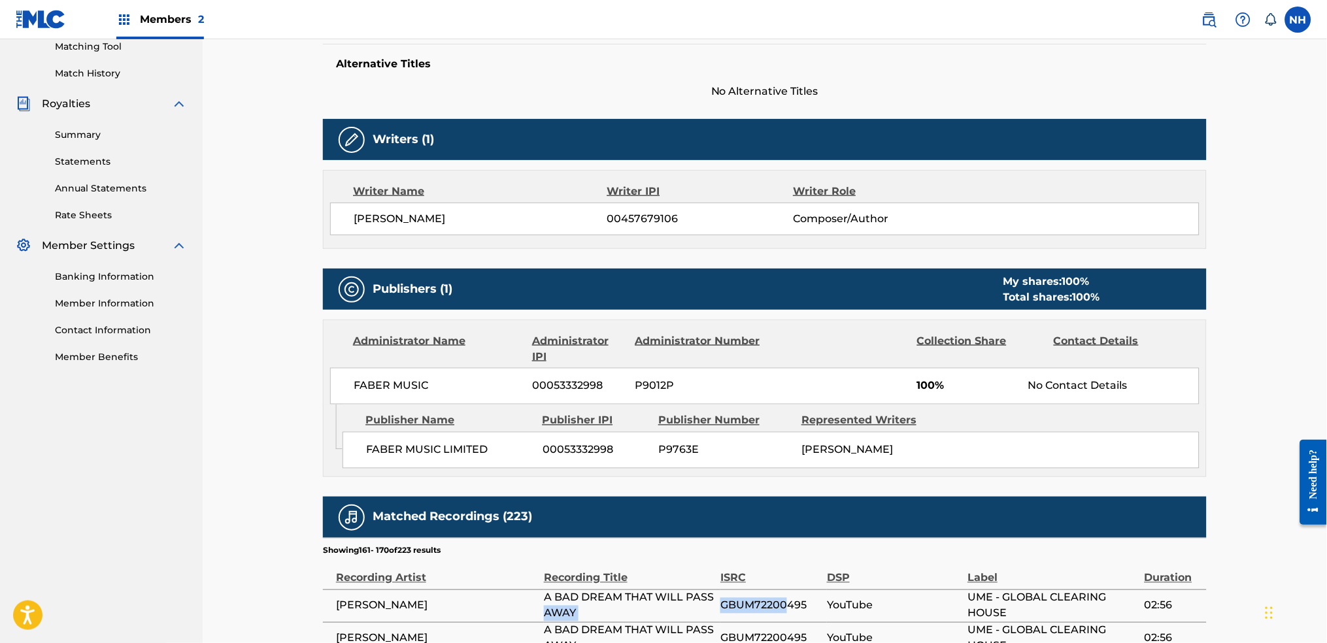
drag, startPoint x: 712, startPoint y: 604, endPoint x: 804, endPoint y: 608, distance: 91.6
click at [788, 608] on tr "LUKE HOWARD A BAD DREAM THAT WILL PASS AWAY GBUM72200495 YouTube UME - GLOBAL C…" at bounding box center [765, 606] width 884 height 33
click at [807, 608] on span "GBUM72200495" at bounding box center [770, 606] width 100 height 16
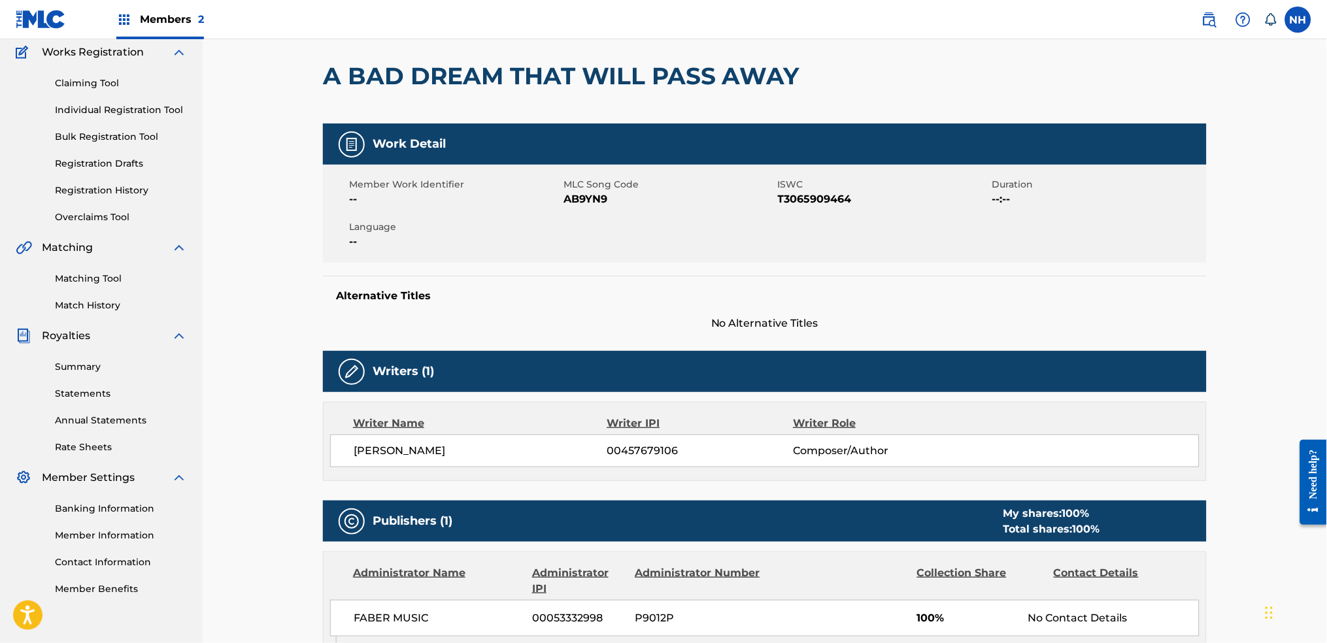
scroll to position [0, 0]
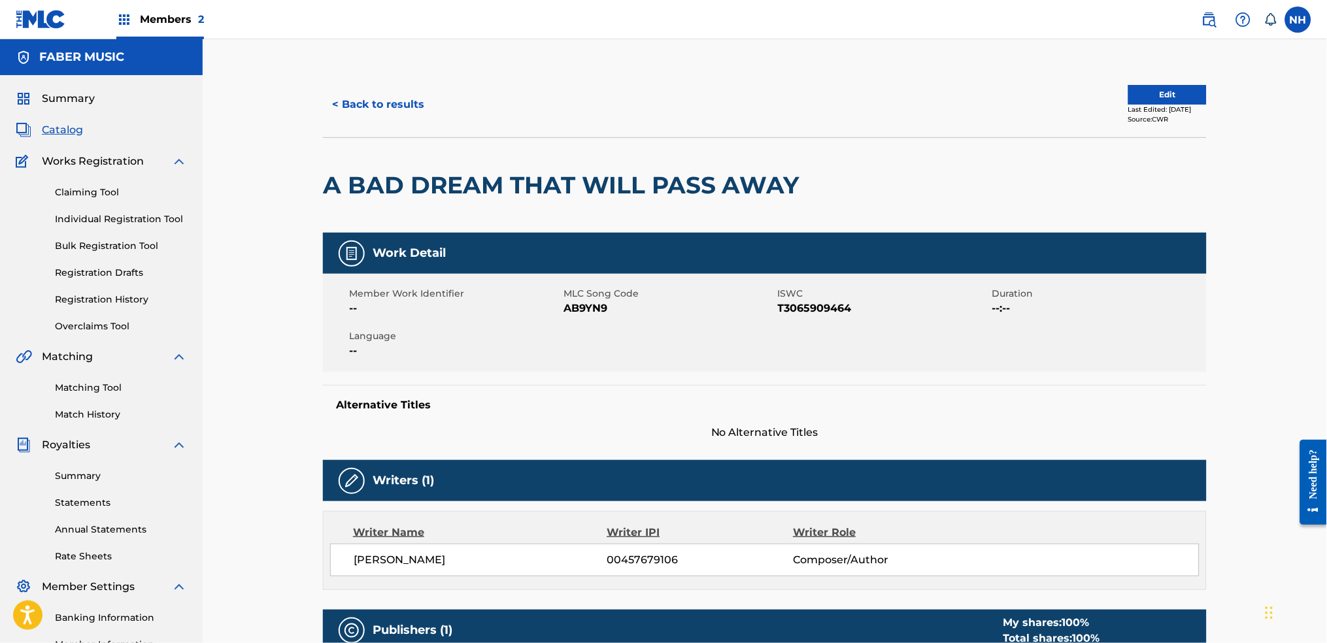
click at [410, 114] on button "< Back to results" at bounding box center [378, 104] width 110 height 33
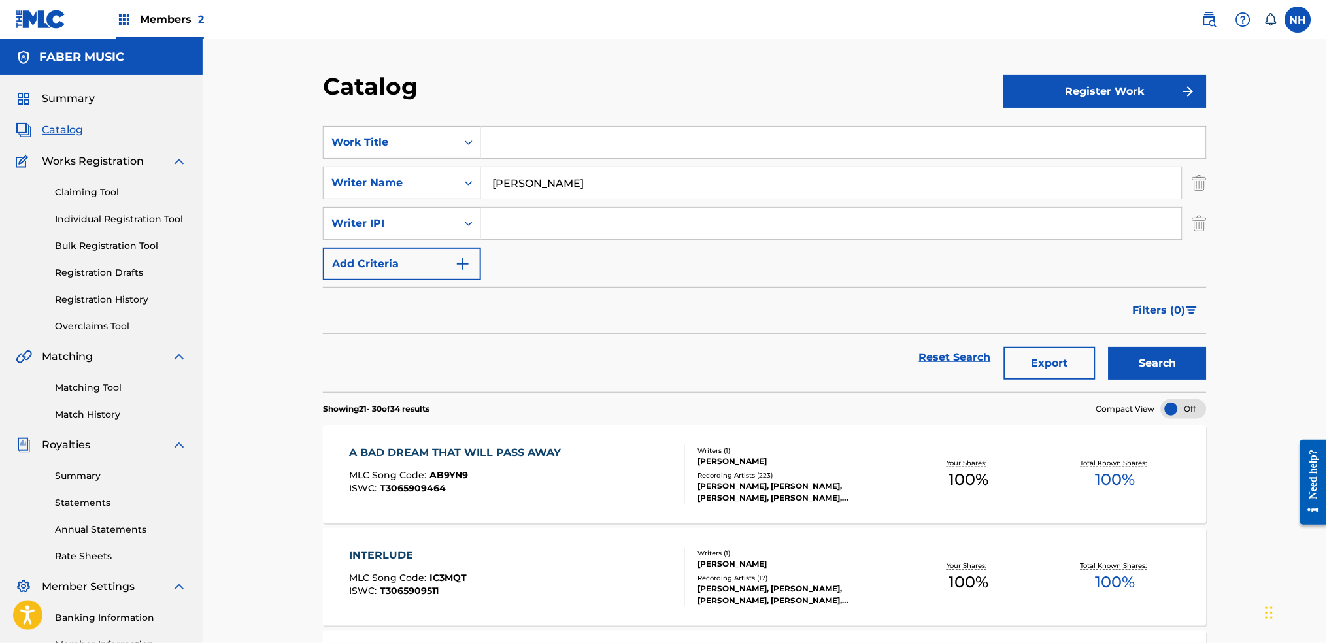
click at [576, 455] on div "A BAD DREAM THAT WILL PASS AWAY MLC Song Code : AB9YN9 ISWC : T3065909464" at bounding box center [518, 474] width 336 height 59
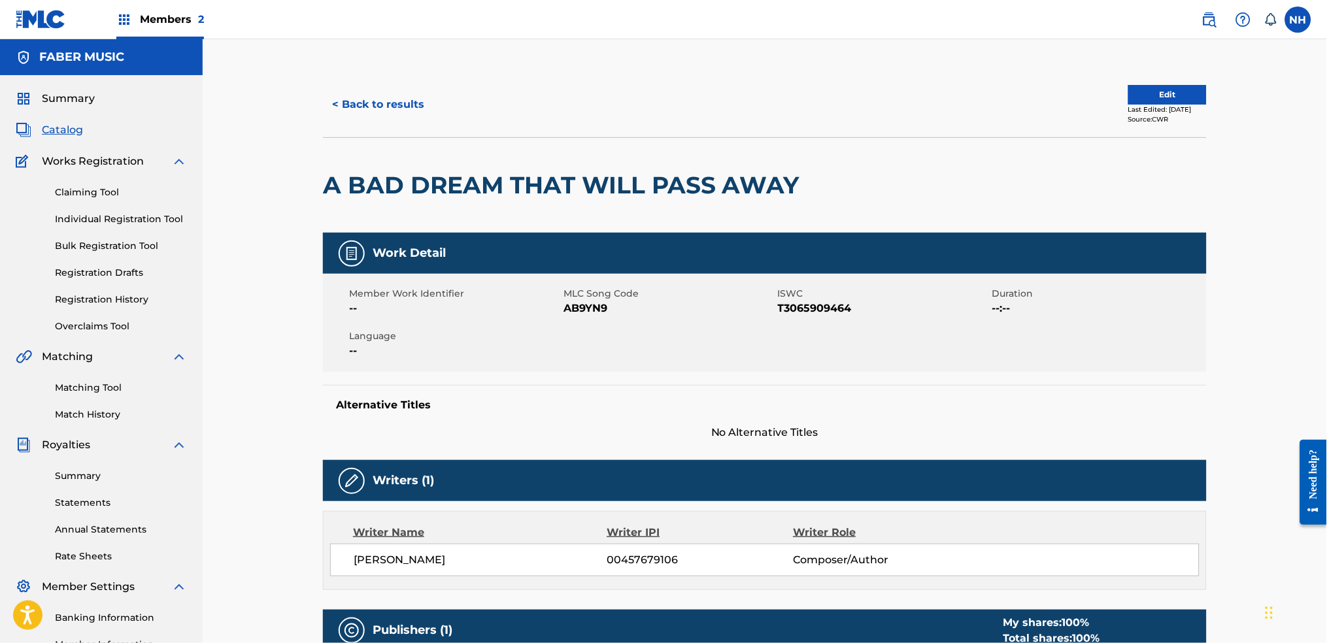
click at [503, 24] on nav "Members 2 NH NH Noel Ho noel.ho@fabermusic.com Notification Preferences Profile…" at bounding box center [663, 19] width 1327 height 39
click at [419, 113] on button "< Back to results" at bounding box center [378, 104] width 110 height 33
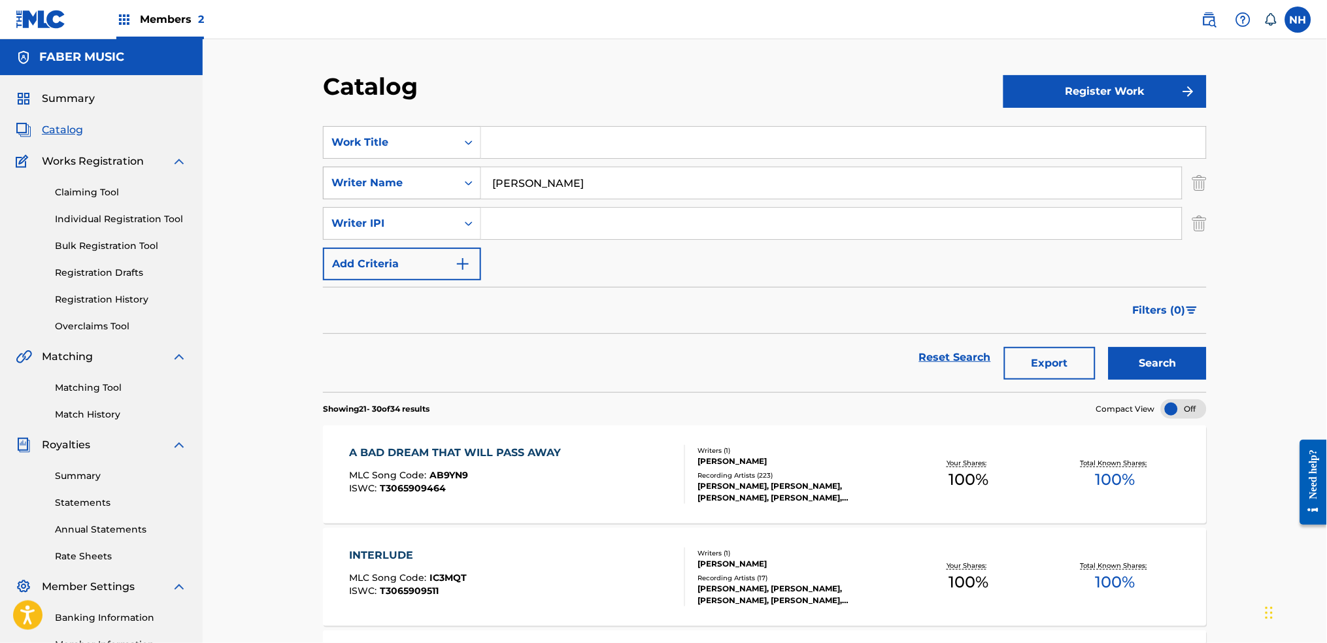
drag, startPoint x: 598, startPoint y: 190, endPoint x: 442, endPoint y: 184, distance: 155.6
click at [442, 184] on div "SearchWithCriteriab84d1cd9-175a-40c1-9047-9b847ef0e657 Writer Name LUKE HOWARD" at bounding box center [765, 183] width 884 height 33
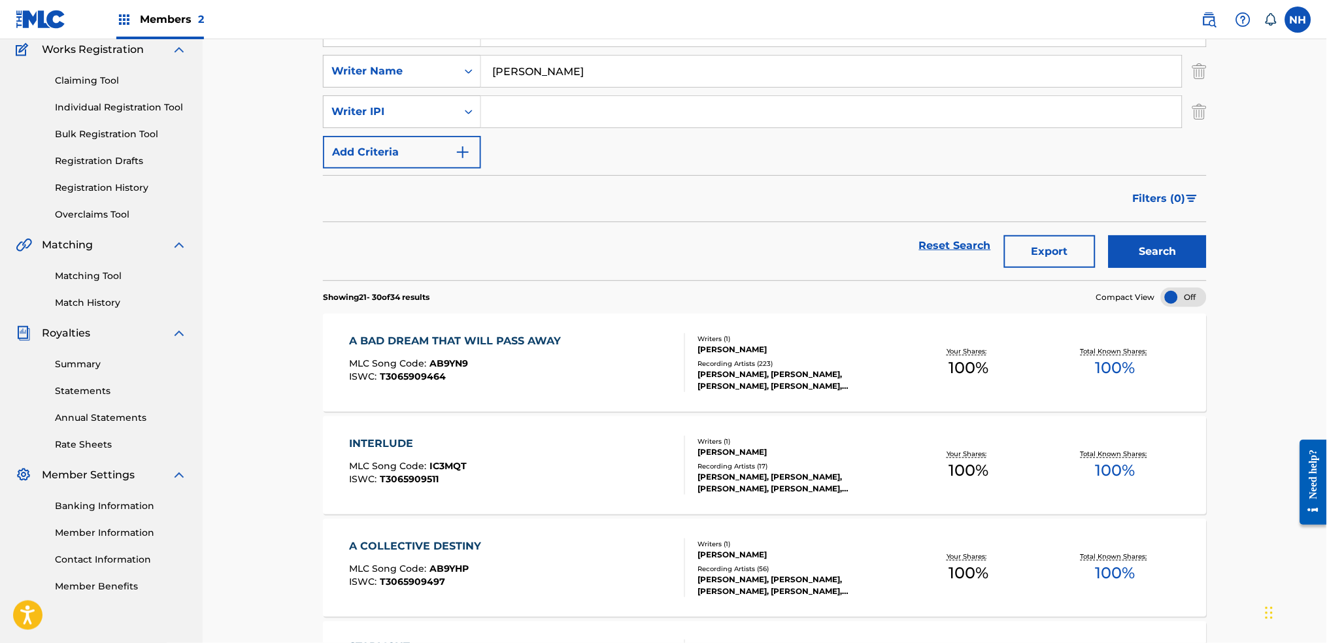
scroll to position [87, 0]
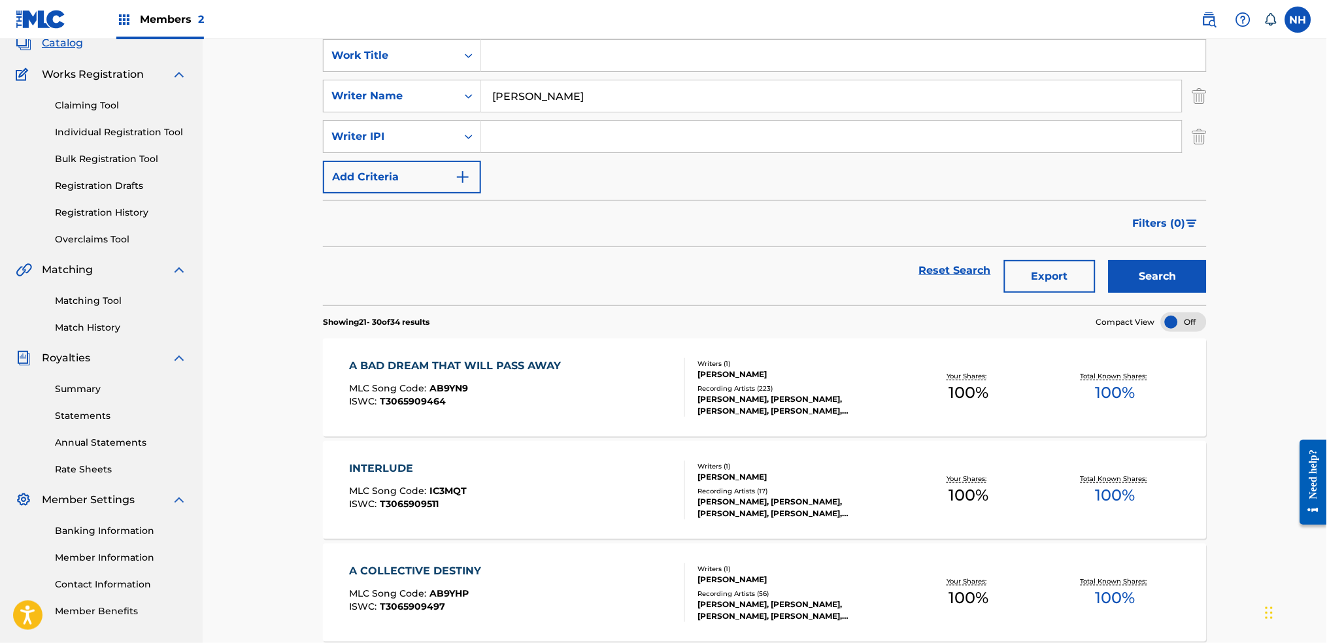
click at [1042, 281] on button "Export" at bounding box center [1050, 276] width 92 height 33
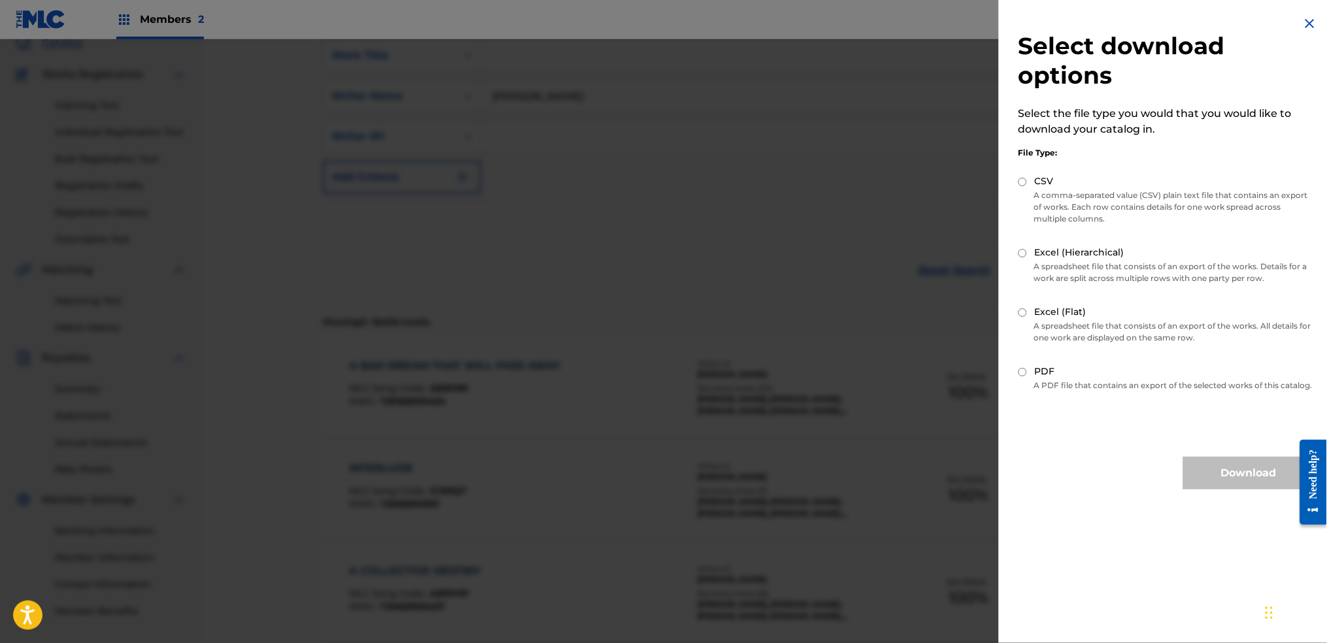
click at [1071, 193] on p "A comma-separated value (CSV) plain text file that contains an export of works.…" at bounding box center [1165, 207] width 295 height 35
click at [1068, 378] on div "PDF" at bounding box center [1165, 372] width 295 height 15
click at [1050, 324] on p "A spreadsheet file that consists of an export of the works. All details for one…" at bounding box center [1165, 332] width 295 height 24
click at [1032, 312] on div "Excel (Flat)" at bounding box center [1165, 312] width 295 height 15
click at [1027, 309] on div "Excel (Flat)" at bounding box center [1165, 312] width 295 height 15
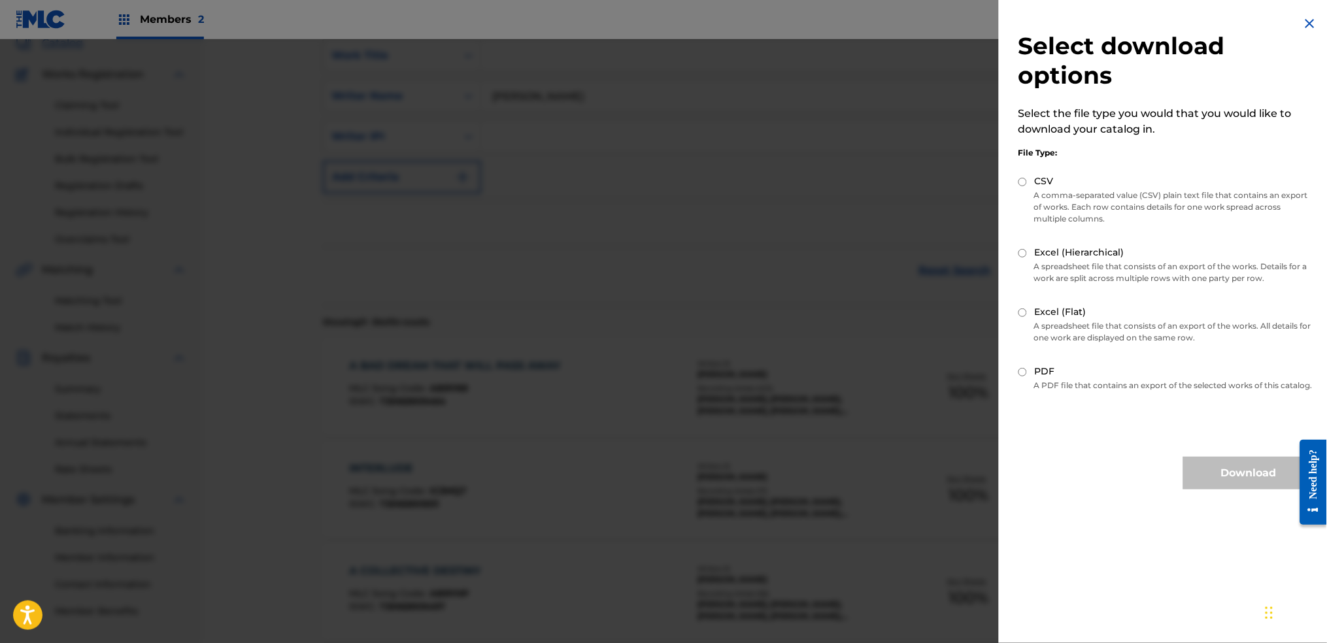
click at [1022, 309] on input "Excel (Flat)" at bounding box center [1022, 312] width 8 height 8
radio input "true"
click at [1257, 470] on button "Download" at bounding box center [1248, 473] width 131 height 33
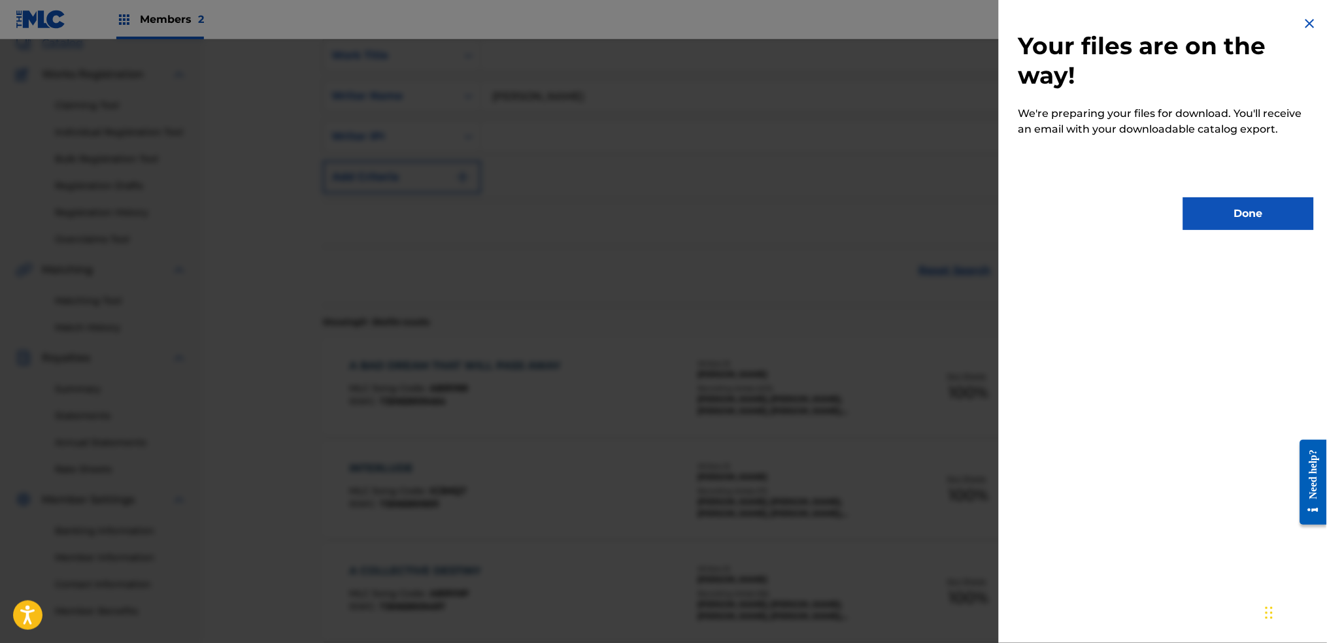
click at [558, 87] on div at bounding box center [663, 360] width 1327 height 643
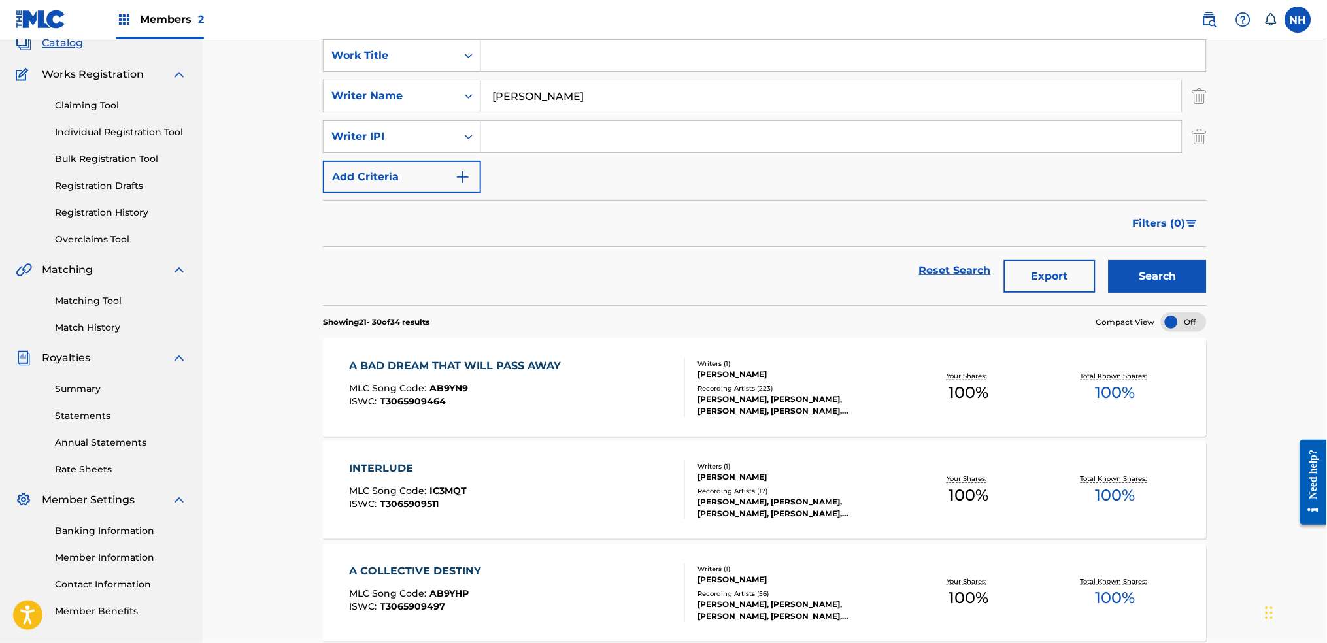
click at [82, 291] on div "Matching Tool Match History" at bounding box center [101, 306] width 171 height 57
click at [86, 326] on link "Match History" at bounding box center [121, 328] width 132 height 14
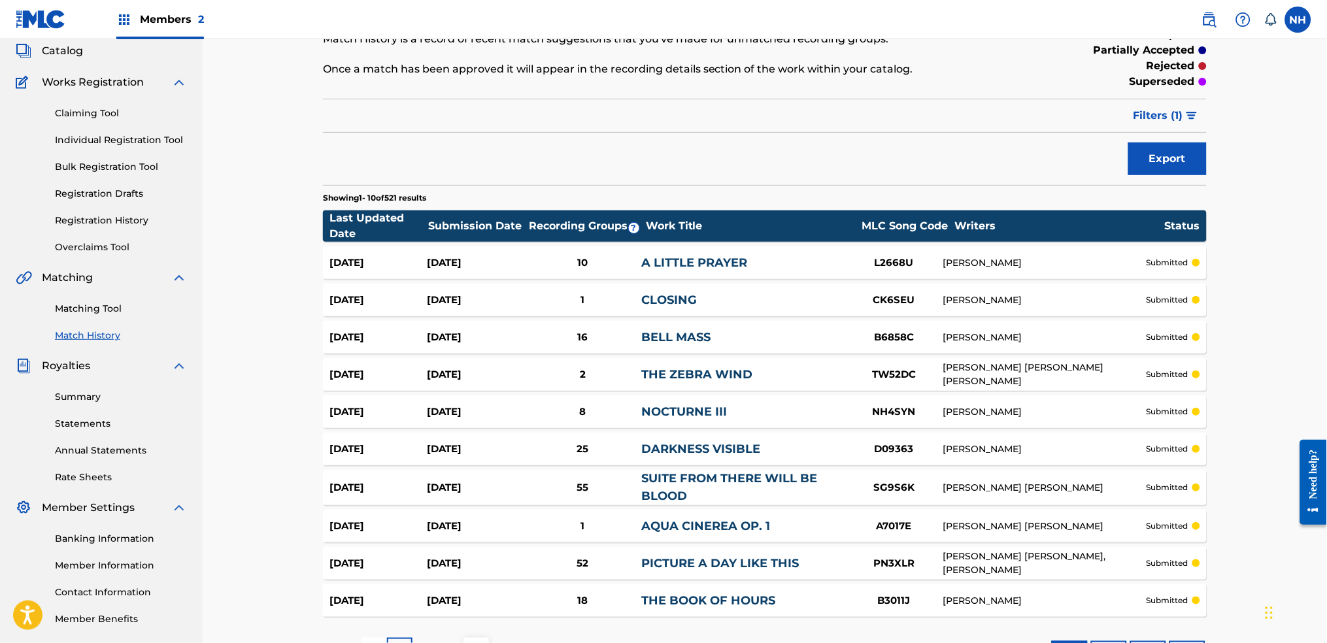
scroll to position [182, 0]
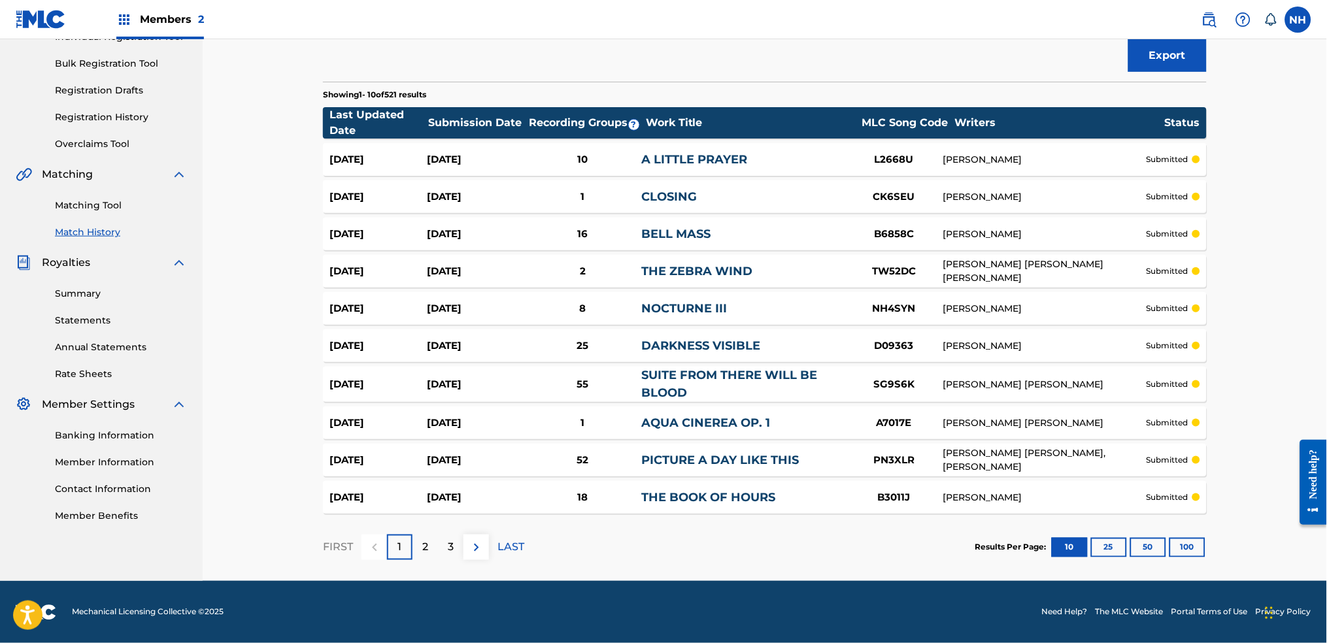
click at [426, 547] on p "2" at bounding box center [425, 548] width 6 height 16
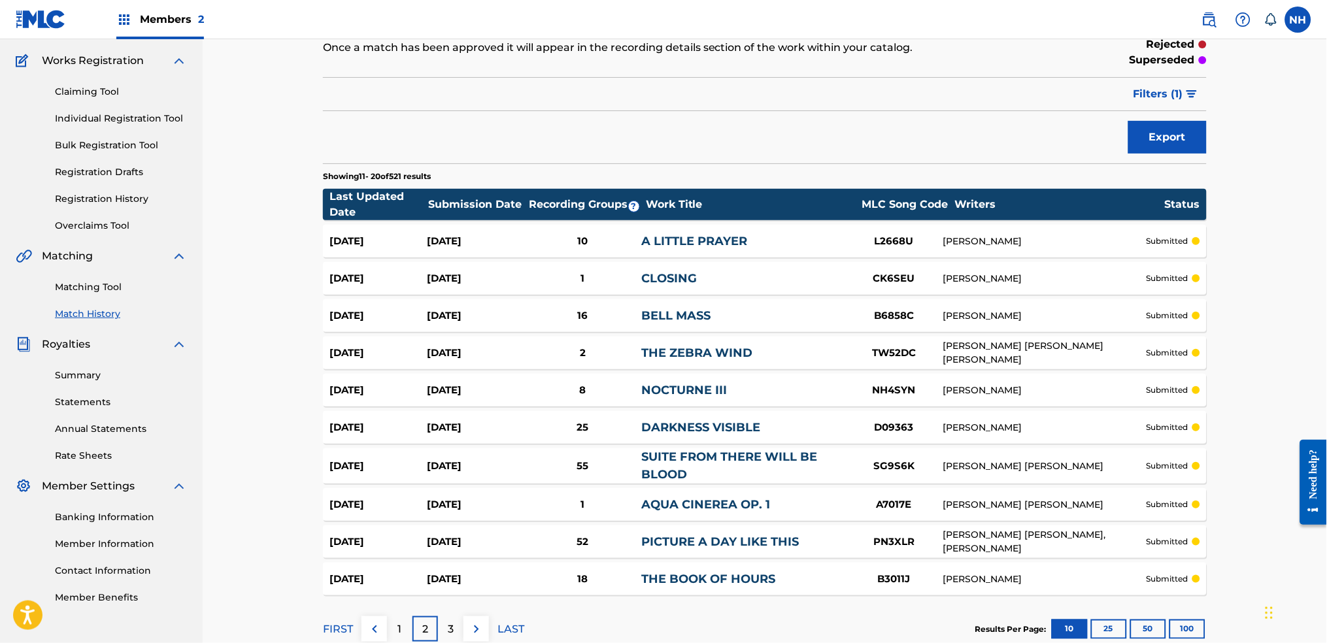
scroll to position [0, 0]
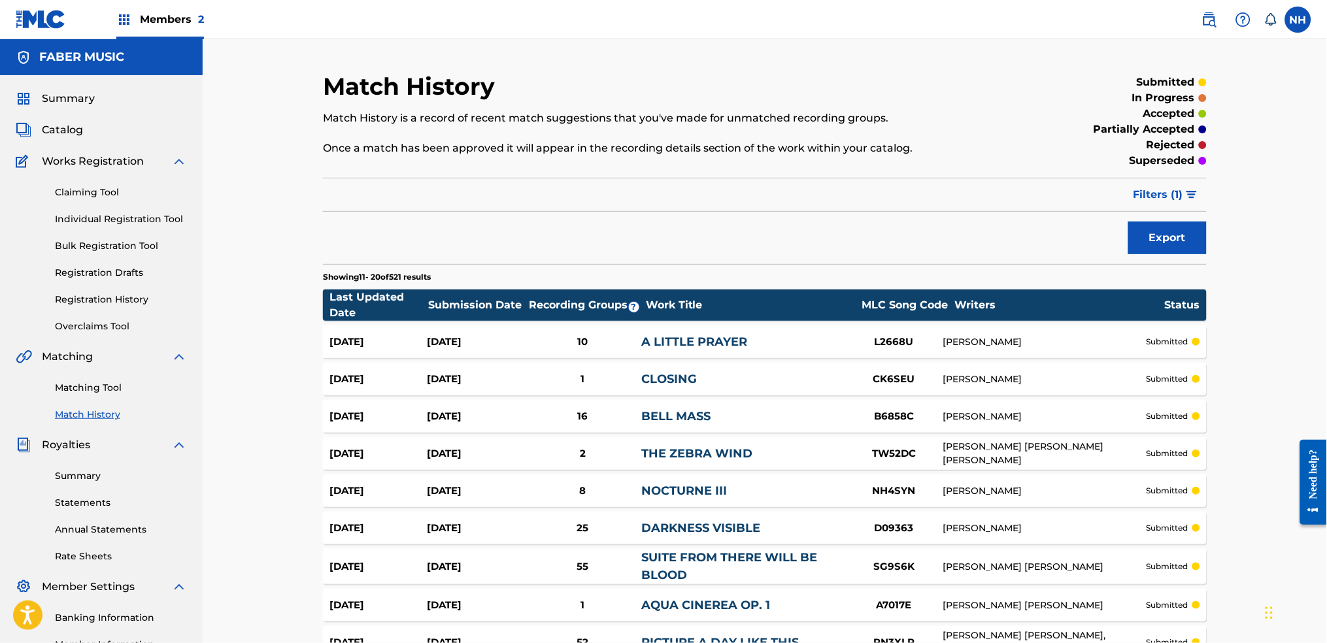
click at [1174, 198] on span "Filters ( 1 )" at bounding box center [1158, 195] width 50 height 16
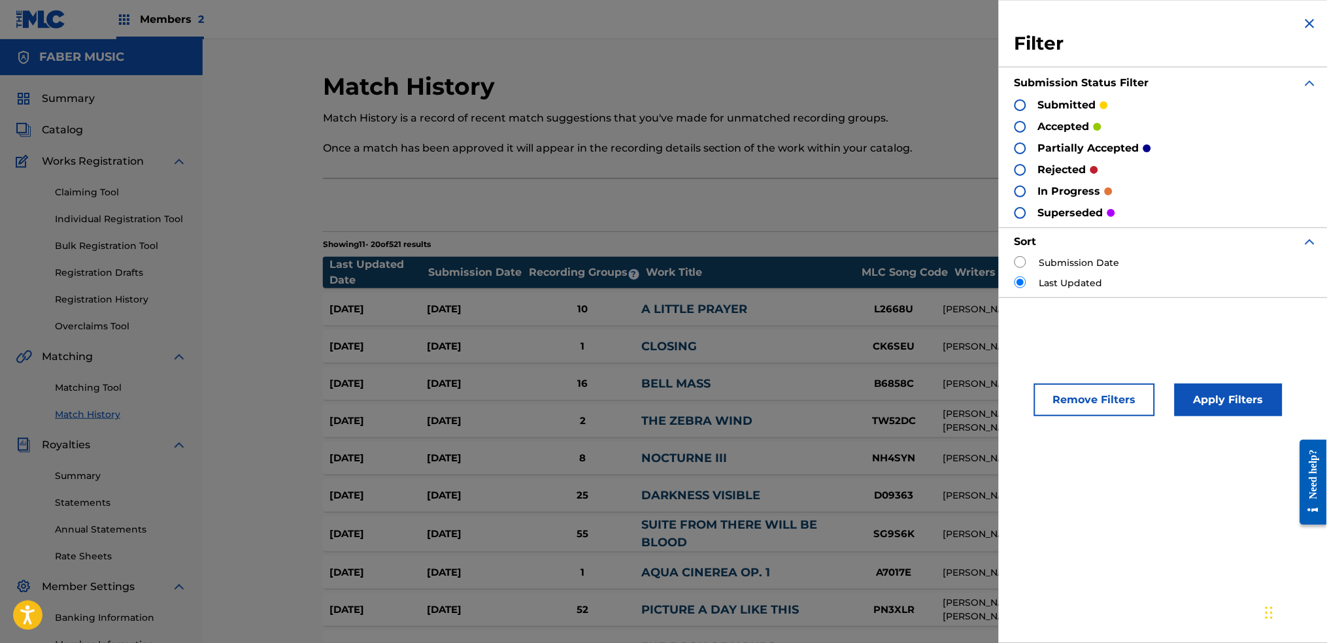
click at [1029, 125] on div "accepted" at bounding box center [1057, 126] width 87 height 15
click at [1026, 125] on div at bounding box center [1020, 127] width 12 height 12
click at [1227, 414] on button "Apply Filters" at bounding box center [1228, 400] width 108 height 33
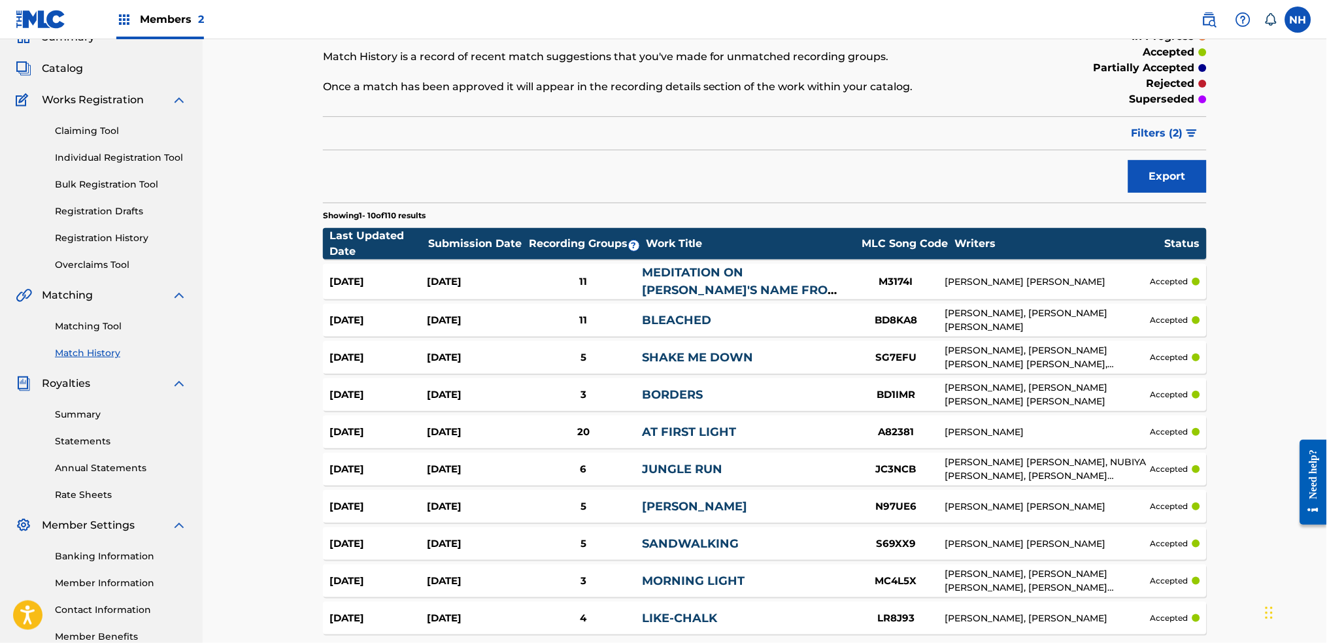
scroll to position [87, 0]
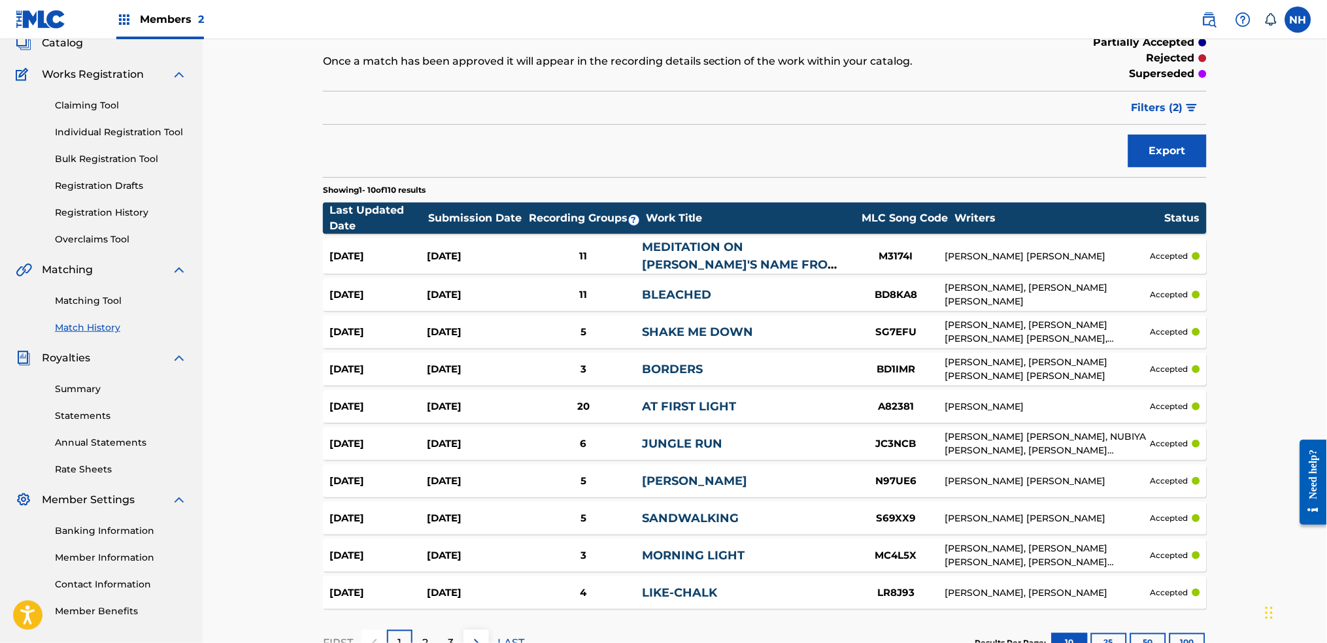
click at [690, 372] on link "BORDERS" at bounding box center [672, 369] width 61 height 14
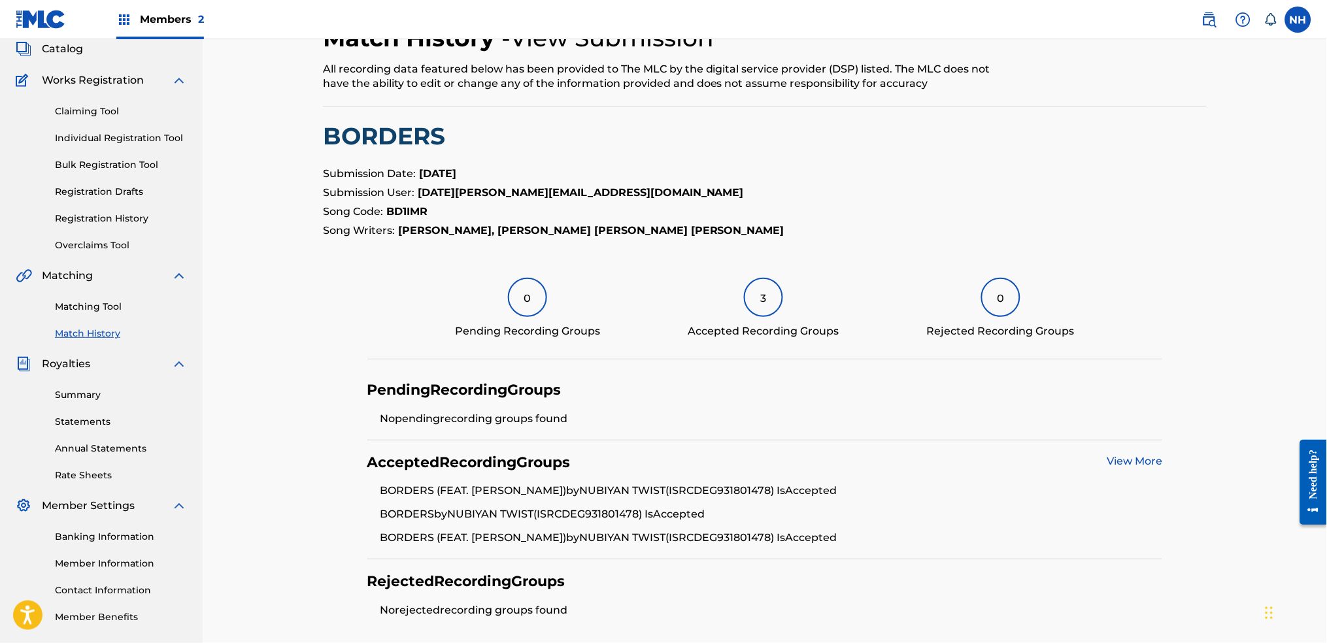
scroll to position [196, 0]
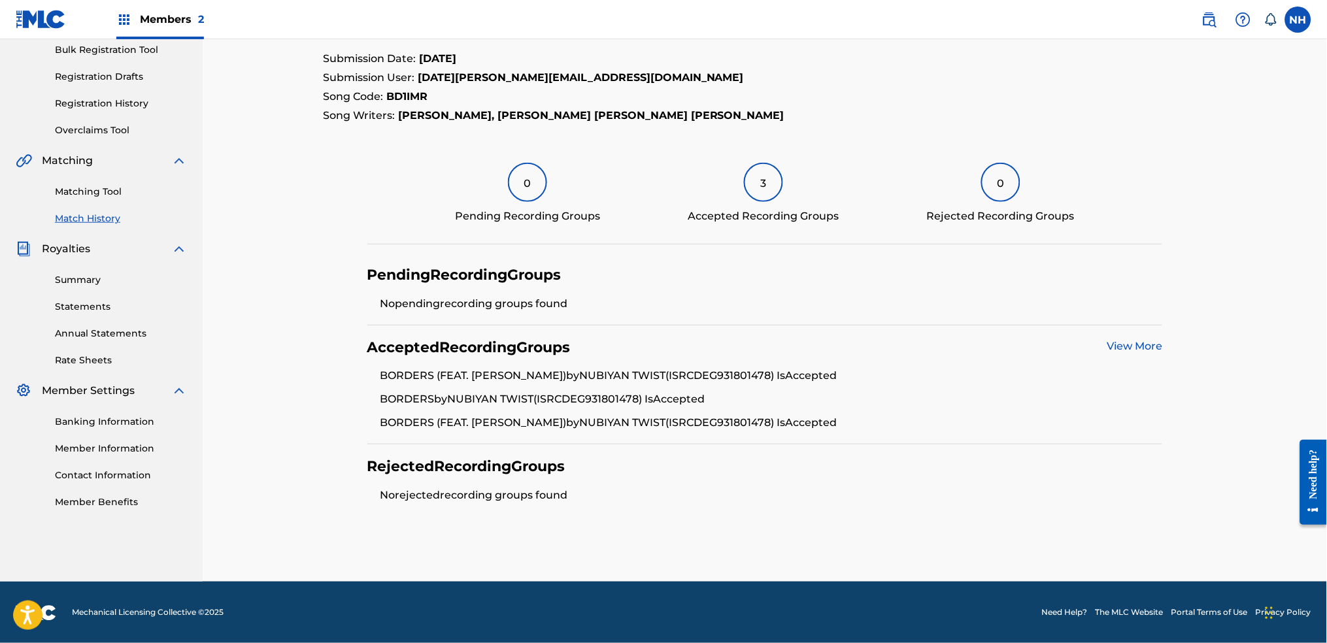
click at [1127, 346] on link "View More" at bounding box center [1134, 346] width 56 height 12
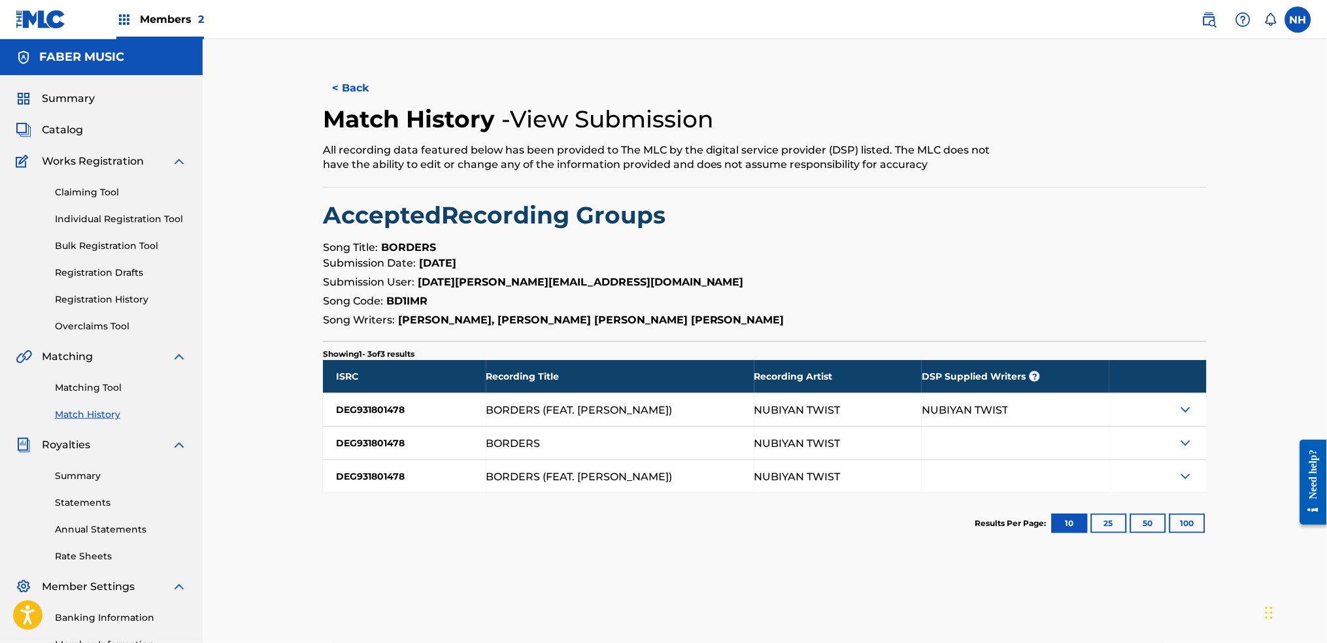
click at [944, 407] on div "NUBIYAN TWIST" at bounding box center [965, 410] width 86 height 11
click at [1059, 404] on div "NUBIYAN TWIST" at bounding box center [1016, 409] width 188 height 33
drag, startPoint x: 1125, startPoint y: 390, endPoint x: 1135, endPoint y: 390, distance: 9.8
click at [1130, 390] on div at bounding box center [1157, 376] width 97 height 33
click at [1214, 414] on div "< Back Match History - View Submission All recording data featured below has be…" at bounding box center [764, 396] width 915 height 649
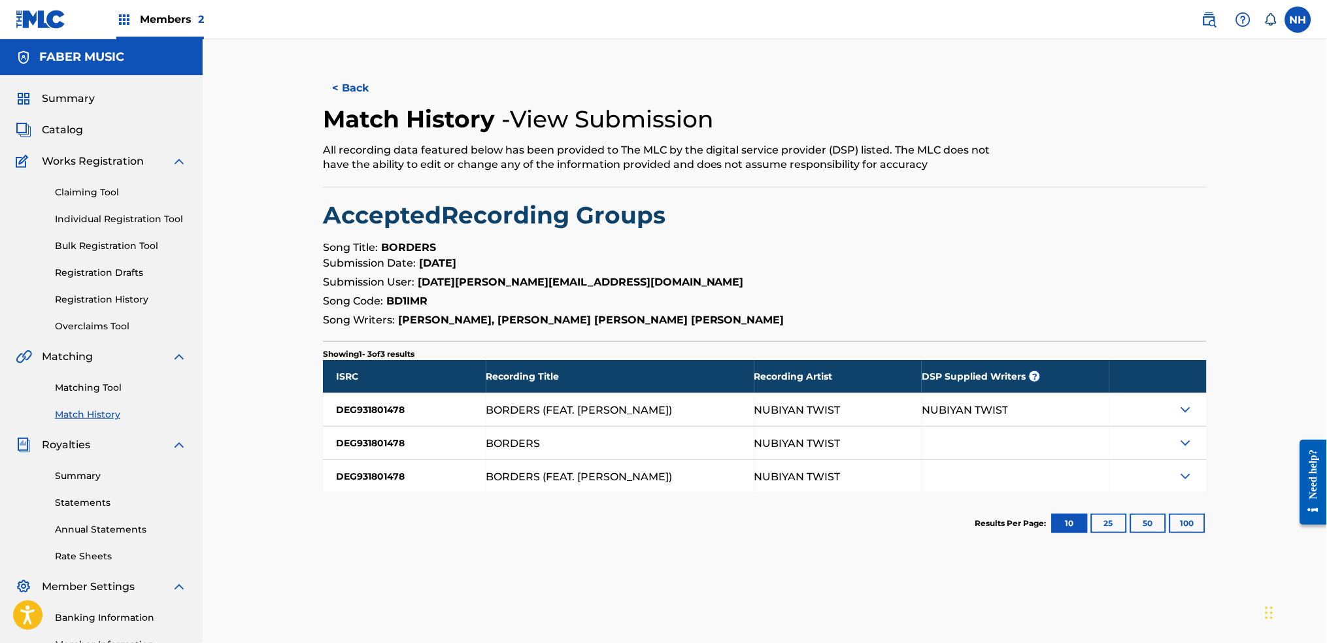
click at [1155, 401] on div at bounding box center [1157, 409] width 97 height 33
click at [1182, 407] on img at bounding box center [1186, 410] width 16 height 16
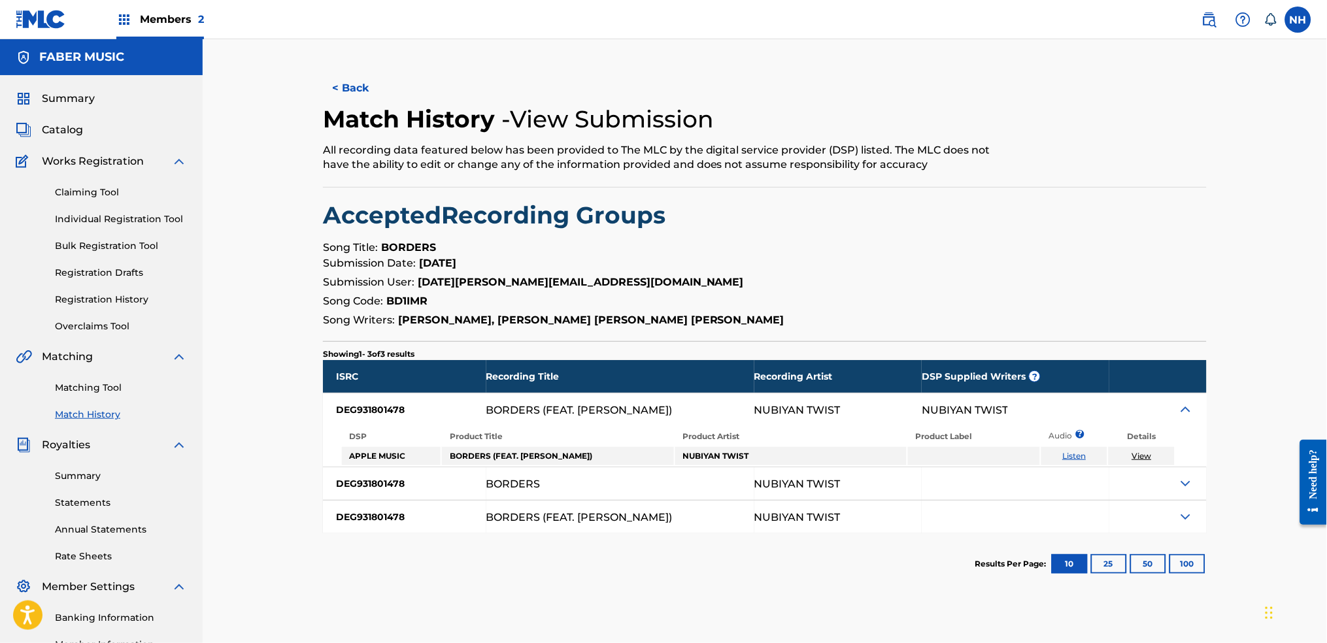
click at [1178, 478] on img at bounding box center [1186, 484] width 16 height 16
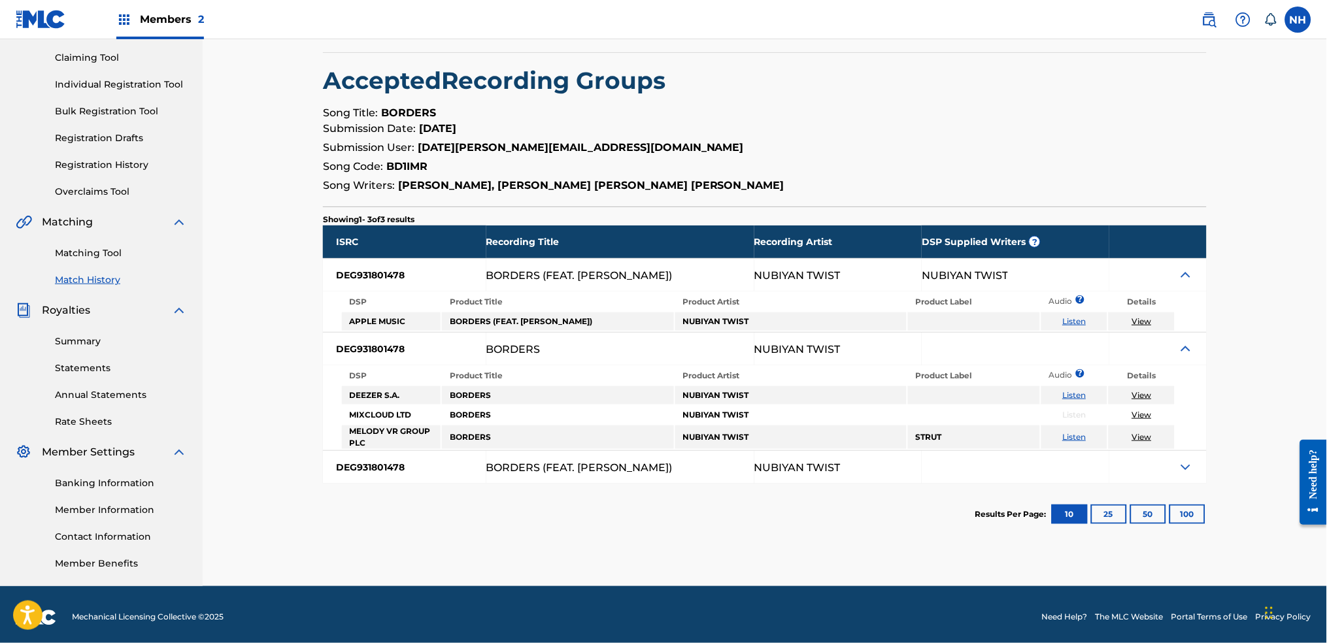
scroll to position [140, 0]
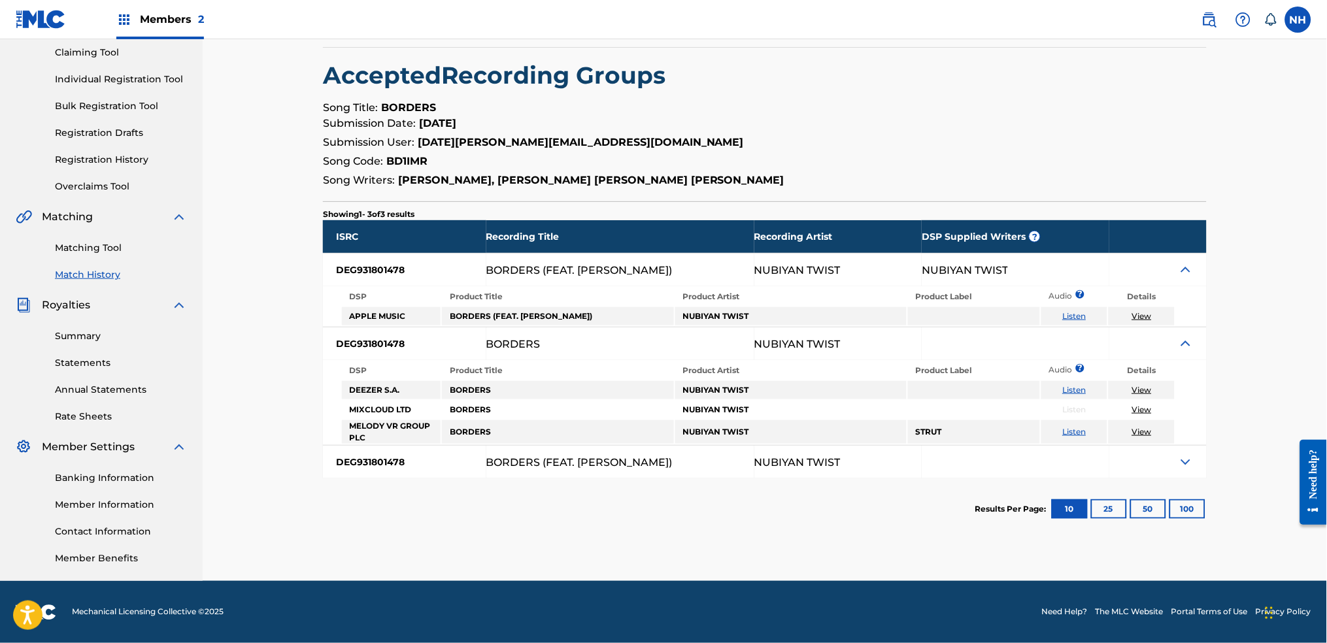
click at [1173, 478] on div "Results Per Page: 10 25 50 100" at bounding box center [1090, 508] width 231 height 61
click at [1173, 462] on div at bounding box center [1157, 462] width 97 height 33
click at [1184, 463] on img at bounding box center [1186, 462] width 16 height 16
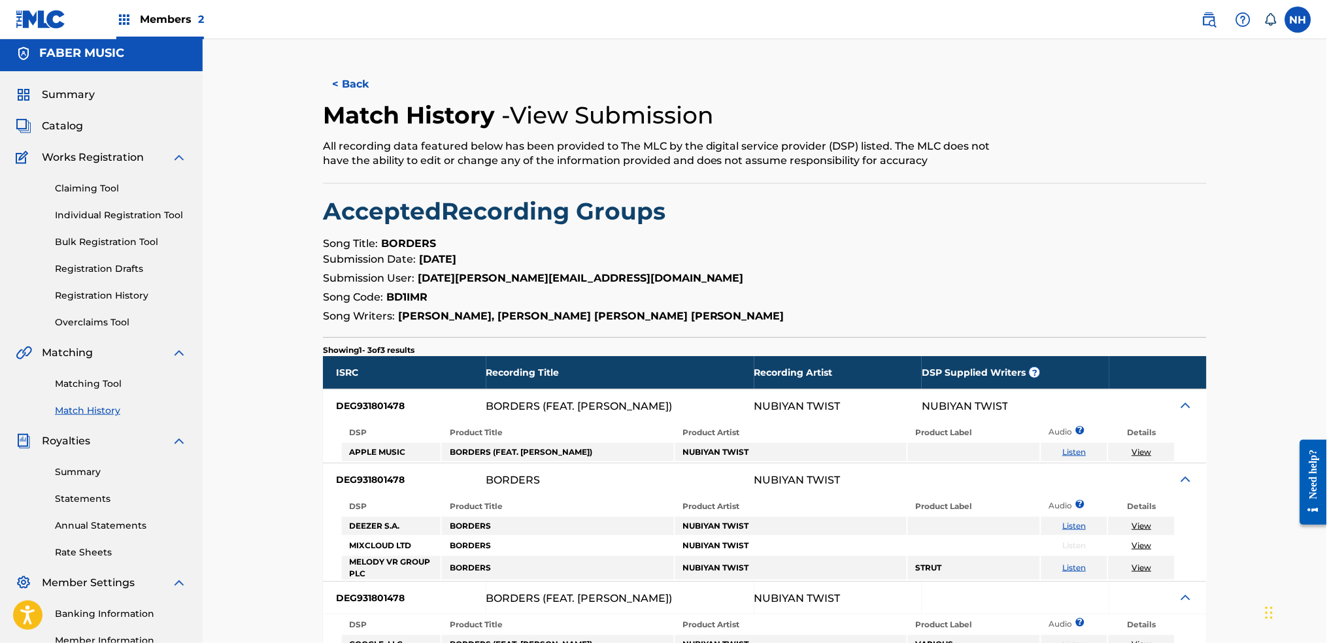
scroll to position [0, 0]
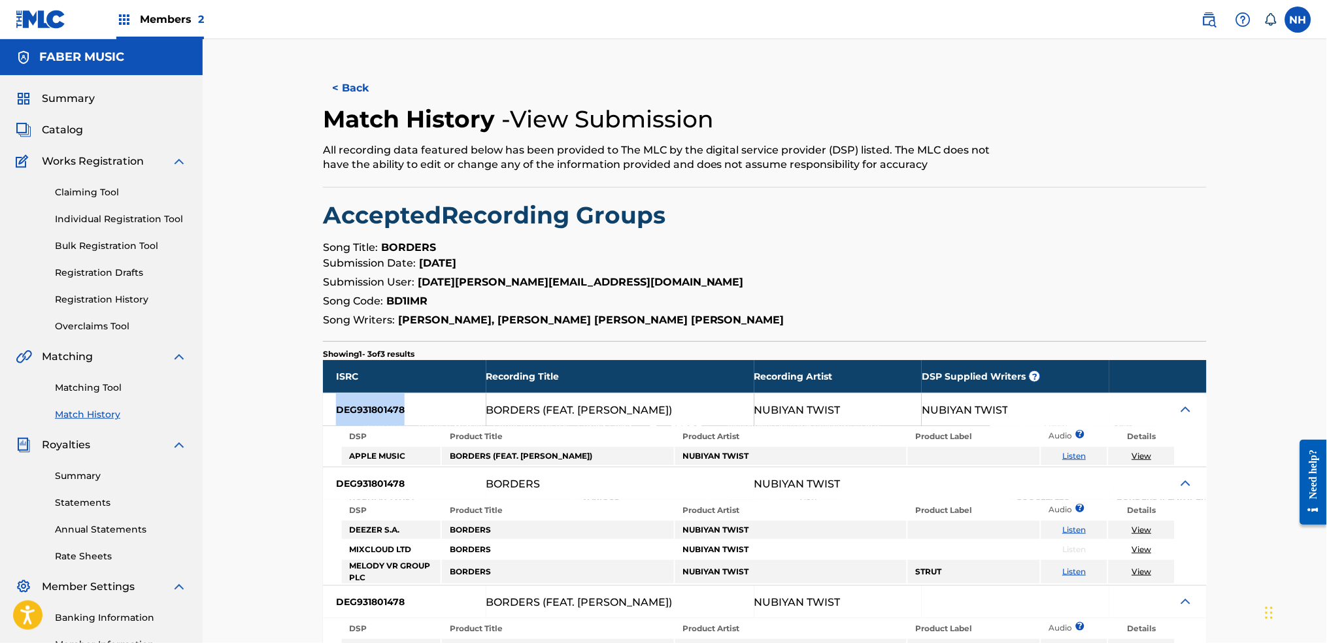
drag, startPoint x: 408, startPoint y: 412, endPoint x: 316, endPoint y: 412, distance: 91.5
click at [316, 412] on div "< Back Match History - View Submission All recording data featured below has be…" at bounding box center [764, 396] width 915 height 649
copy div "DEG931801478"
click at [361, 68] on div "< Back Match History - View Submission All recording data featured below has be…" at bounding box center [765, 380] width 1124 height 682
click at [358, 78] on button "< Back" at bounding box center [362, 88] width 78 height 33
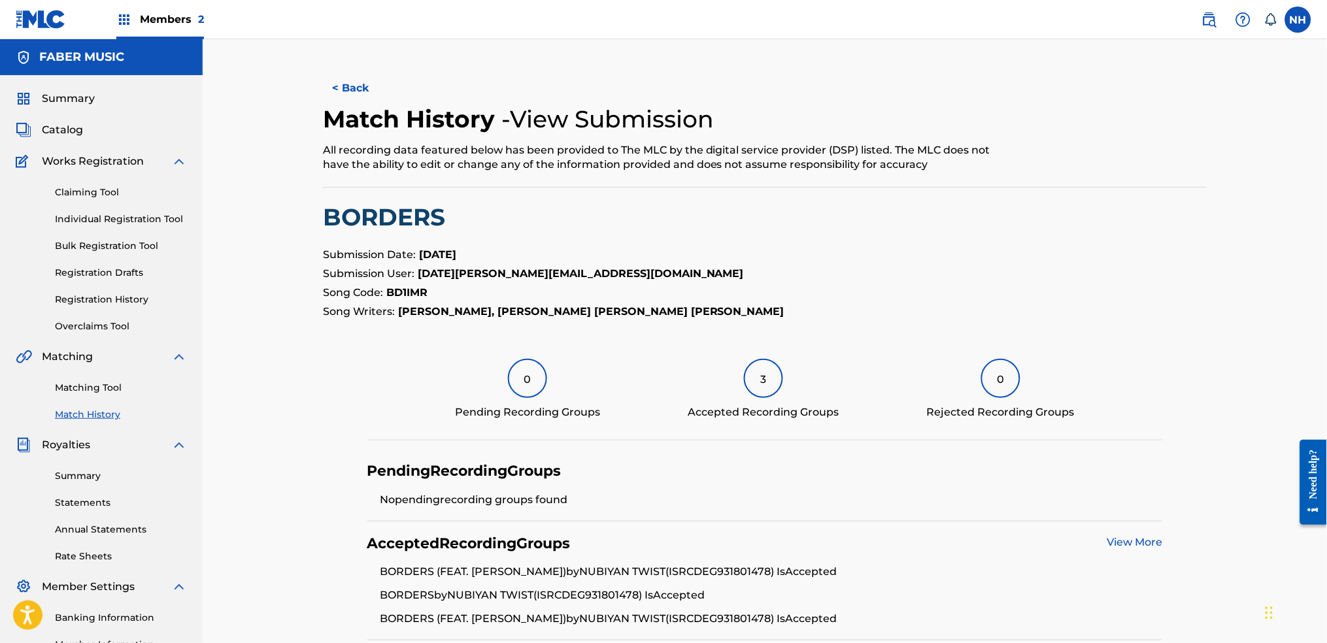
click at [350, 94] on button "< Back" at bounding box center [362, 88] width 78 height 33
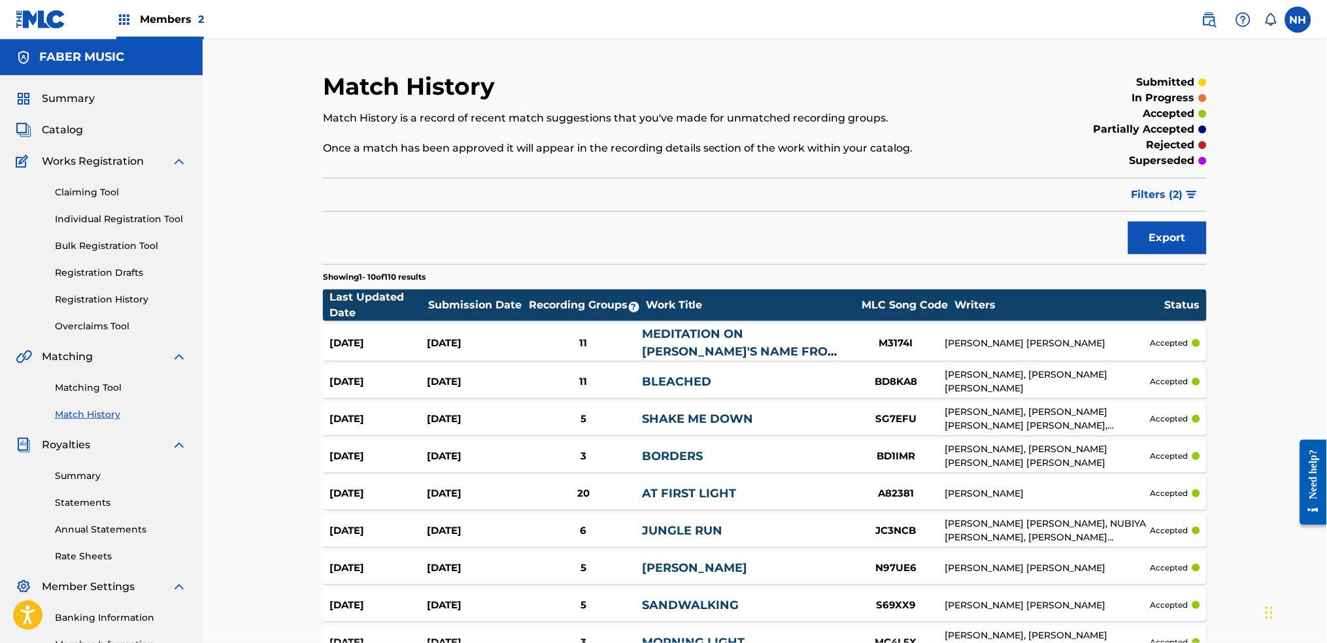
click at [89, 378] on div "Matching Tool Match History" at bounding box center [101, 393] width 171 height 57
click at [88, 384] on link "Matching Tool" at bounding box center [121, 388] width 132 height 14
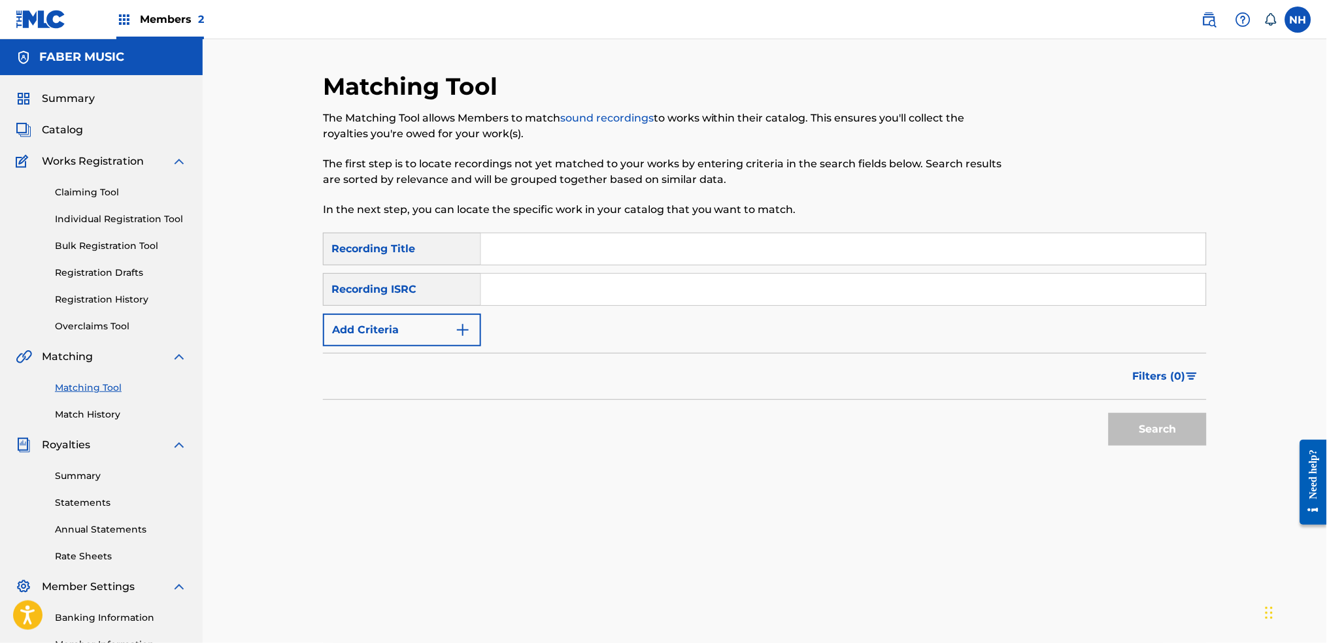
click at [524, 250] on input "Search Form" at bounding box center [843, 248] width 725 height 31
paste input "SOLIDARITY"
type input "SOLIDARITY"
click at [818, 443] on div "Search" at bounding box center [765, 426] width 884 height 52
click at [1081, 443] on div "Search" at bounding box center [765, 426] width 884 height 52
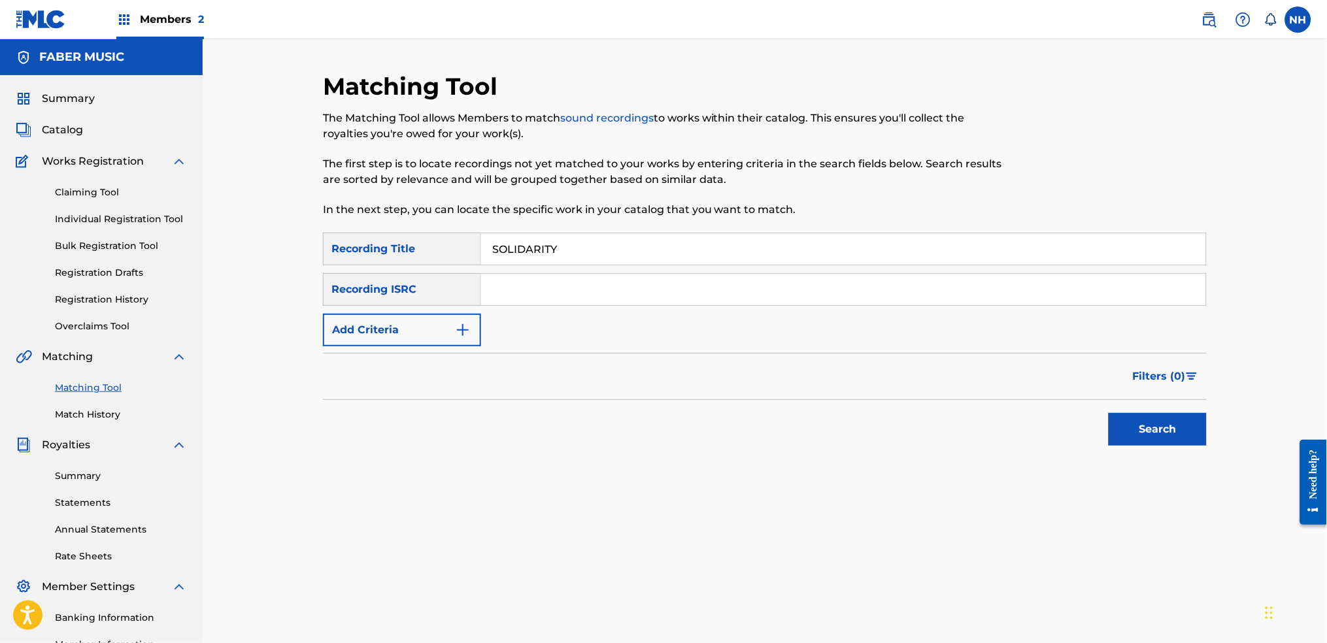
click at [1203, 430] on button "Search" at bounding box center [1157, 429] width 98 height 33
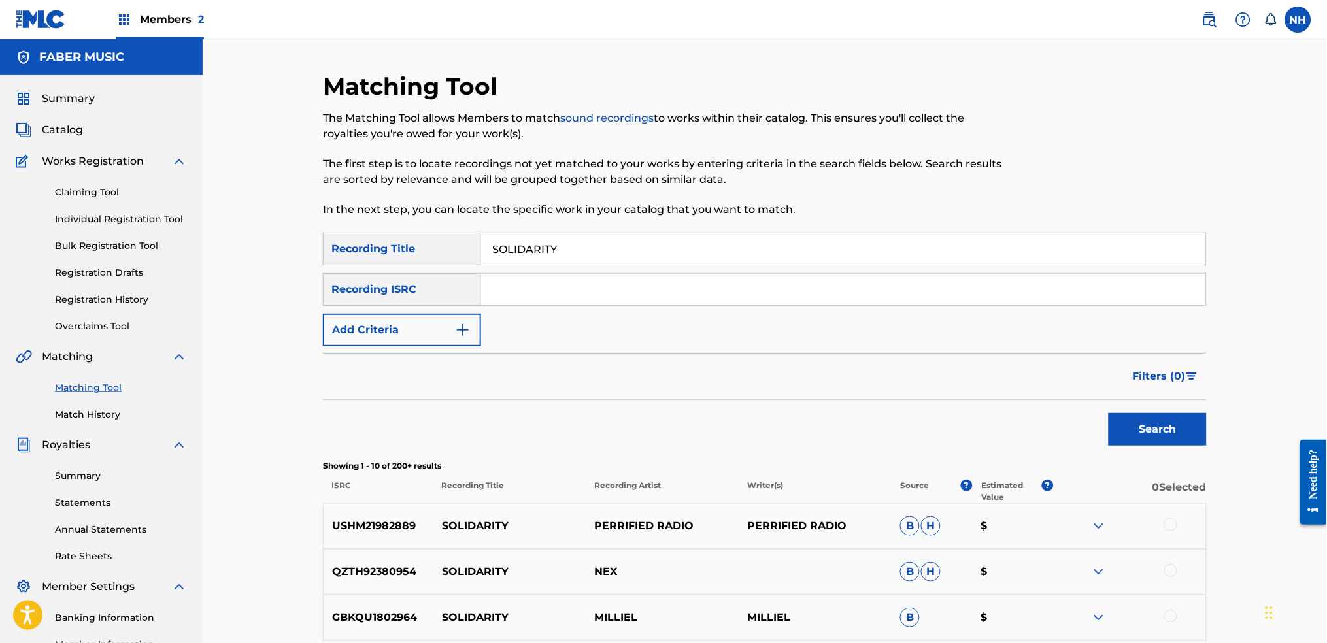
click at [450, 343] on button "Add Criteria" at bounding box center [402, 330] width 158 height 33
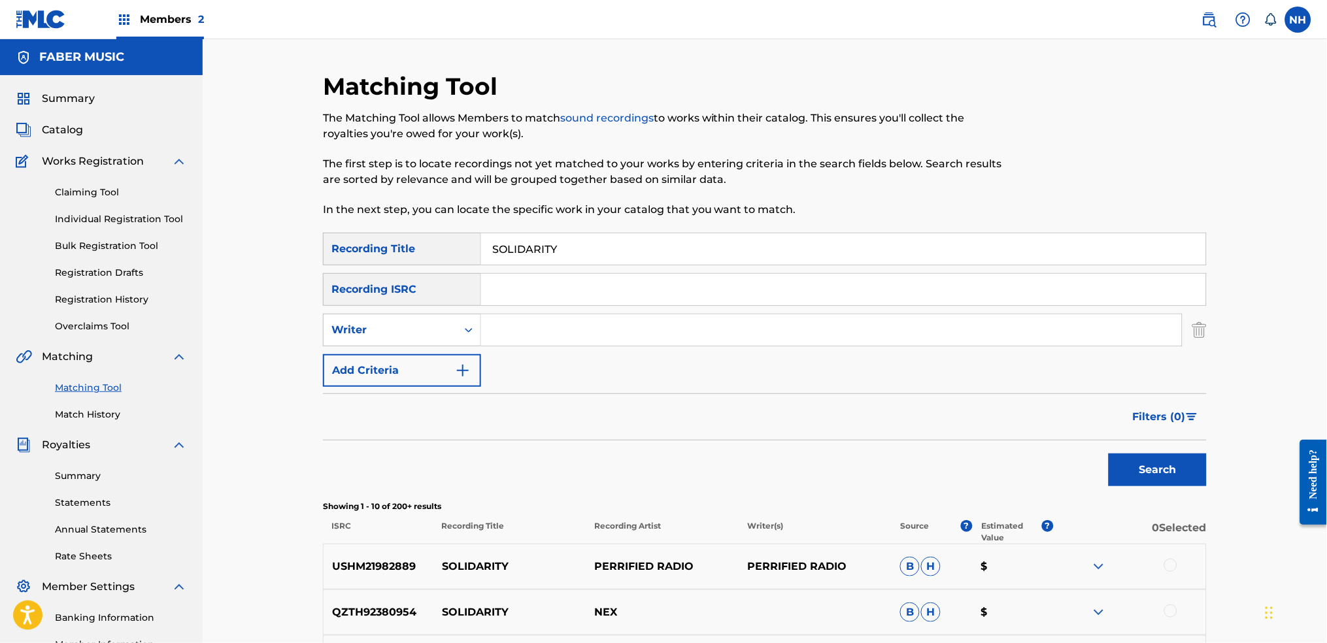
click at [438, 365] on button "Add Criteria" at bounding box center [402, 370] width 158 height 33
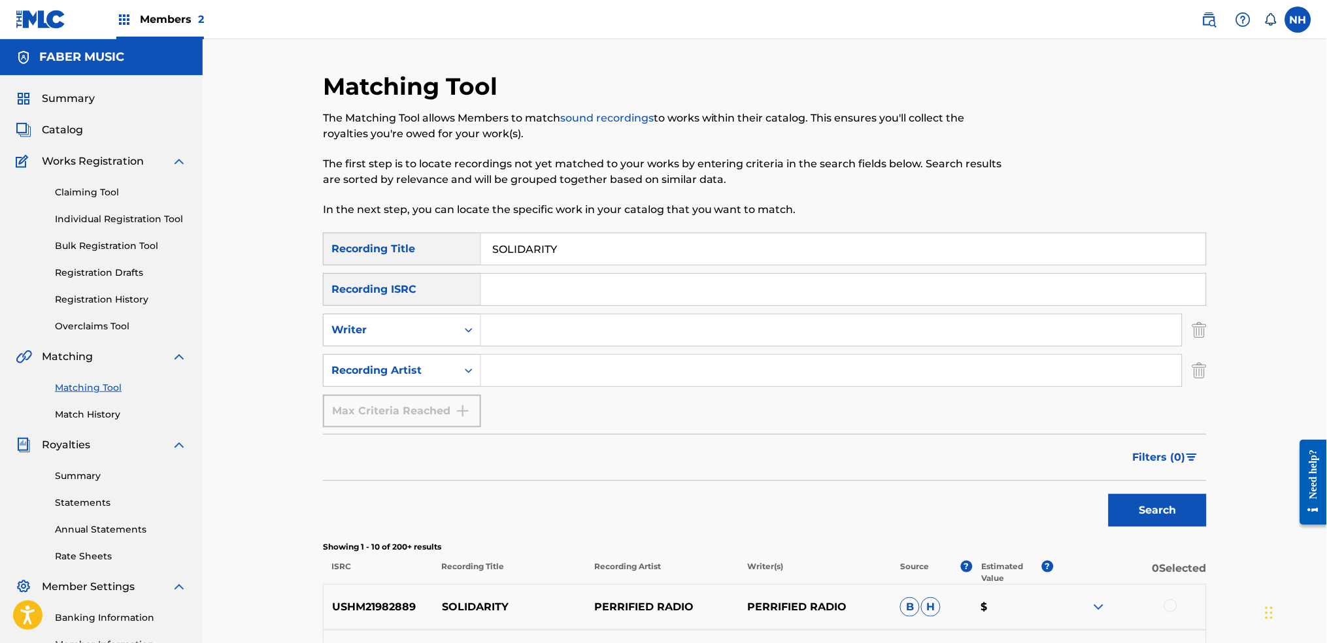
click at [534, 358] on input "Search Form" at bounding box center [831, 370] width 701 height 31
click at [1108, 494] on button "Search" at bounding box center [1157, 510] width 98 height 33
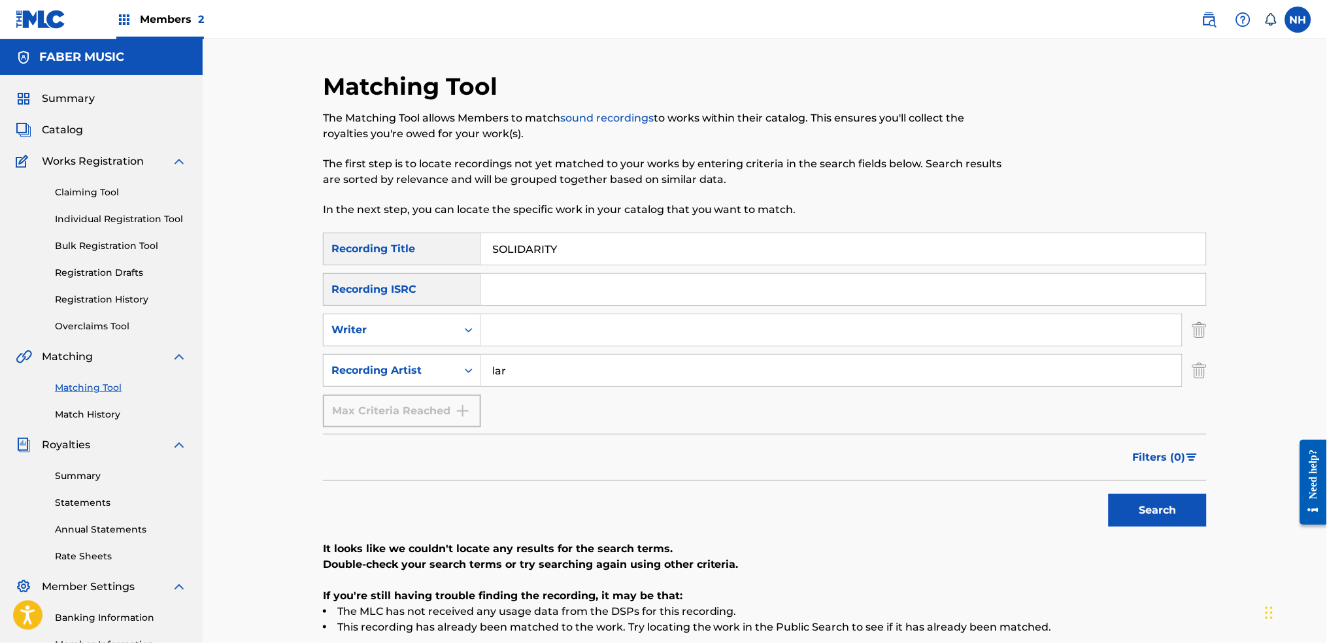
type input "lara somogyi"
click at [1176, 525] on button "Search" at bounding box center [1157, 510] width 98 height 33
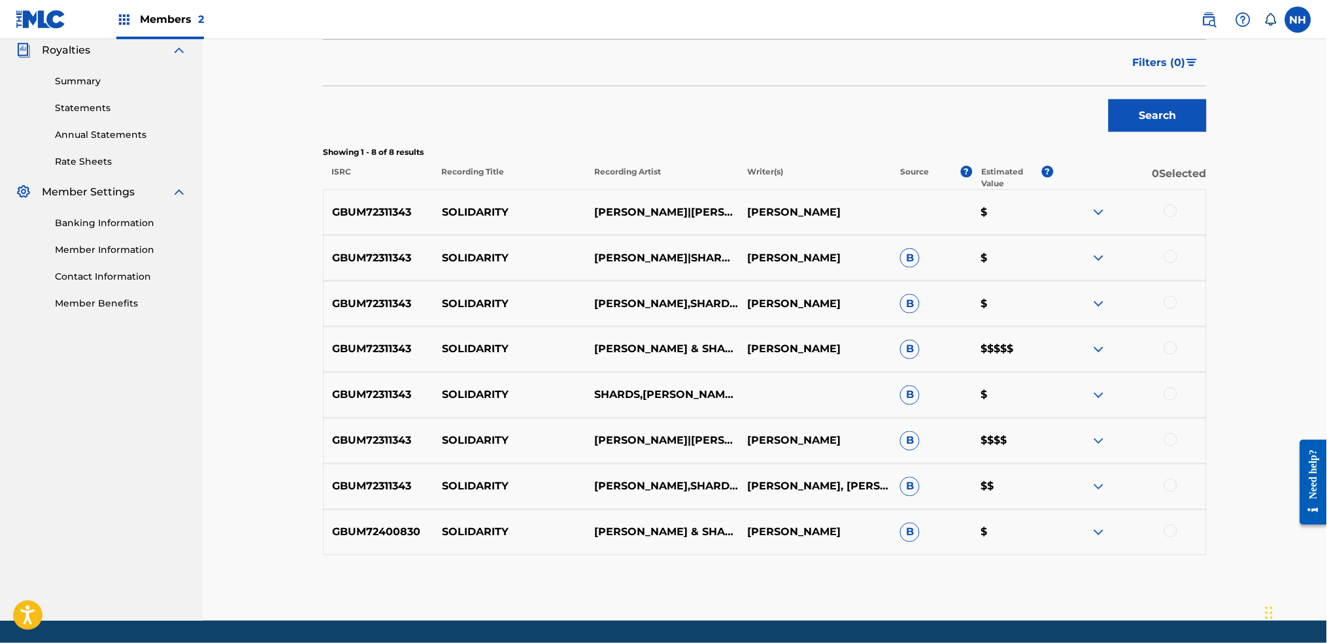
scroll to position [435, 0]
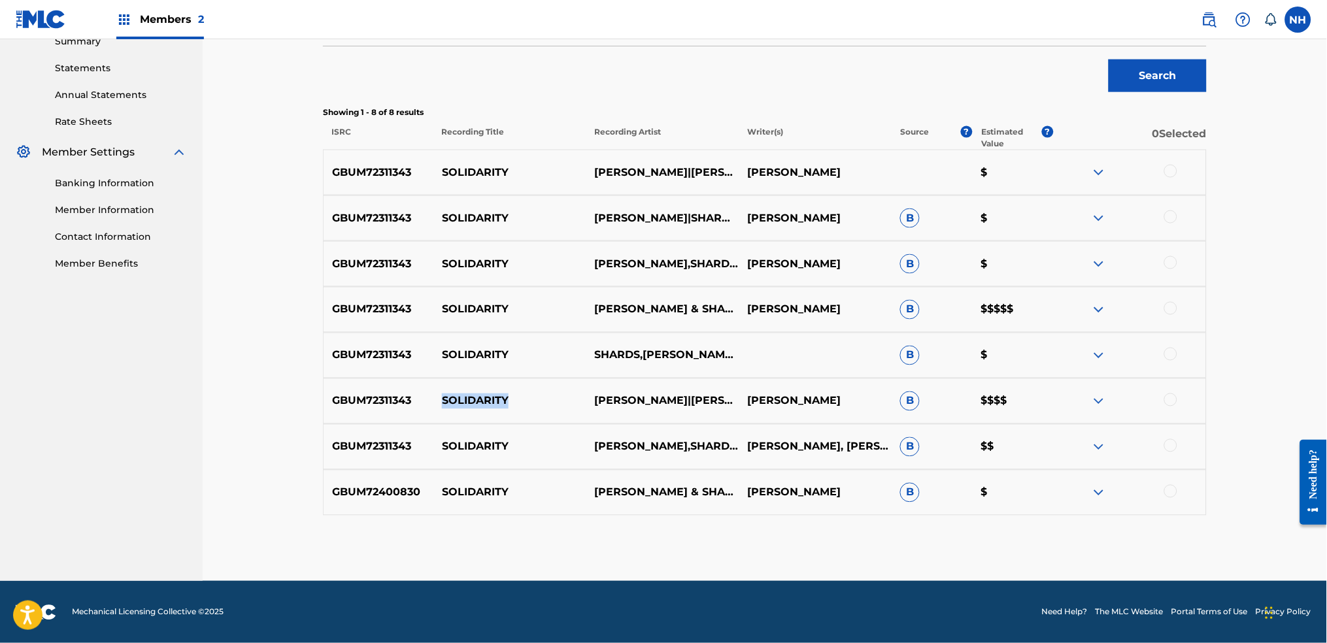
drag, startPoint x: 535, startPoint y: 405, endPoint x: 443, endPoint y: 401, distance: 91.6
click at [443, 401] on div "GBUM72311343 SOLIDARITY LARA SOMOGYI|LUKE HOWARD|SHARDS LUKE HOWARD B $$$$" at bounding box center [765, 401] width 884 height 46
copy p "SOLIDARITY"
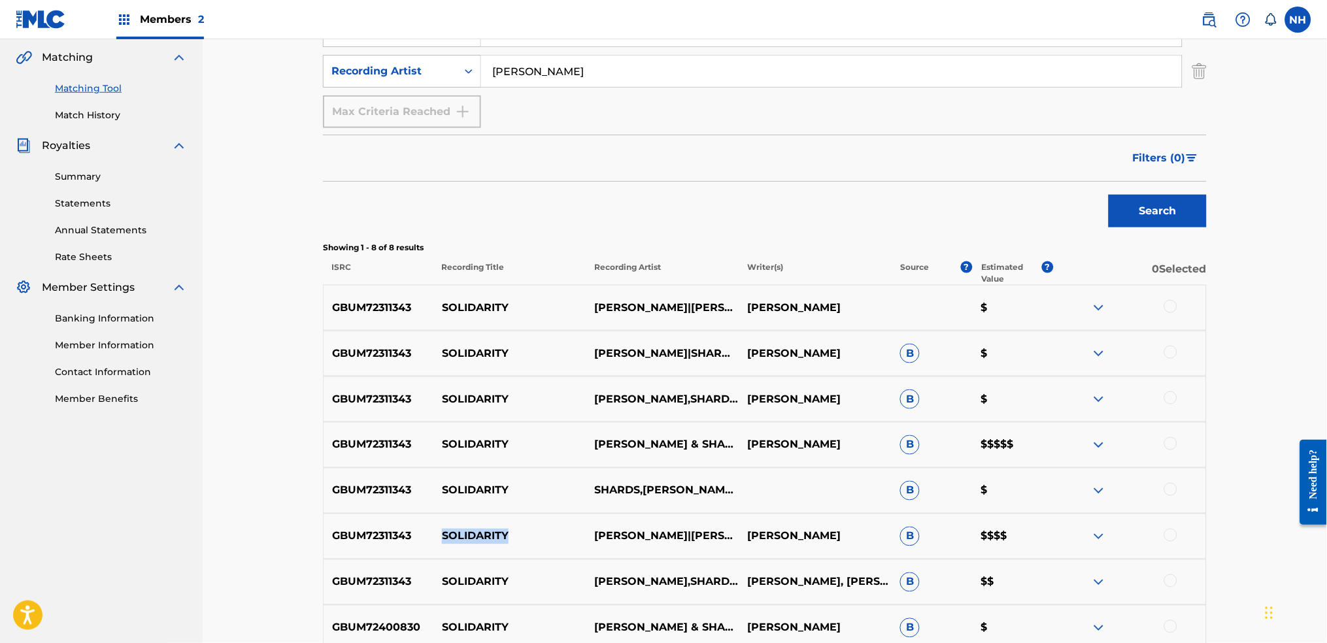
scroll to position [173, 0]
